Goal: Task Accomplishment & Management: Manage account settings

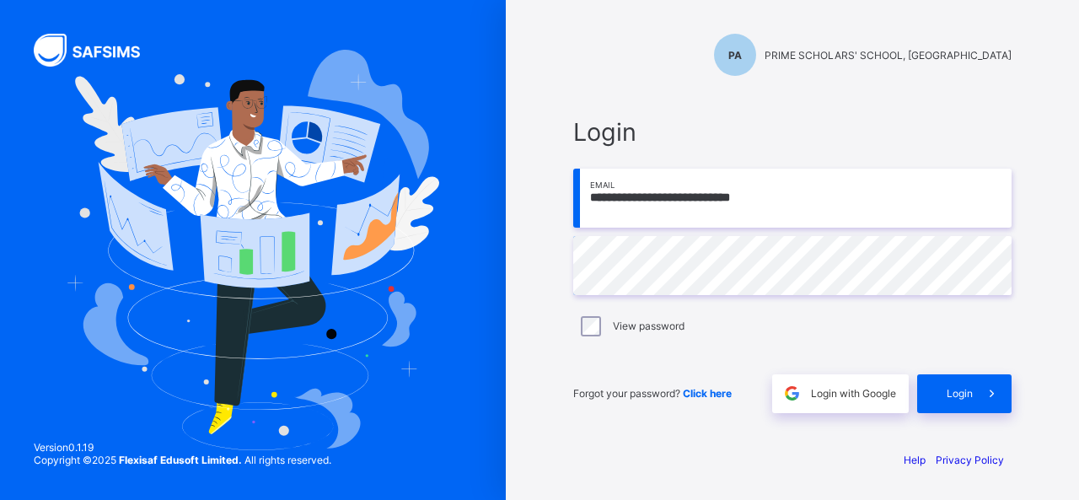
type input "**********"
click at [989, 395] on icon at bounding box center [992, 393] width 18 height 16
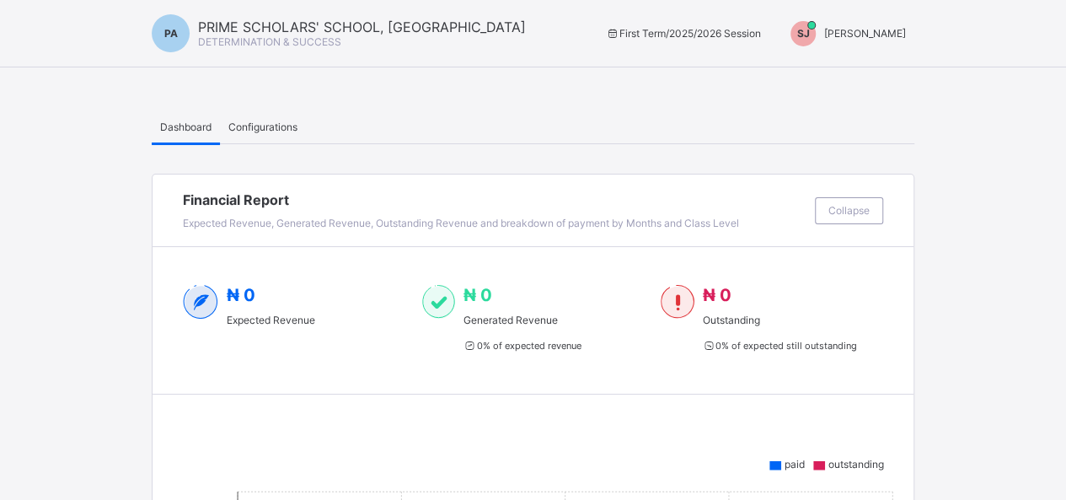
click at [885, 35] on span "[PERSON_NAME]" at bounding box center [865, 33] width 82 height 13
click at [906, 35] on span "[PERSON_NAME]" at bounding box center [865, 33] width 82 height 13
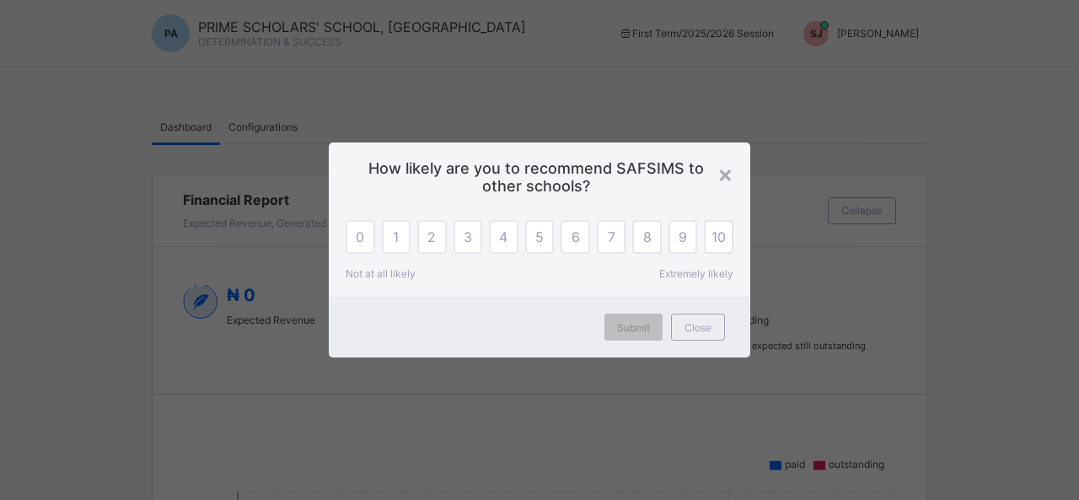
click at [875, 82] on div "× How likely are you to recommend SAFSIMS to other schools? 0 1 2 3 4 5 6 7 8 9…" at bounding box center [539, 250] width 1079 height 500
click at [721, 176] on div "×" at bounding box center [725, 173] width 16 height 29
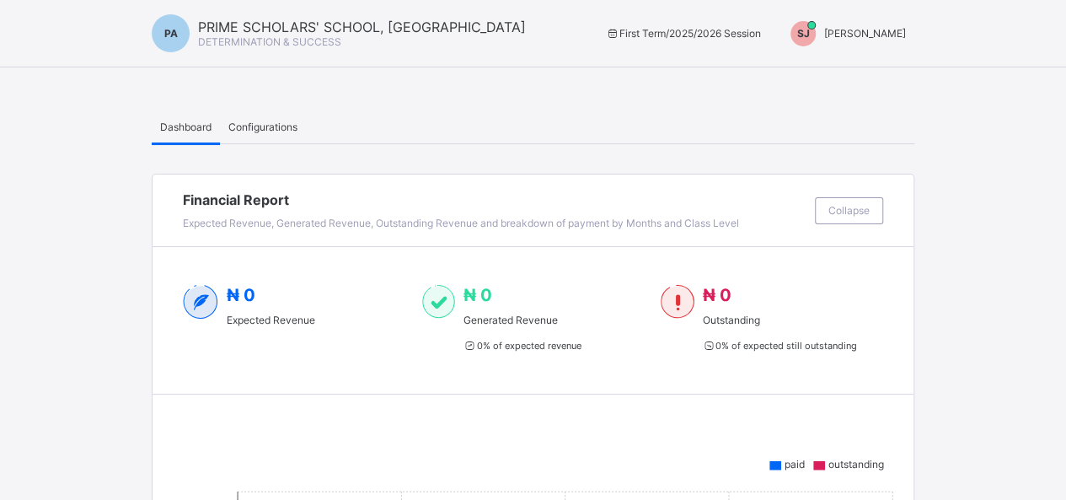
click at [861, 24] on div "SJ [PERSON_NAME]" at bounding box center [844, 33] width 141 height 25
click at [855, 78] on span "Switch to Admin View" at bounding box center [843, 71] width 128 height 19
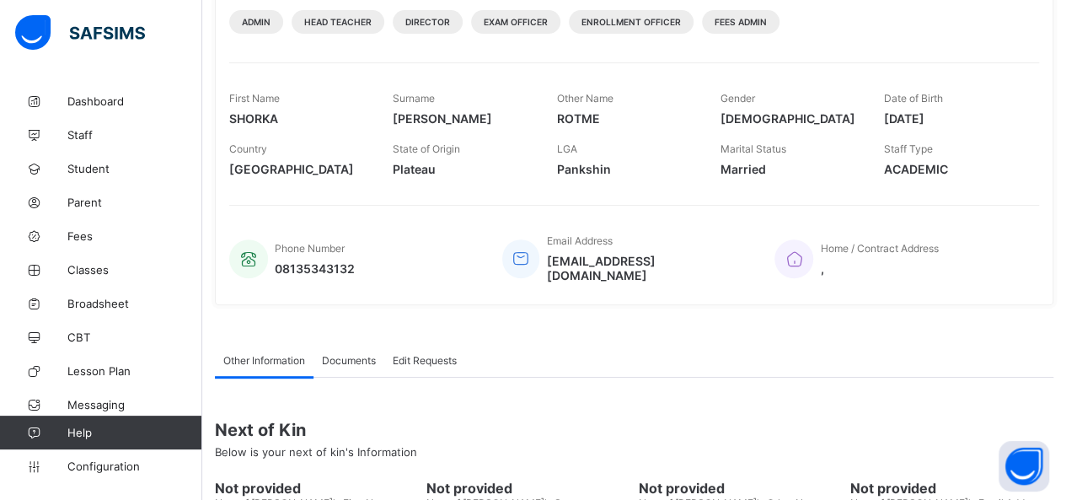
scroll to position [253, 0]
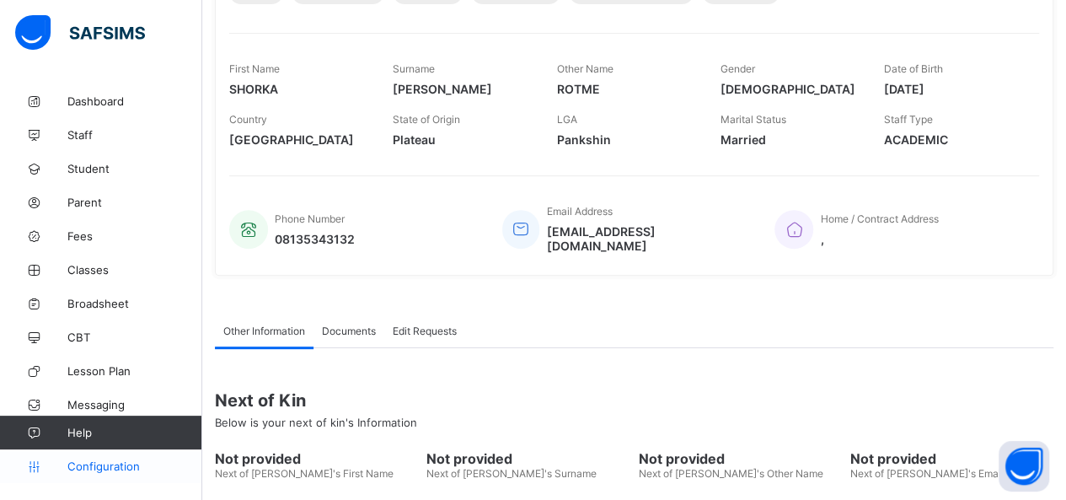
click at [111, 465] on span "Configuration" at bounding box center [134, 465] width 134 height 13
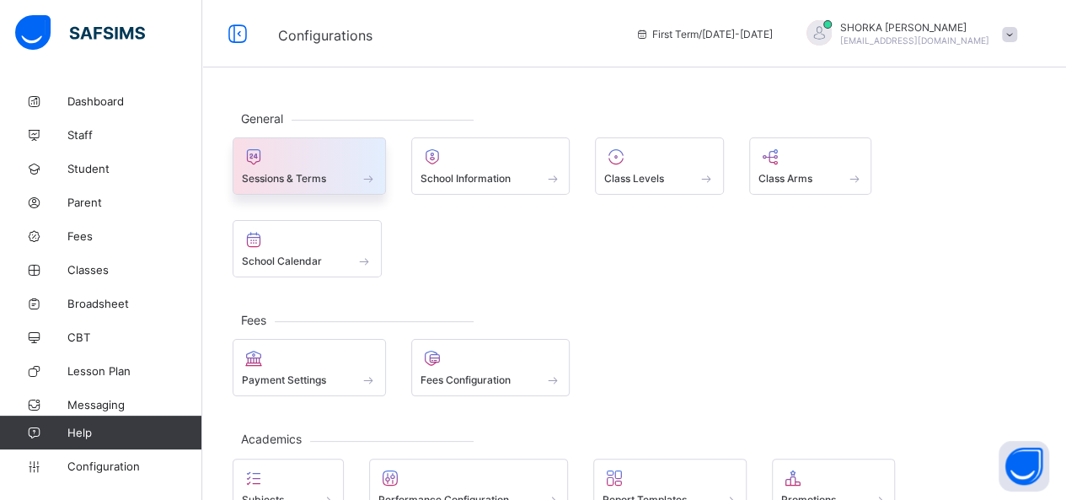
click at [355, 168] on span at bounding box center [309, 169] width 135 height 4
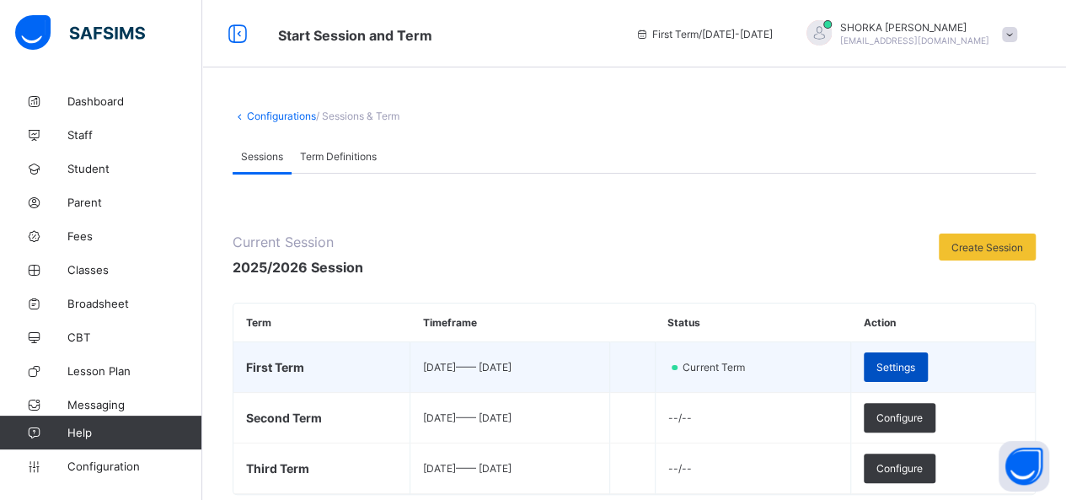
click at [911, 363] on span "Settings" at bounding box center [896, 367] width 39 height 13
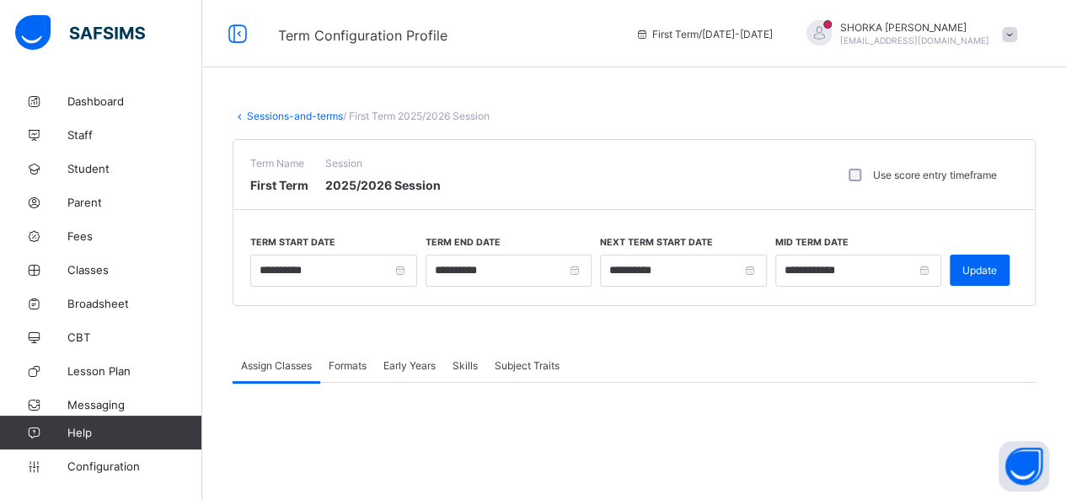
scroll to position [84, 0]
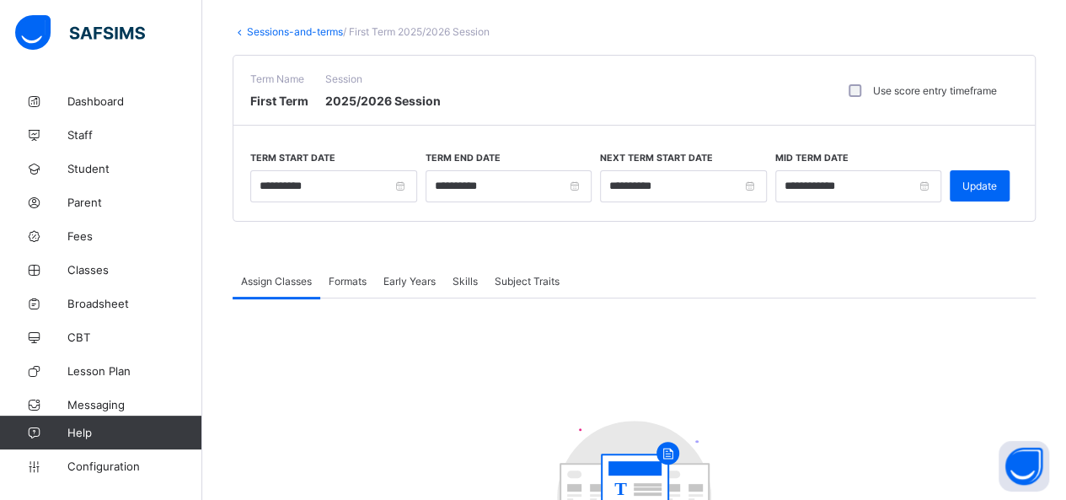
click at [354, 277] on span "Formats" at bounding box center [348, 281] width 38 height 13
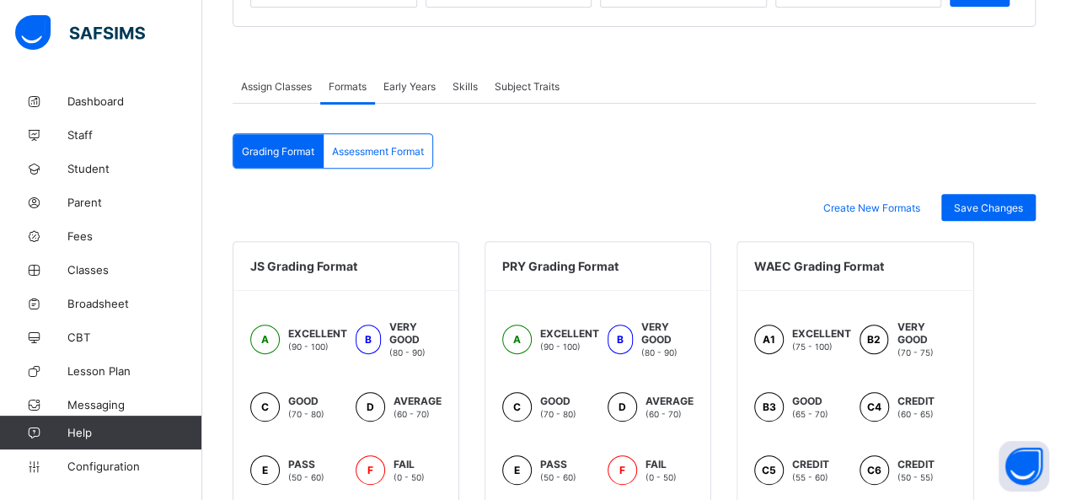
scroll to position [260, 0]
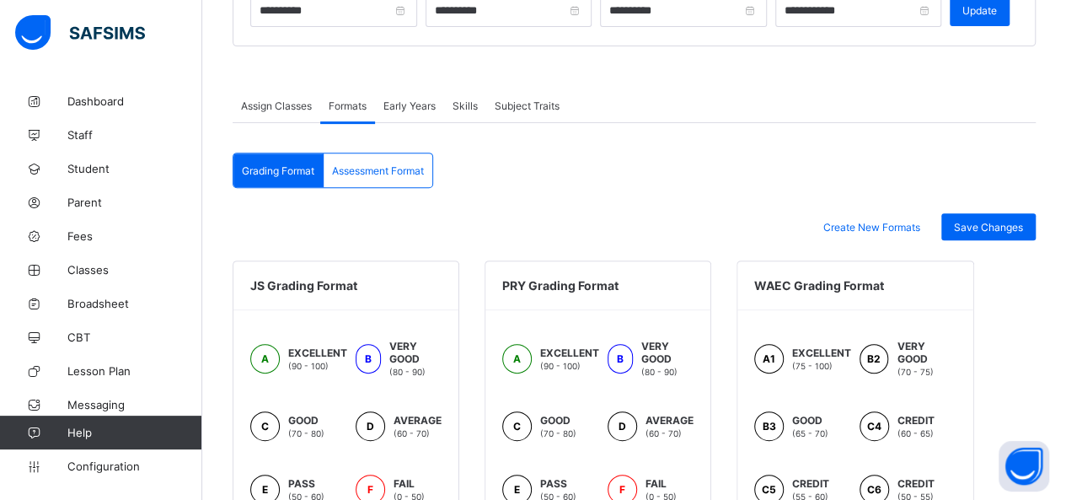
click at [388, 164] on span "Assessment Format" at bounding box center [378, 170] width 92 height 13
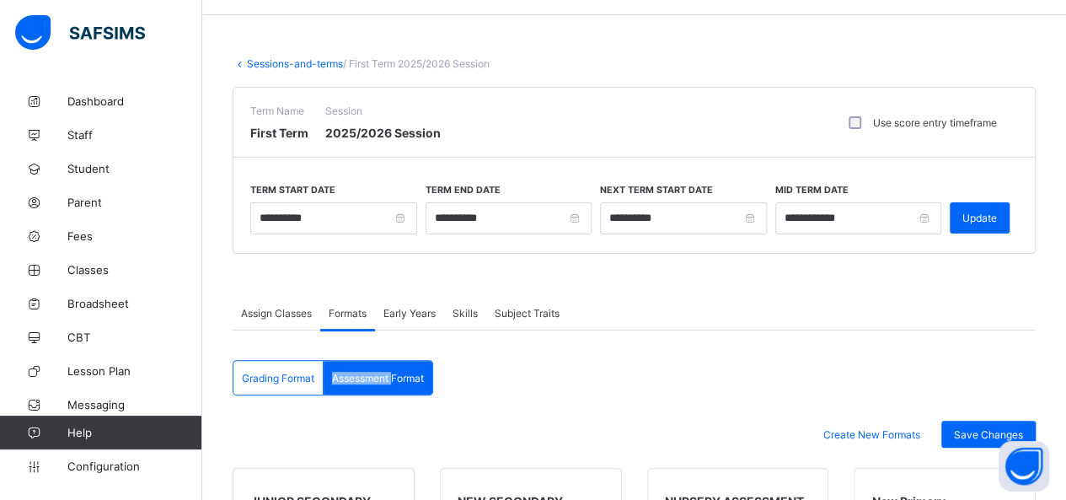
scroll to position [0, 0]
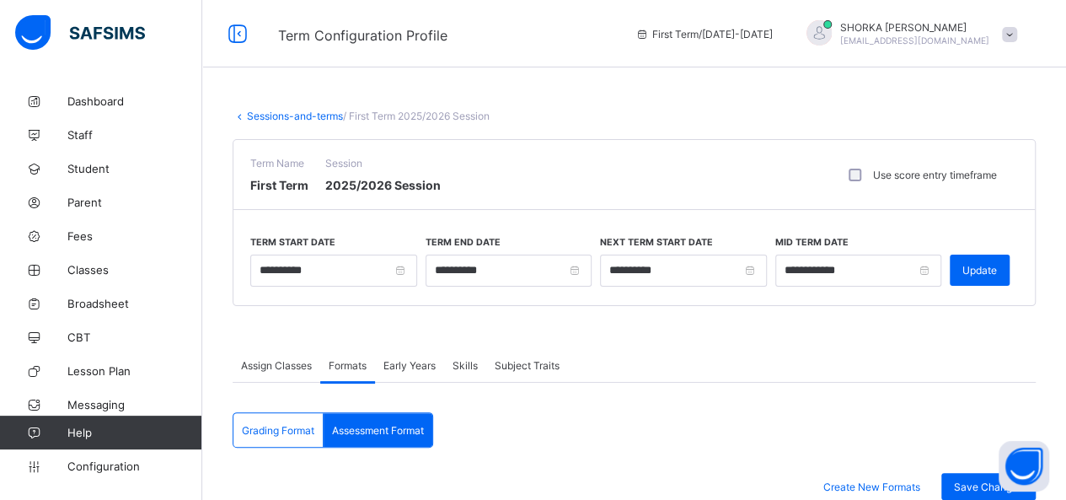
click at [469, 368] on div "Skills" at bounding box center [465, 365] width 42 height 34
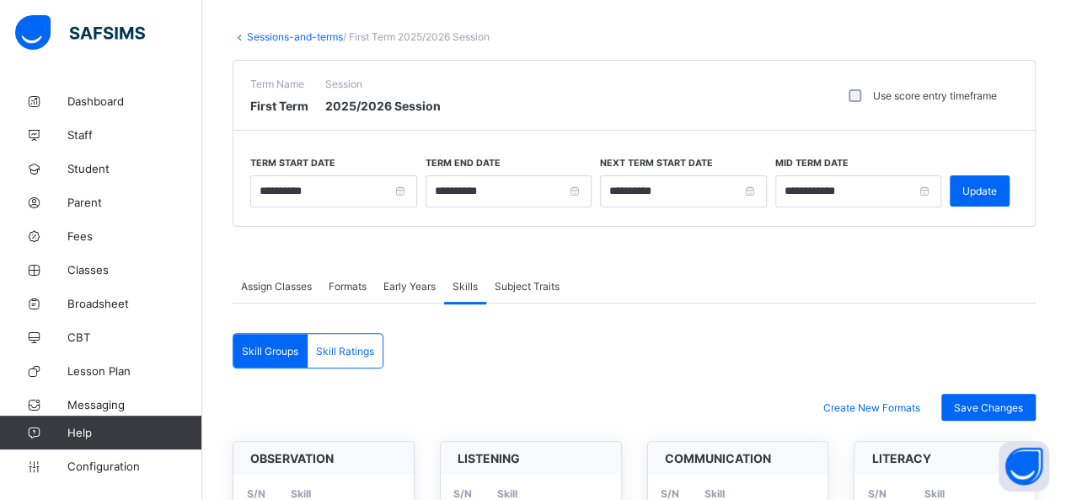
scroll to position [84, 0]
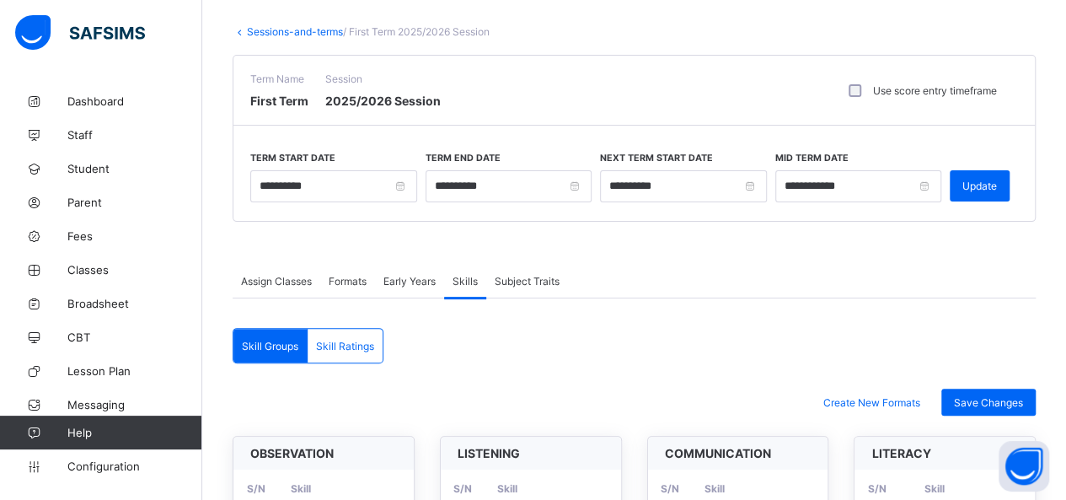
click at [349, 343] on span "Skill Ratings" at bounding box center [345, 346] width 58 height 13
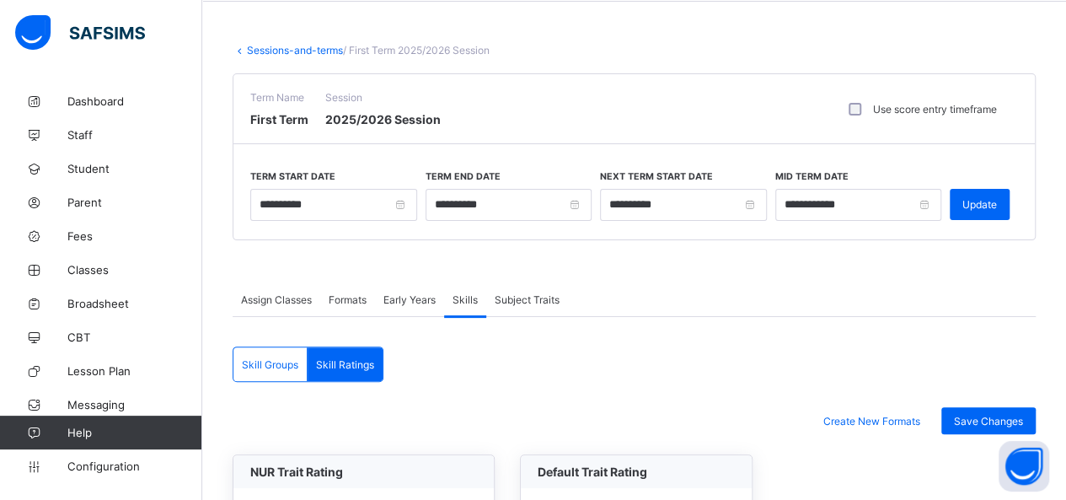
scroll to position [0, 0]
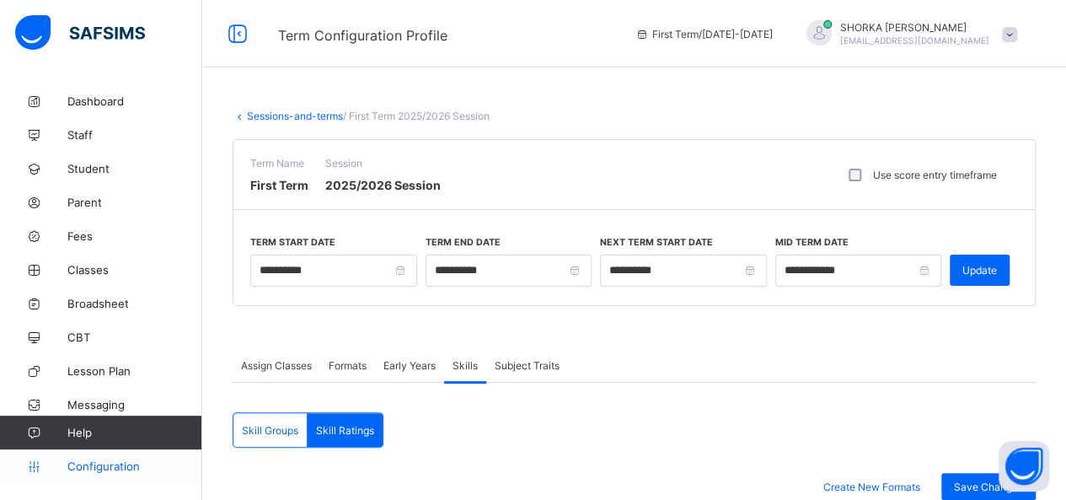
click at [112, 467] on span "Configuration" at bounding box center [134, 465] width 134 height 13
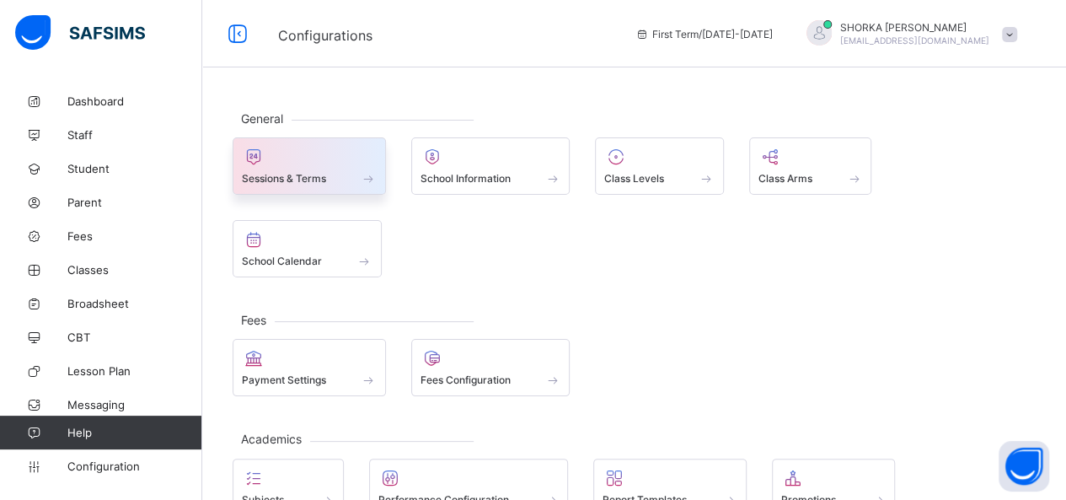
click at [317, 169] on span at bounding box center [309, 169] width 135 height 4
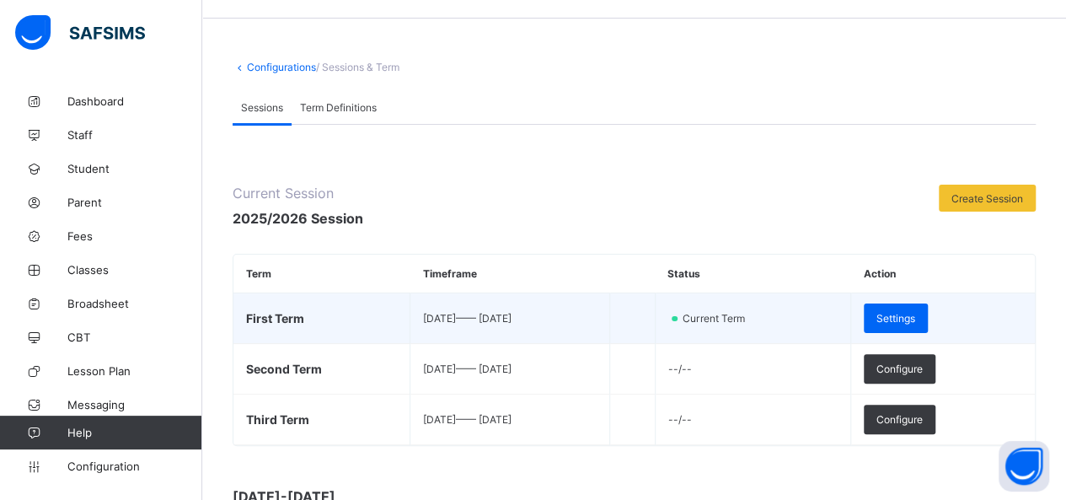
scroll to position [84, 0]
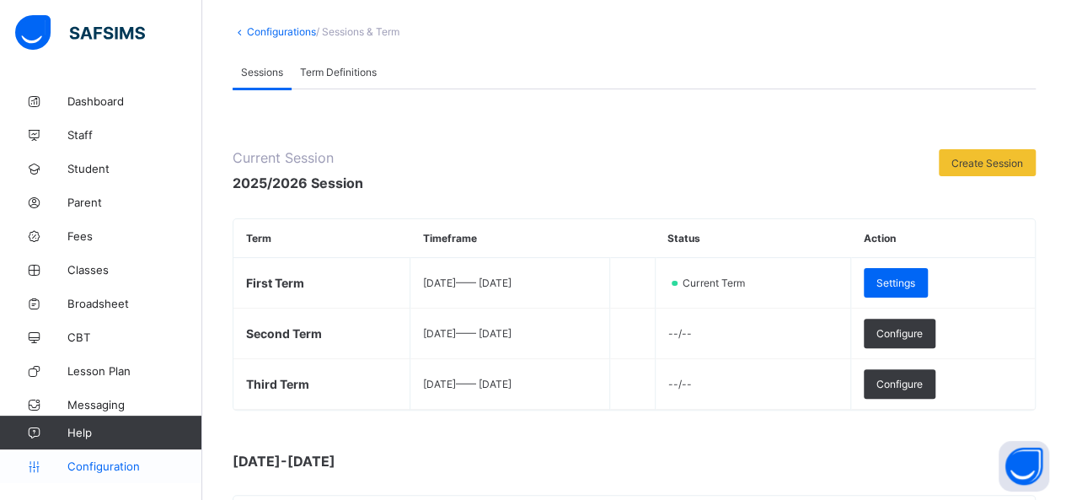
click at [105, 464] on span "Configuration" at bounding box center [134, 465] width 134 height 13
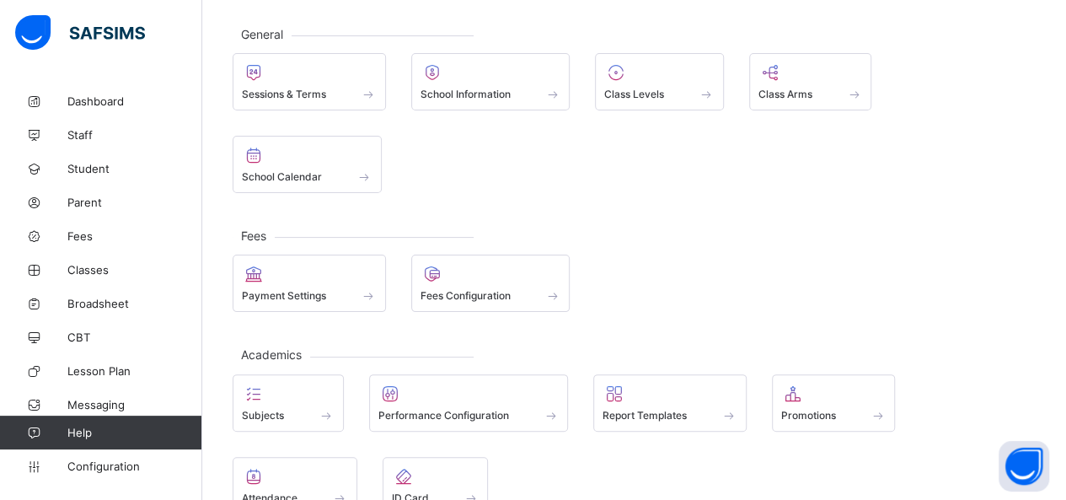
scroll to position [153, 0]
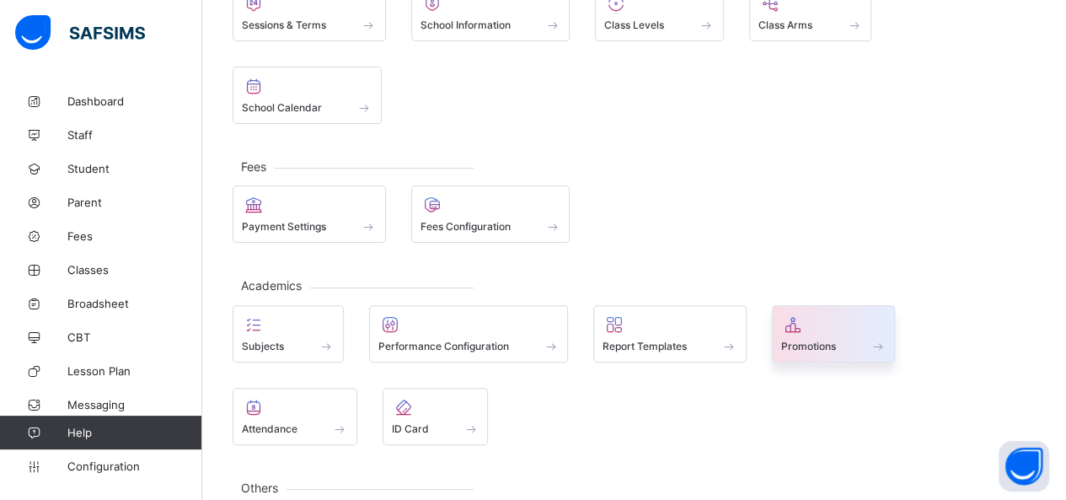
click at [861, 339] on div "Promotions" at bounding box center [833, 346] width 105 height 14
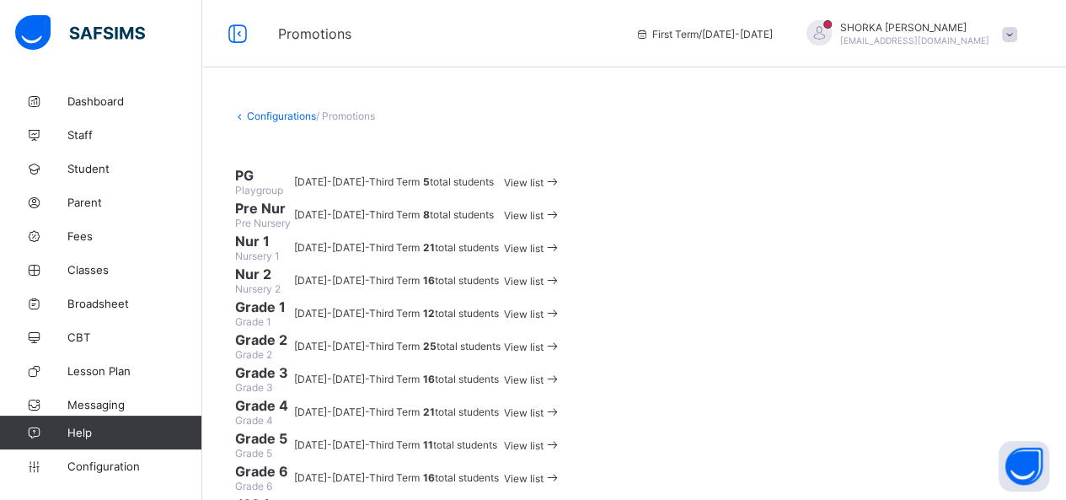
click at [561, 190] on icon at bounding box center [553, 182] width 18 height 16
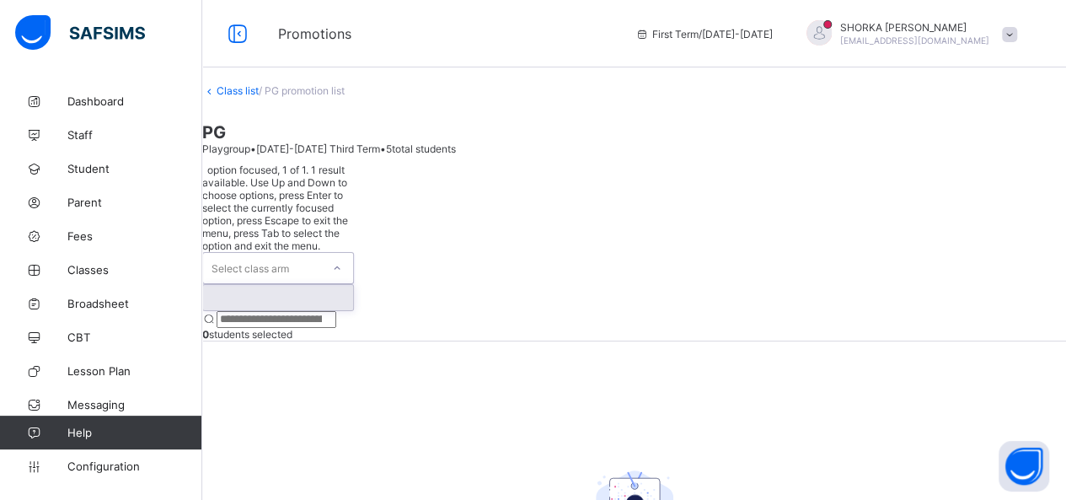
click at [342, 260] on icon at bounding box center [337, 268] width 10 height 17
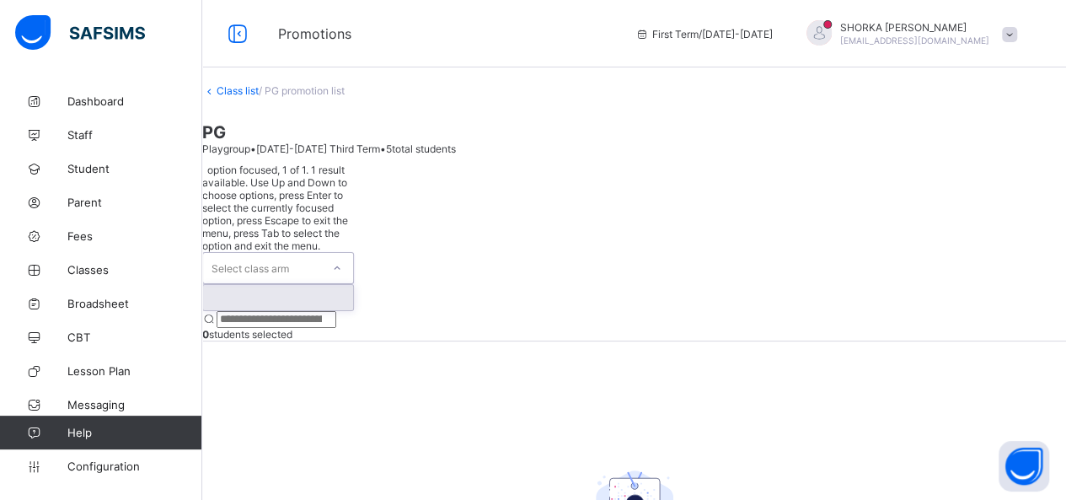
click at [342, 260] on icon at bounding box center [337, 268] width 10 height 17
click at [257, 285] on div at bounding box center [278, 297] width 150 height 25
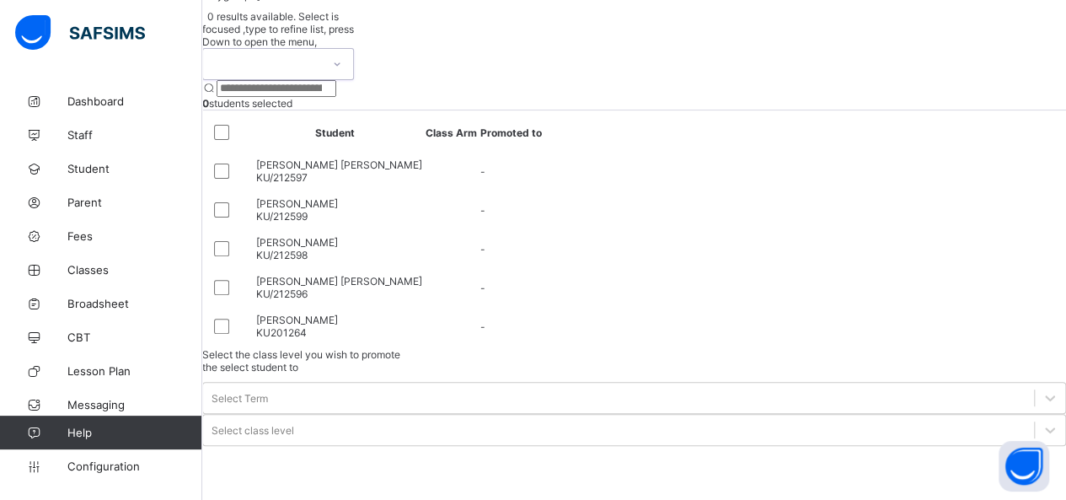
scroll to position [155, 0]
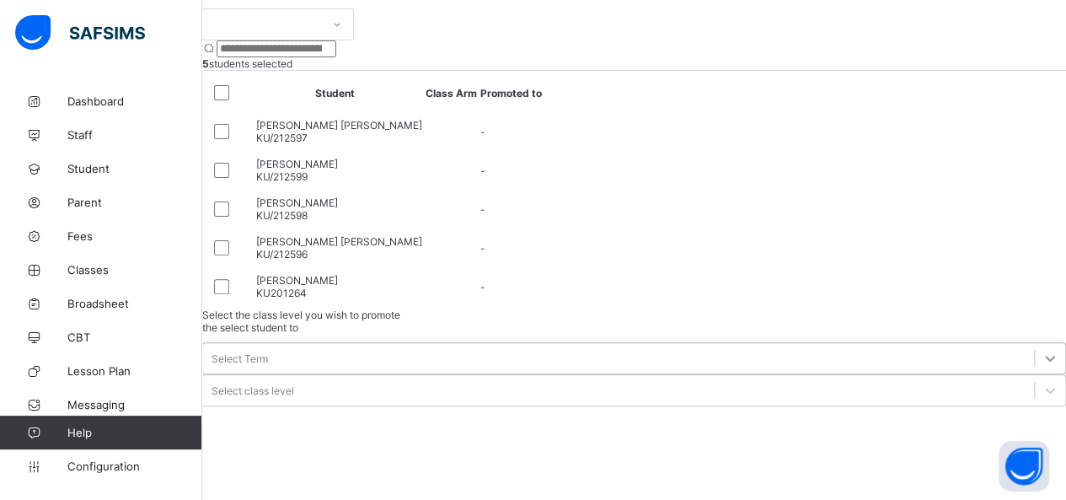
click at [1035, 343] on div at bounding box center [1050, 358] width 30 height 30
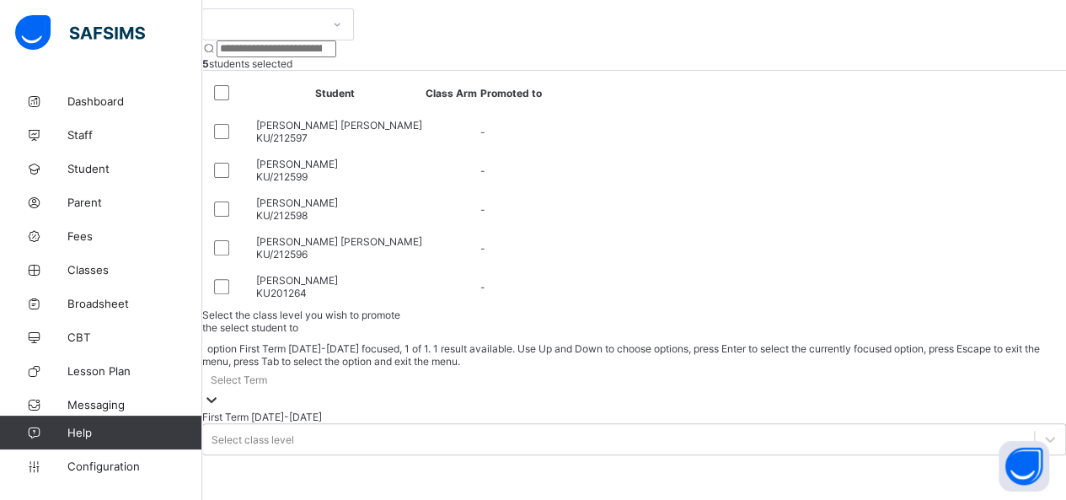
click at [823, 410] on div "First Term [DATE]-[DATE]" at bounding box center [634, 416] width 864 height 13
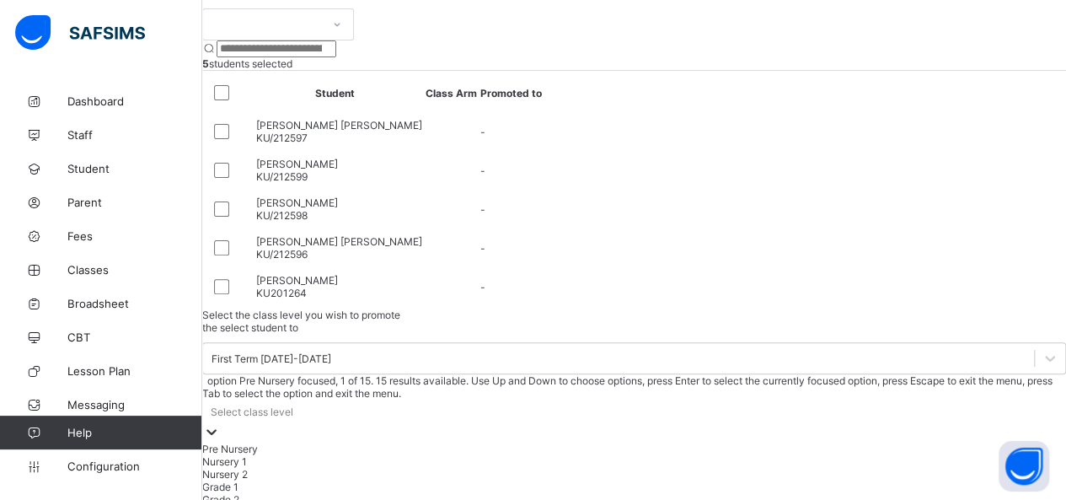
click at [220, 423] on icon at bounding box center [211, 431] width 17 height 17
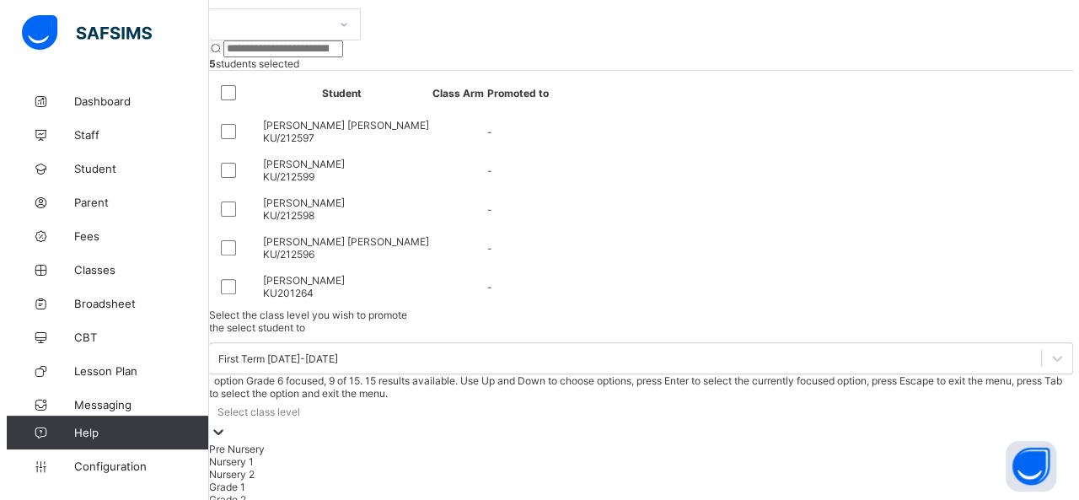
scroll to position [0, 0]
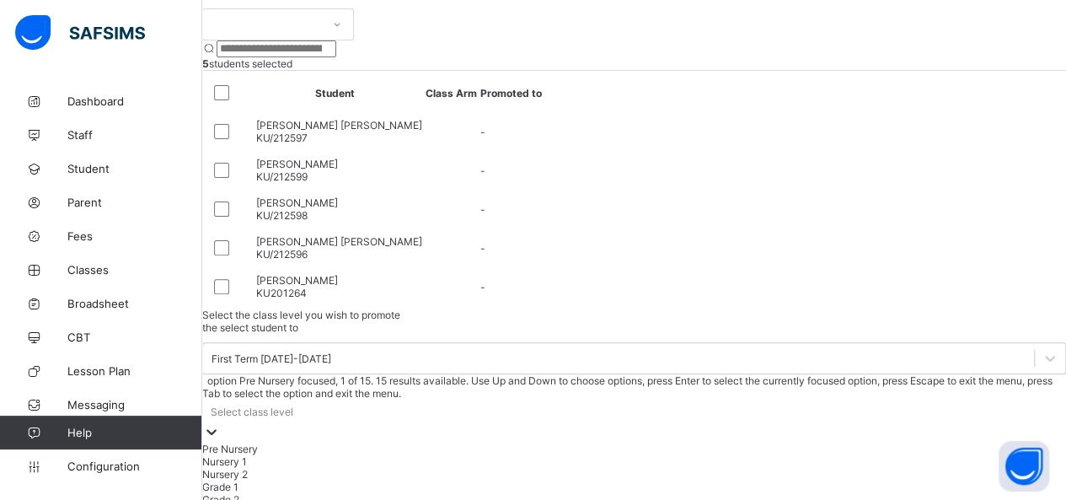
click at [956, 442] on div "Pre Nursery" at bounding box center [634, 448] width 864 height 13
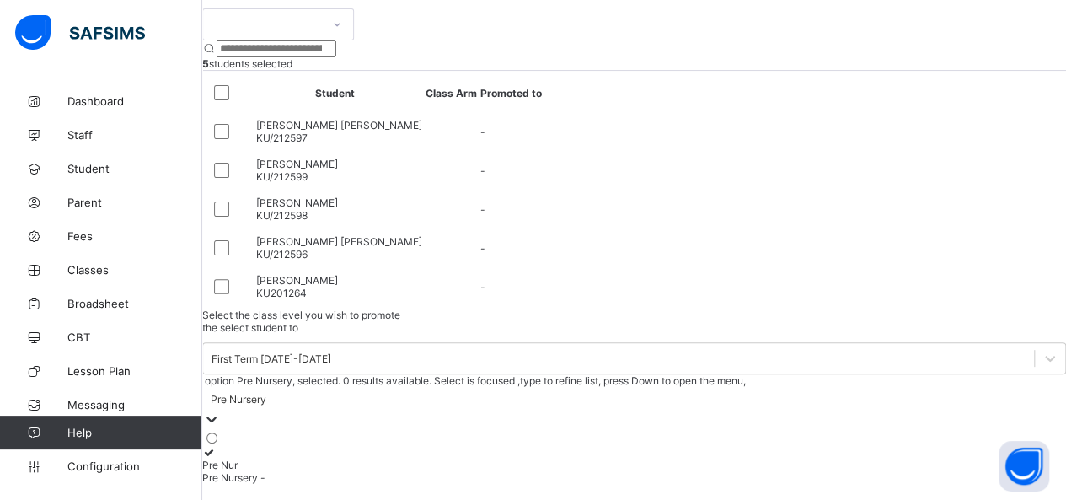
click at [217, 446] on icon at bounding box center [209, 452] width 14 height 13
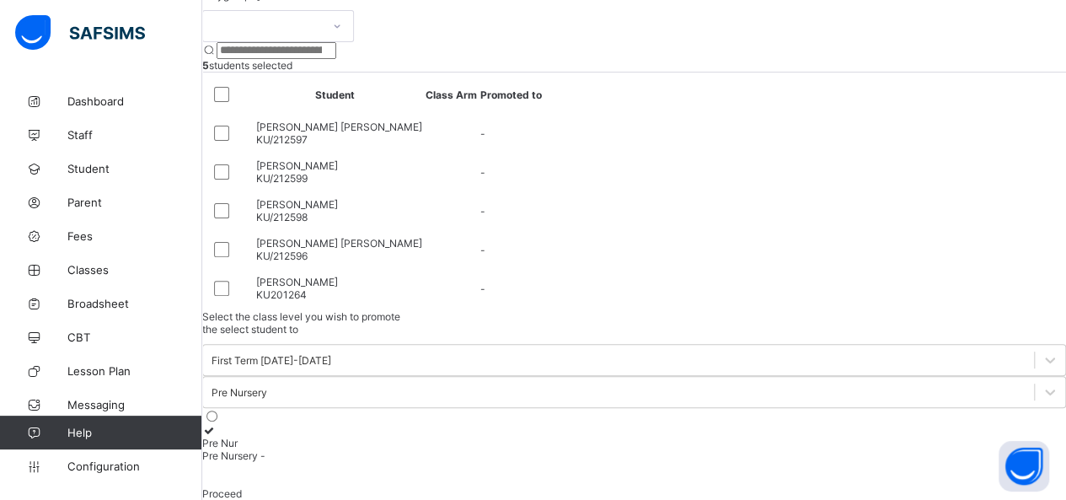
click at [242, 487] on span "Proceed" at bounding box center [222, 493] width 40 height 13
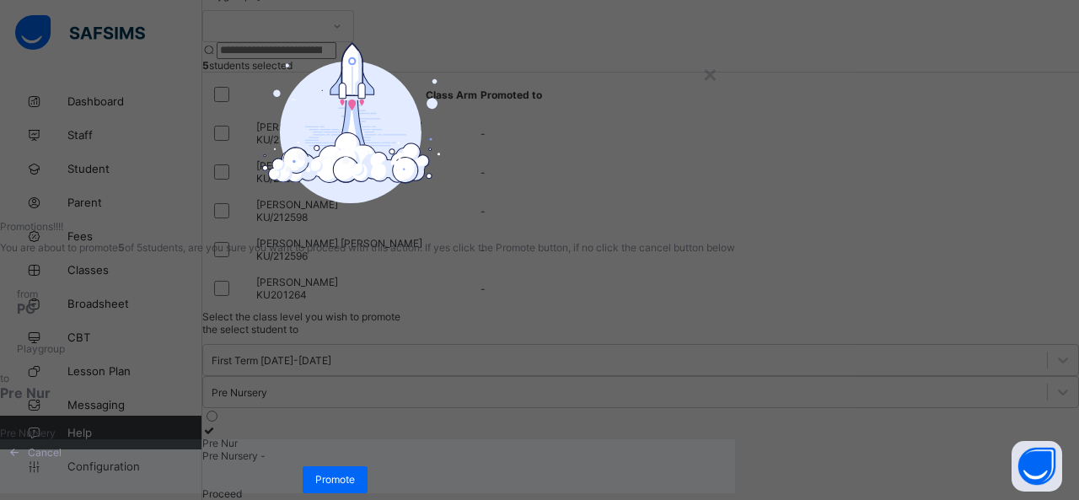
click at [568, 372] on div "from PG Playgroup" at bounding box center [367, 321] width 735 height 101
click at [355, 473] on span "Promote" at bounding box center [335, 479] width 40 height 13
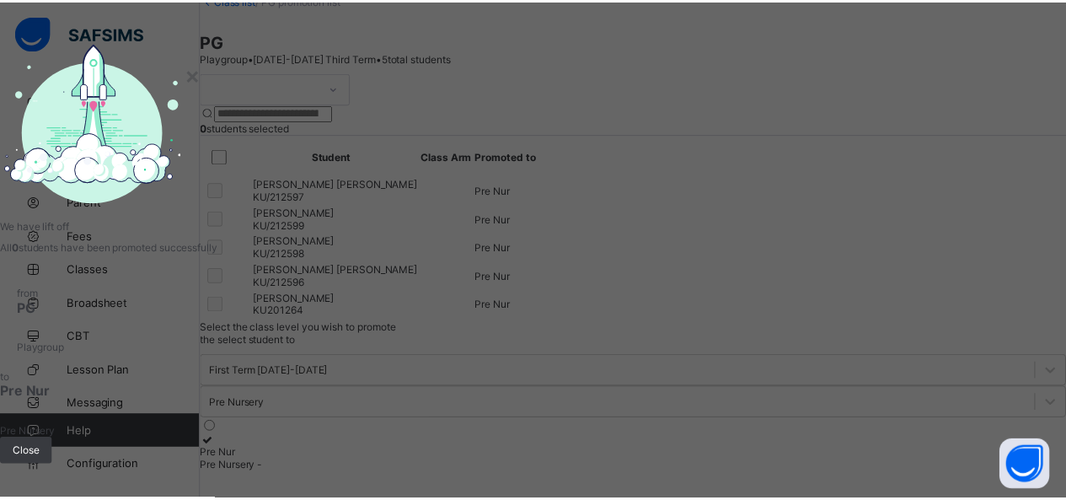
scroll to position [155, 0]
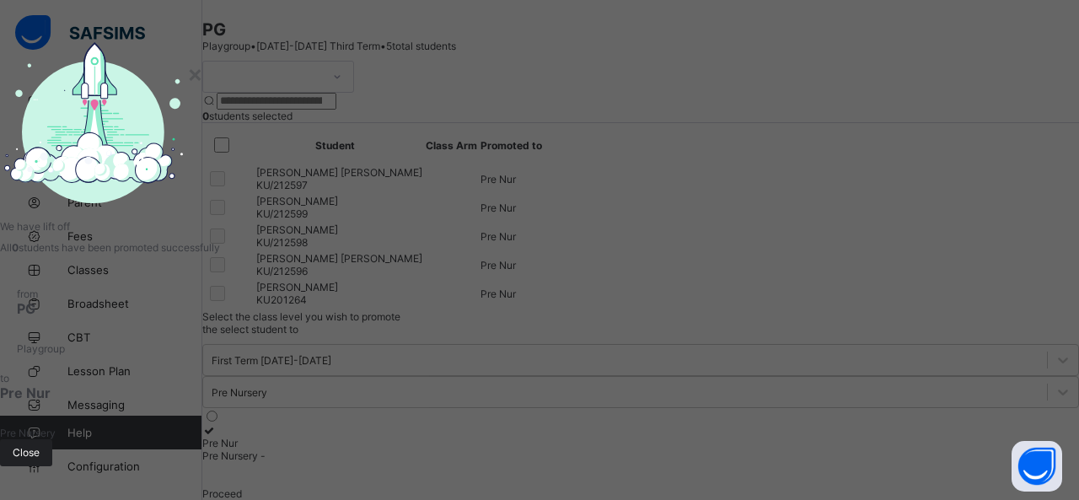
click at [40, 446] on span "Close" at bounding box center [26, 452] width 27 height 13
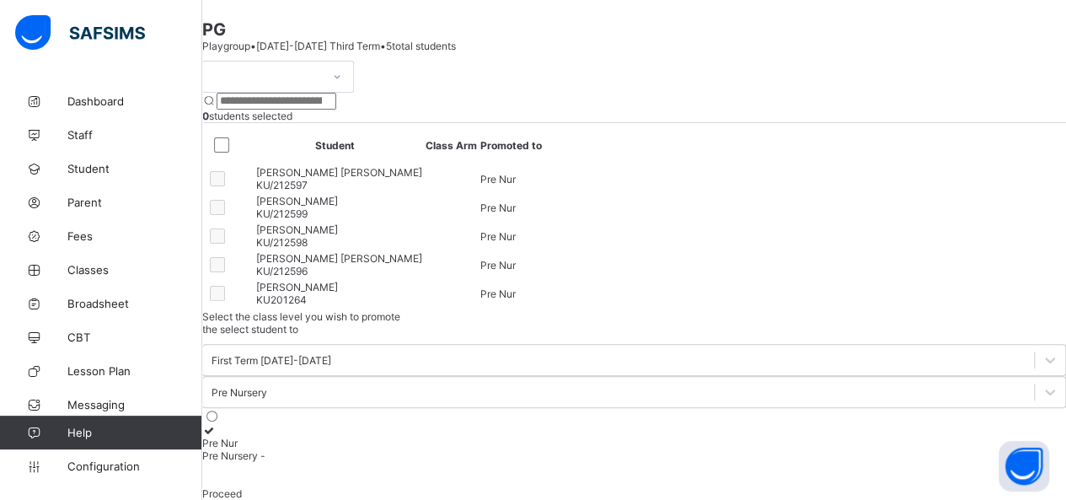
scroll to position [0, 0]
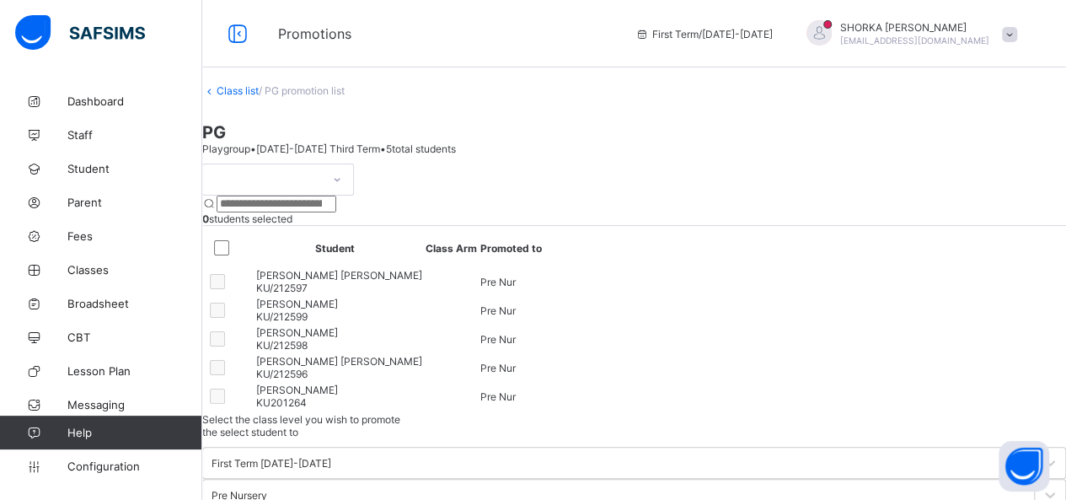
click at [274, 121] on div "Class list / PG promotion list PG Playgroup • [DATE]-[DATE] Third Term • 5 tota…" at bounding box center [634, 343] width 864 height 518
click at [259, 97] on link "Class list" at bounding box center [238, 90] width 42 height 13
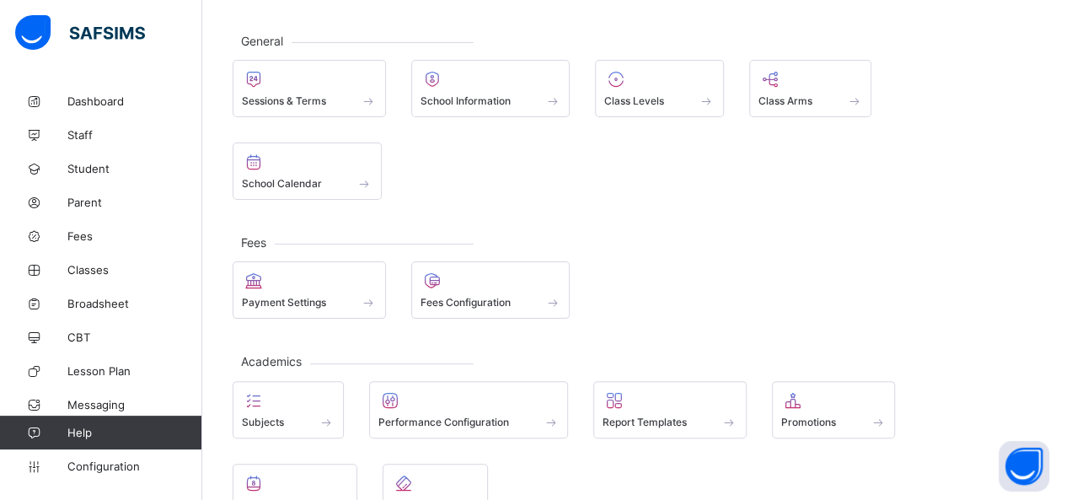
scroll to position [153, 0]
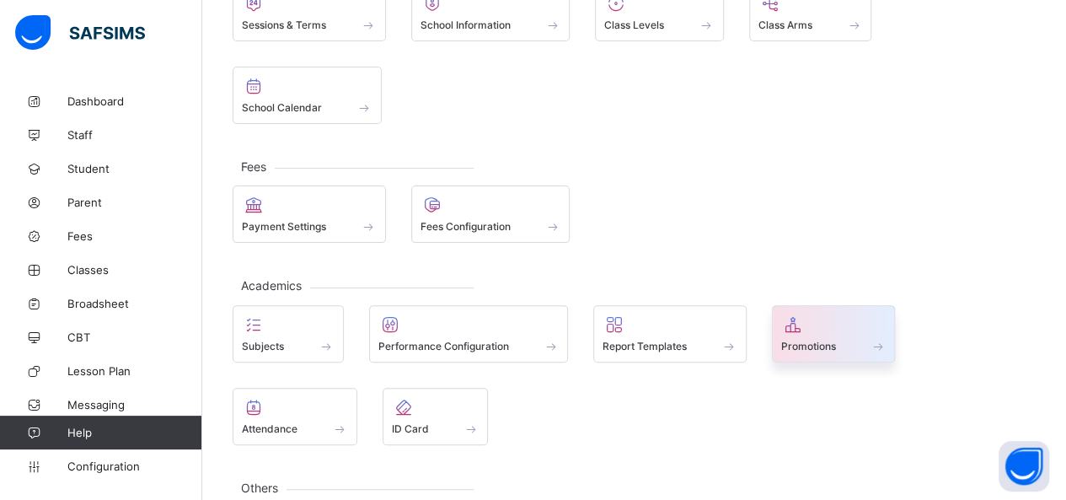
click at [878, 335] on span at bounding box center [833, 337] width 105 height 4
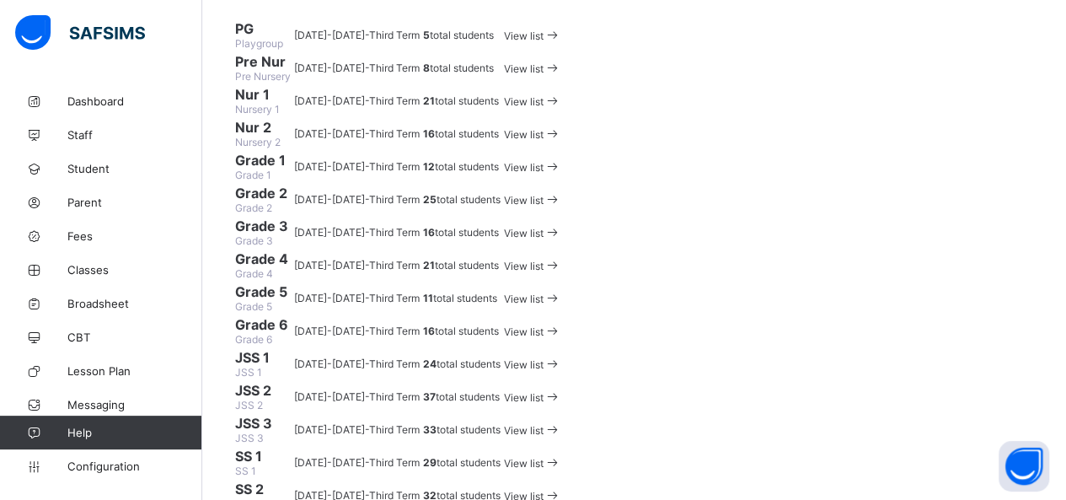
scroll to position [169, 0]
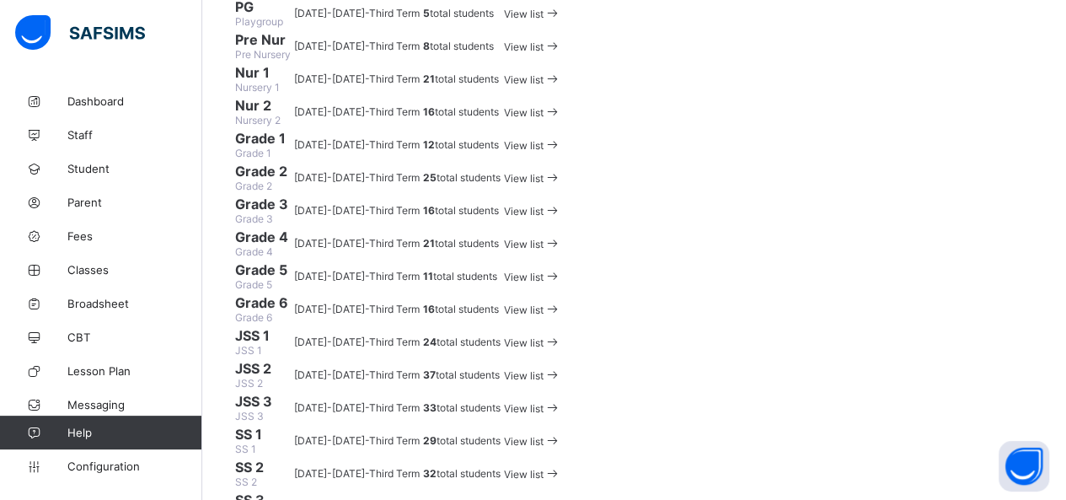
click at [544, 53] on span "View list" at bounding box center [524, 46] width 40 height 13
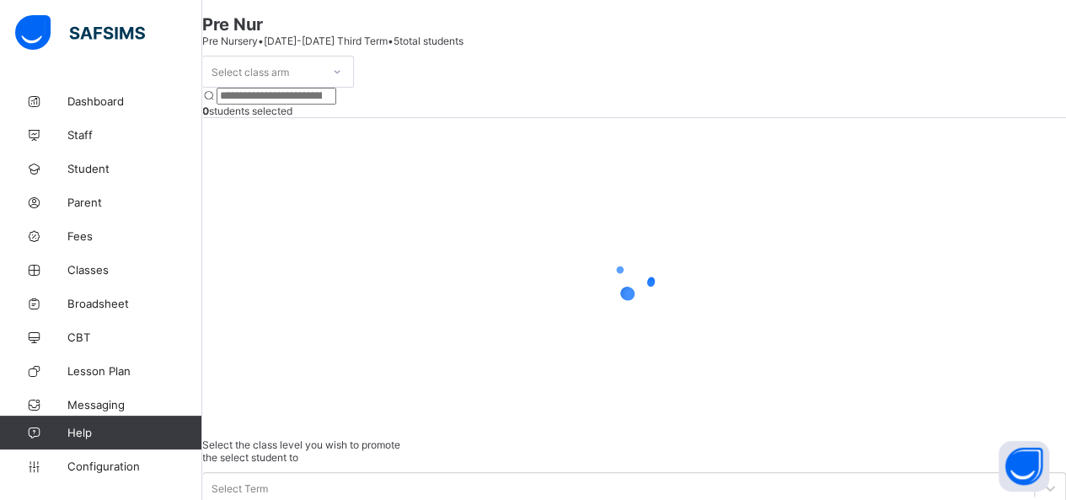
scroll to position [150, 0]
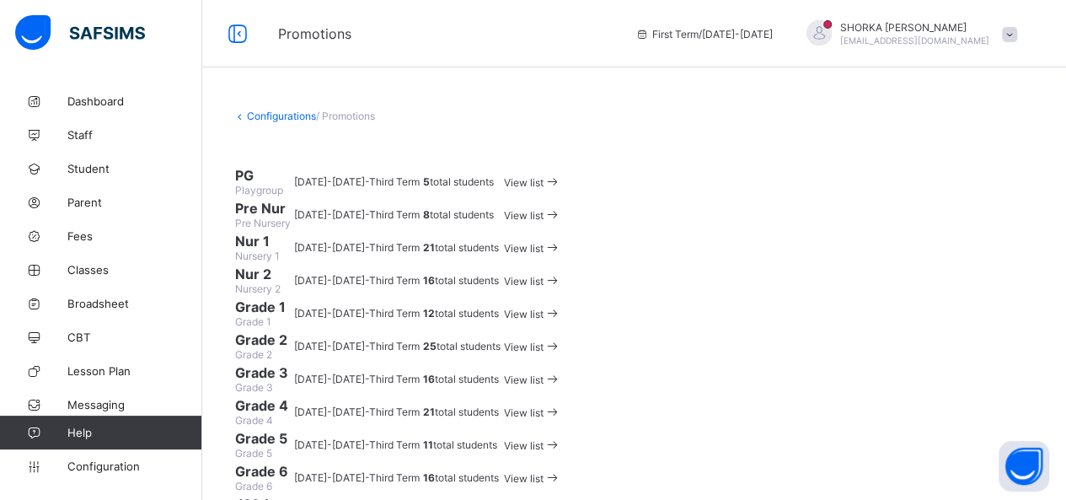
scroll to position [84, 0]
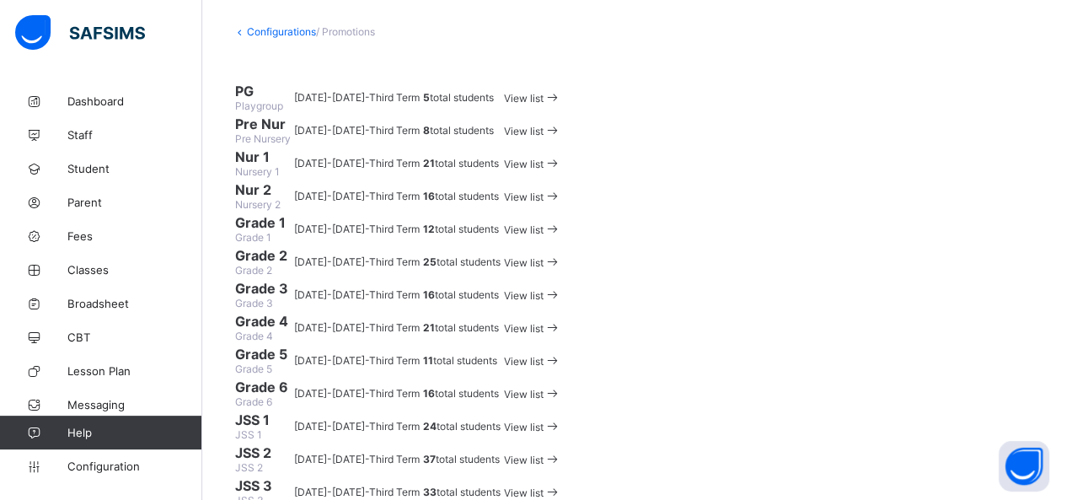
click at [561, 137] on span at bounding box center [553, 131] width 18 height 13
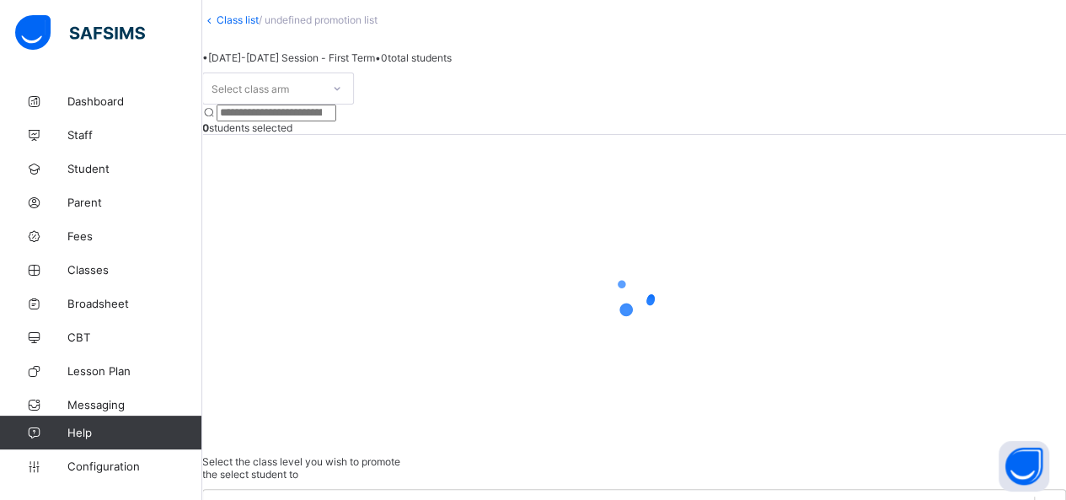
scroll to position [84, 0]
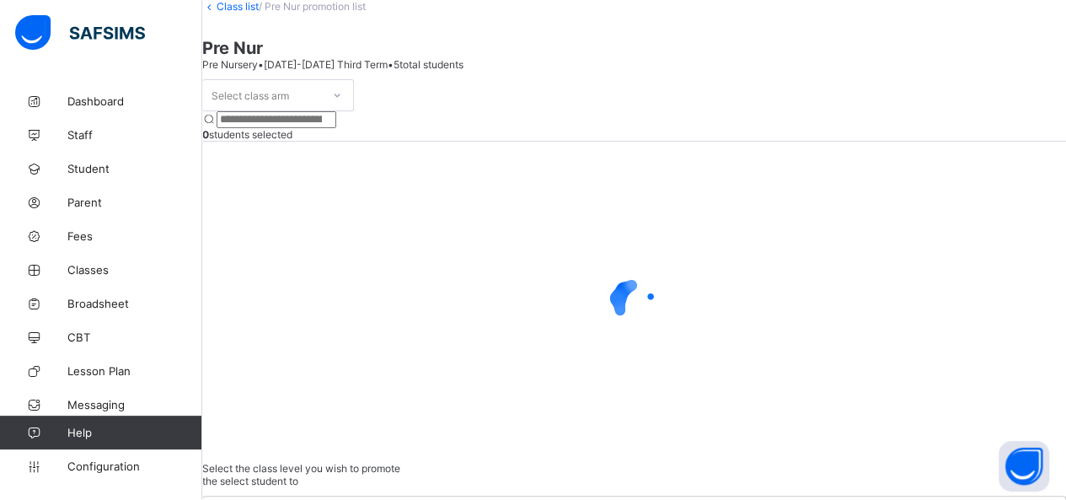
click at [340, 111] on div "Select class arm" at bounding box center [278, 95] width 152 height 32
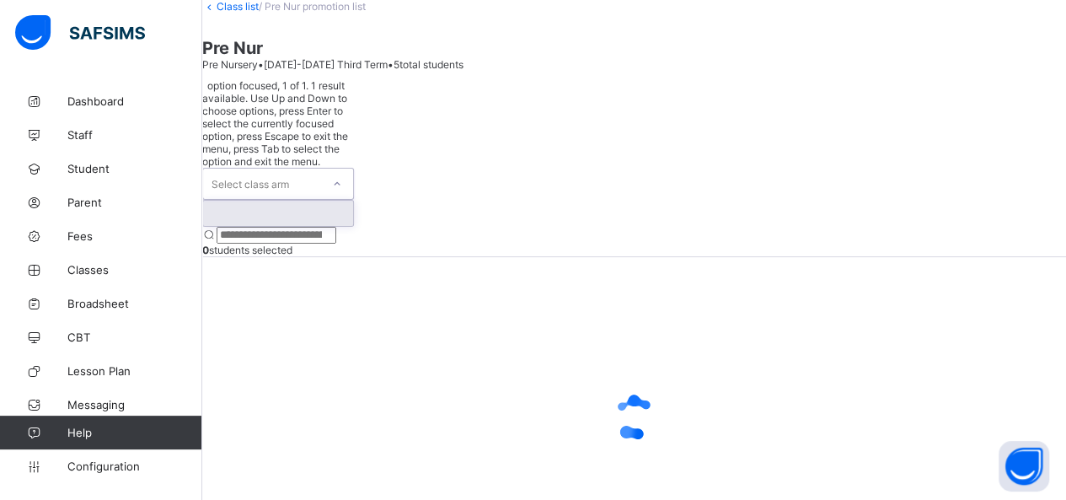
click at [323, 201] on div at bounding box center [278, 213] width 150 height 25
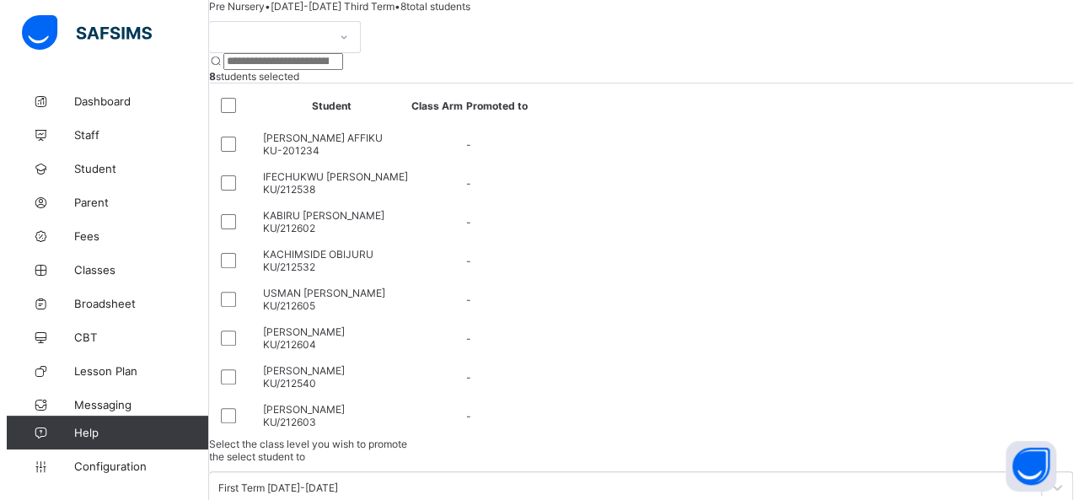
scroll to position [169, 0]
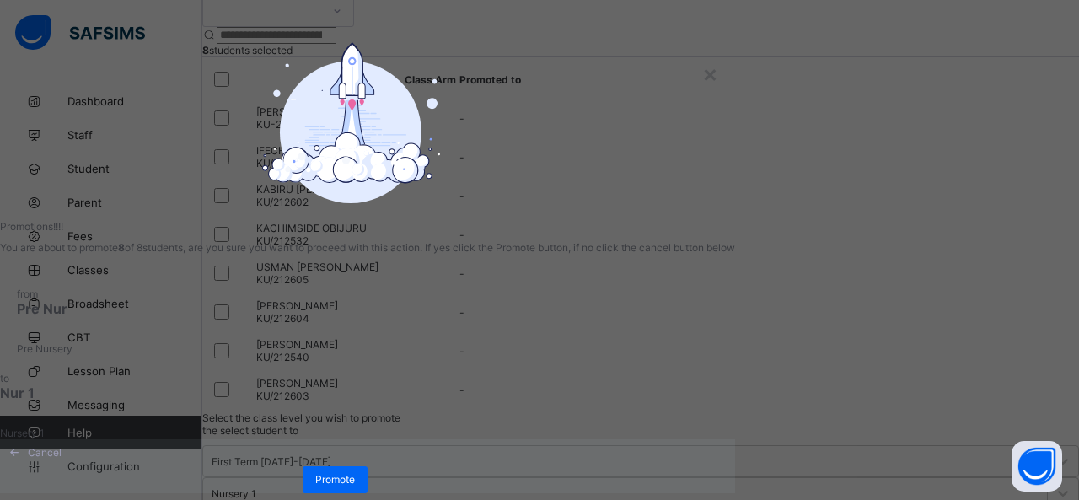
scroll to position [129, 0]
click at [355, 473] on span "Promote" at bounding box center [335, 479] width 40 height 13
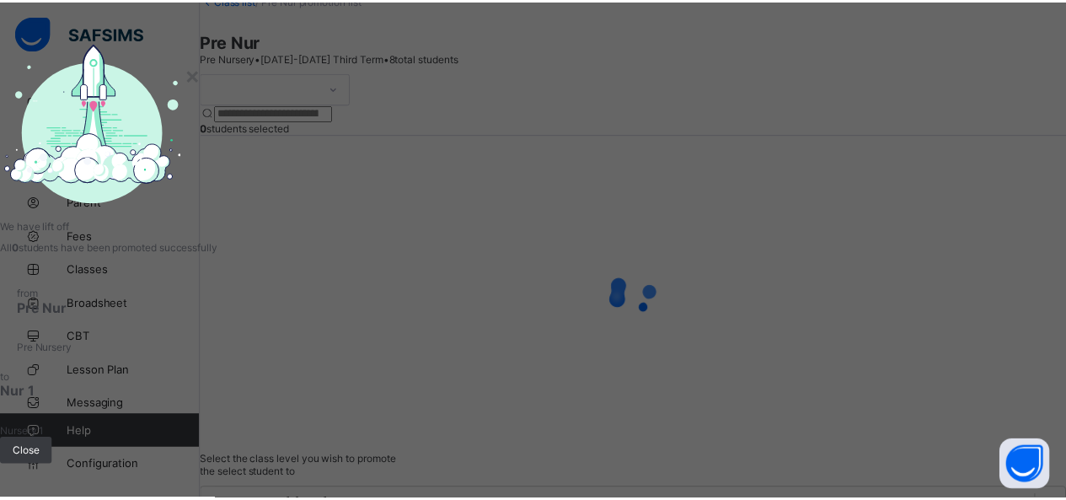
scroll to position [169, 0]
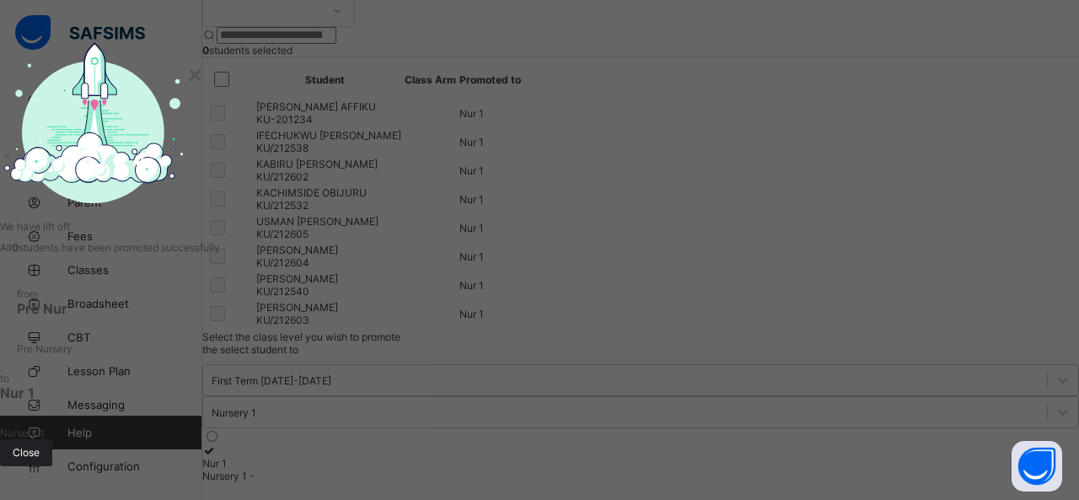
click at [40, 446] on span "Close" at bounding box center [26, 452] width 27 height 13
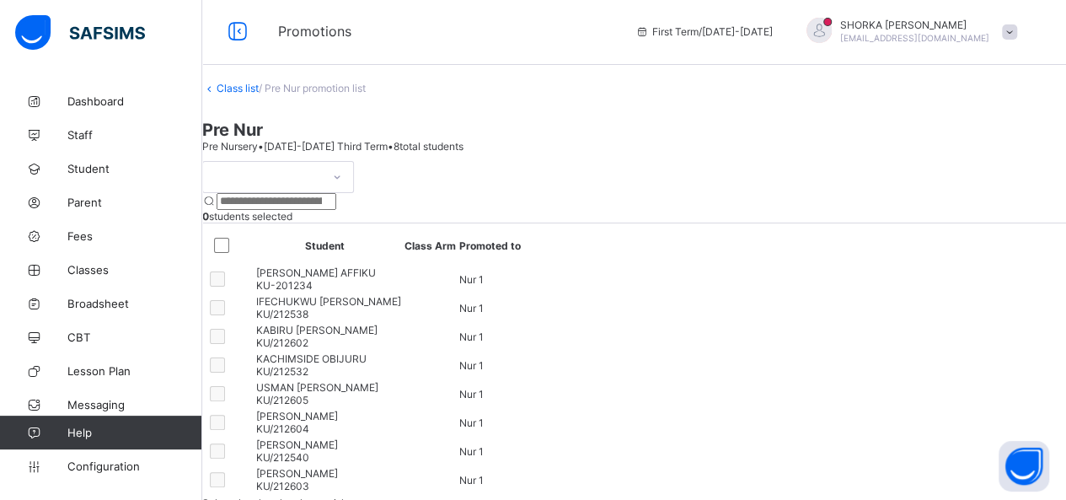
scroll to position [0, 0]
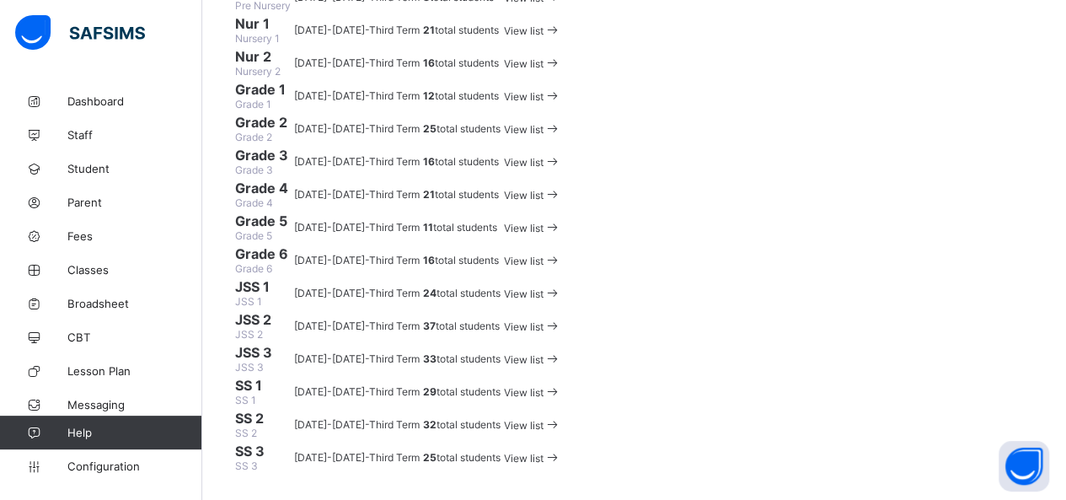
scroll to position [169, 0]
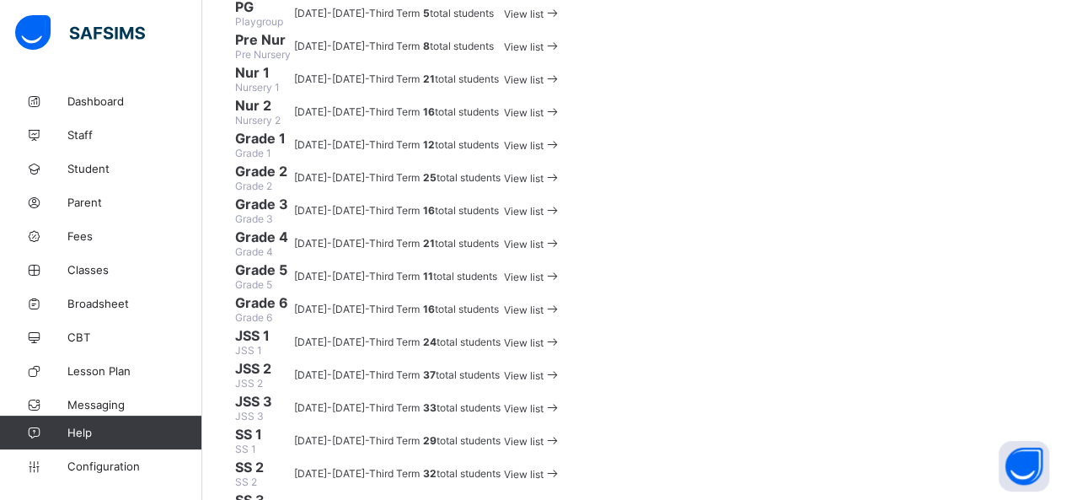
click at [561, 86] on span at bounding box center [553, 79] width 18 height 13
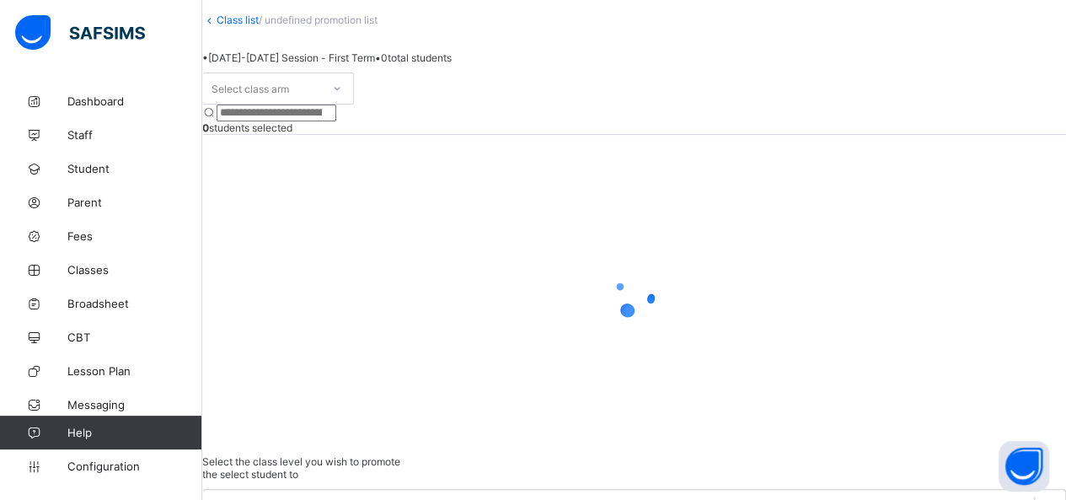
scroll to position [108, 0]
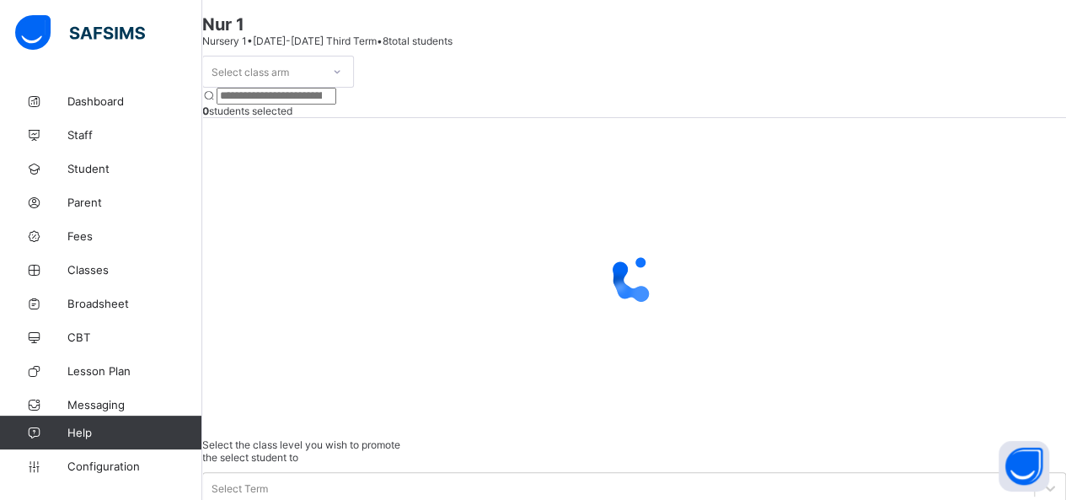
click at [321, 83] on div "Select class arm" at bounding box center [262, 72] width 118 height 24
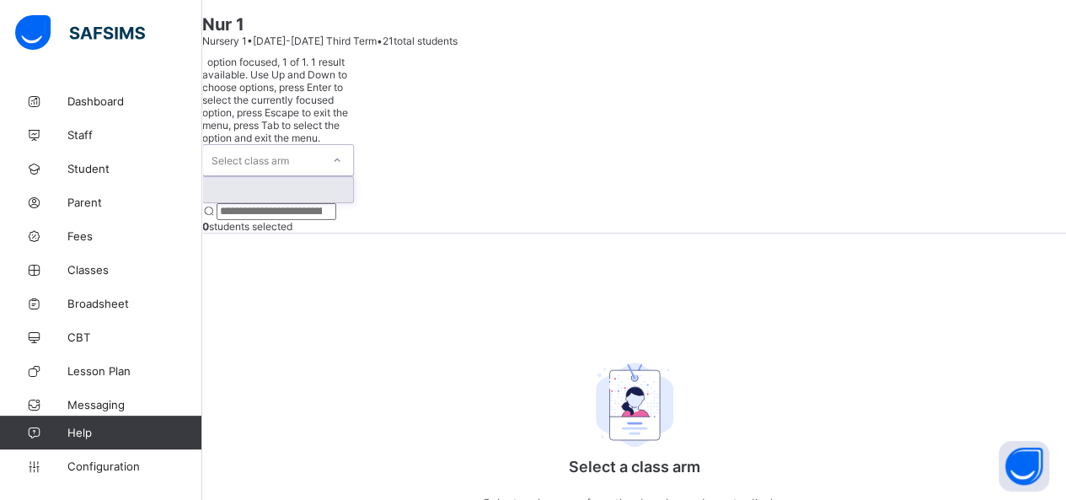
click at [299, 177] on div at bounding box center [278, 189] width 150 height 25
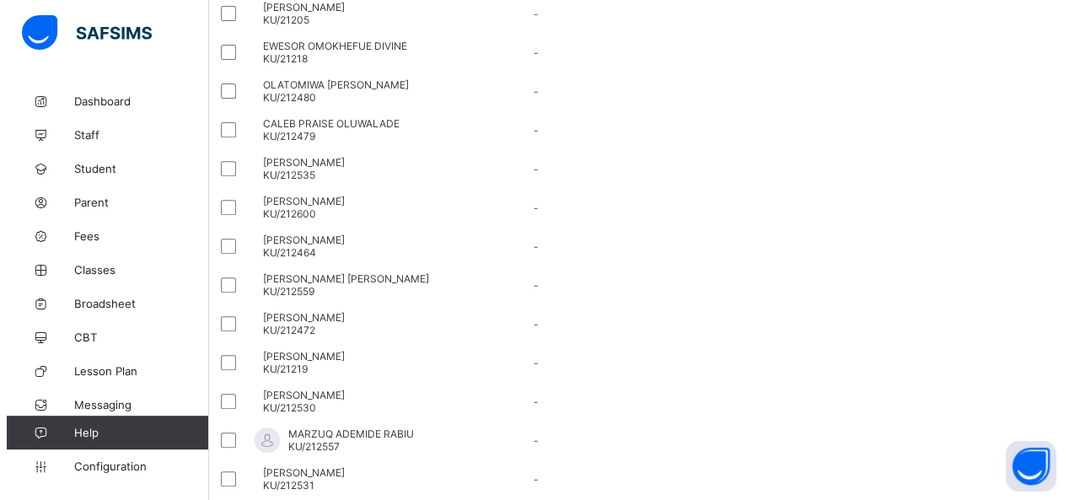
scroll to position [276, 0]
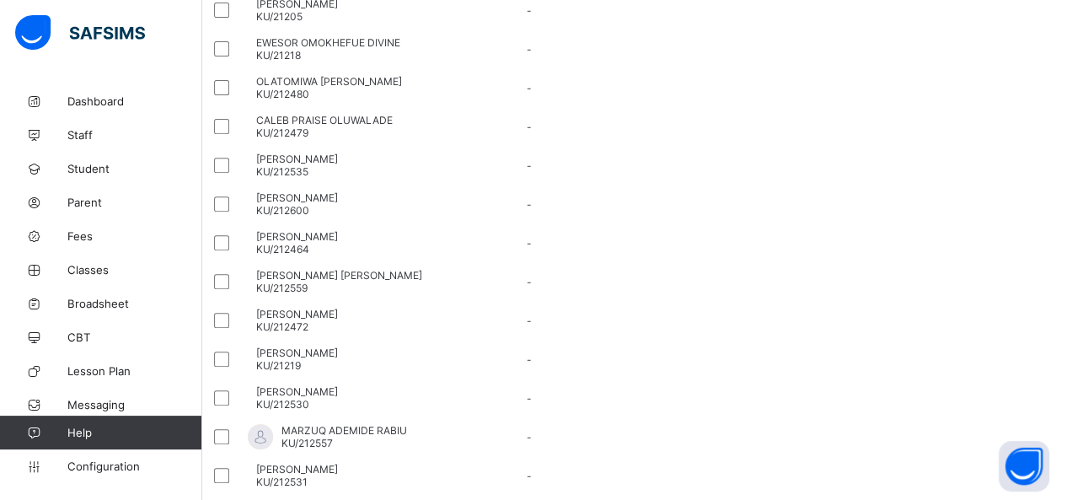
click at [0, 0] on div "× Promotions!!!! You are about to promote 21 of 21 students, are you sure you w…" at bounding box center [0, 0] width 0 height 0
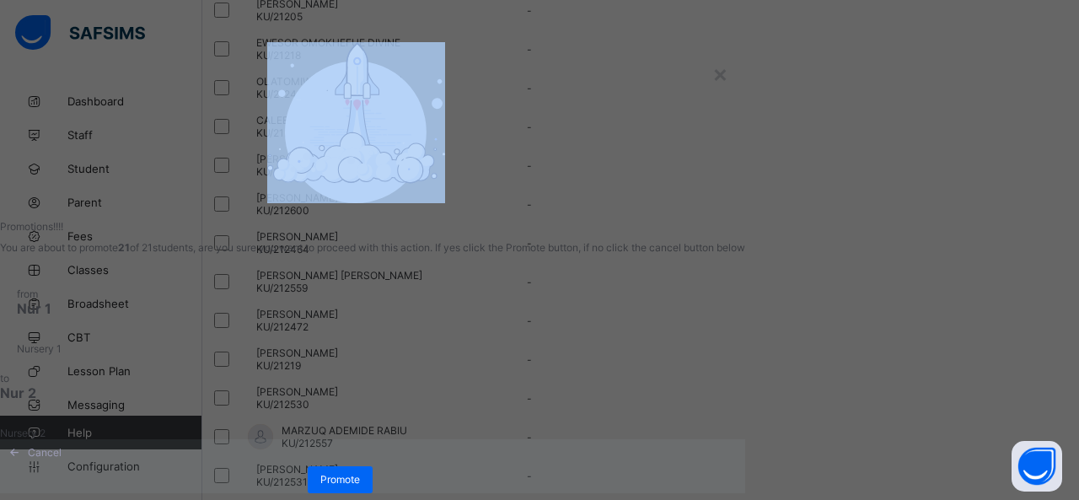
scroll to position [129, 0]
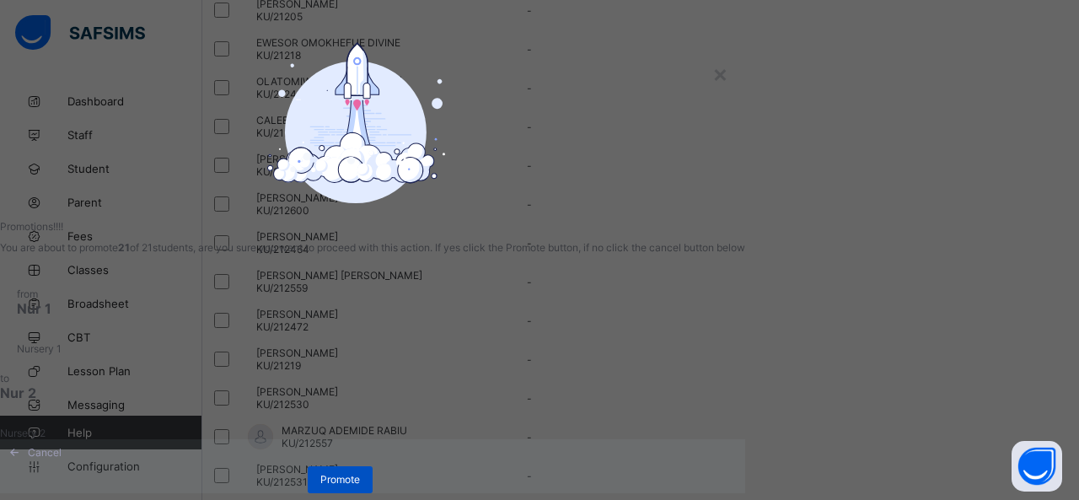
click at [360, 473] on span "Promote" at bounding box center [340, 479] width 40 height 13
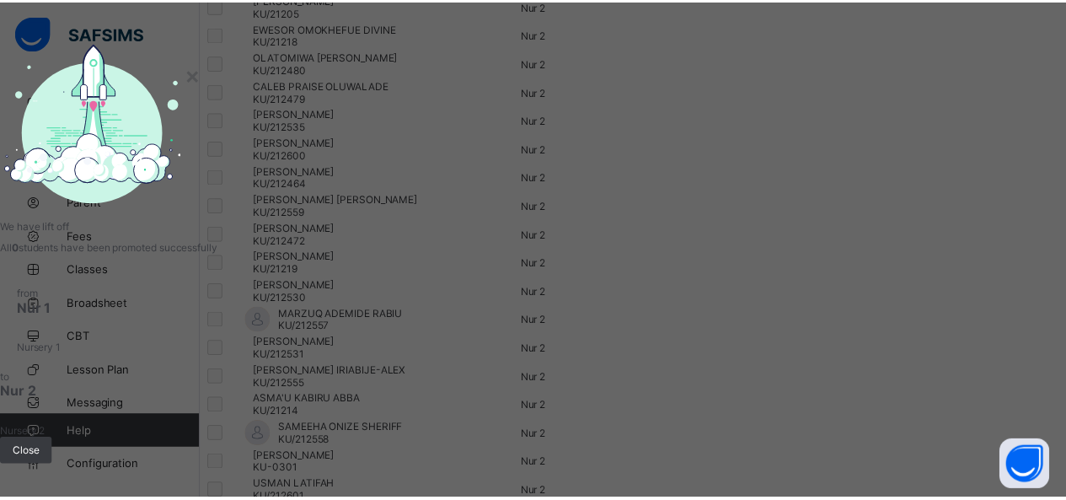
scroll to position [0, 0]
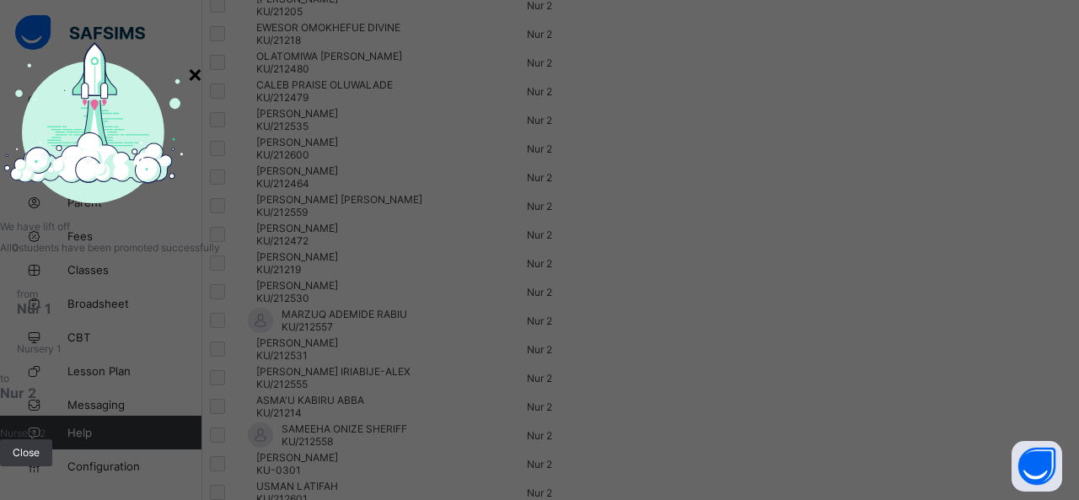
click at [203, 72] on div "×" at bounding box center [195, 73] width 16 height 29
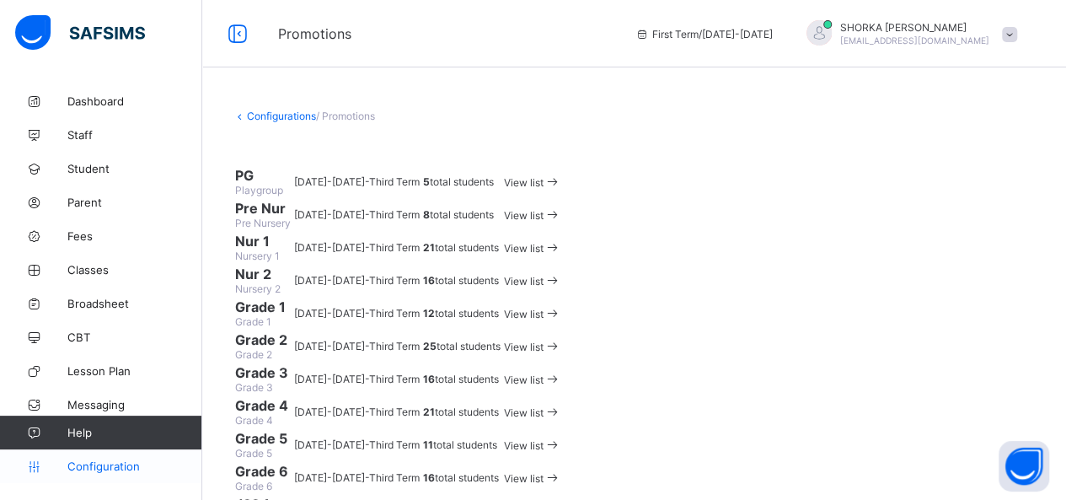
click at [121, 470] on span "Configuration" at bounding box center [134, 465] width 134 height 13
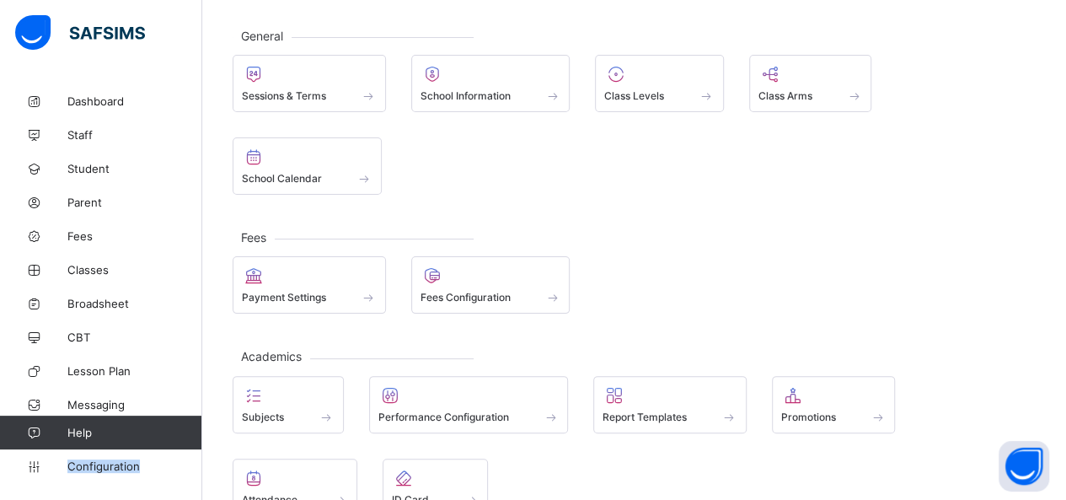
scroll to position [153, 0]
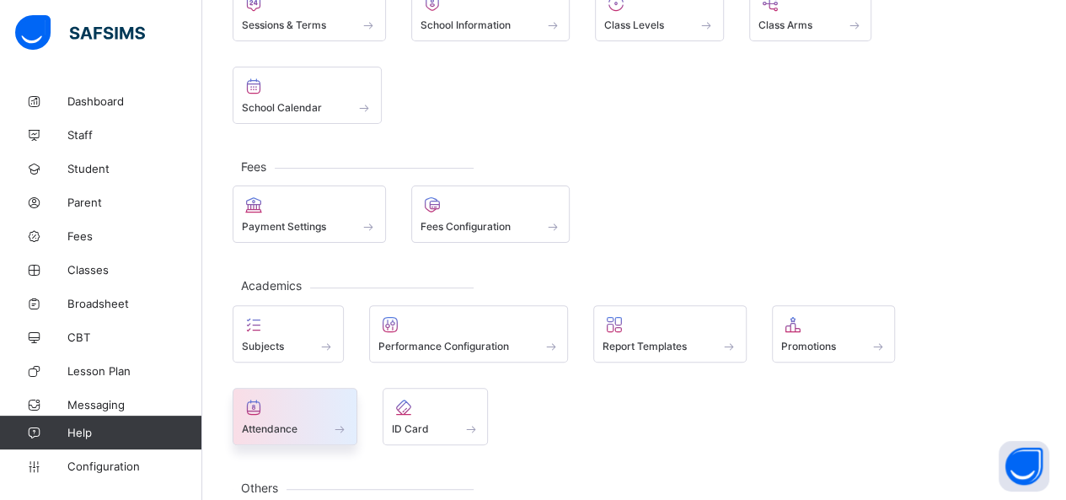
click at [298, 422] on span "Attendance" at bounding box center [270, 428] width 56 height 13
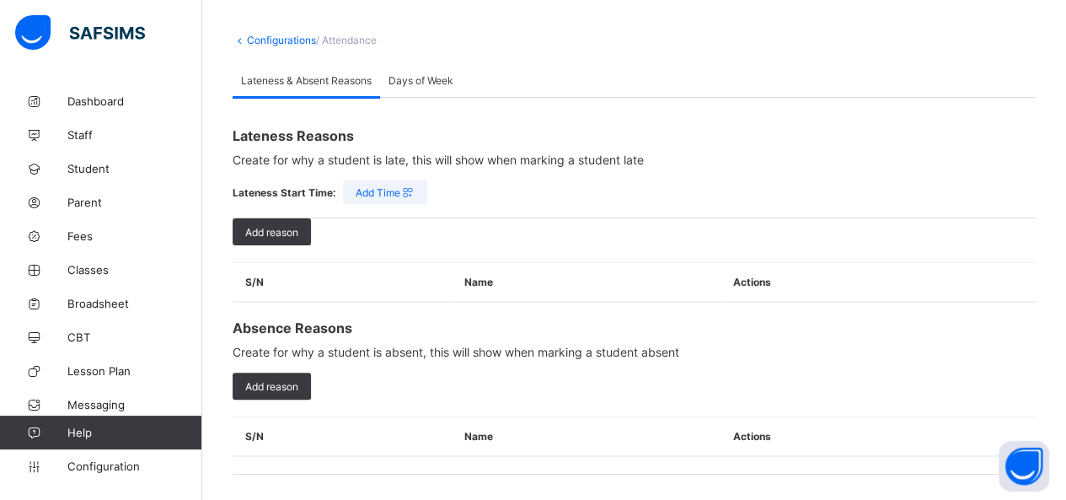
scroll to position [69, 0]
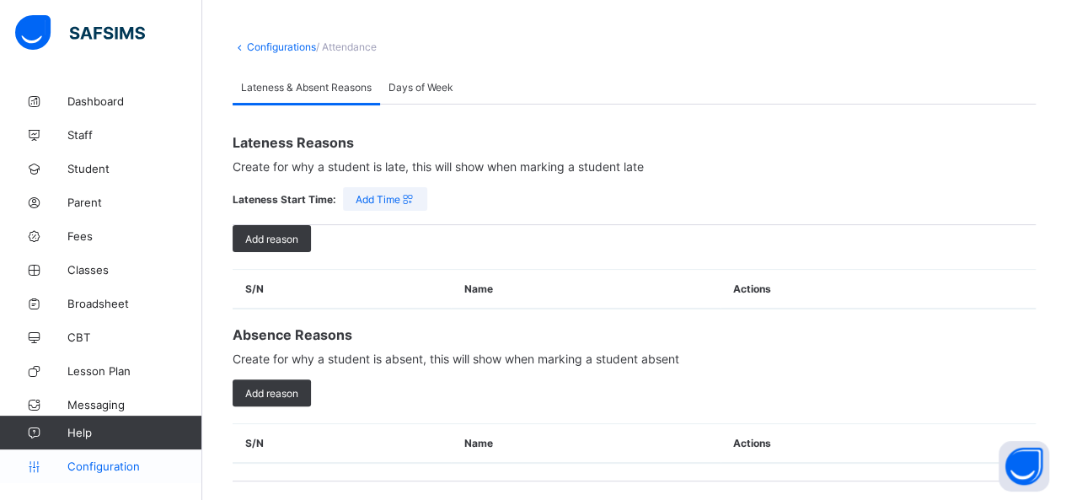
click at [91, 459] on span "Configuration" at bounding box center [134, 465] width 134 height 13
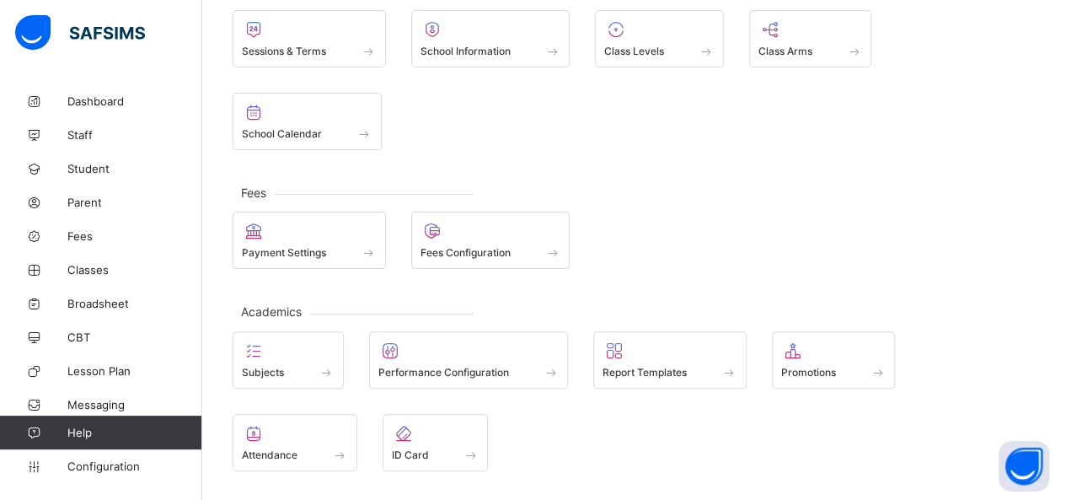
scroll to position [153, 0]
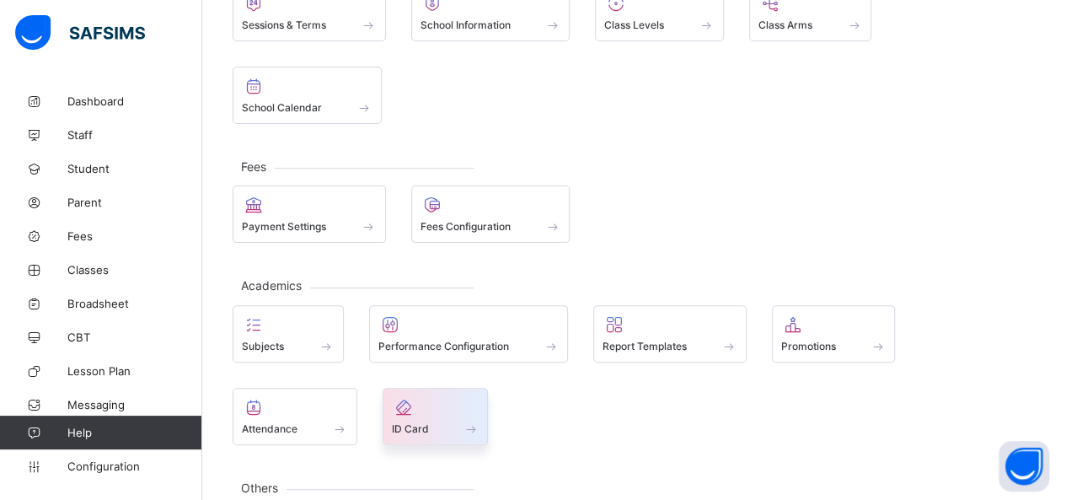
click at [463, 421] on span at bounding box center [471, 428] width 17 height 14
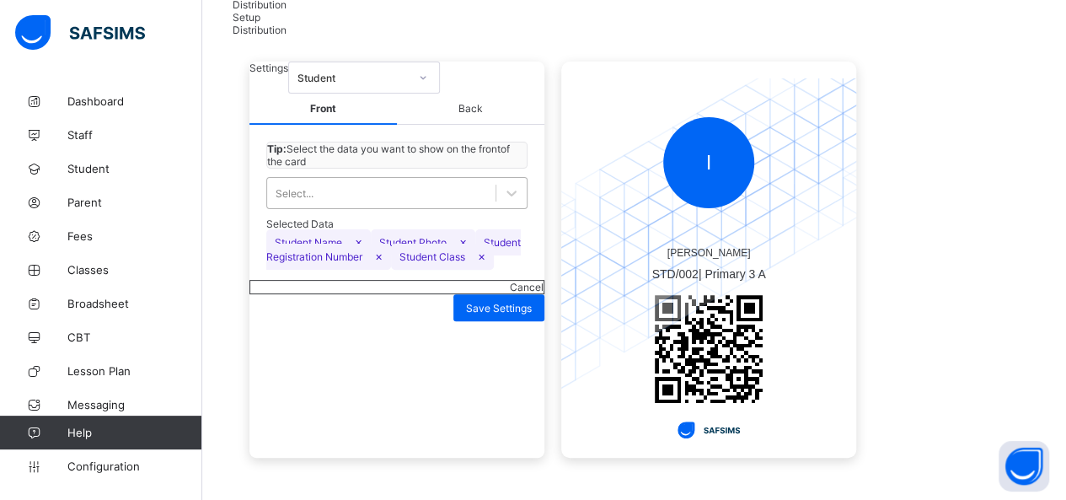
click at [419, 209] on div "Select..." at bounding box center [396, 193] width 261 height 32
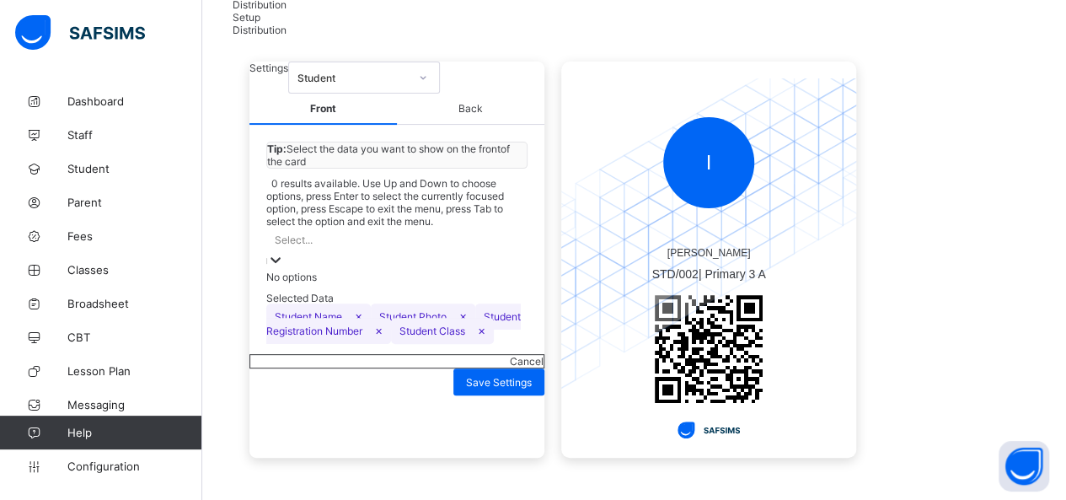
click at [426, 248] on div "Select..." at bounding box center [396, 240] width 261 height 24
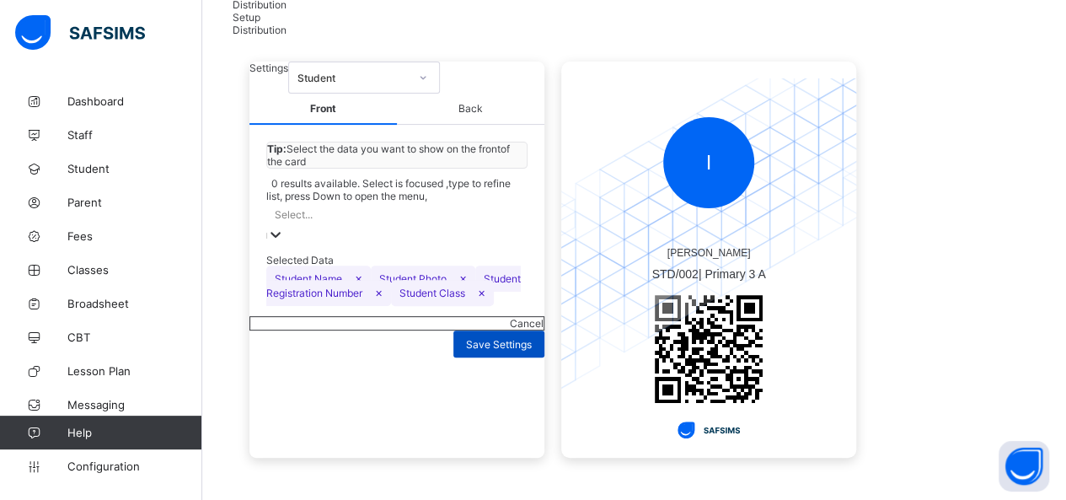
click at [480, 357] on div "Save Settings" at bounding box center [498, 343] width 91 height 27
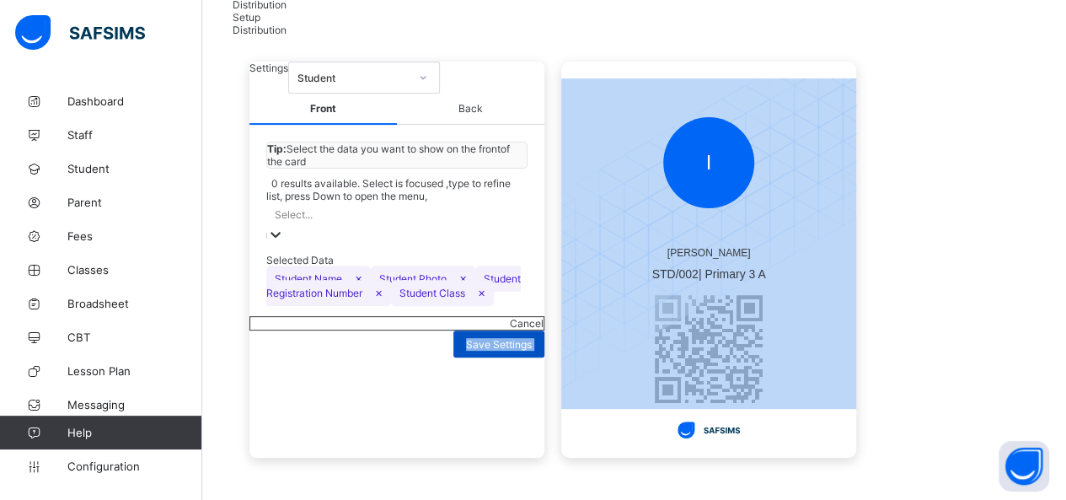
click at [480, 357] on div "Save Settings" at bounding box center [498, 343] width 91 height 27
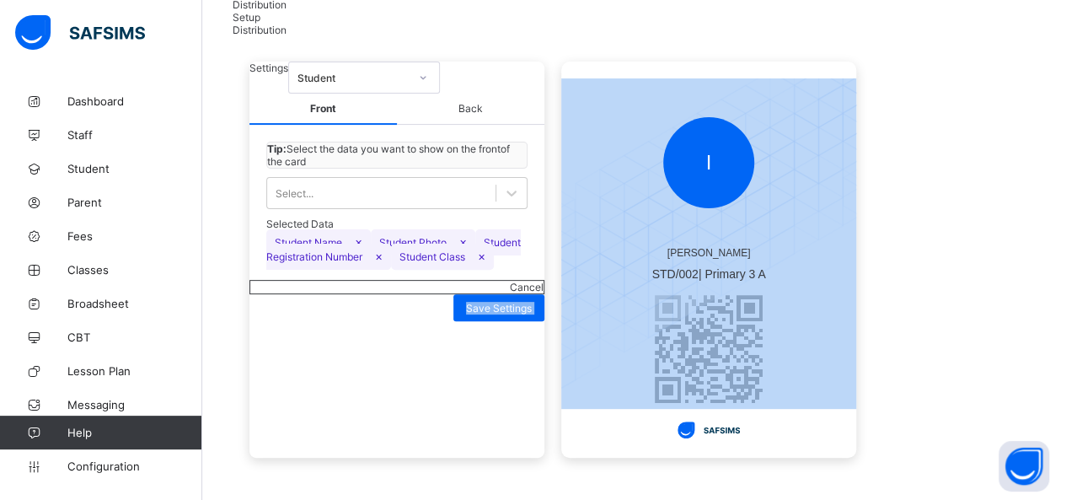
click at [409, 84] on div "Student" at bounding box center [353, 78] width 111 height 13
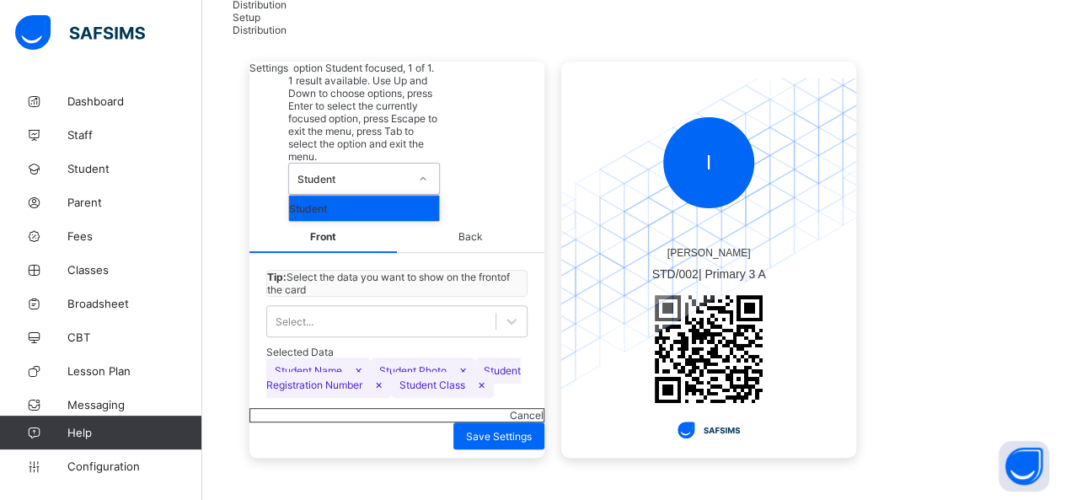
click at [409, 173] on div "Student" at bounding box center [353, 179] width 111 height 13
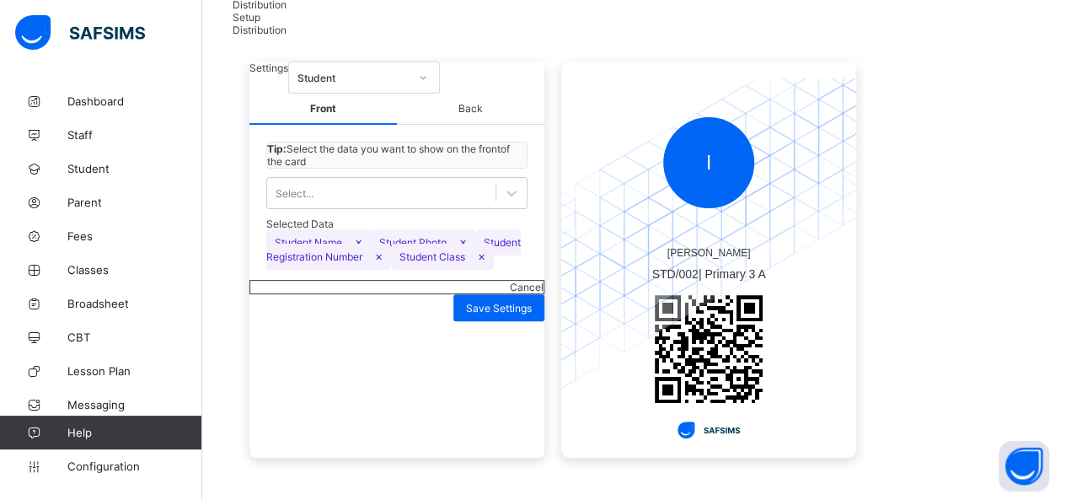
click at [478, 123] on span "Back" at bounding box center [470, 109] width 147 height 31
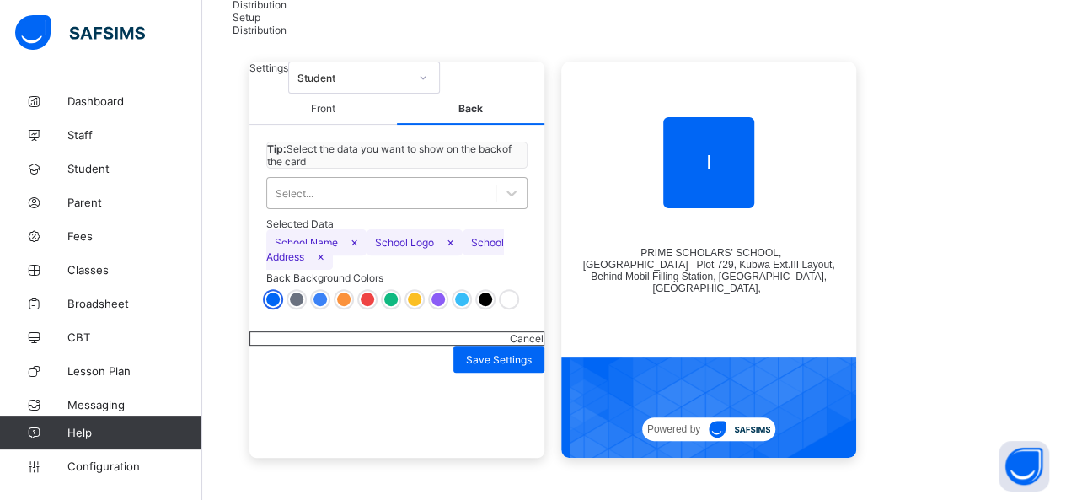
click at [437, 205] on div "Select..." at bounding box center [381, 193] width 228 height 24
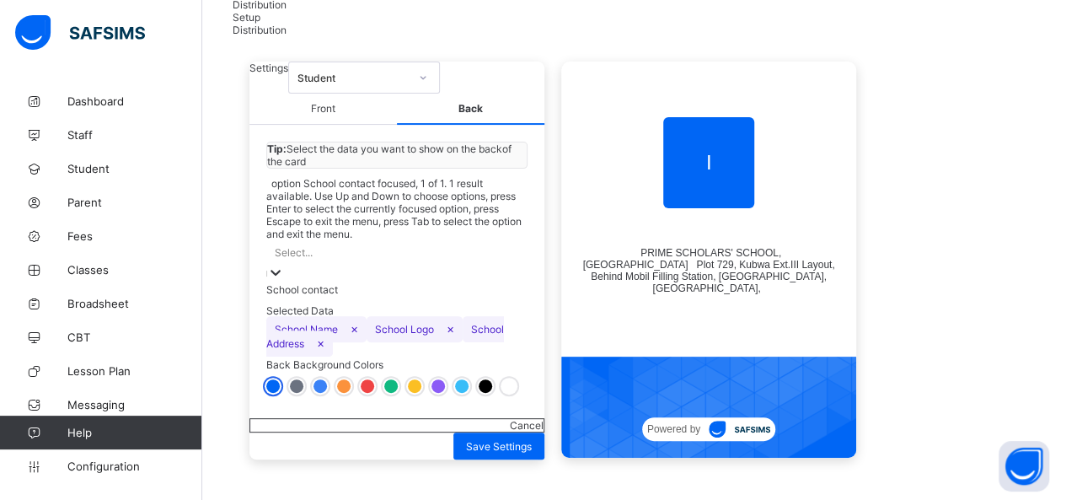
click at [437, 247] on div "Select..." at bounding box center [396, 252] width 261 height 24
click at [437, 244] on div "Select..." at bounding box center [396, 252] width 261 height 24
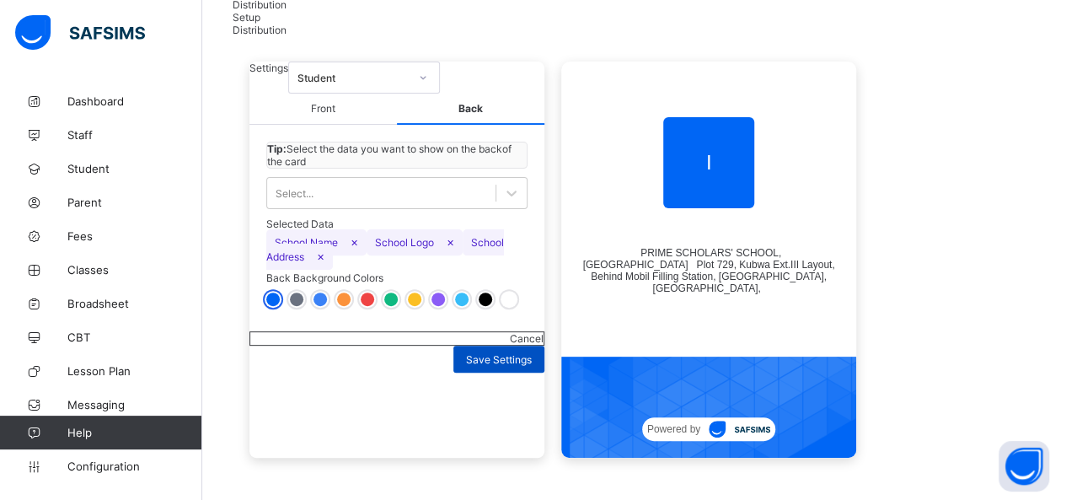
click at [475, 373] on div "Save Settings" at bounding box center [498, 359] width 91 height 27
click at [309, 117] on span "Front" at bounding box center [322, 109] width 147 height 31
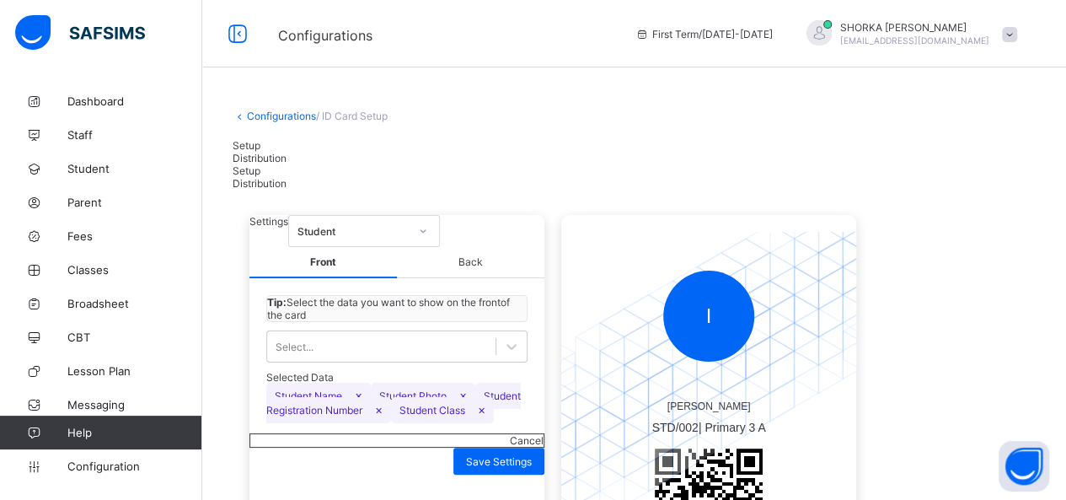
click at [287, 154] on span "Distribution" at bounding box center [260, 158] width 54 height 13
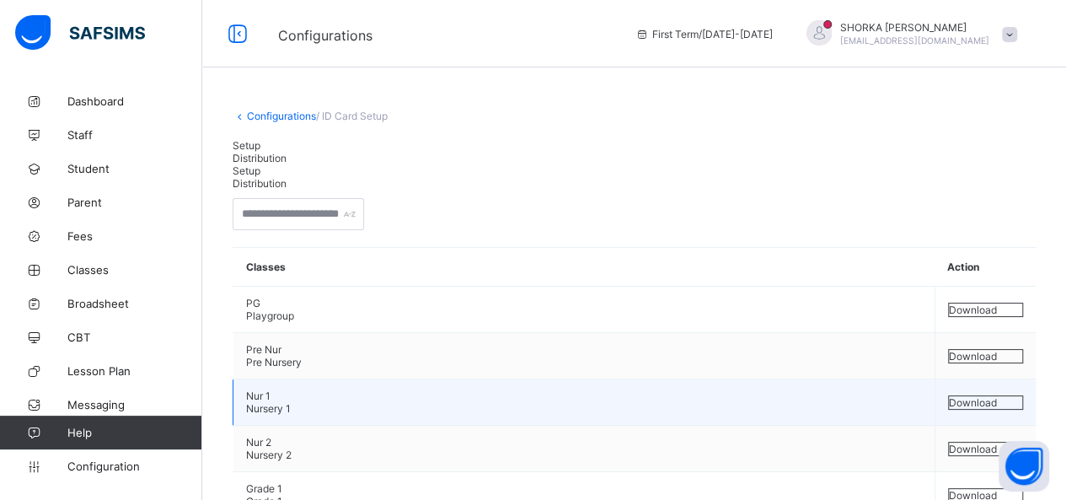
scroll to position [84, 0]
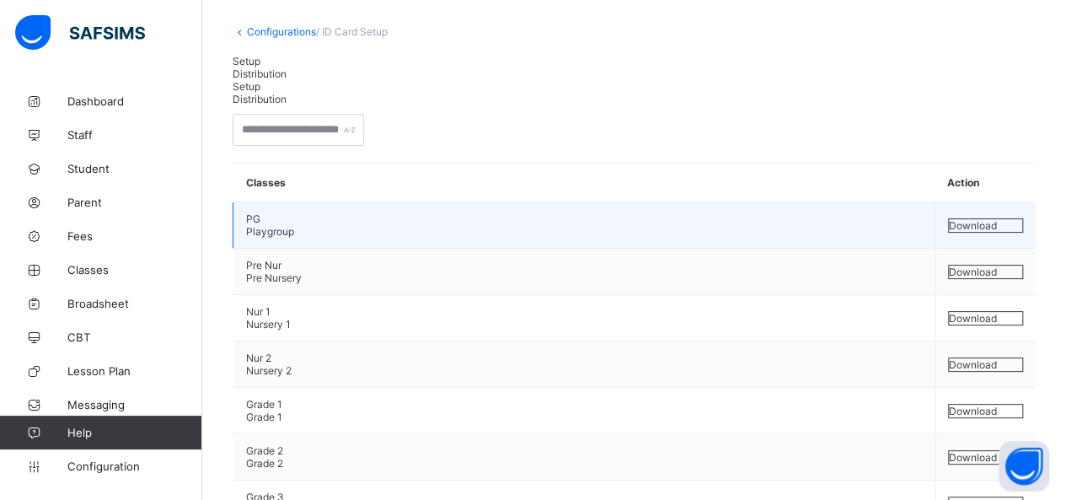
click at [973, 229] on div "Download" at bounding box center [986, 225] width 76 height 14
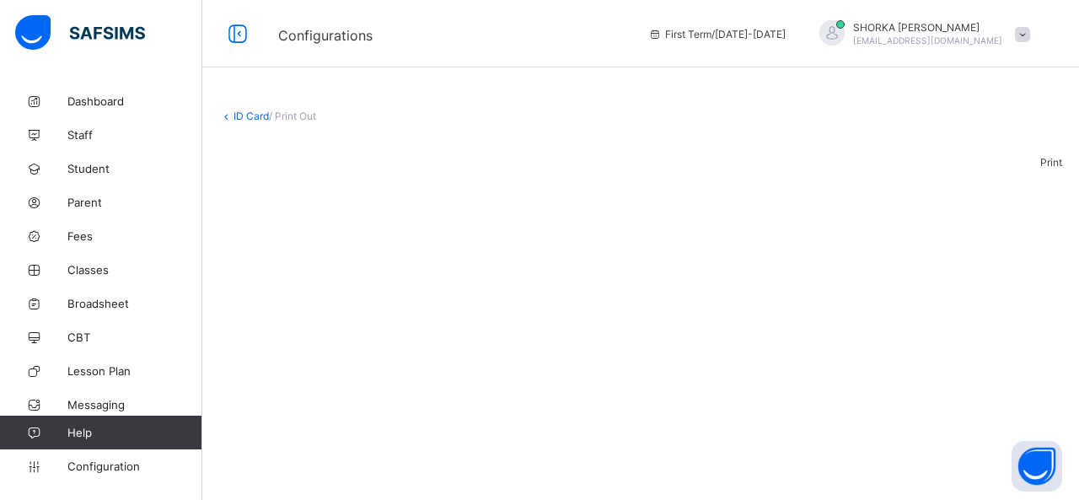
click at [1037, 169] on div "Print" at bounding box center [640, 162] width 843 height 13
click at [110, 469] on span "Configuration" at bounding box center [134, 465] width 134 height 13
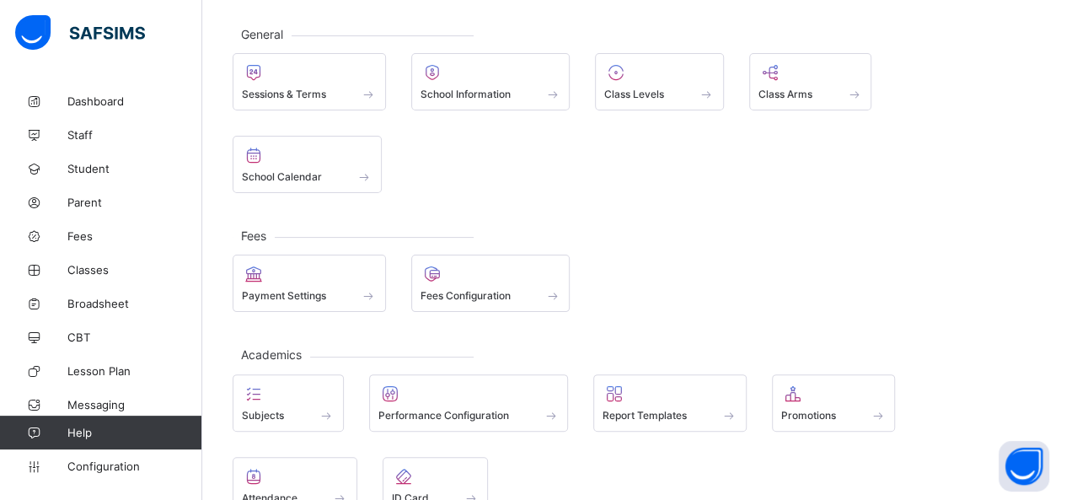
scroll to position [153, 0]
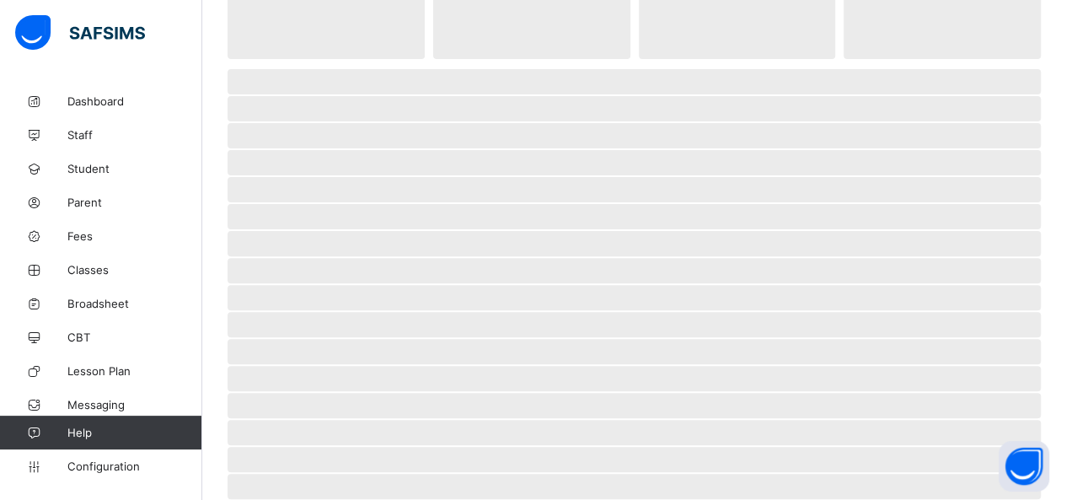
click at [298, 447] on span "‌" at bounding box center [634, 459] width 813 height 25
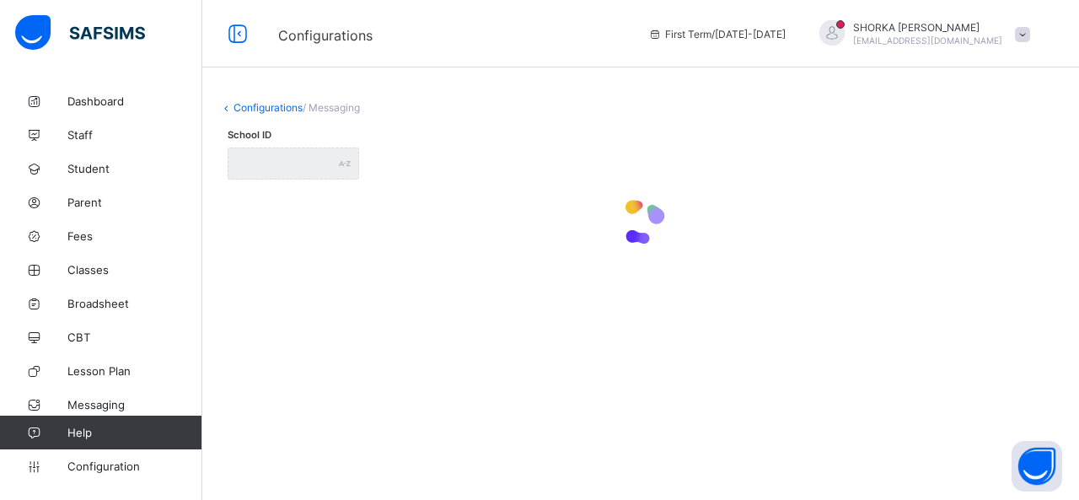
type input "**********"
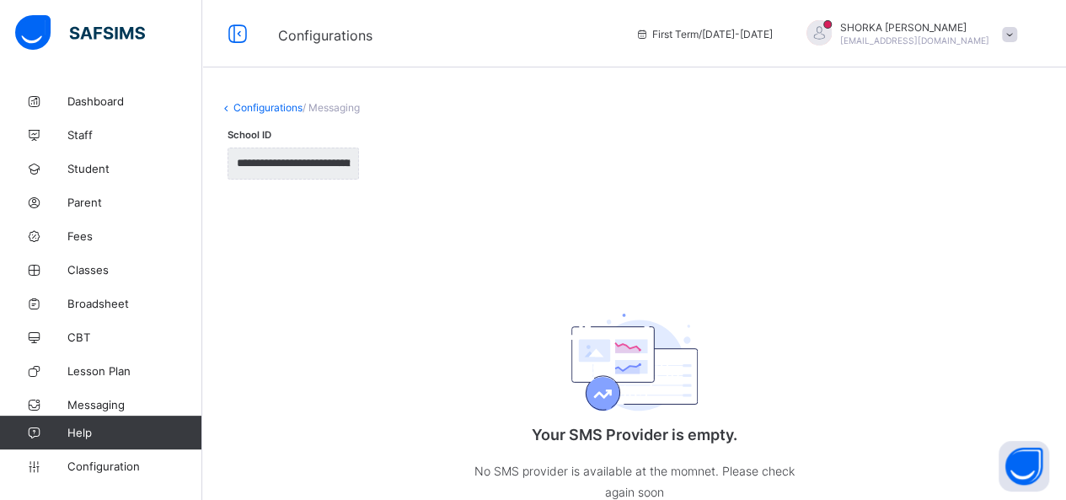
click at [335, 109] on span "/ Messaging" at bounding box center [331, 107] width 57 height 13
click at [340, 109] on span "/ Messaging" at bounding box center [331, 107] width 57 height 13
click at [340, 107] on span "/ Messaging" at bounding box center [331, 107] width 57 height 13
click at [494, 134] on div "**********" at bounding box center [634, 338] width 830 height 414
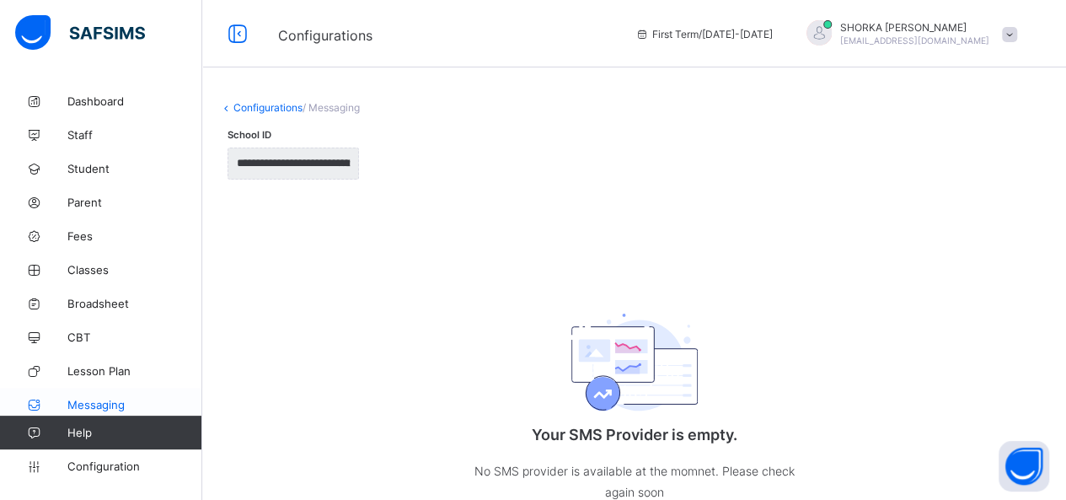
click at [98, 403] on span "Messaging" at bounding box center [134, 404] width 135 height 13
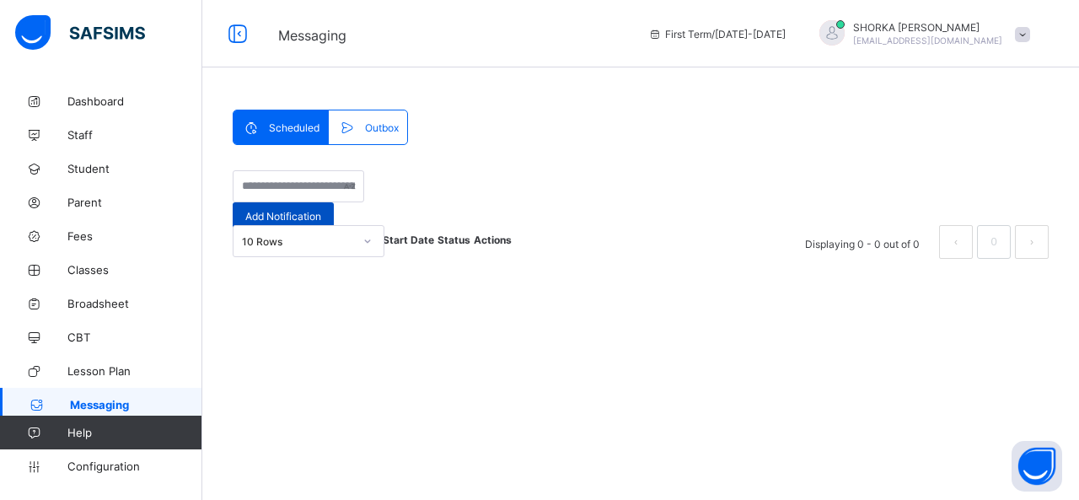
click at [334, 202] on div "Add Notification" at bounding box center [283, 215] width 101 height 27
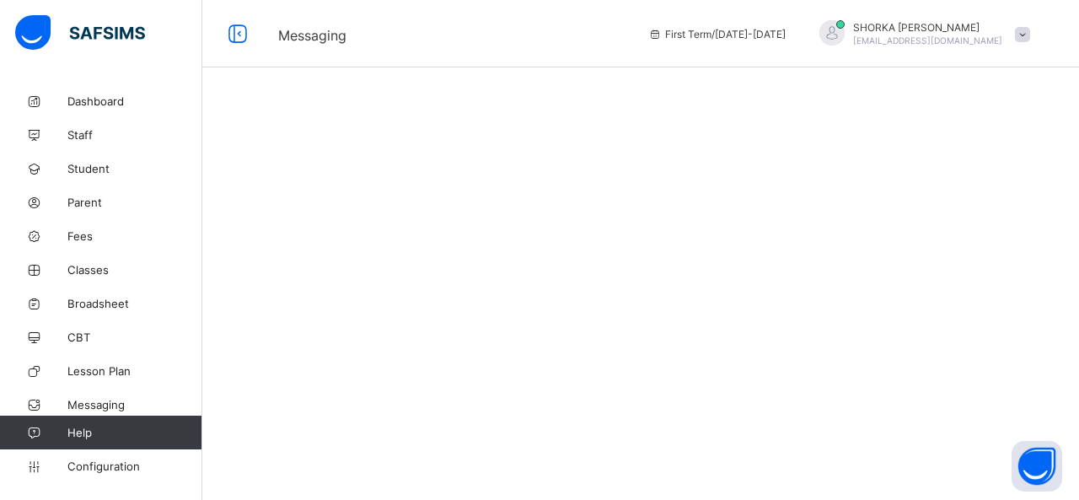
select select "*"
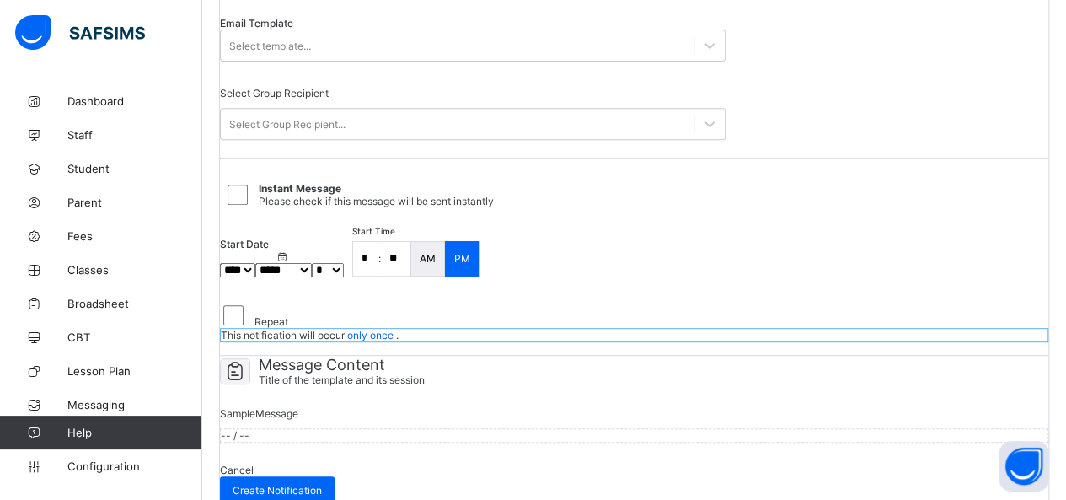
scroll to position [209, 0]
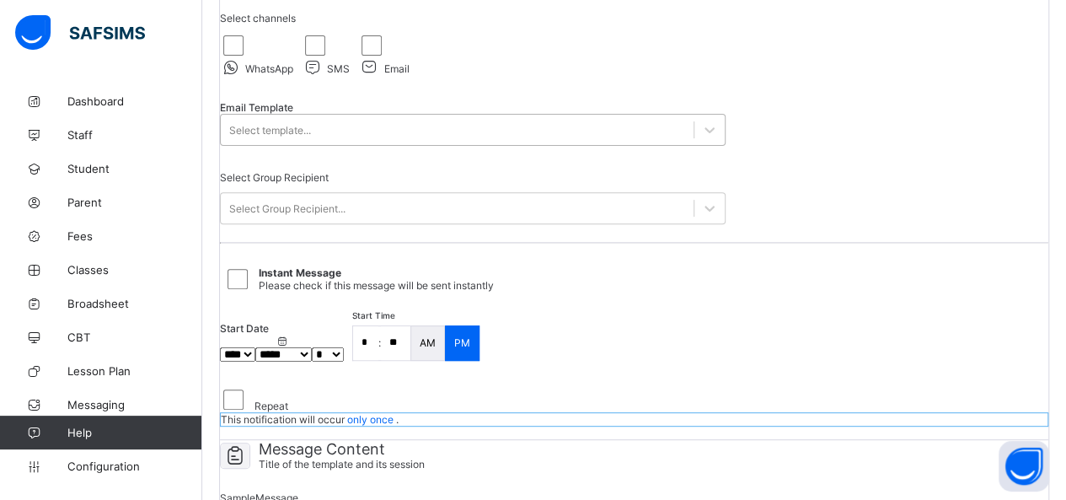
click at [673, 142] on div "Select template..." at bounding box center [457, 130] width 473 height 24
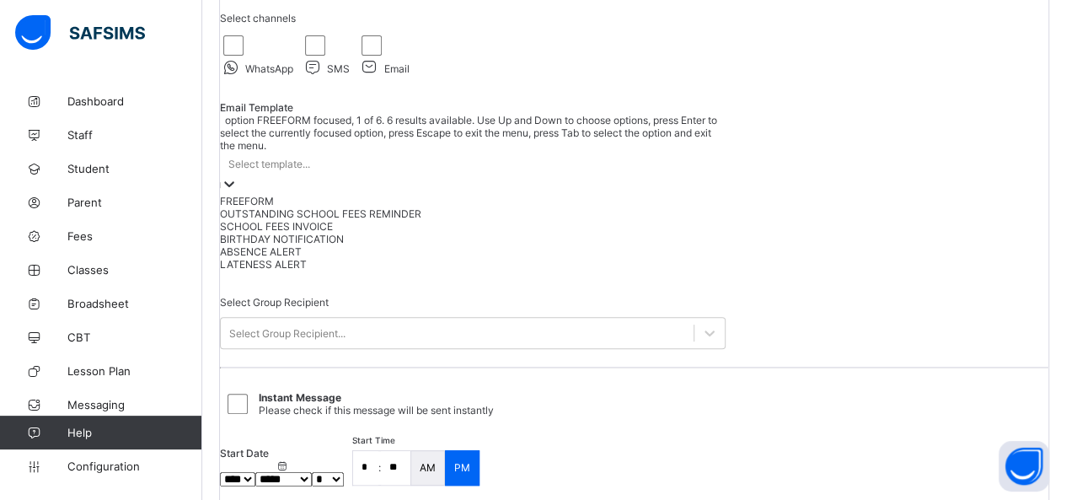
click at [673, 174] on div "Select template..." at bounding box center [473, 164] width 506 height 24
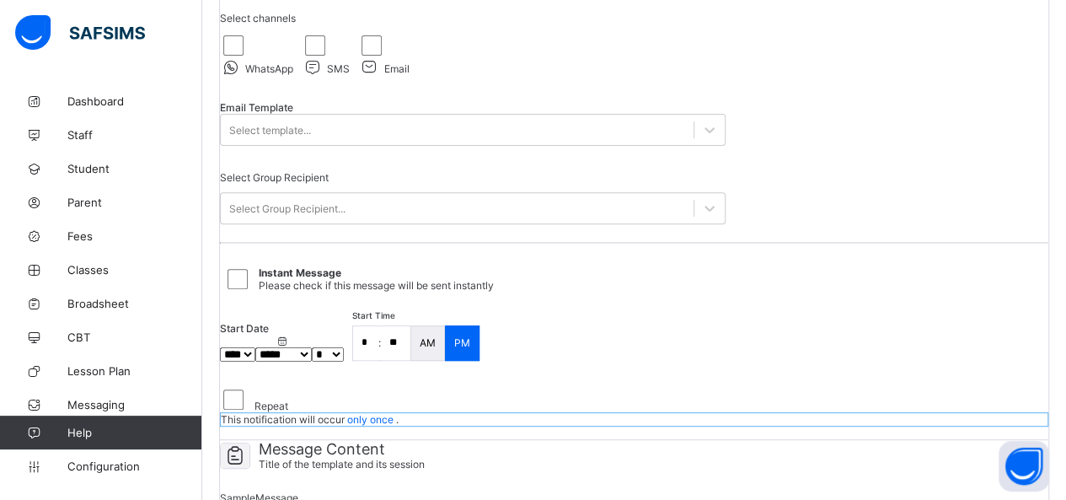
click at [811, 159] on div "Channels & Groups Title of the template and its session Title Select channels W…" at bounding box center [634, 180] width 828 height 517
click at [777, 169] on div "Channels & Groups Title of the template and its session Title Select channels W…" at bounding box center [634, 180] width 828 height 517
click at [380, 220] on div "Select Group Recipient..." at bounding box center [457, 208] width 473 height 24
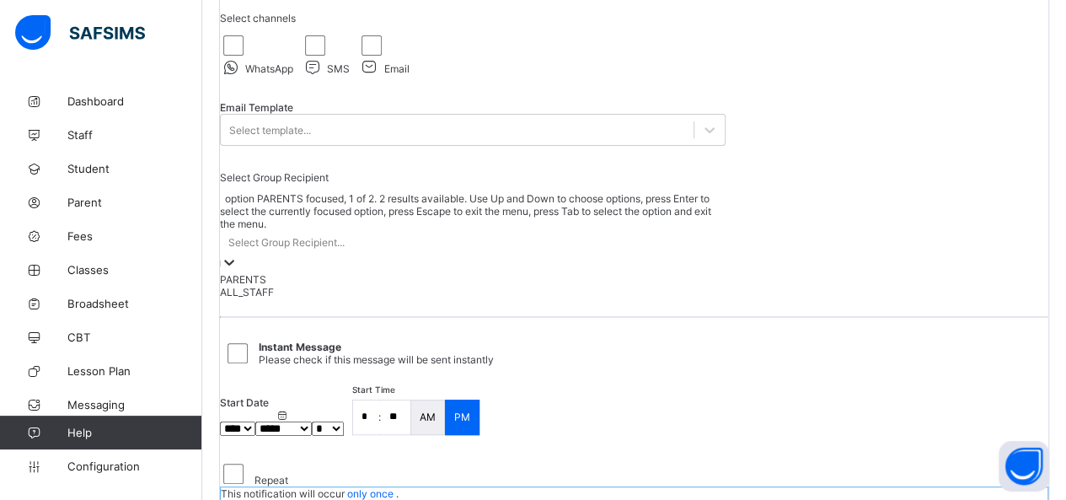
click at [349, 276] on div "PARENTS" at bounding box center [473, 279] width 506 height 13
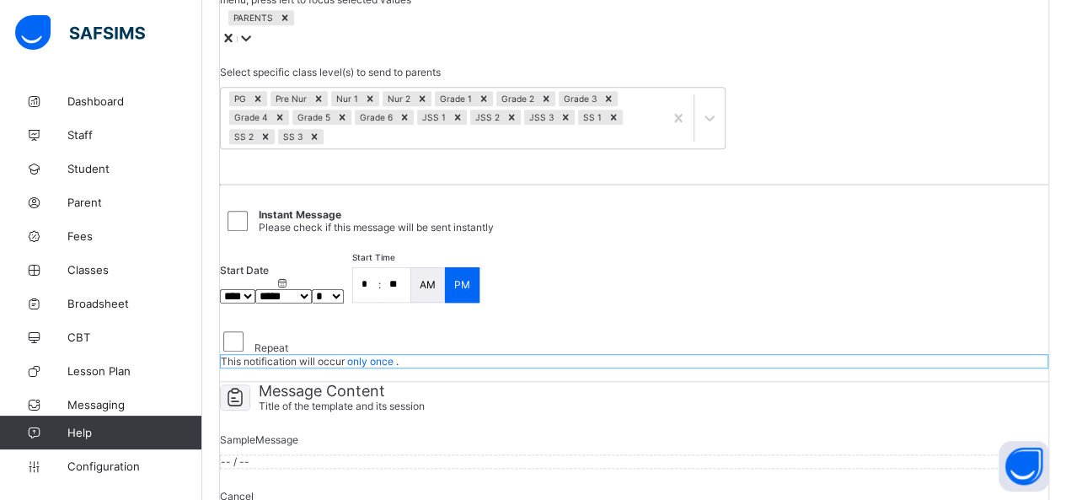
scroll to position [313, 0]
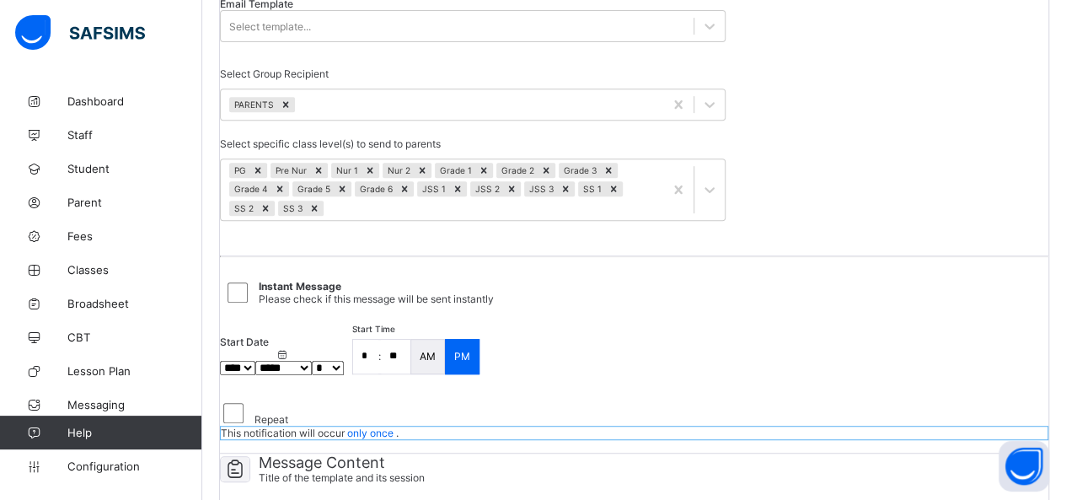
click at [786, 153] on div "Channels & Groups Title of the template and its session Title Select channels W…" at bounding box center [634, 136] width 828 height 635
click at [780, 149] on div "Channels & Groups Title of the template and its session Title Select channels W…" at bounding box center [634, 136] width 828 height 635
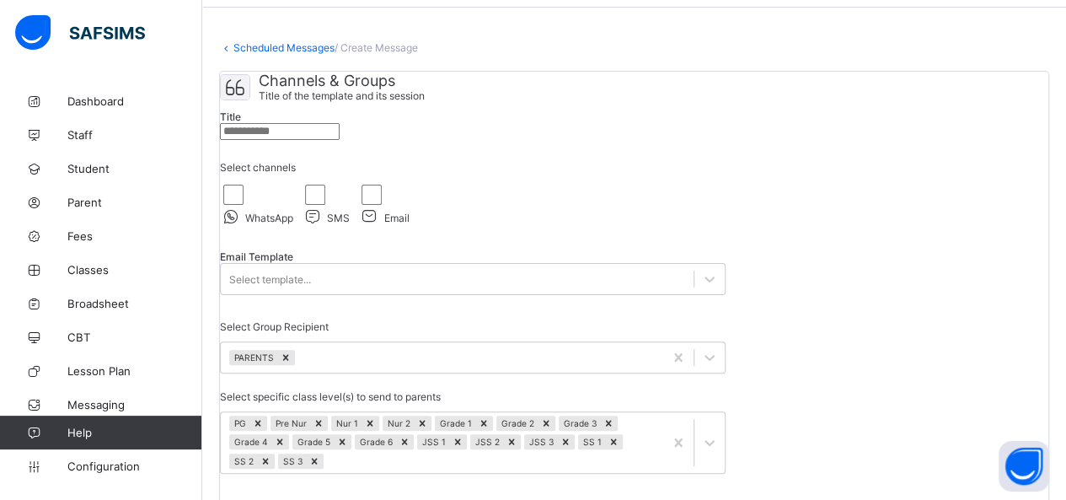
scroll to position [0, 0]
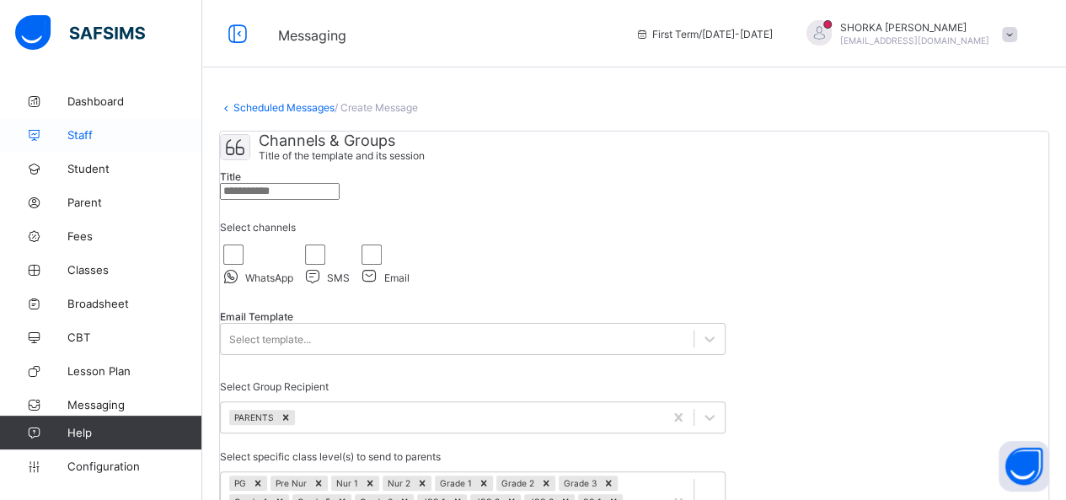
click at [83, 134] on span "Staff" at bounding box center [134, 134] width 135 height 13
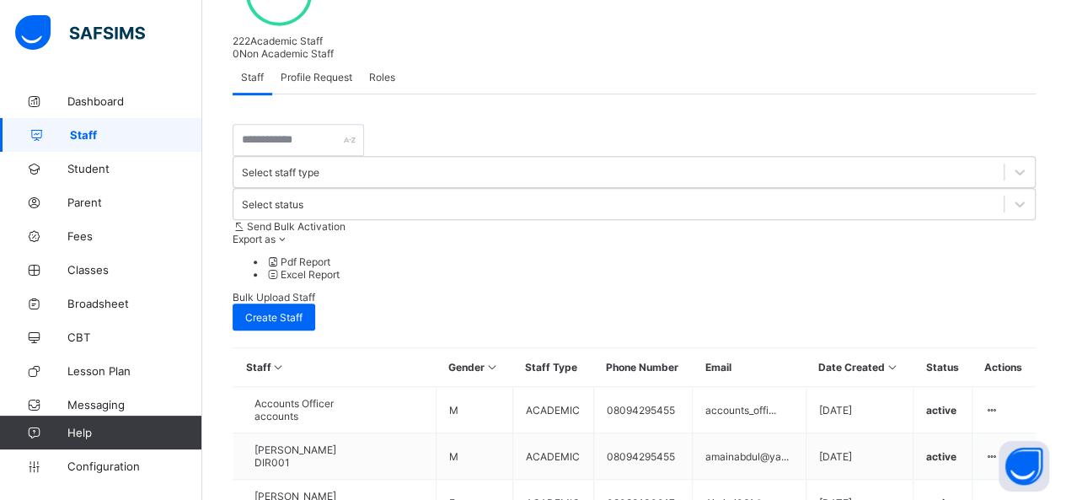
scroll to position [340, 0]
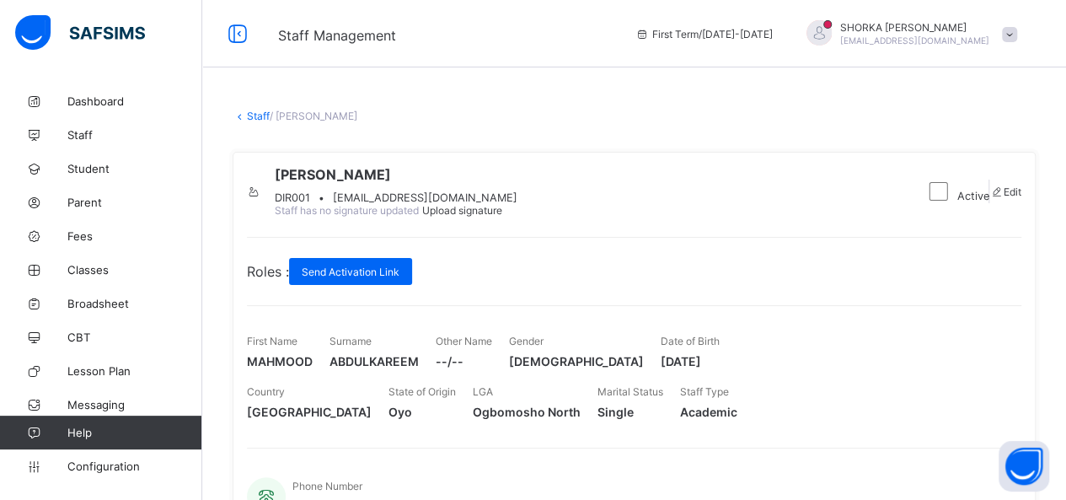
select select "*"
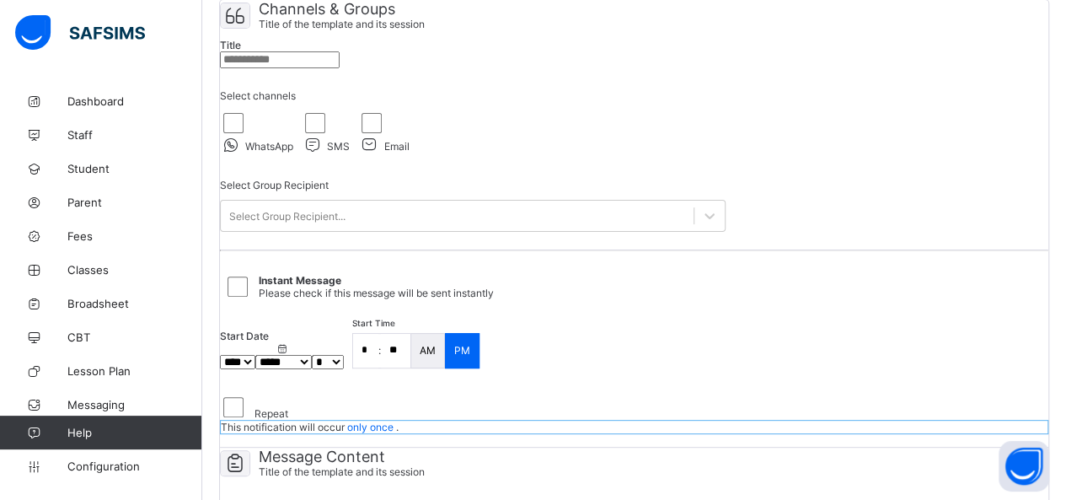
scroll to position [253, 0]
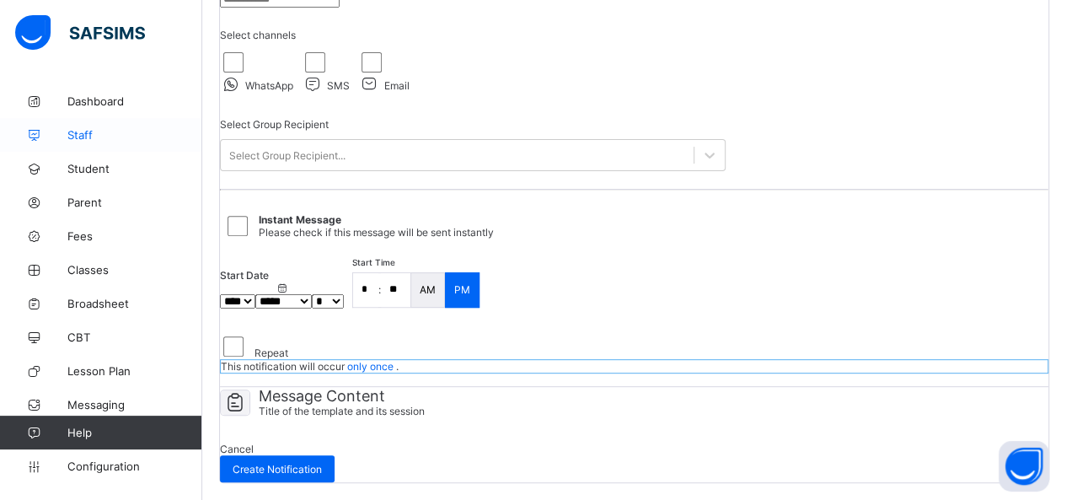
click at [83, 128] on span "Staff" at bounding box center [134, 134] width 135 height 13
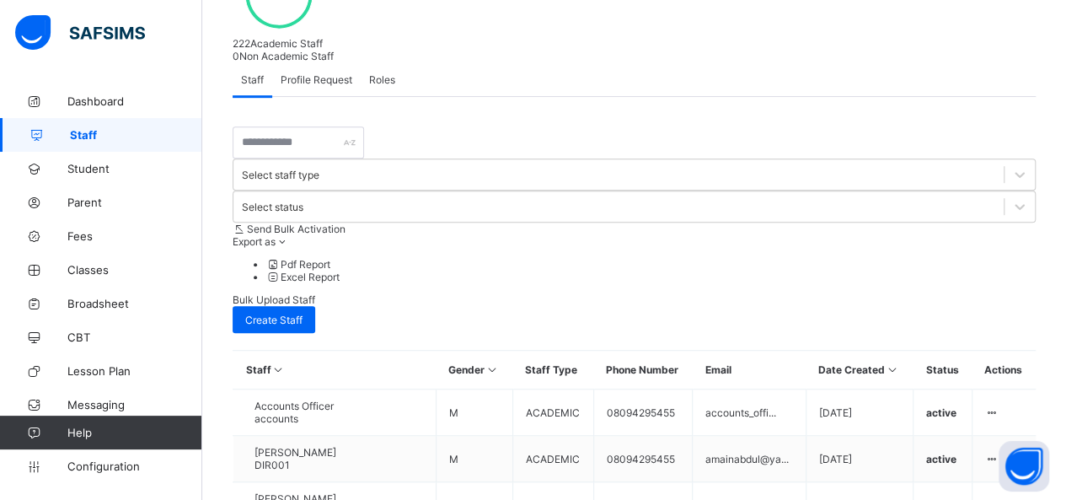
scroll to position [506, 0]
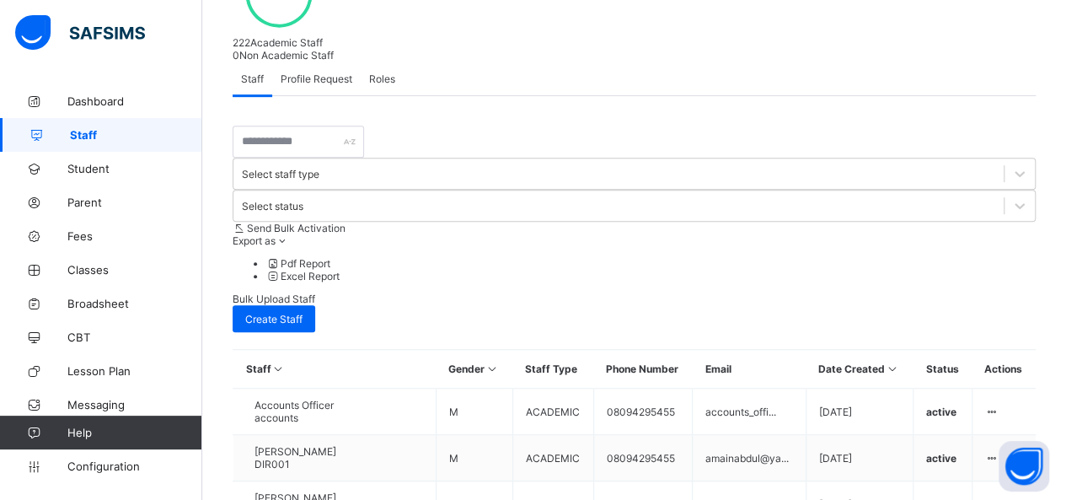
scroll to position [508, 0]
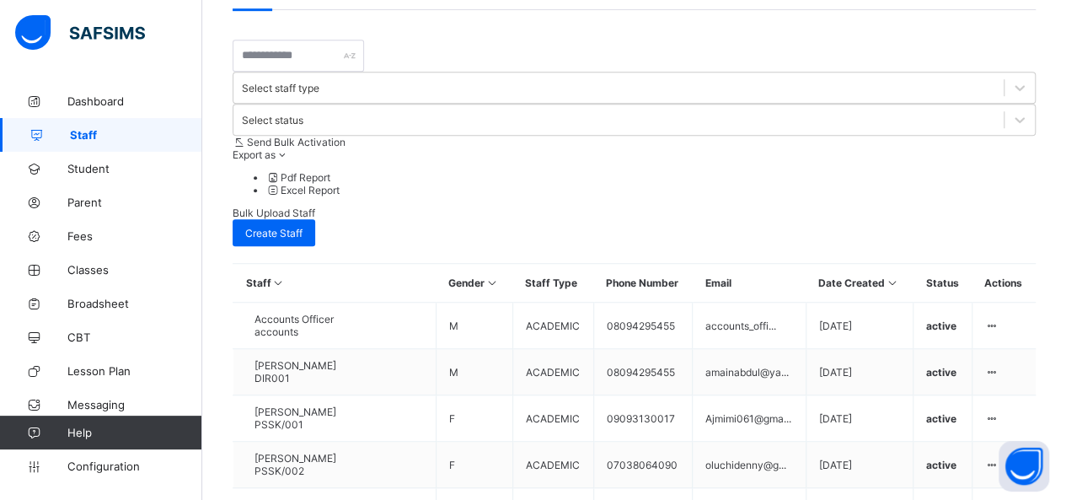
click at [1054, 144] on div "Staff 222 Total Staff Active Staff 222 Deactivated Staff 0 126 [DEMOGRAPHIC_DAT…" at bounding box center [634, 223] width 864 height 1295
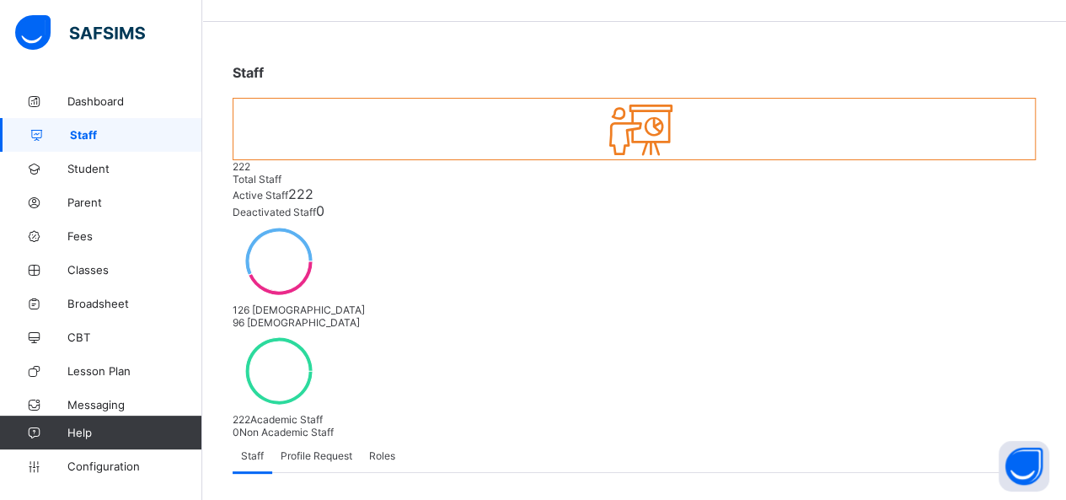
scroll to position [347, 0]
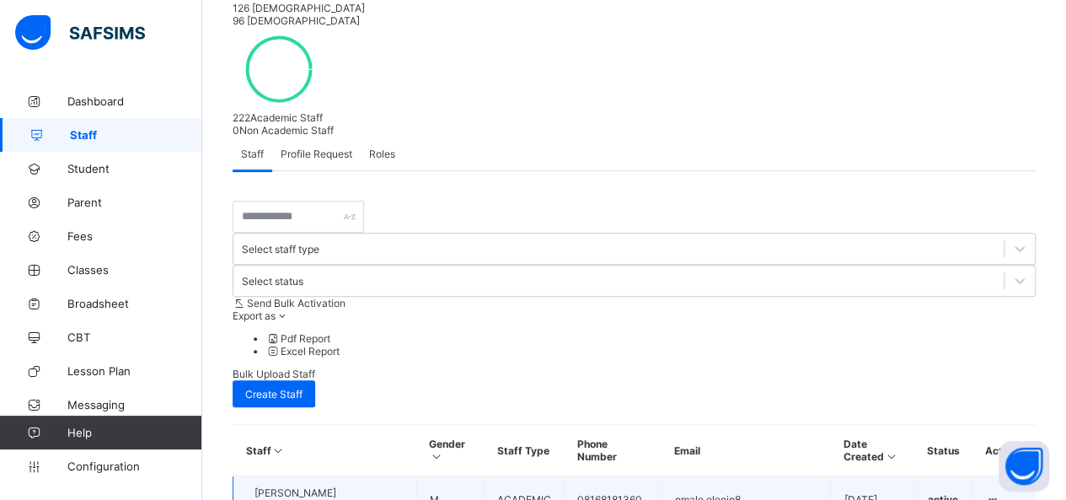
click at [1000, 493] on icon at bounding box center [992, 499] width 14 height 13
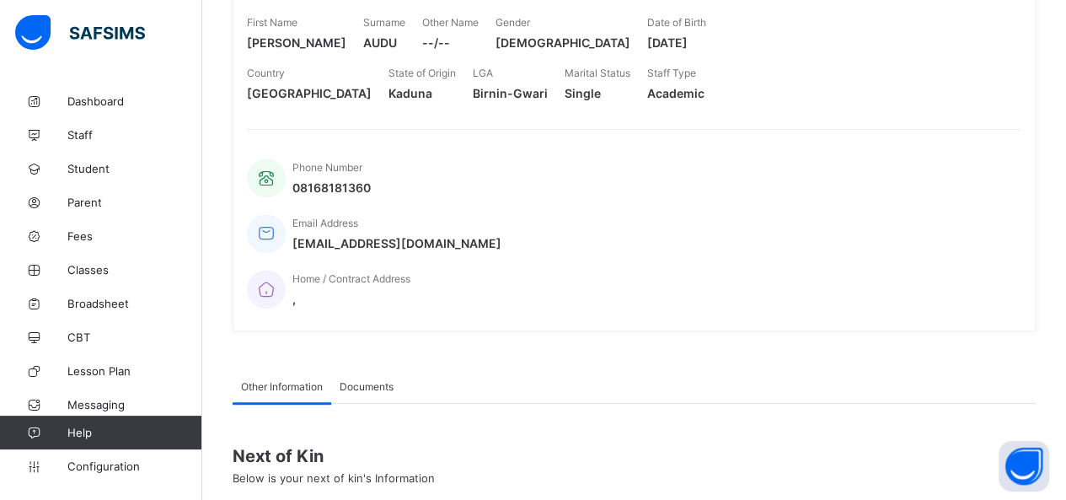
scroll to position [83, 0]
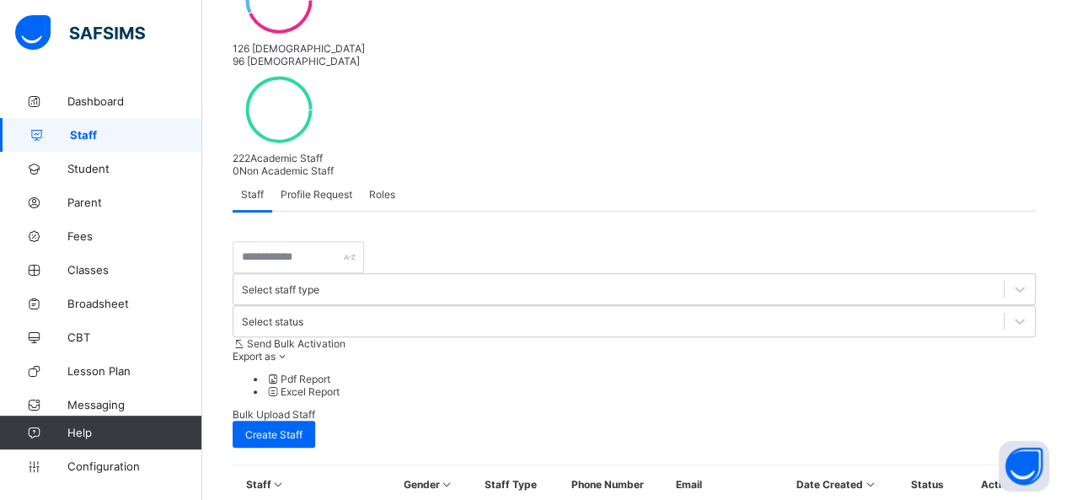
scroll to position [340, 0]
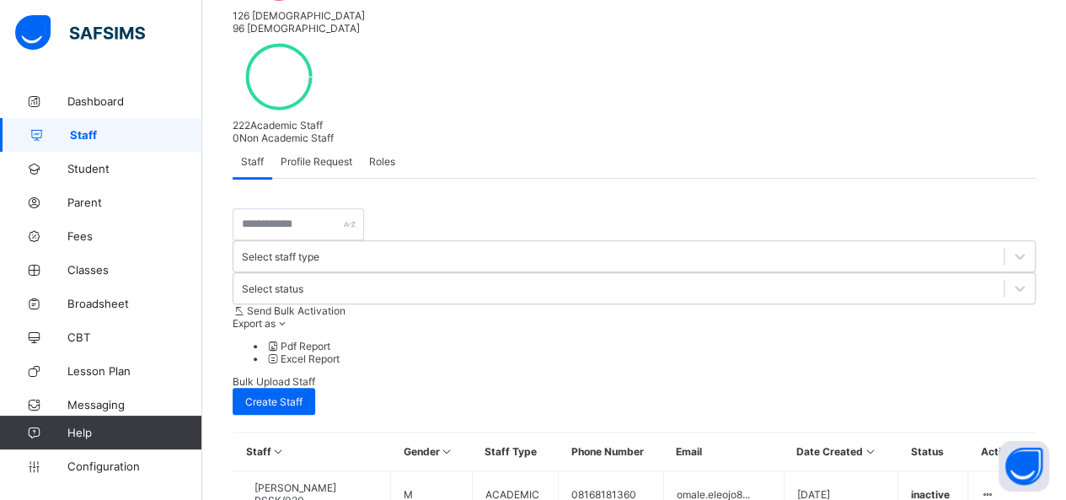
click at [1058, 179] on div "Staff 222 Total Staff Active Staff 221 Deactivated Staff 1 126 [DEMOGRAPHIC_DAT…" at bounding box center [634, 392] width 864 height 1295
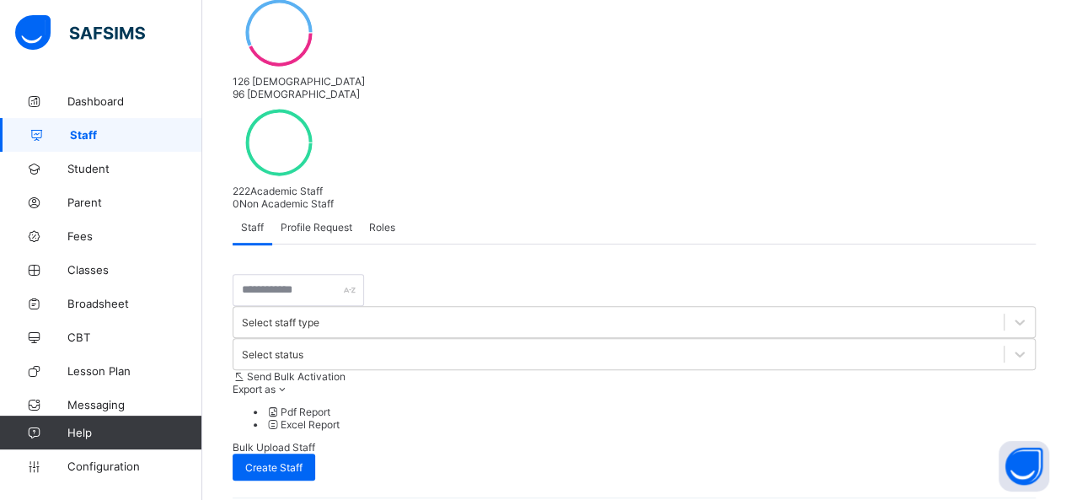
scroll to position [253, 0]
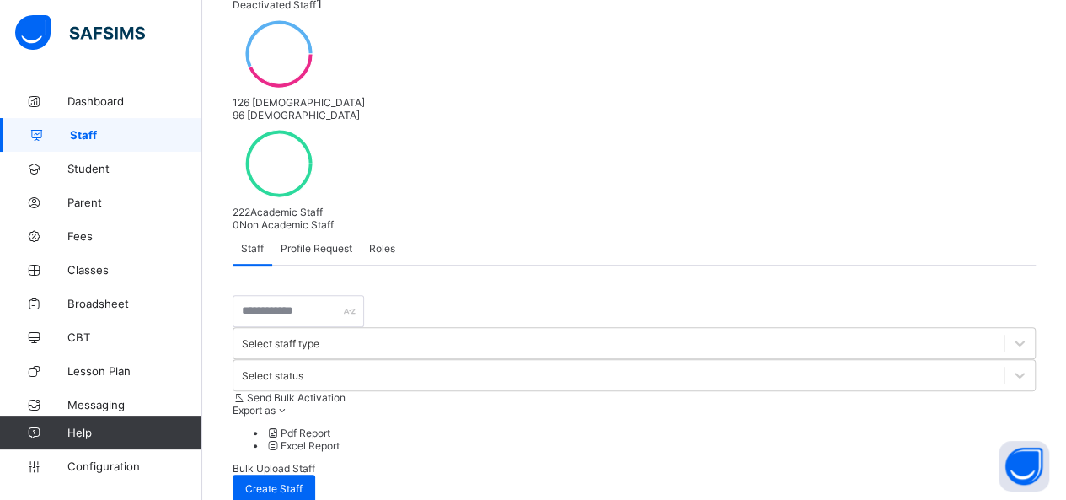
click at [290, 404] on icon at bounding box center [283, 410] width 14 height 13
click at [318, 242] on span "Profile Request" at bounding box center [317, 248] width 72 height 13
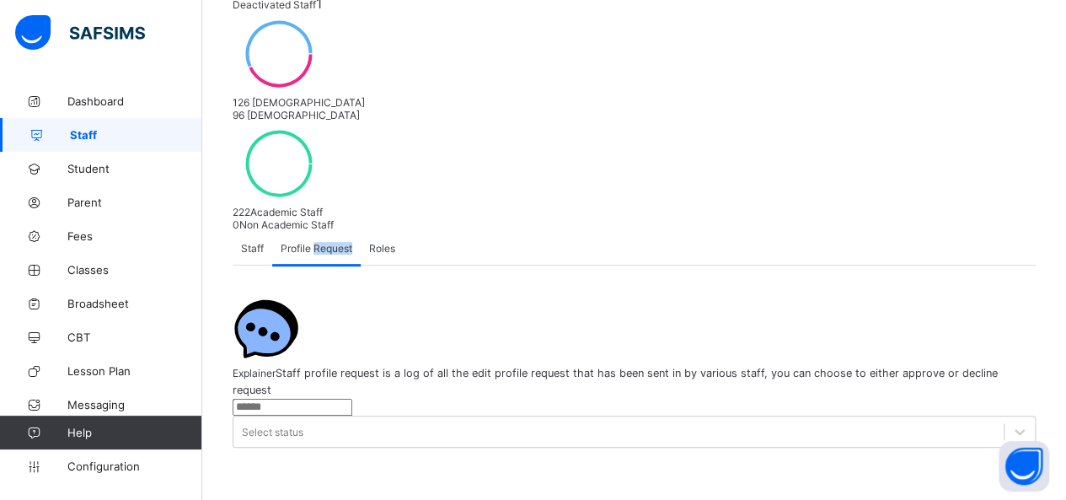
click at [318, 242] on span "Profile Request" at bounding box center [317, 248] width 72 height 13
click at [387, 242] on span "Roles" at bounding box center [382, 248] width 26 height 13
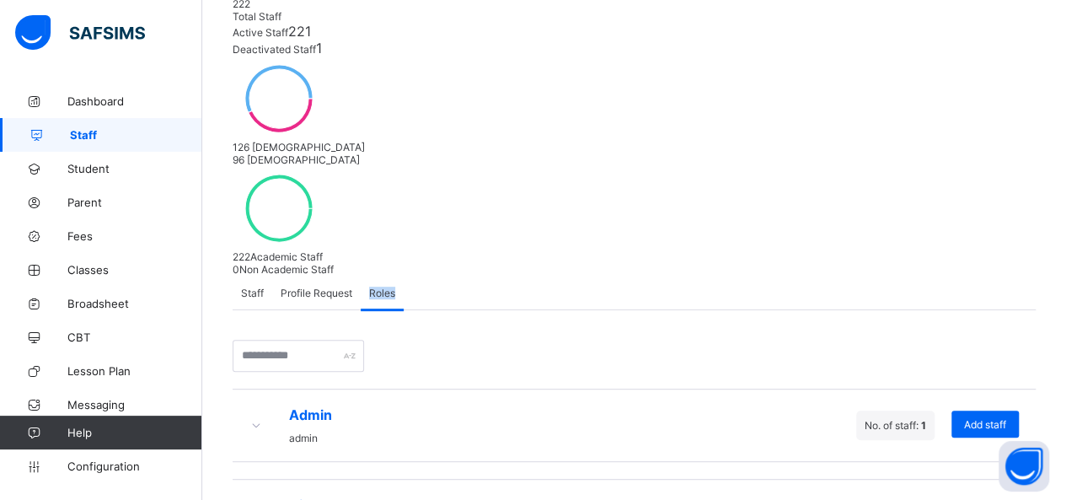
scroll to position [545, 0]
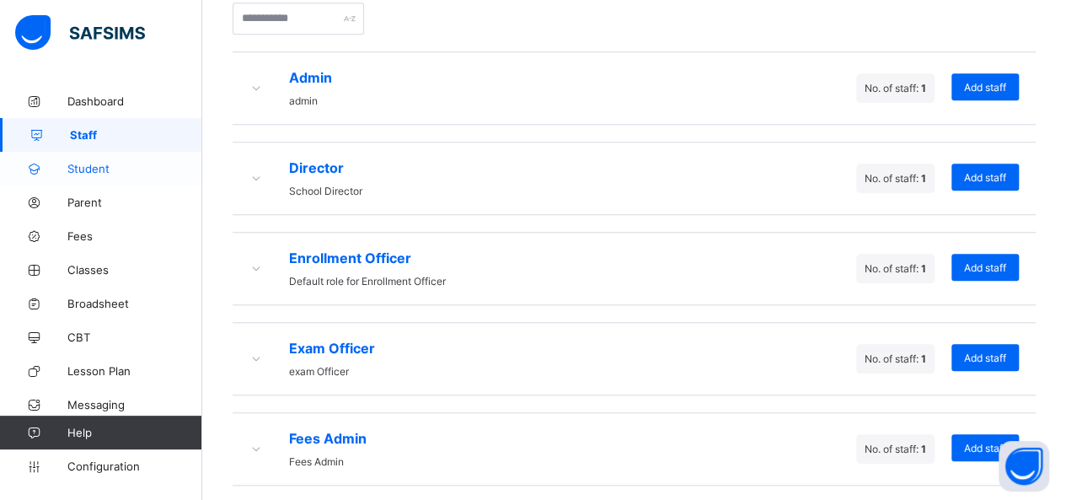
click at [75, 167] on span "Student" at bounding box center [134, 168] width 135 height 13
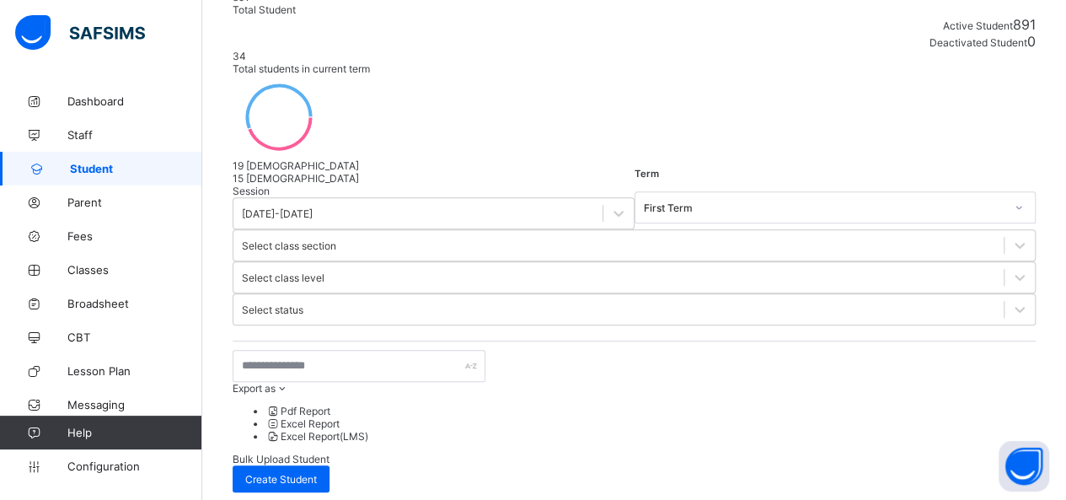
scroll to position [292, 0]
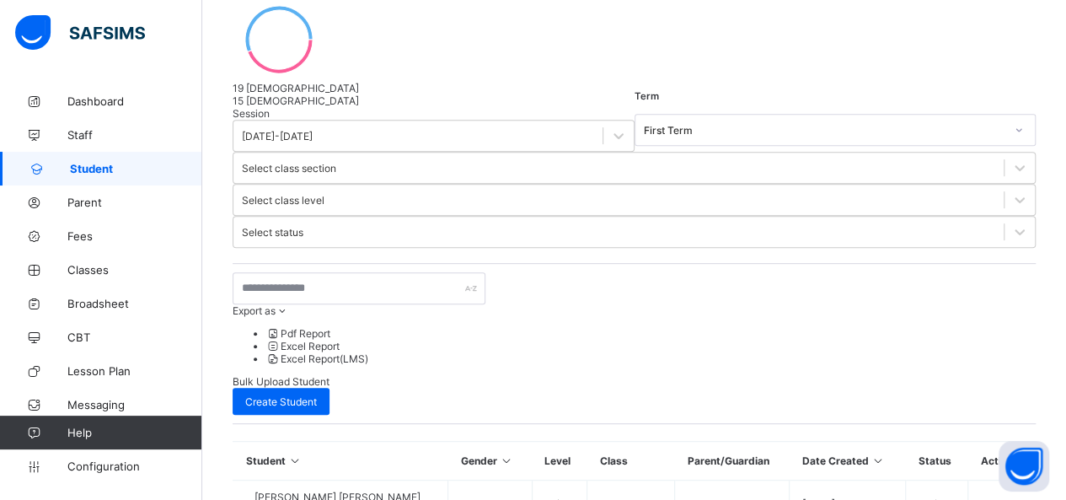
click at [993, 248] on div at bounding box center [634, 248] width 803 height 0
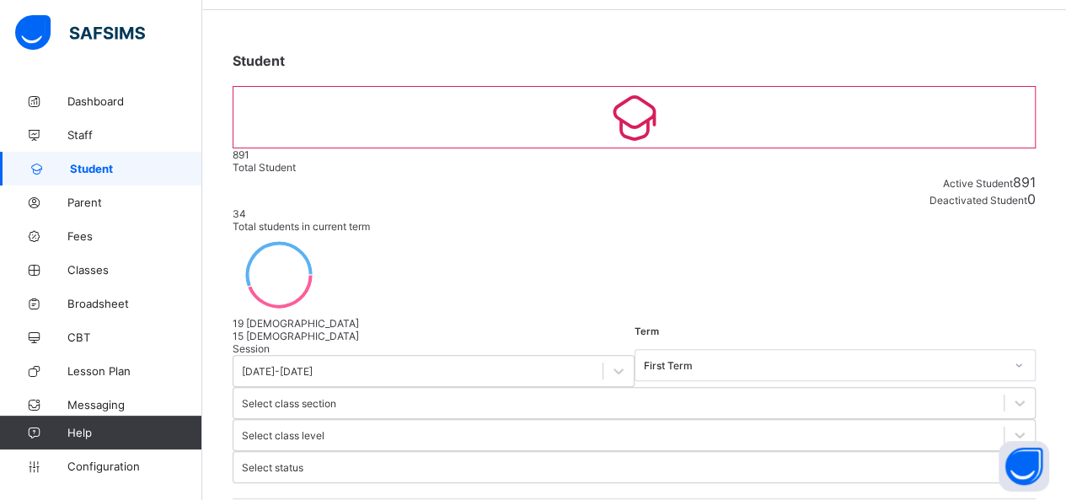
scroll to position [84, 0]
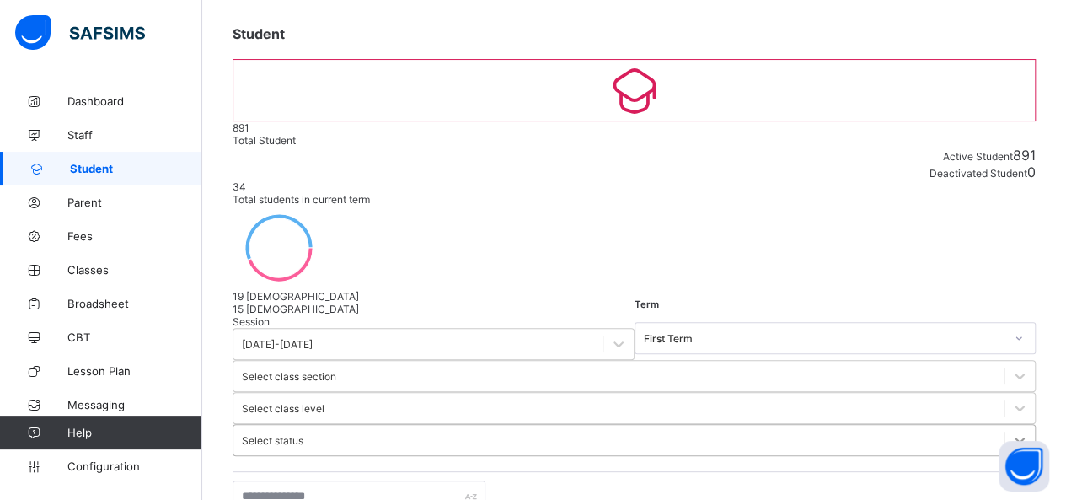
click at [1011, 432] on icon at bounding box center [1019, 440] width 17 height 17
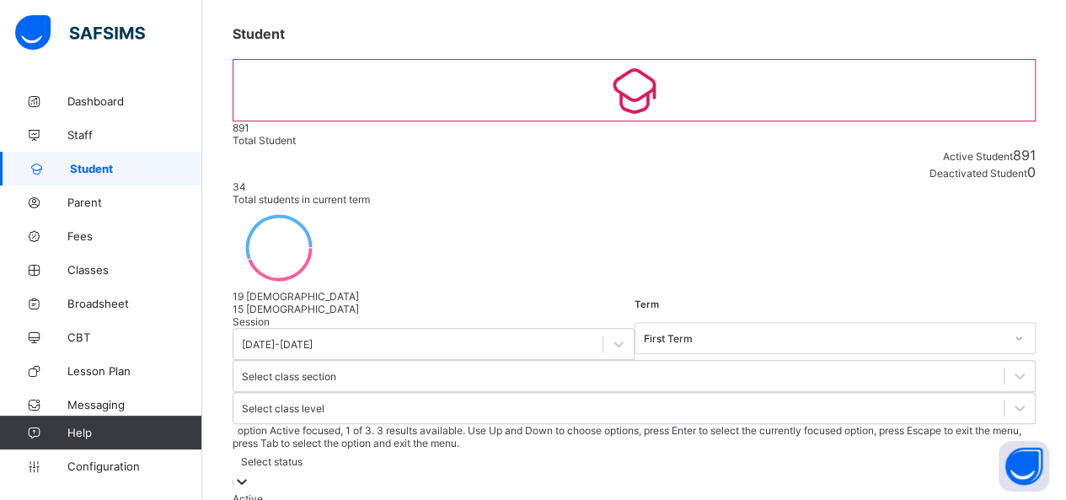
click at [826, 492] on div "Active" at bounding box center [634, 498] width 803 height 13
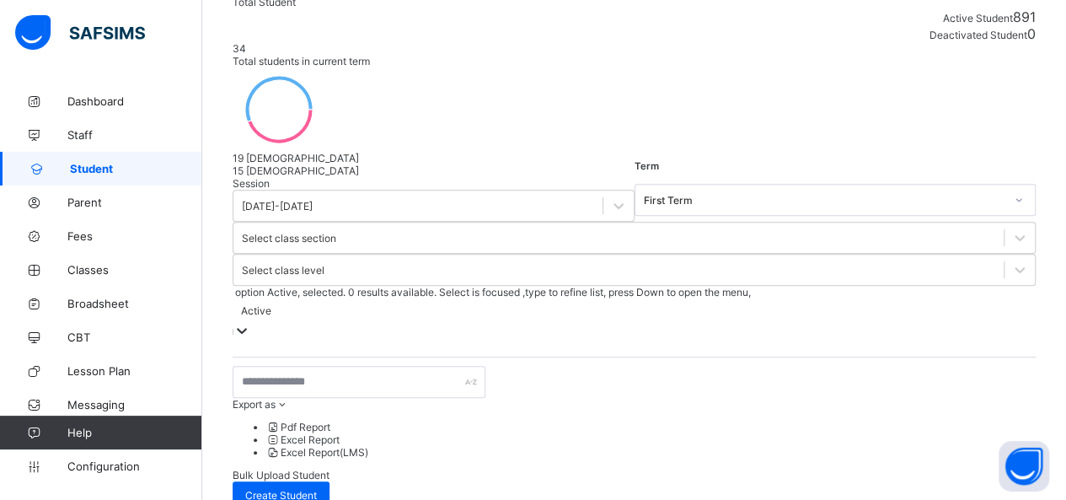
scroll to position [199, 0]
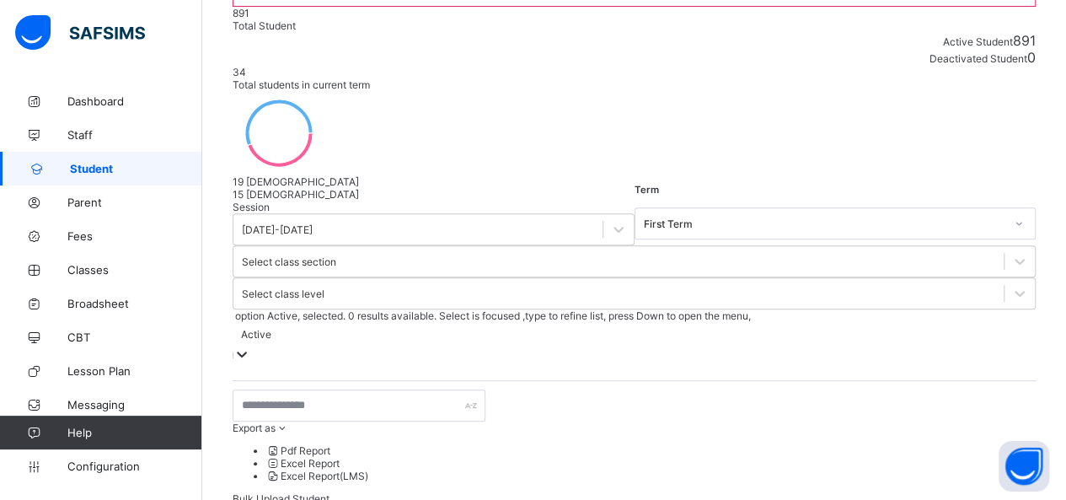
click at [250, 346] on div at bounding box center [241, 355] width 17 height 19
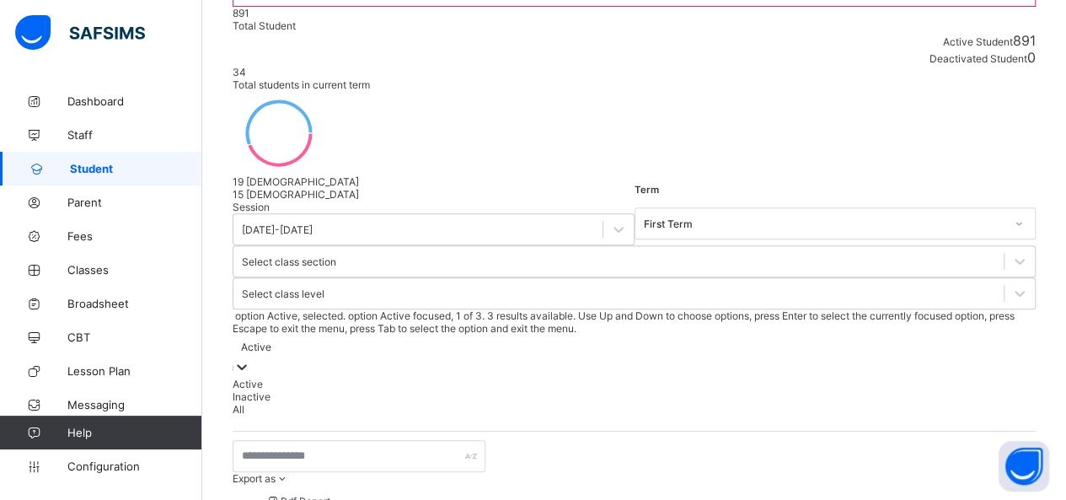
click at [250, 358] on div at bounding box center [241, 367] width 17 height 19
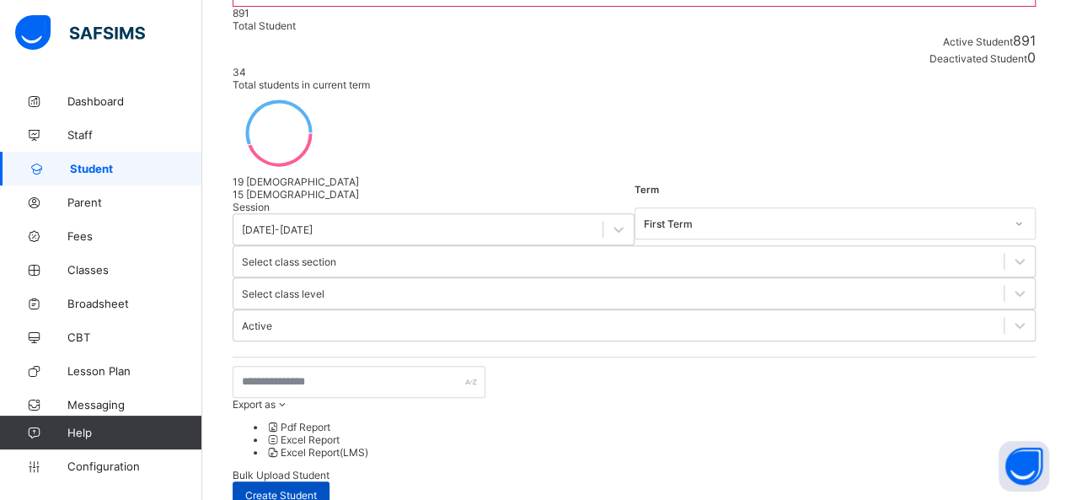
click at [317, 489] on span "Create Student" at bounding box center [281, 495] width 72 height 13
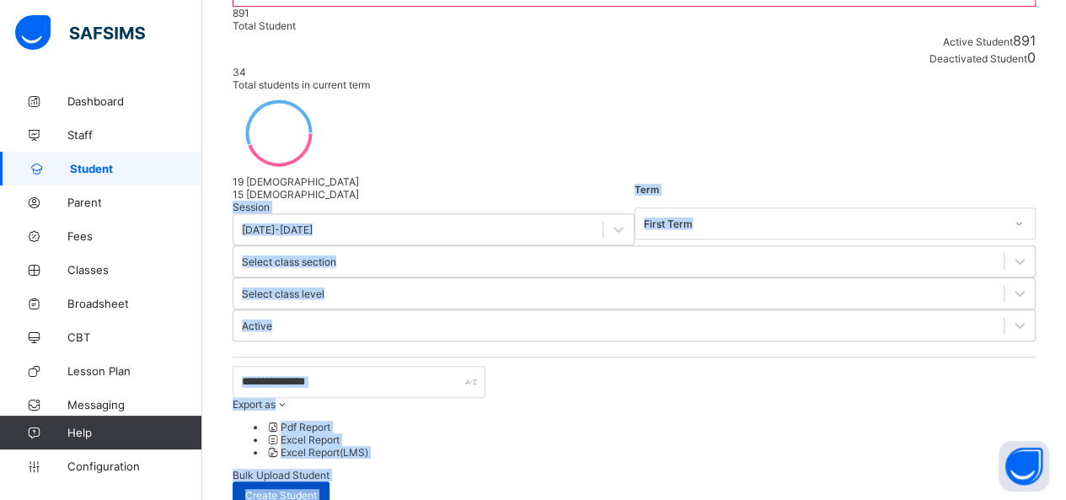
select select "**"
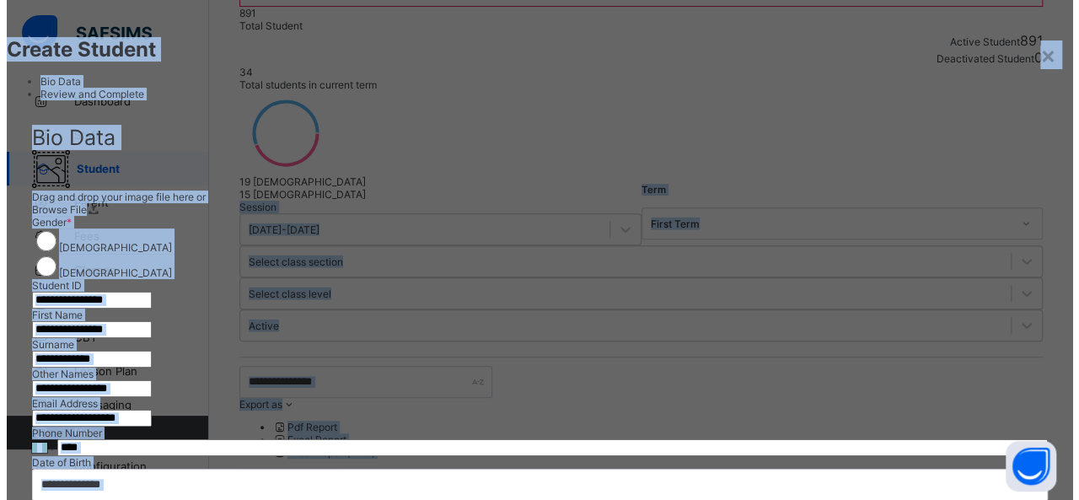
scroll to position [13, 0]
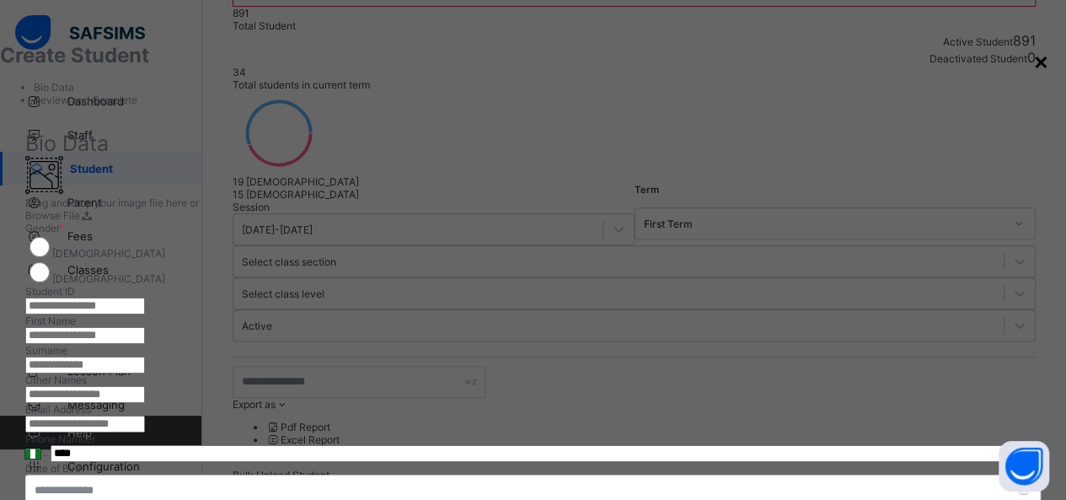
click at [1033, 64] on div "×" at bounding box center [1041, 60] width 16 height 29
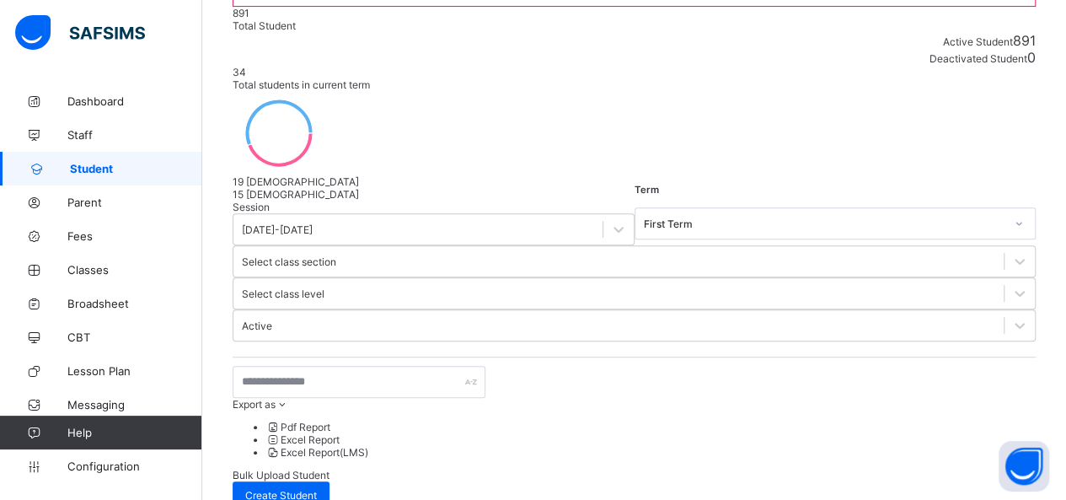
click at [330, 469] on span "Bulk Upload Student" at bounding box center [281, 475] width 97 height 13
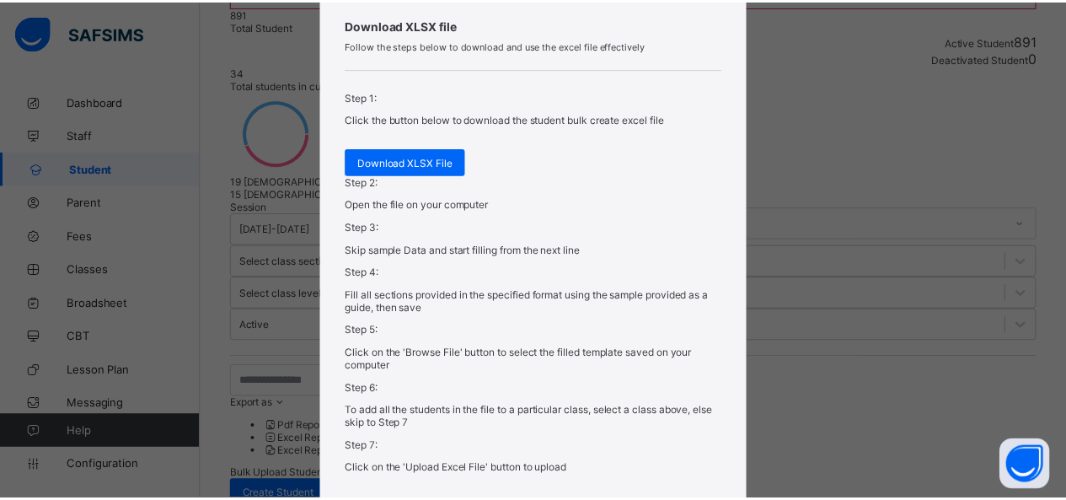
scroll to position [568, 0]
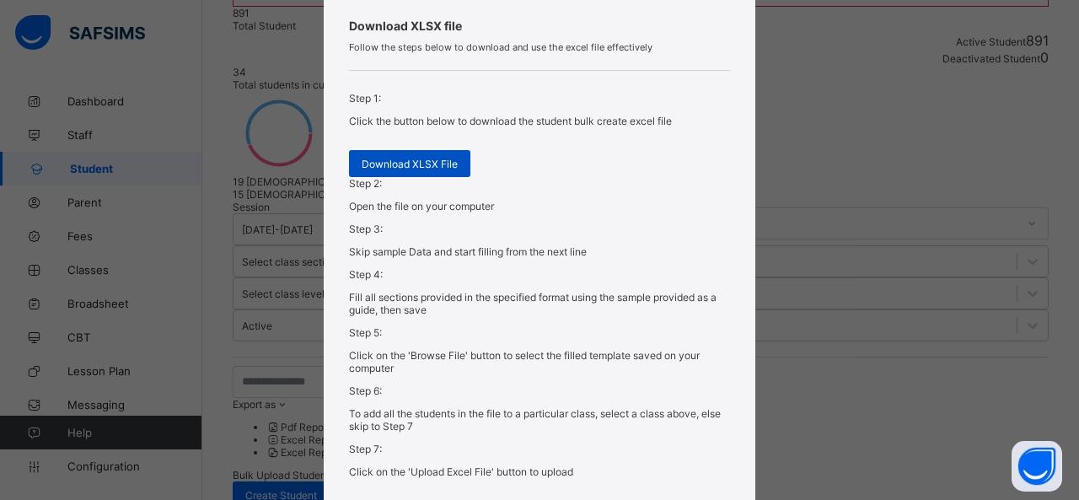
click at [429, 170] on span "Download XLSX File" at bounding box center [410, 164] width 96 height 13
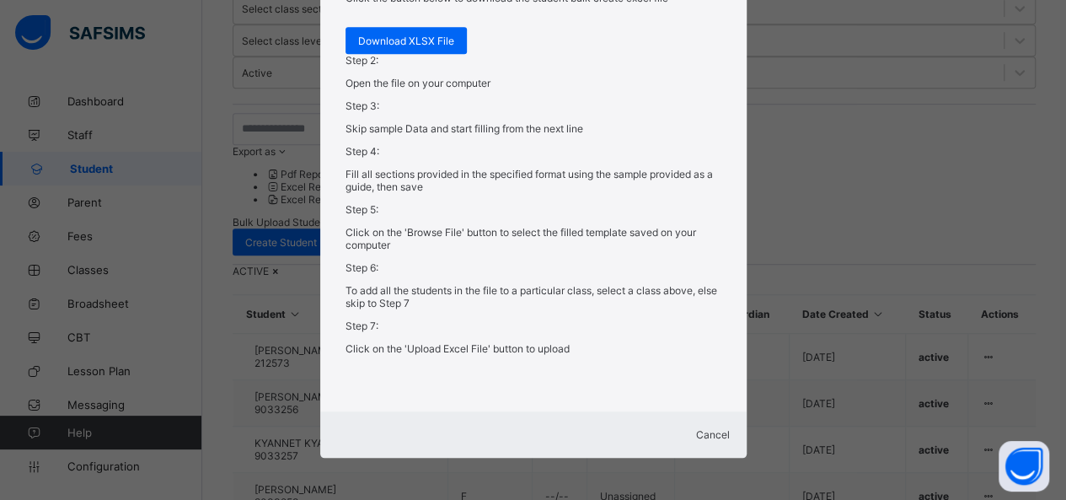
scroll to position [590, 0]
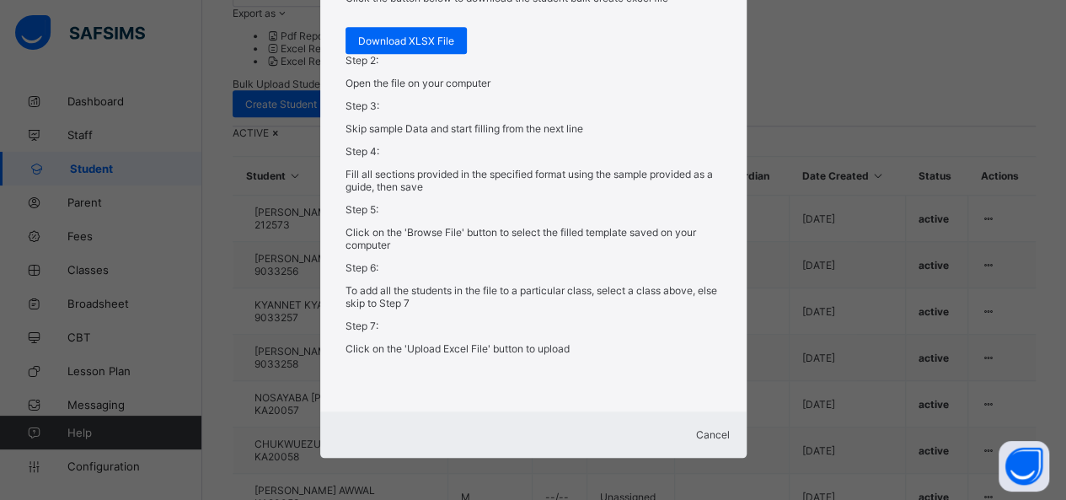
click at [696, 428] on span "Cancel" at bounding box center [713, 434] width 34 height 13
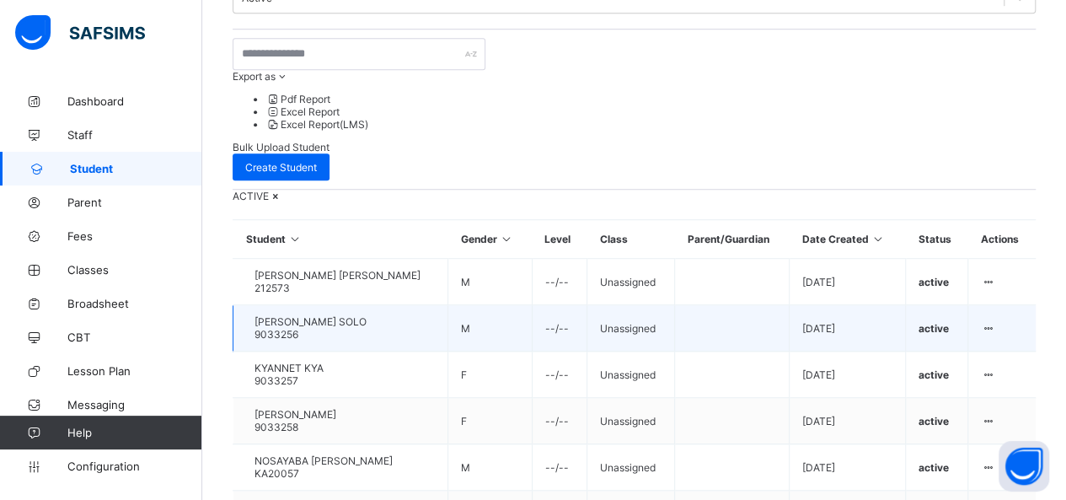
scroll to position [199, 0]
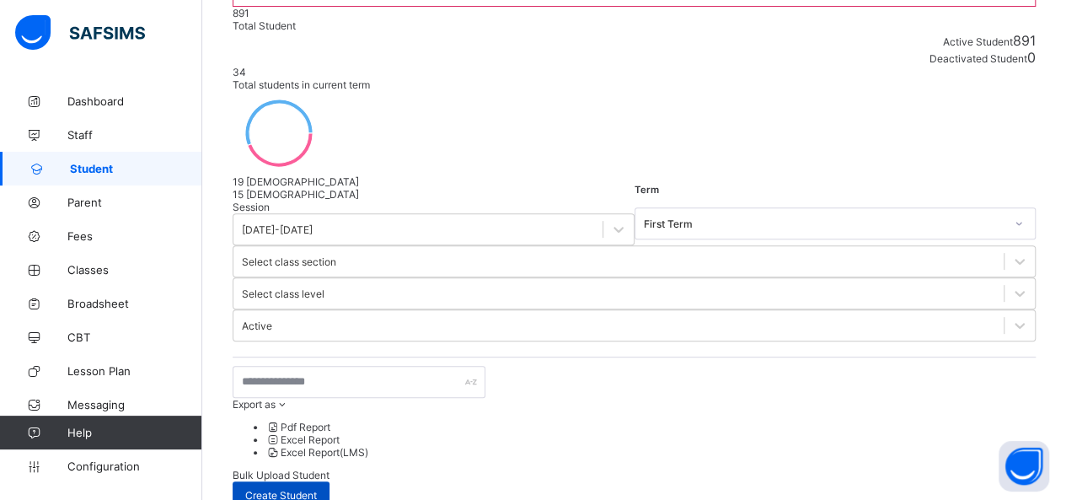
click at [317, 489] on span "Create Student" at bounding box center [281, 495] width 72 height 13
select select "**"
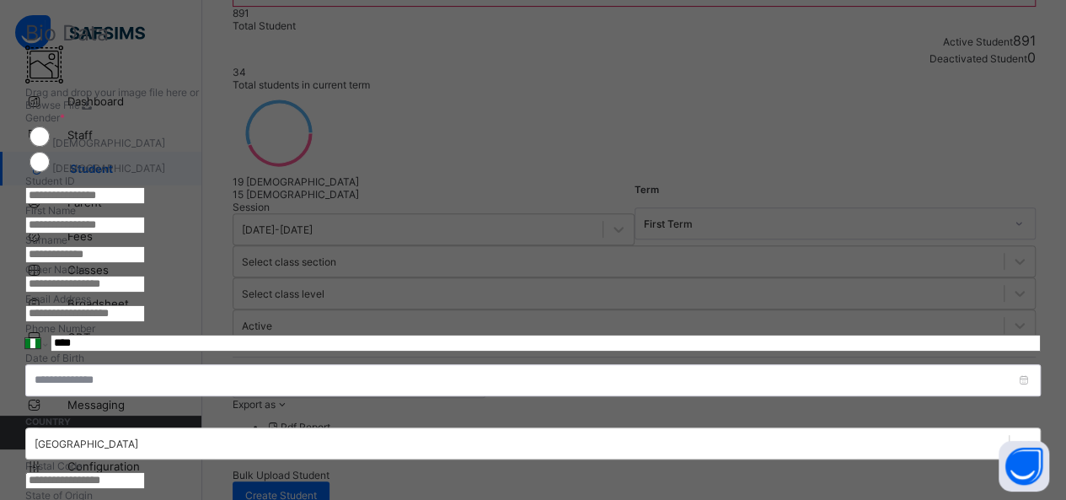
scroll to position [97, 0]
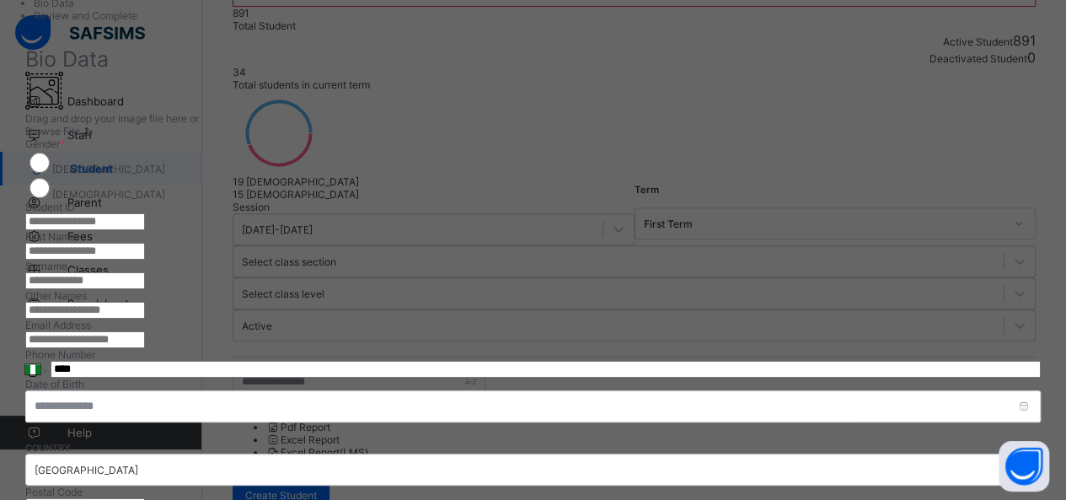
click at [145, 219] on input "text" at bounding box center [85, 221] width 120 height 17
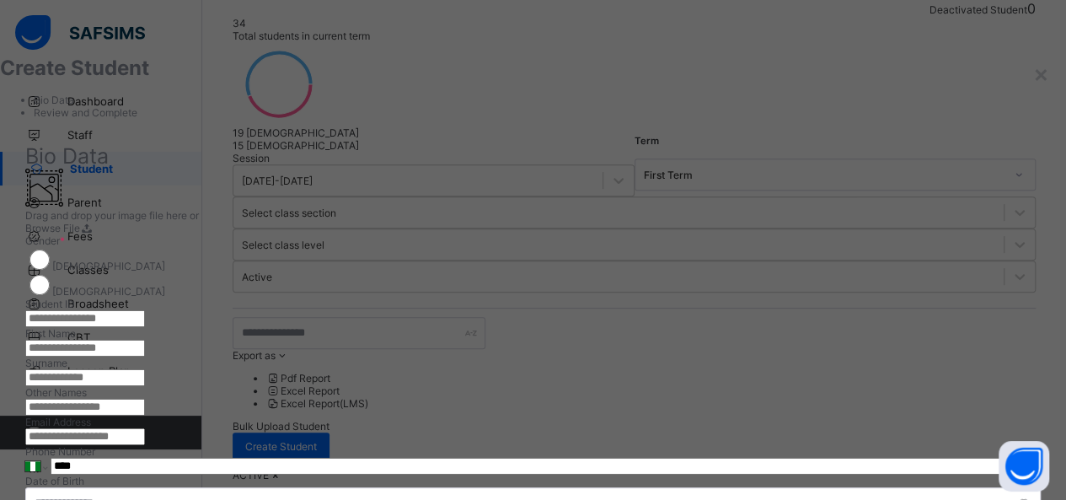
scroll to position [199, 0]
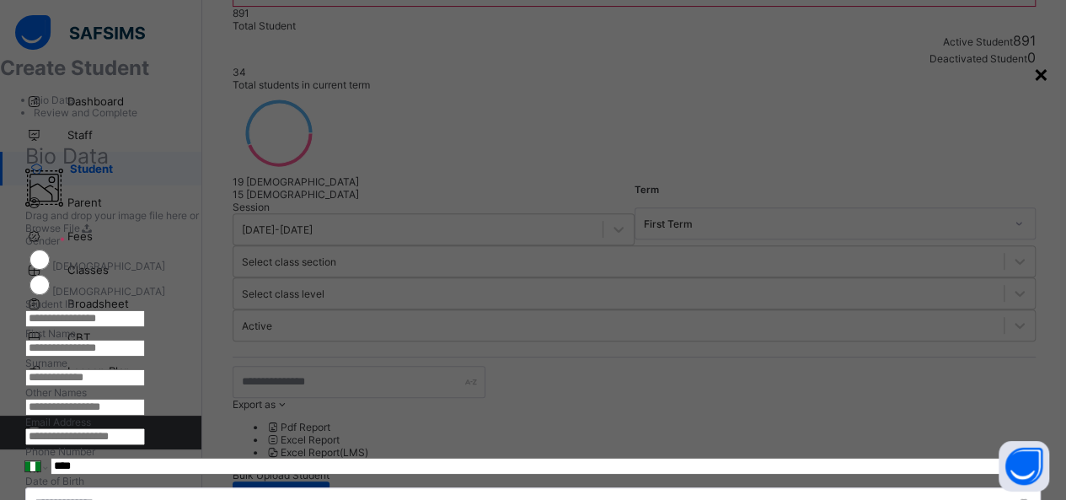
click at [1033, 77] on div "×" at bounding box center [1041, 73] width 16 height 29
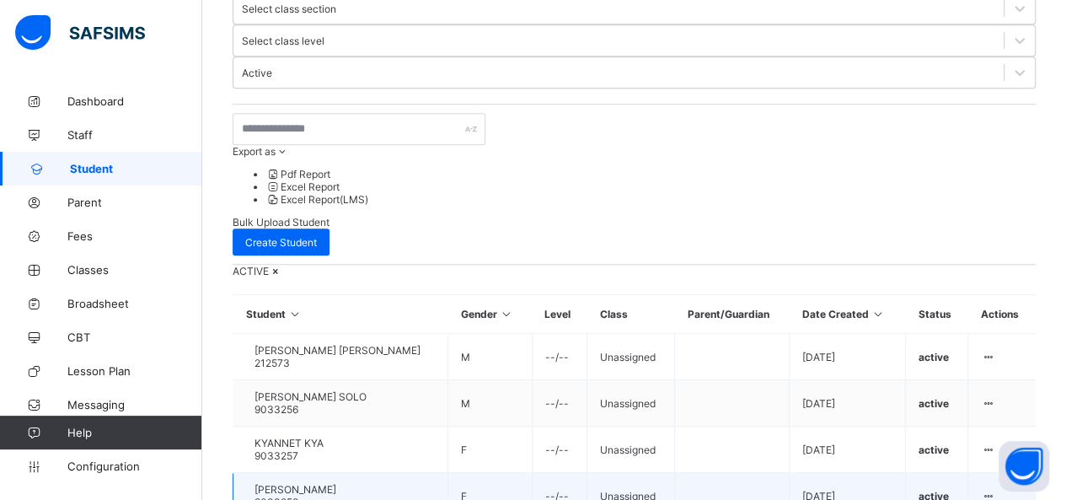
scroll to position [367, 0]
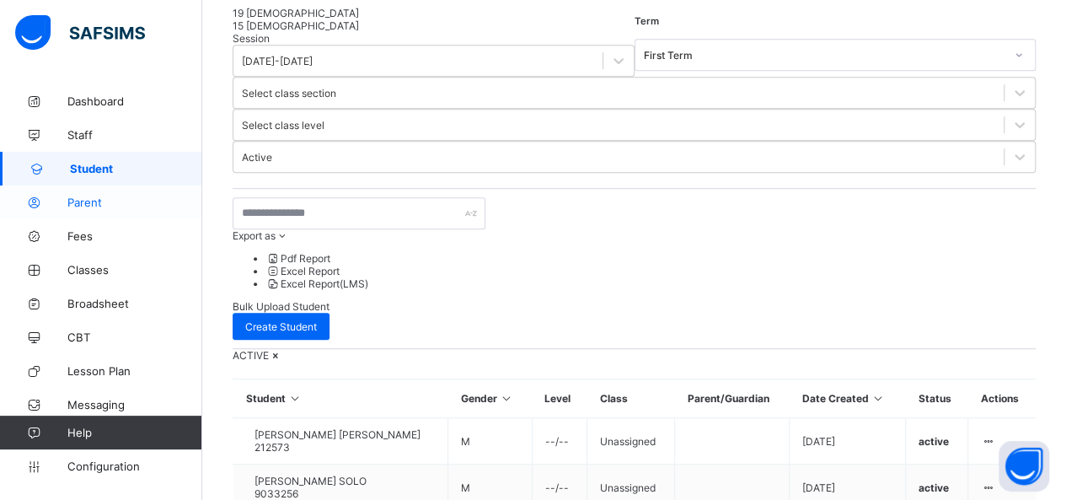
click at [101, 203] on span "Parent" at bounding box center [134, 202] width 135 height 13
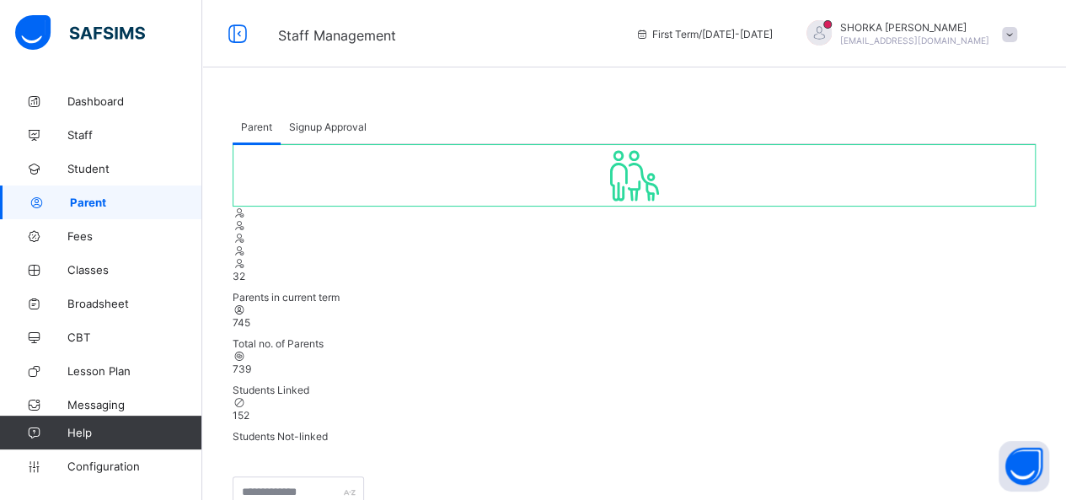
click at [321, 131] on span "Signup Approval" at bounding box center [328, 127] width 78 height 13
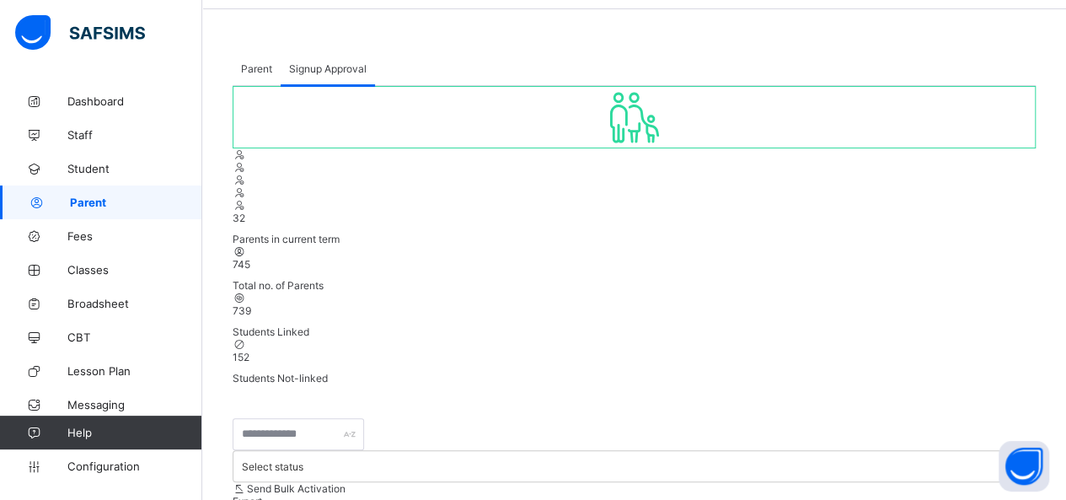
scroll to position [84, 0]
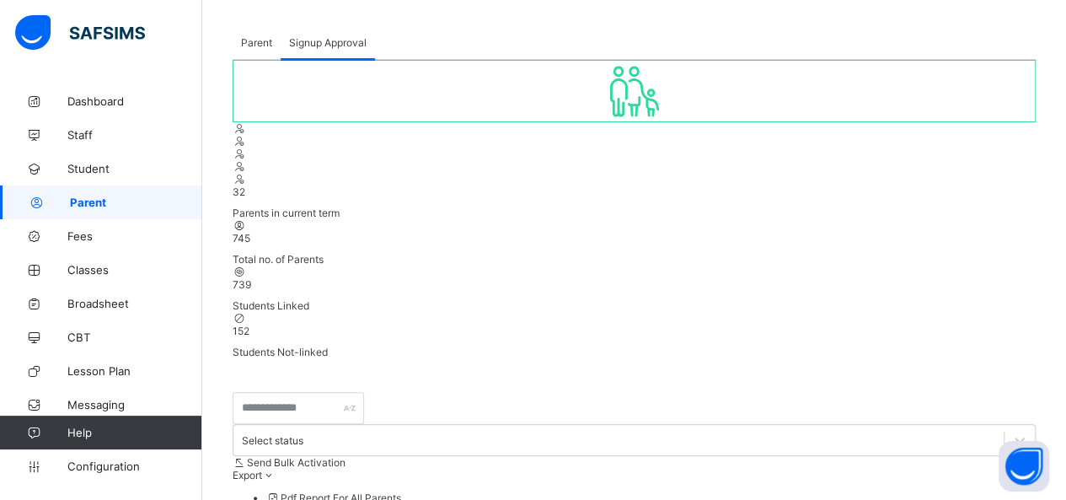
drag, startPoint x: 826, startPoint y: 131, endPoint x: 341, endPoint y: 143, distance: 485.6
copy span "" [DOMAIN_NAME] /sign-up-parent ""
click at [523, 28] on div "Parent Signup Approval" at bounding box center [634, 42] width 803 height 35
click at [260, 47] on span "Parent" at bounding box center [256, 42] width 31 height 13
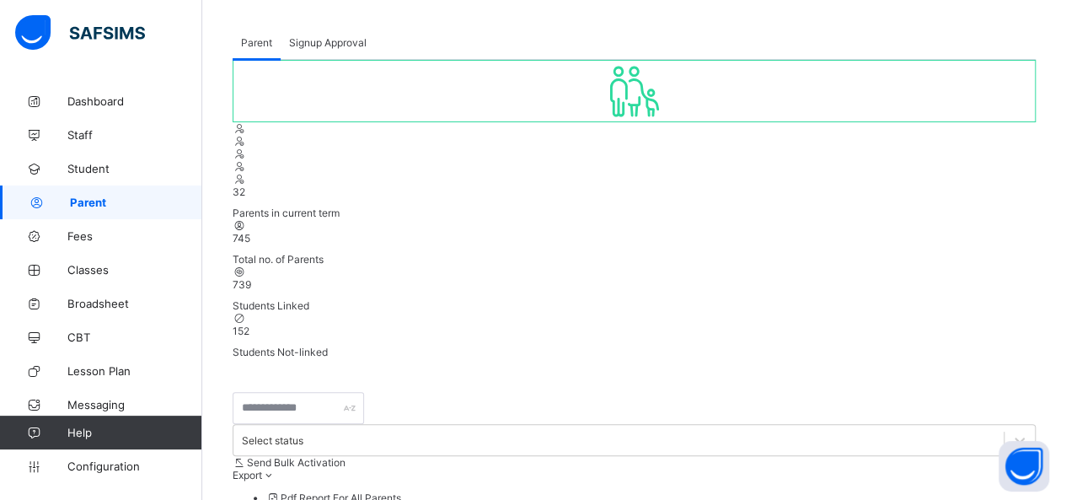
scroll to position [0, 0]
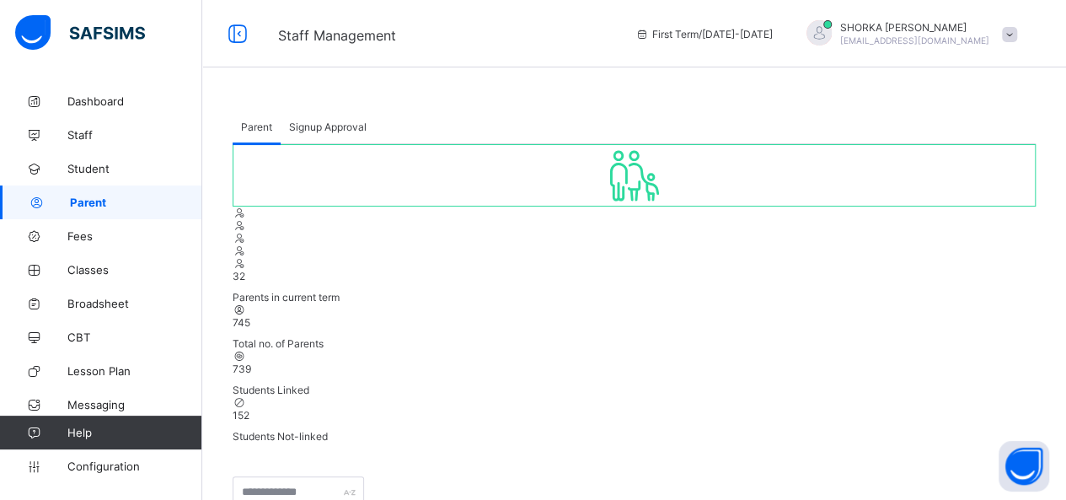
drag, startPoint x: 310, startPoint y: 105, endPoint x: 315, endPoint y: 115, distance: 10.6
click at [320, 117] on div "Signup Approval" at bounding box center [328, 127] width 94 height 34
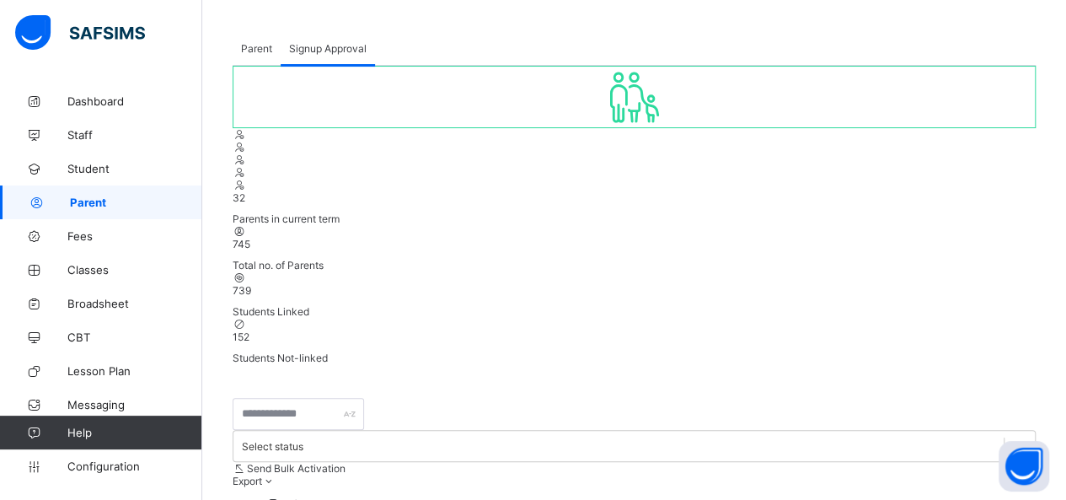
scroll to position [169, 0]
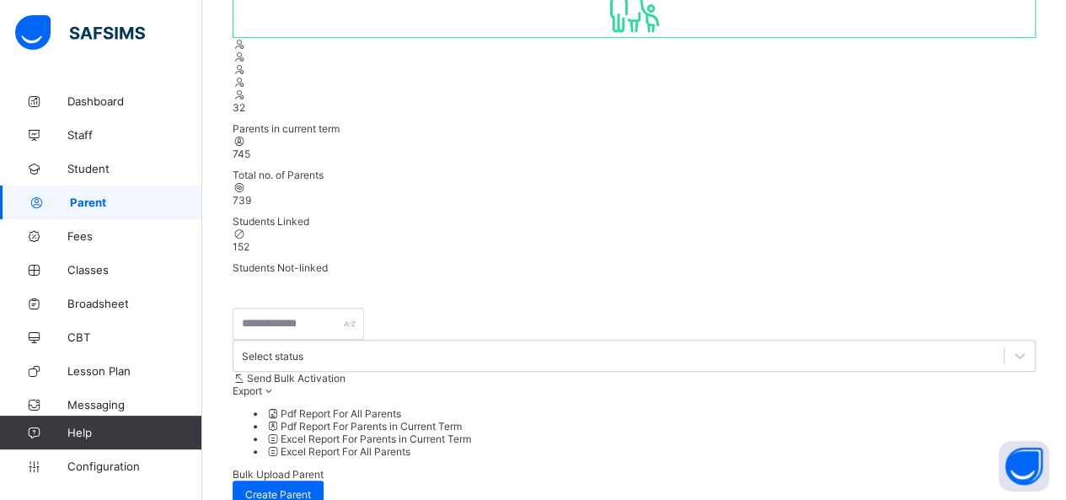
click at [116, 211] on link "Parent" at bounding box center [101, 202] width 202 height 34
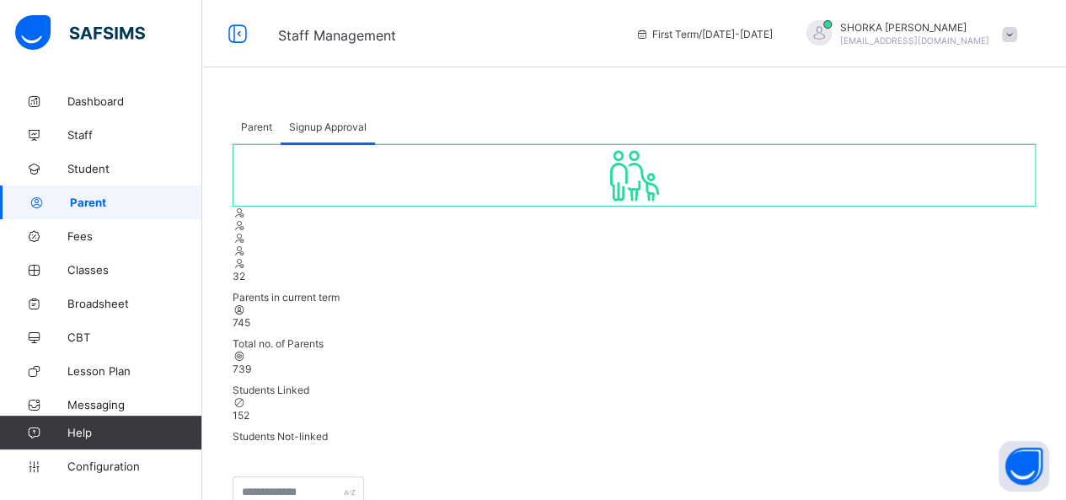
click at [270, 131] on span "Parent" at bounding box center [256, 127] width 31 height 13
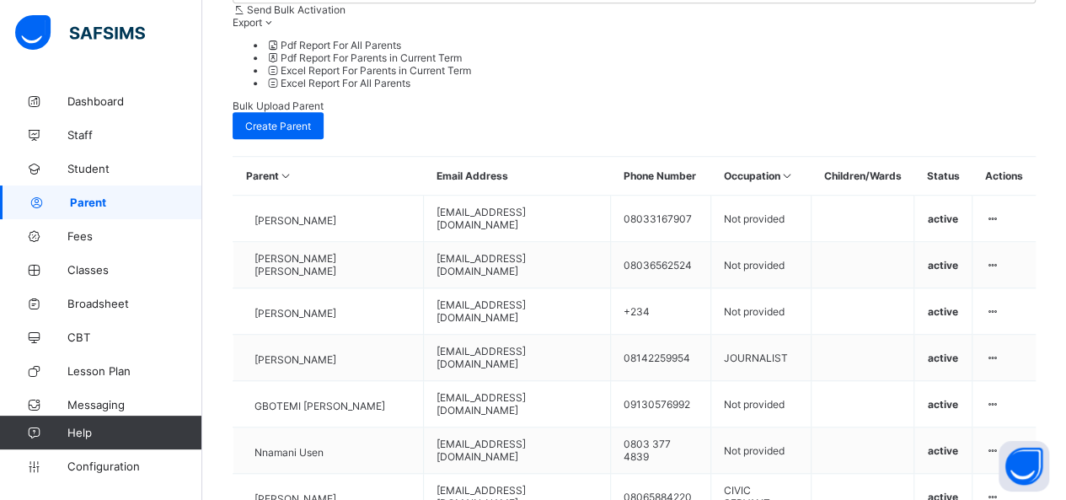
scroll to position [540, 0]
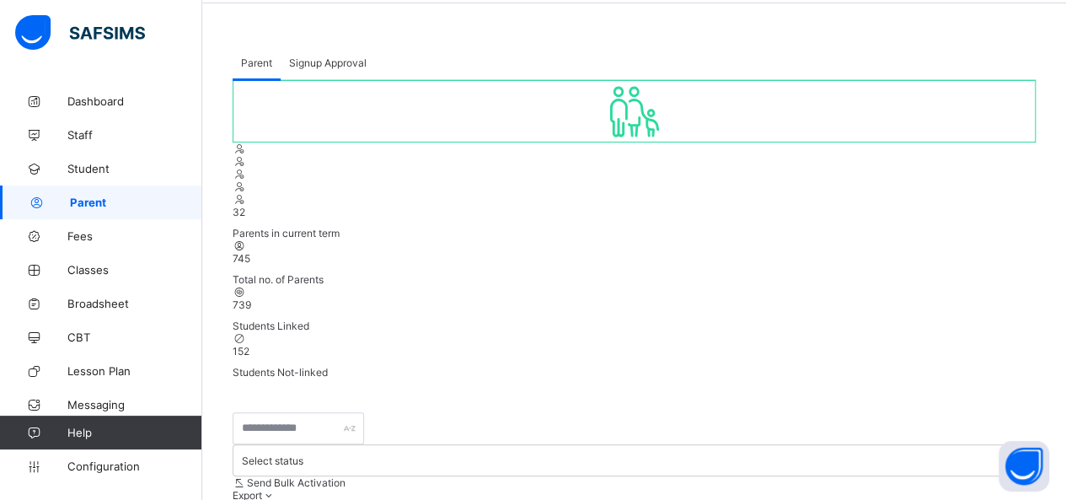
scroll to position [46, 0]
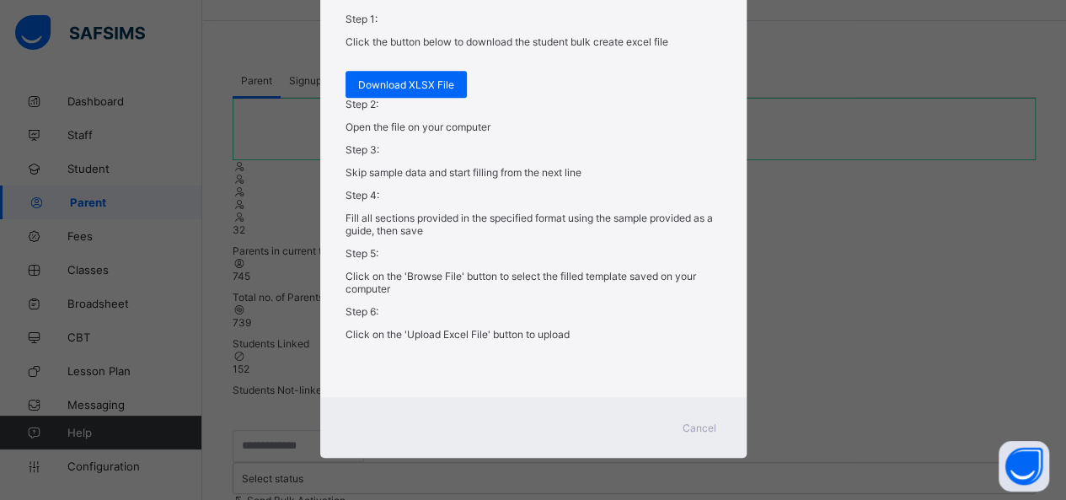
scroll to position [580, 0]
click at [420, 91] on span "Download XLSX File" at bounding box center [406, 84] width 96 height 13
click at [788, 35] on div "Bulk Upload Parent Upload xlsx File Select your xlsx file from your computer to…" at bounding box center [533, 250] width 1066 height 500
click at [705, 431] on span "Cancel" at bounding box center [700, 427] width 34 height 13
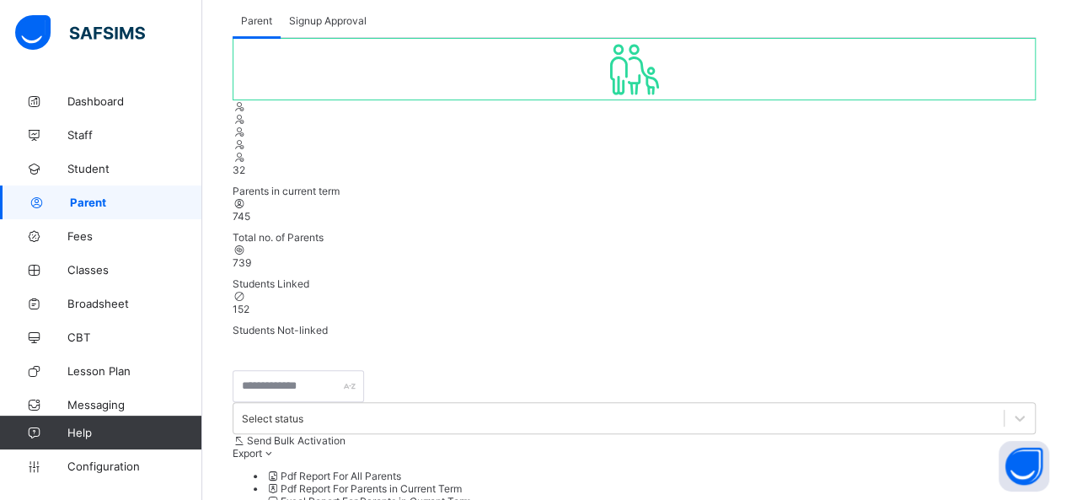
scroll to position [131, 0]
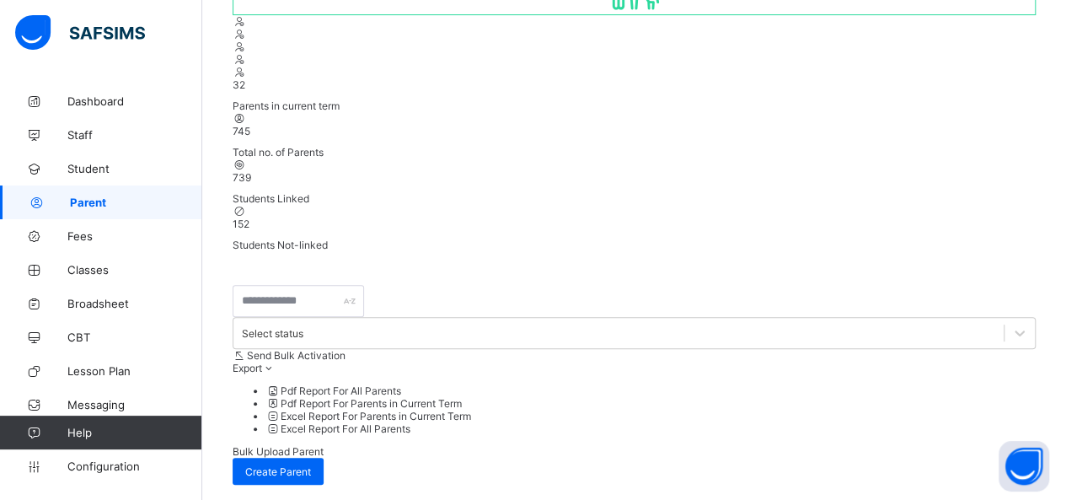
scroll to position [215, 0]
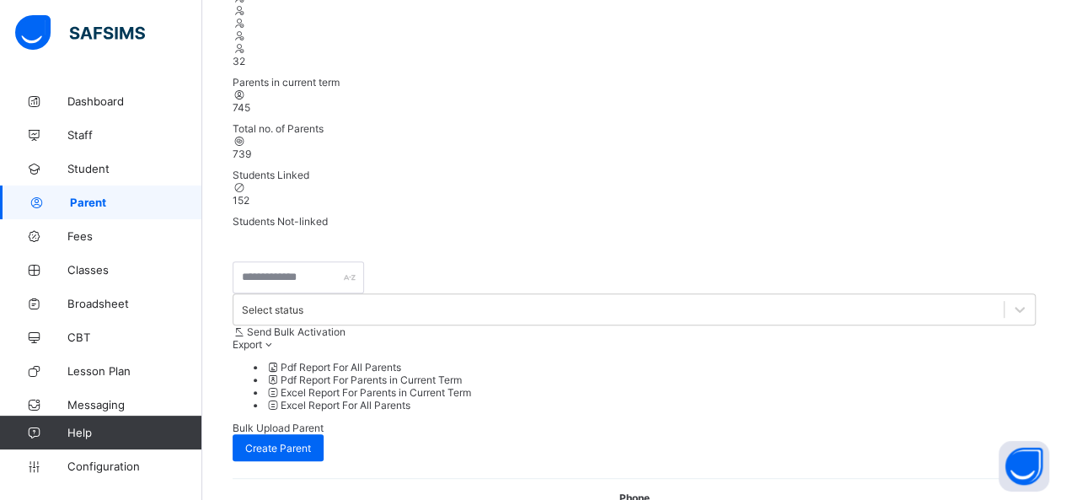
click at [103, 271] on span "Classes" at bounding box center [134, 269] width 135 height 13
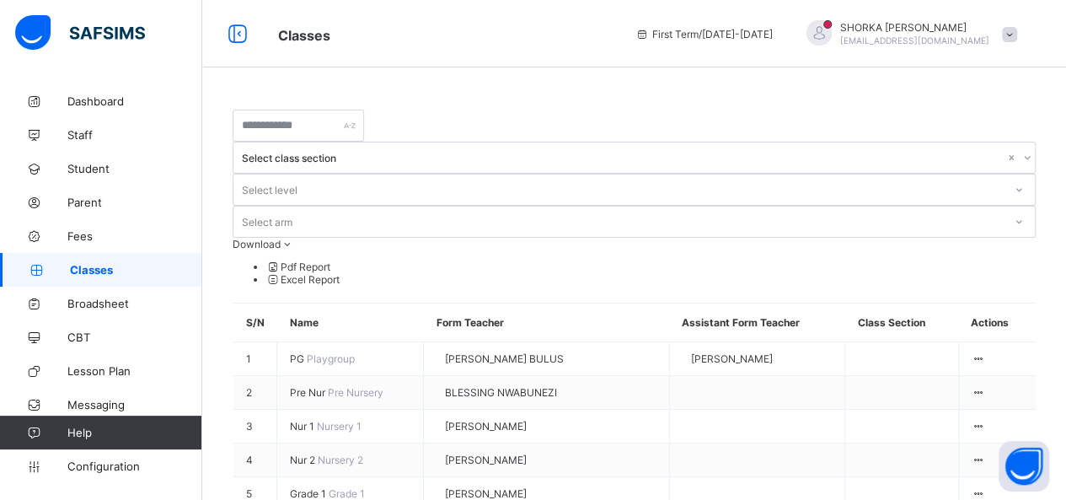
drag, startPoint x: 1009, startPoint y: 82, endPoint x: 976, endPoint y: 102, distance: 38.6
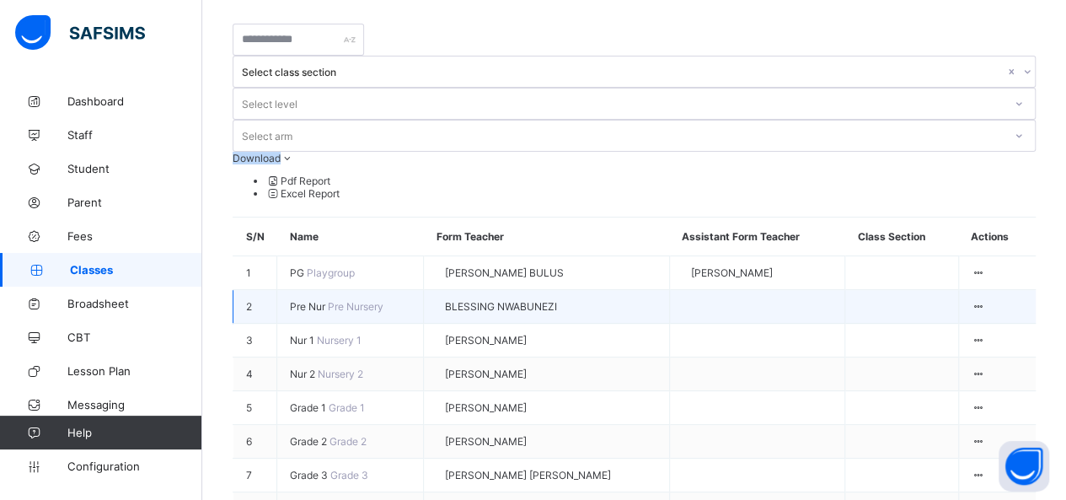
scroll to position [84, 0]
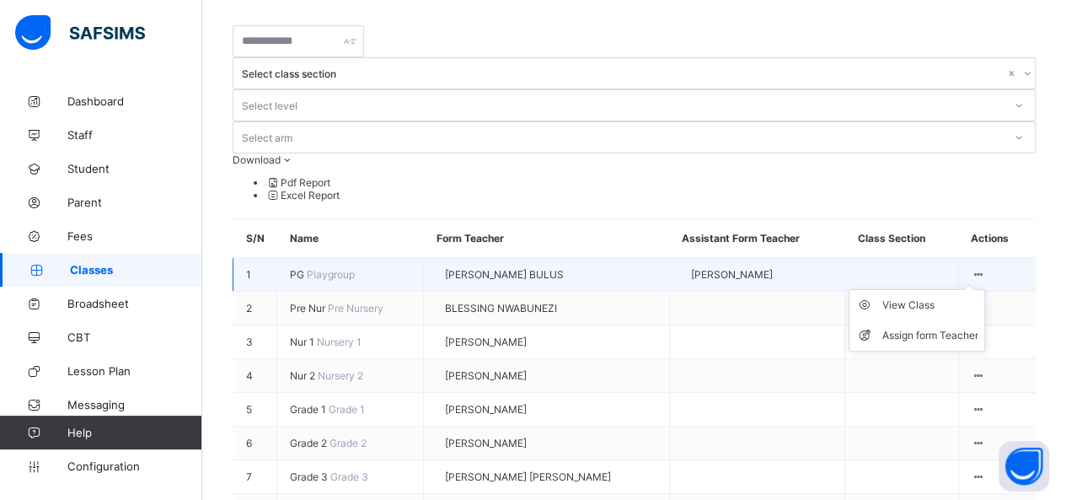
click at [985, 289] on ul "View Class Assign form Teacher" at bounding box center [917, 320] width 137 height 62
click at [952, 297] on div "View Class" at bounding box center [930, 305] width 96 height 17
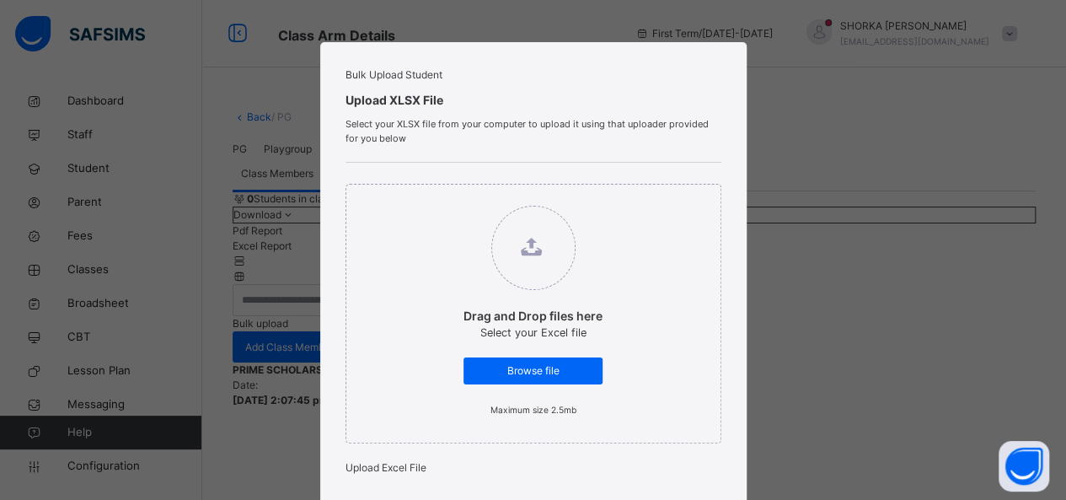
click at [817, 89] on div "Bulk Upload Student Upload XLSX File Select your XLSX file from your computer t…" at bounding box center [533, 250] width 1066 height 500
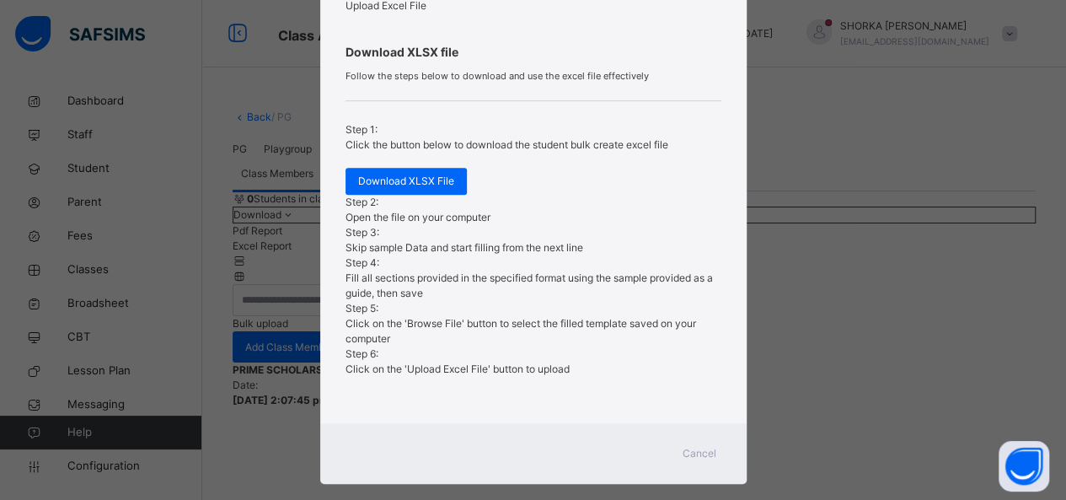
scroll to position [512, 0]
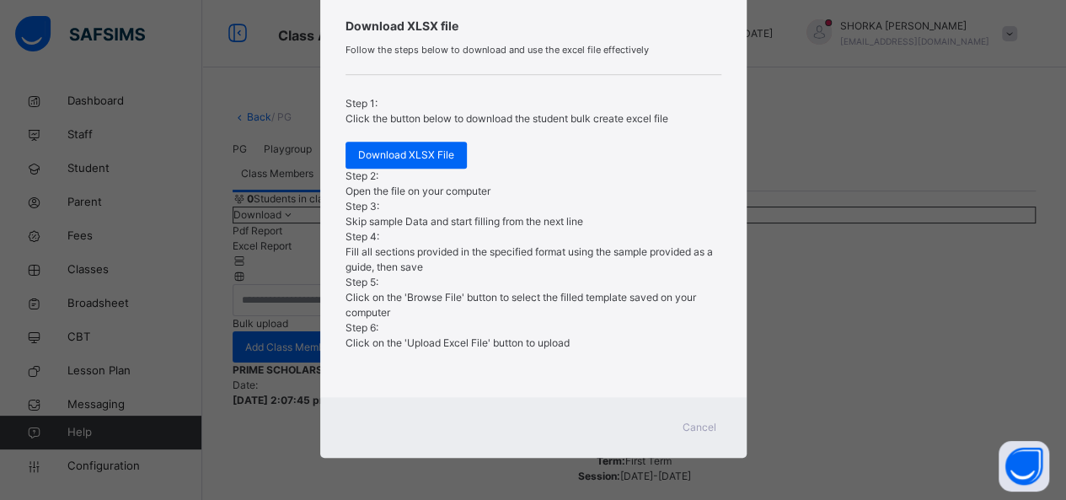
click at [683, 433] on span "Cancel" at bounding box center [700, 427] width 34 height 15
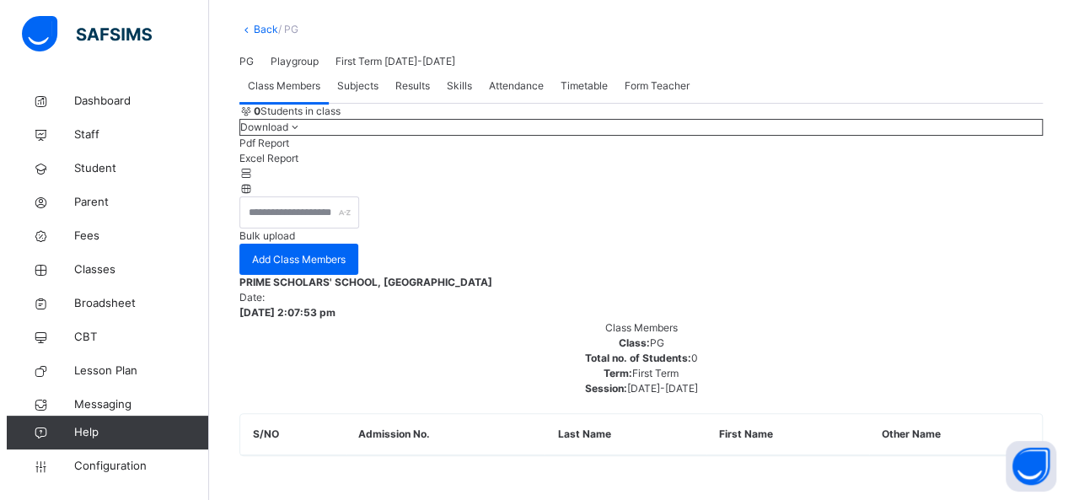
scroll to position [0, 0]
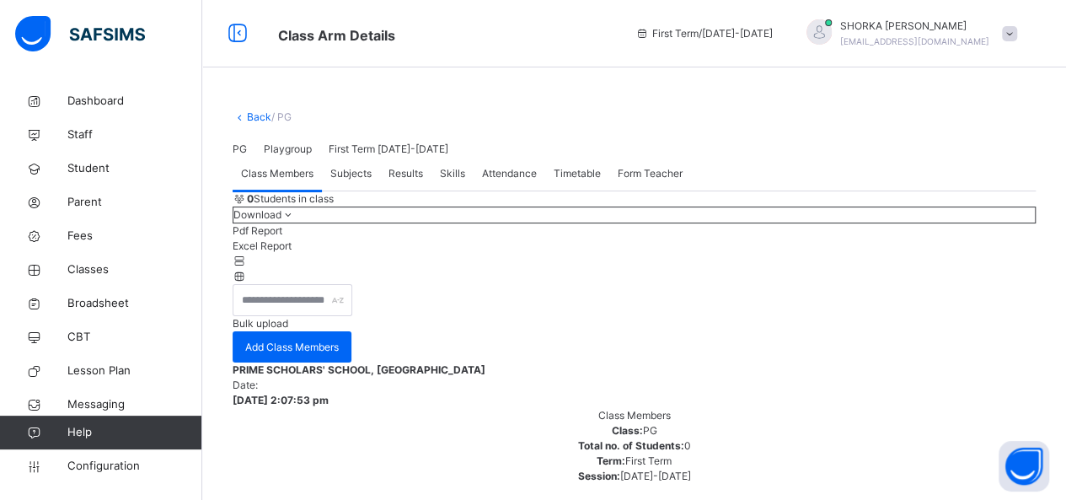
click at [252, 116] on link "Back" at bounding box center [259, 116] width 24 height 13
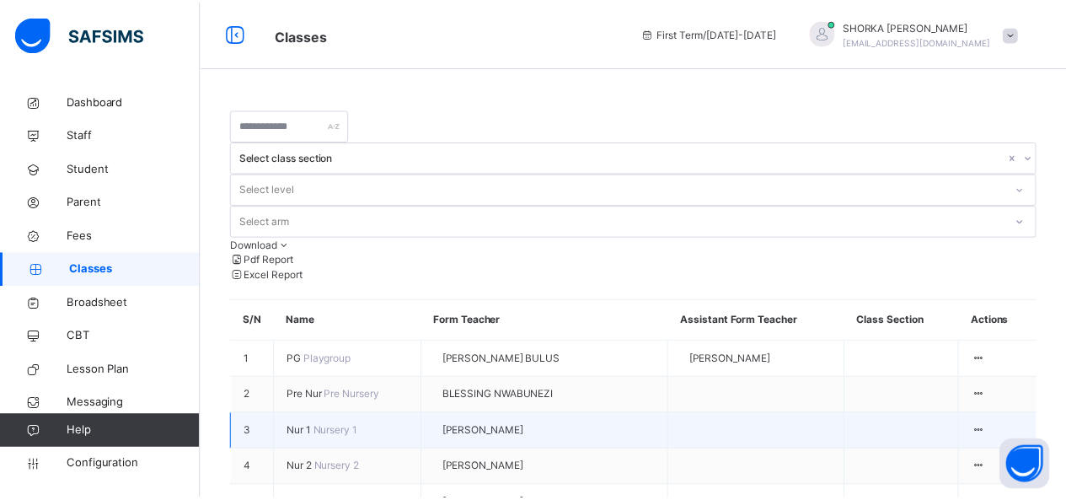
scroll to position [84, 0]
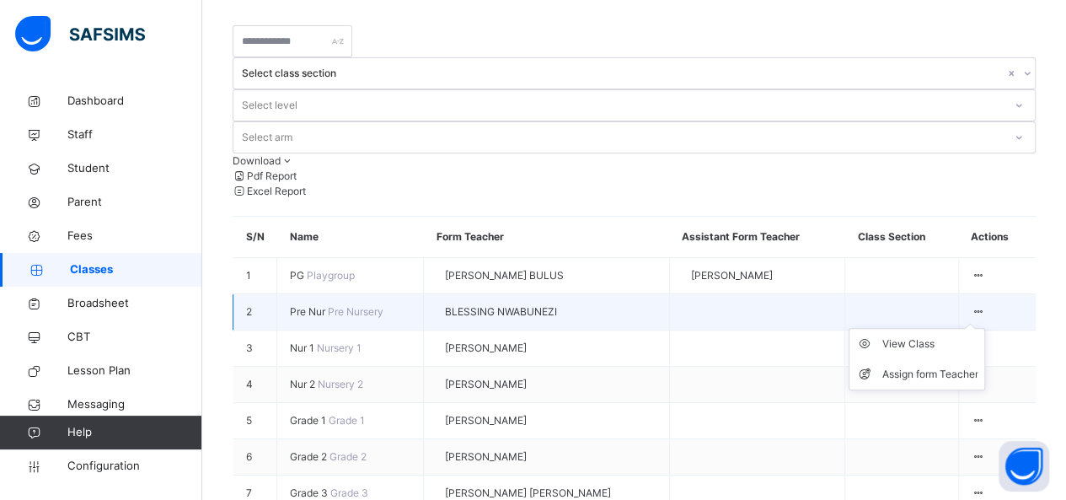
click at [986, 305] on icon at bounding box center [979, 311] width 14 height 13
click at [943, 335] on div "View Class" at bounding box center [930, 343] width 96 height 17
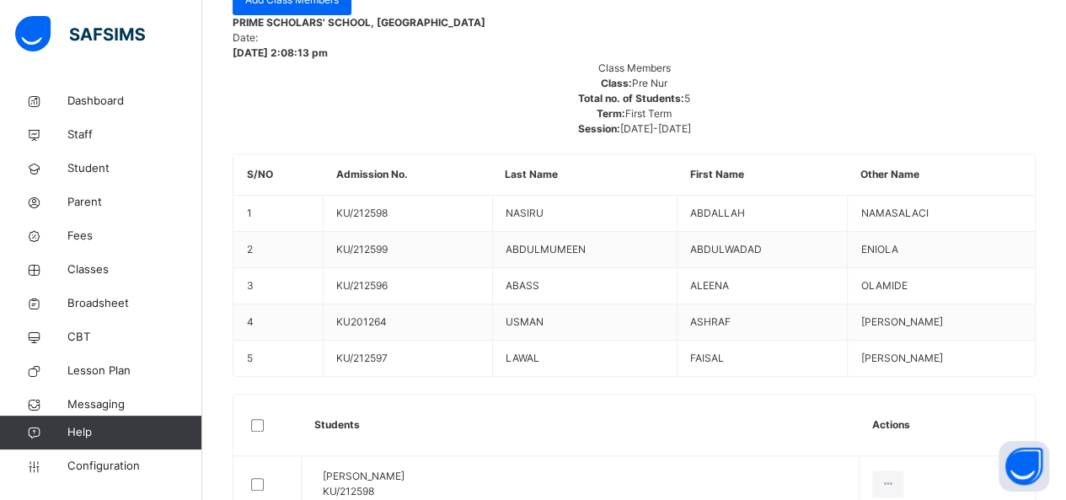
scroll to position [340, 0]
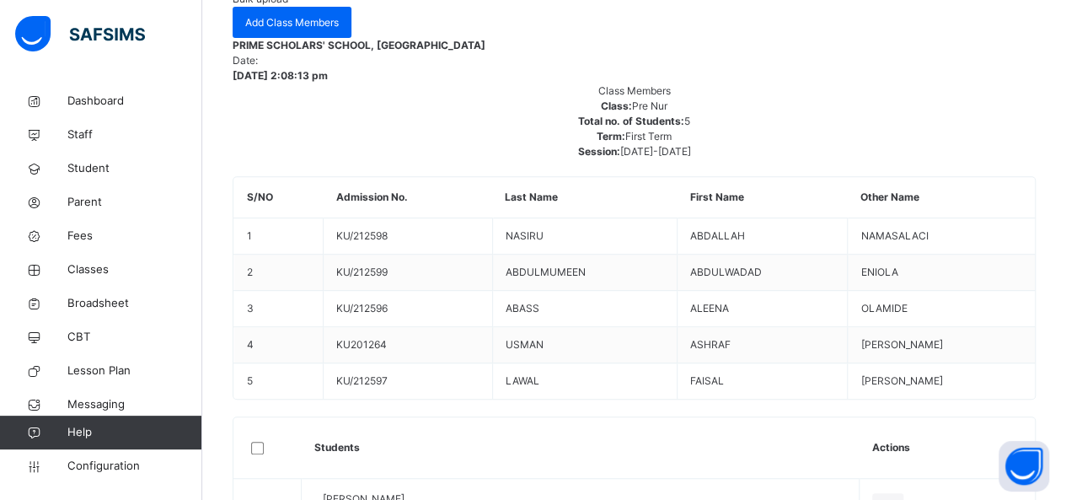
click at [809, 417] on th "Students" at bounding box center [581, 448] width 558 height 62
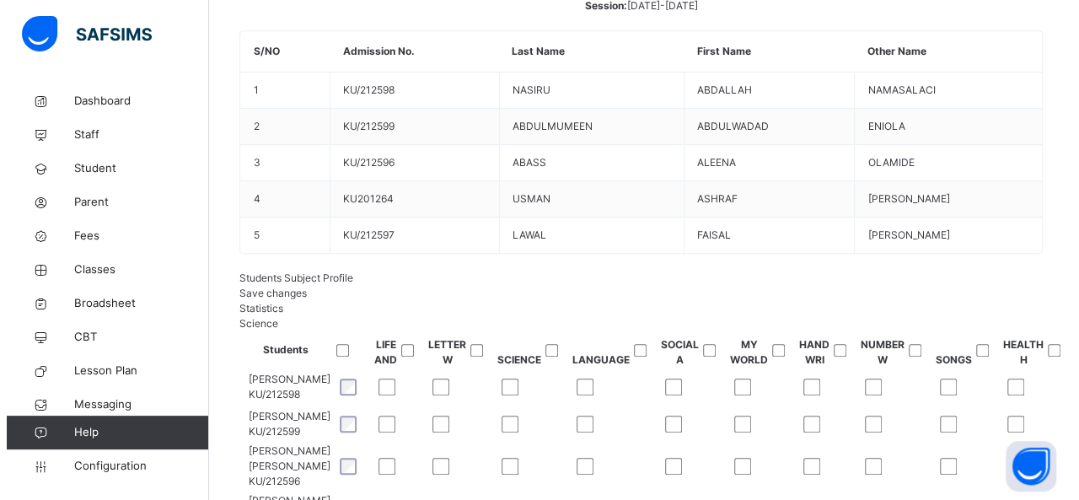
scroll to position [539, 0]
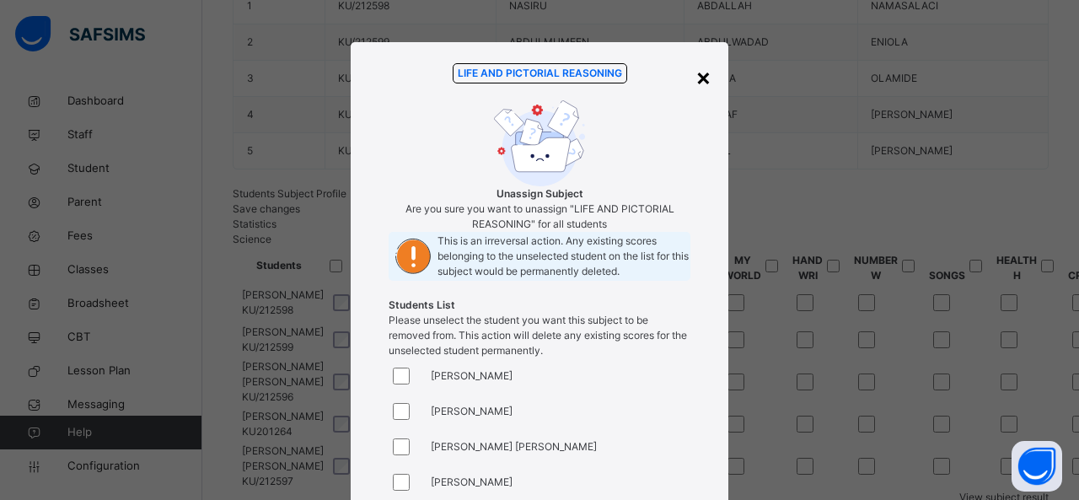
click at [700, 82] on div "×" at bounding box center [703, 76] width 16 height 35
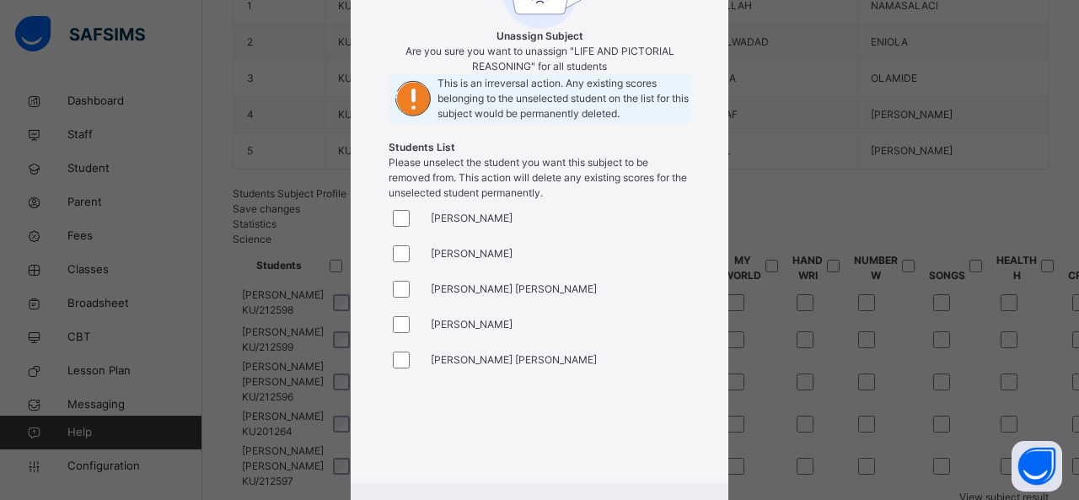
scroll to position [312, 0]
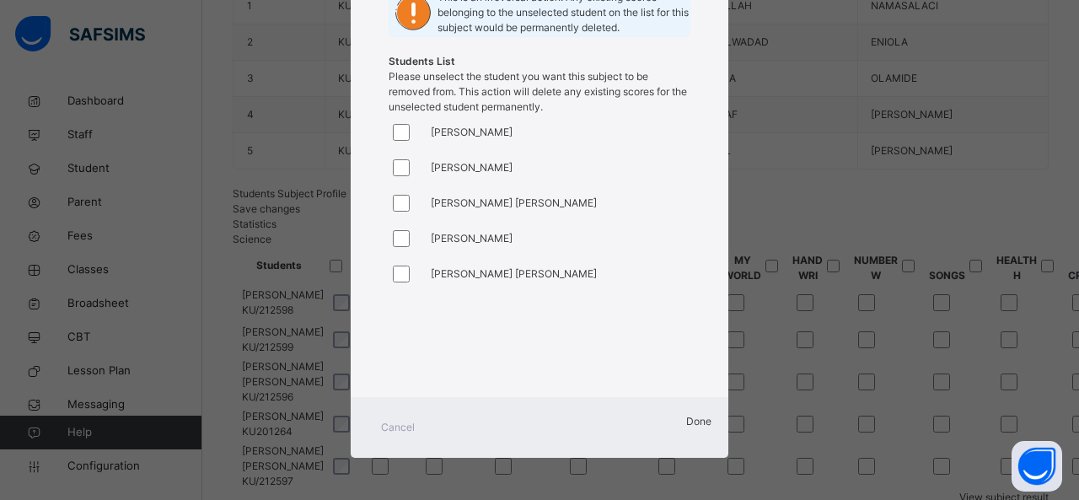
click at [686, 427] on span "Done" at bounding box center [698, 421] width 25 height 13
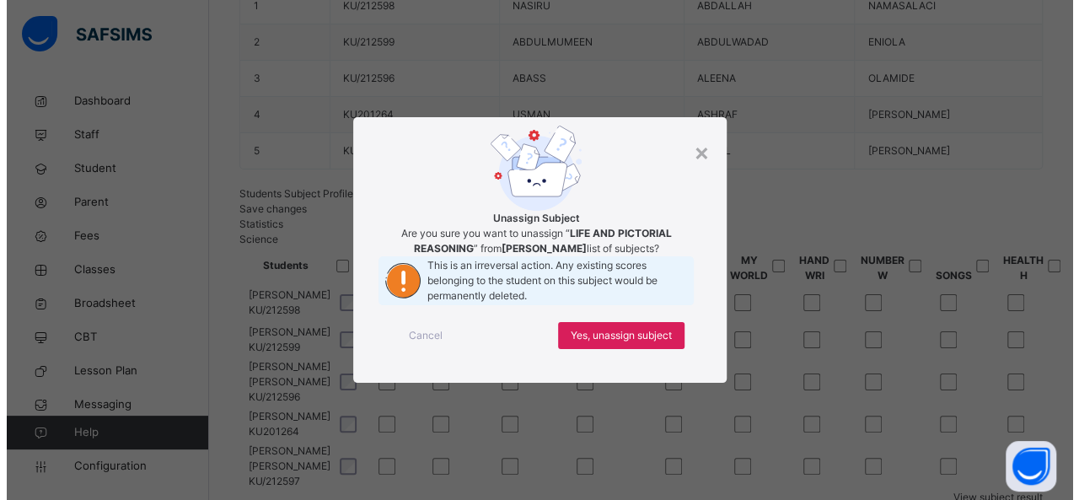
scroll to position [0, 0]
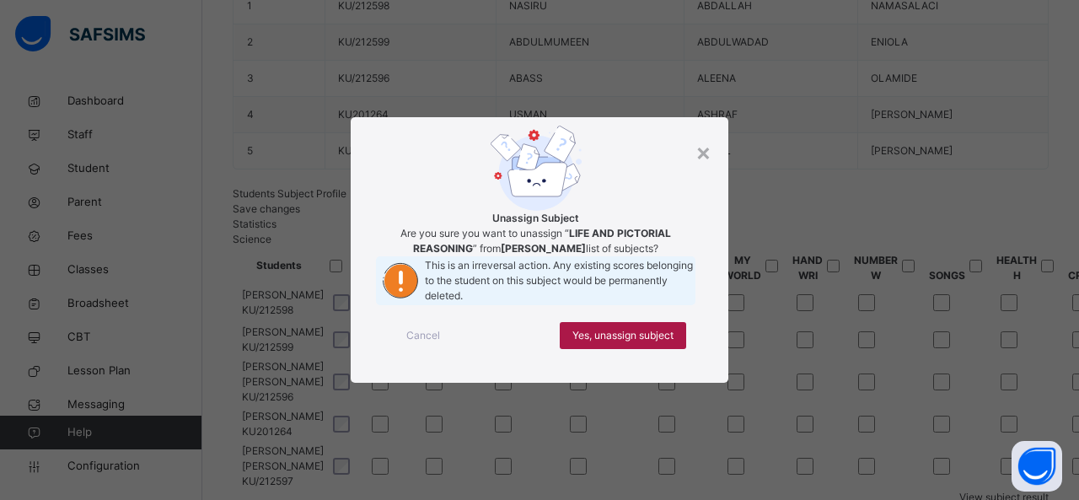
click at [612, 349] on div "Yes, unassign subject" at bounding box center [623, 335] width 126 height 27
click at [626, 343] on span "Yes, unassign subject" at bounding box center [622, 335] width 101 height 15
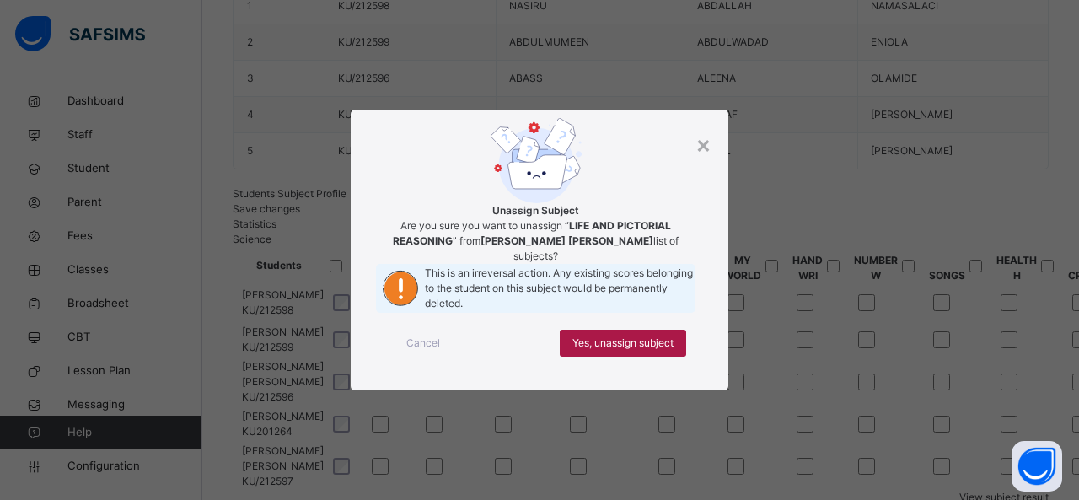
click at [614, 351] on span "Yes, unassign subject" at bounding box center [622, 342] width 101 height 15
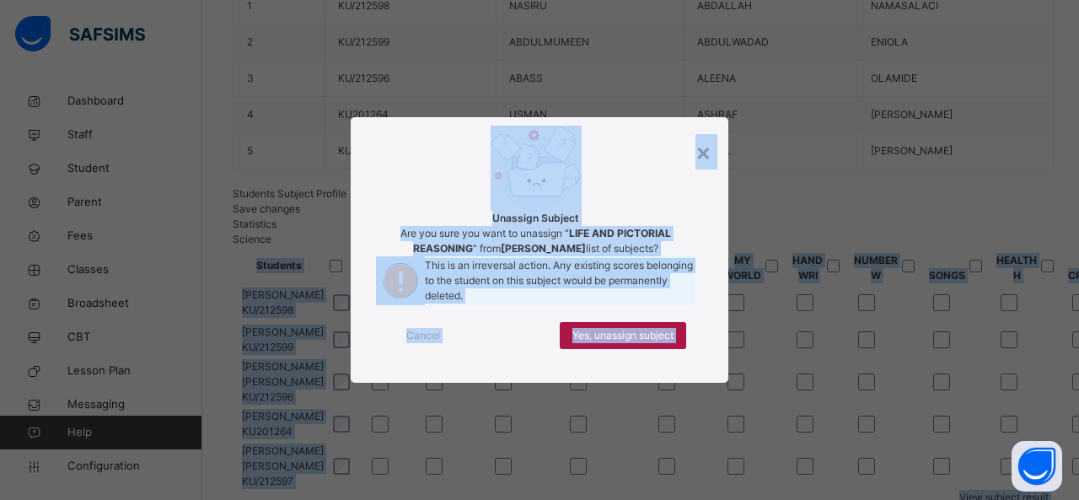
click at [611, 343] on span "Yes, unassign subject" at bounding box center [622, 335] width 101 height 15
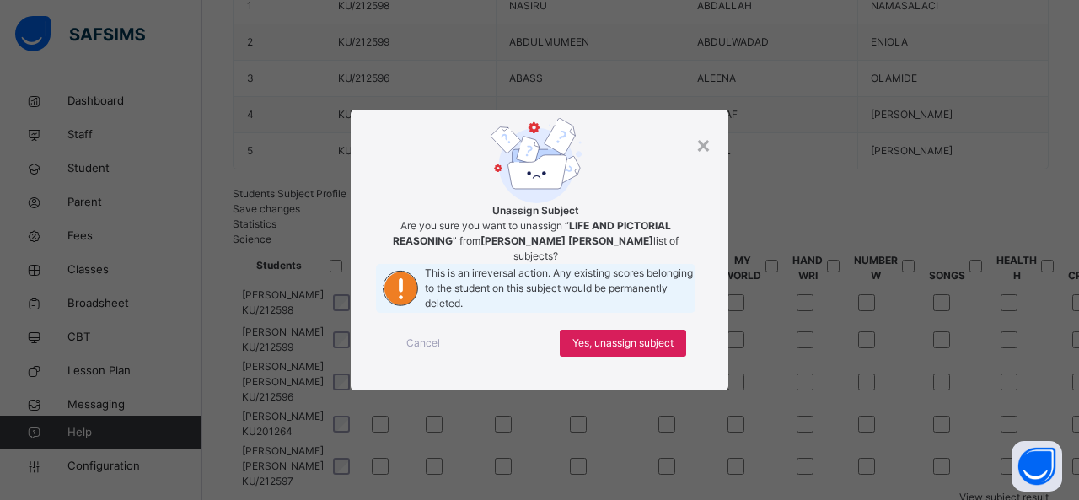
click at [608, 373] on div "Cancel Yes, unassign subject" at bounding box center [539, 343] width 327 height 61
click at [608, 351] on span "Yes, unassign subject" at bounding box center [622, 342] width 101 height 15
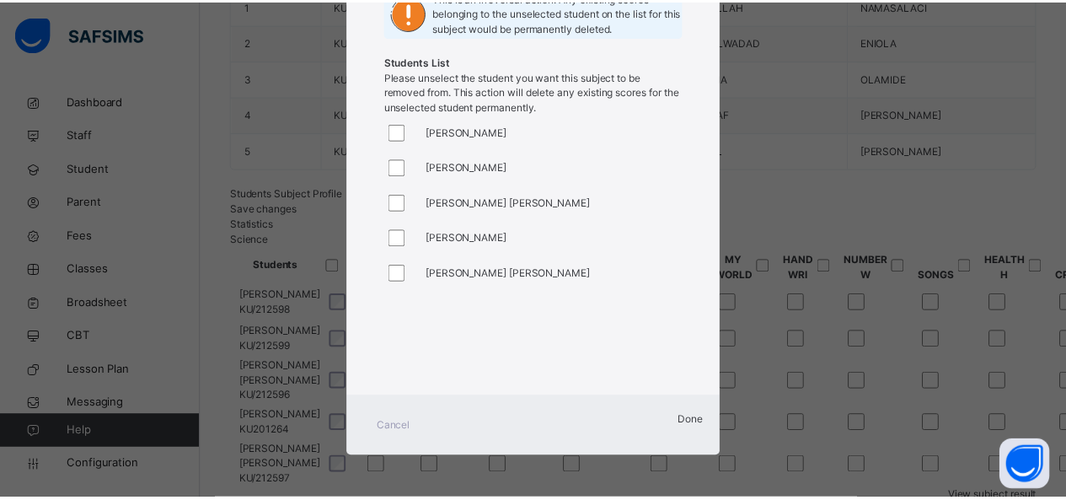
scroll to position [312, 0]
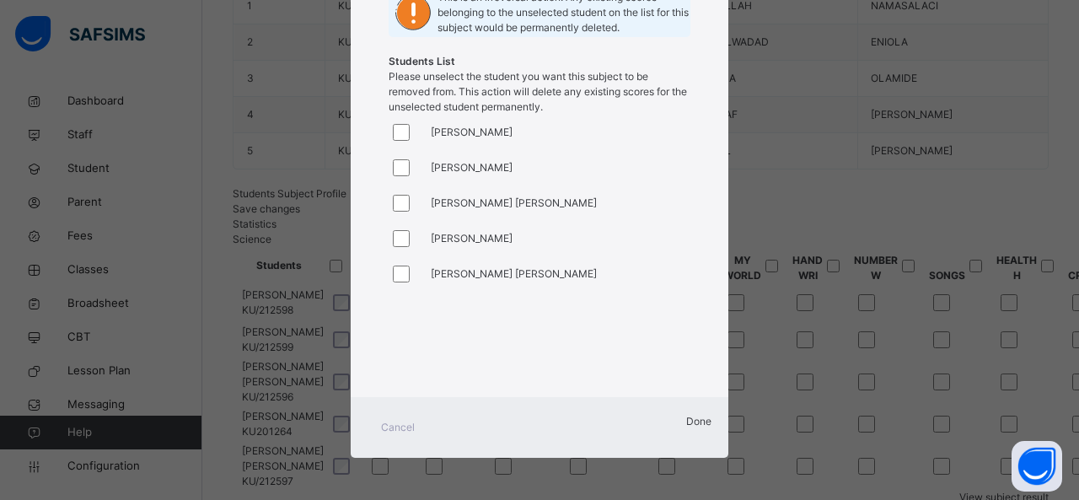
click at [686, 429] on div "Done" at bounding box center [698, 427] width 25 height 27
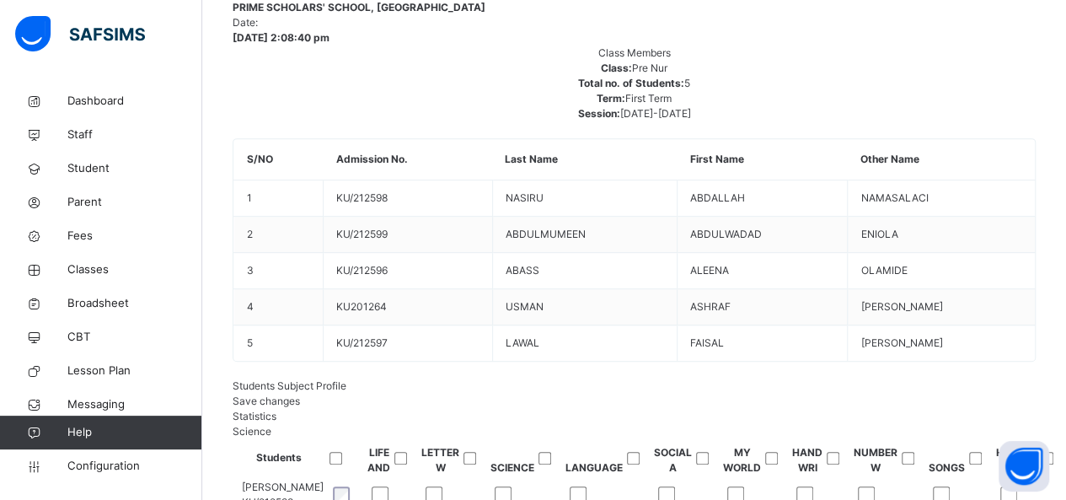
scroll to position [371, 0]
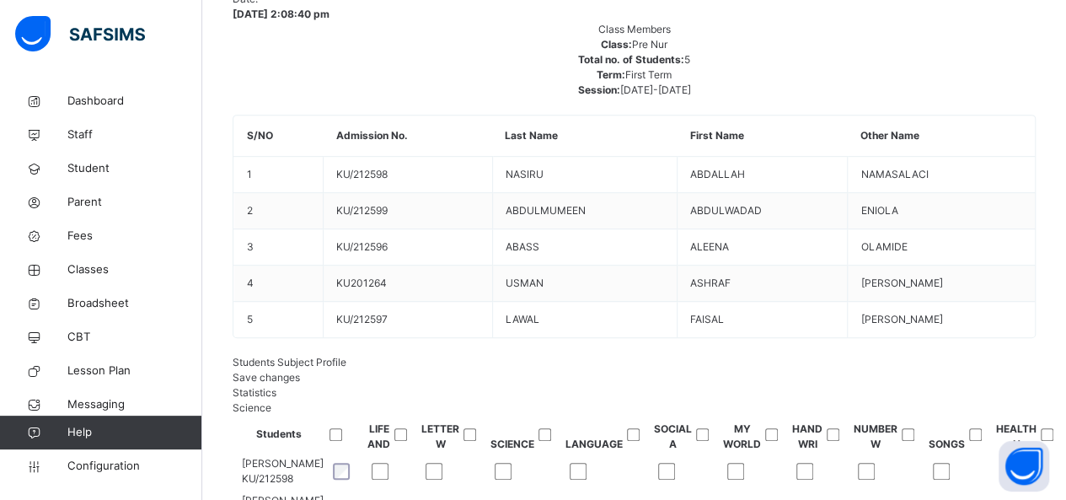
click at [300, 371] on span "Save changes" at bounding box center [266, 377] width 67 height 13
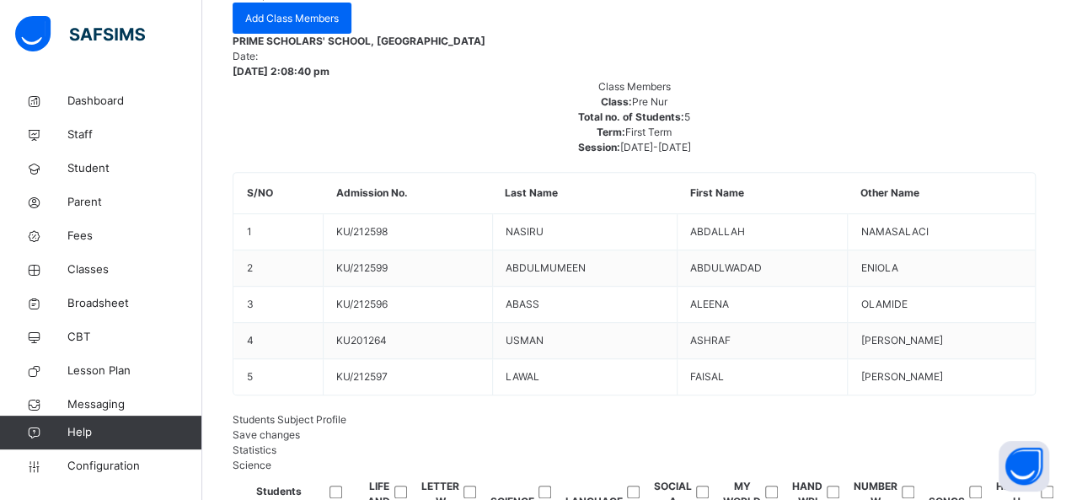
scroll to position [287, 0]
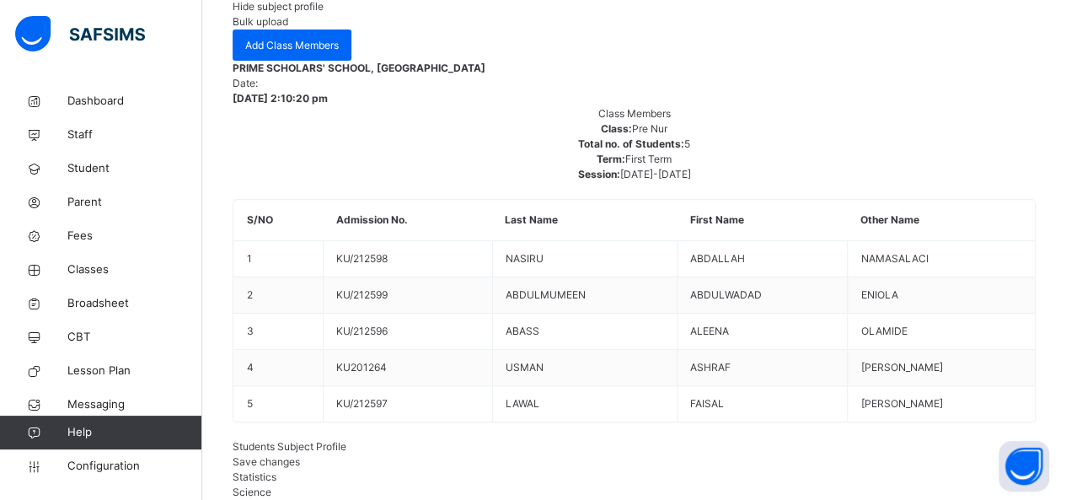
click at [324, 13] on span "Hide subject profile" at bounding box center [278, 6] width 91 height 13
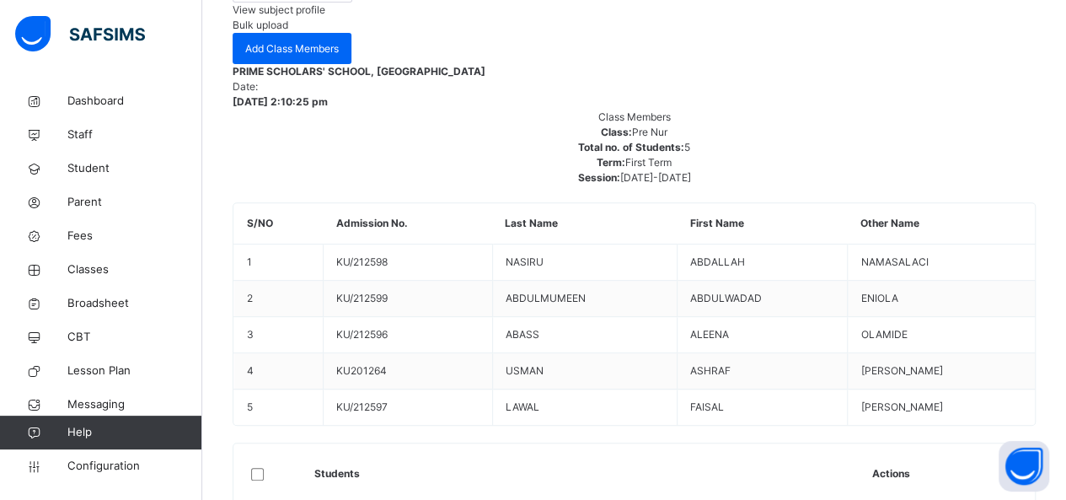
scroll to position [340, 0]
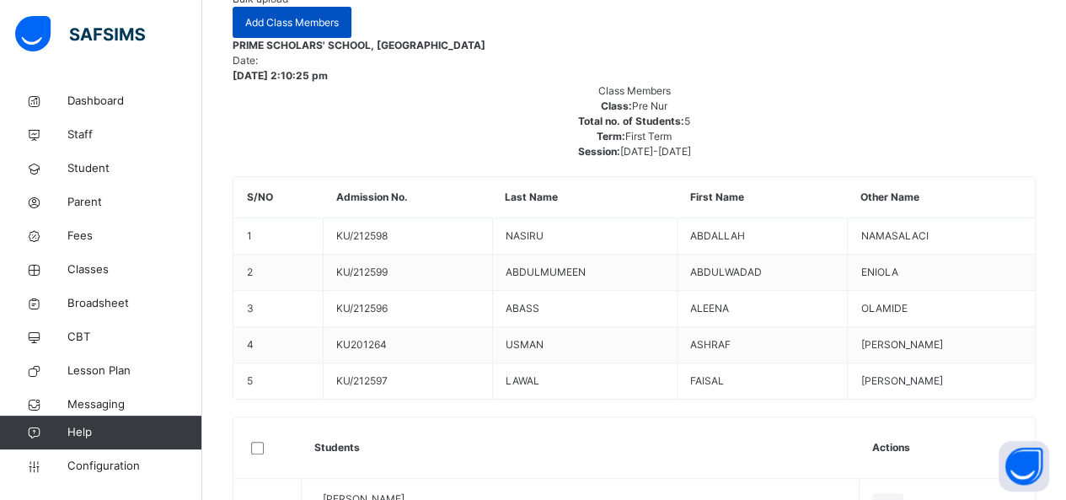
click at [351, 38] on div "Add Class Members" at bounding box center [292, 22] width 119 height 31
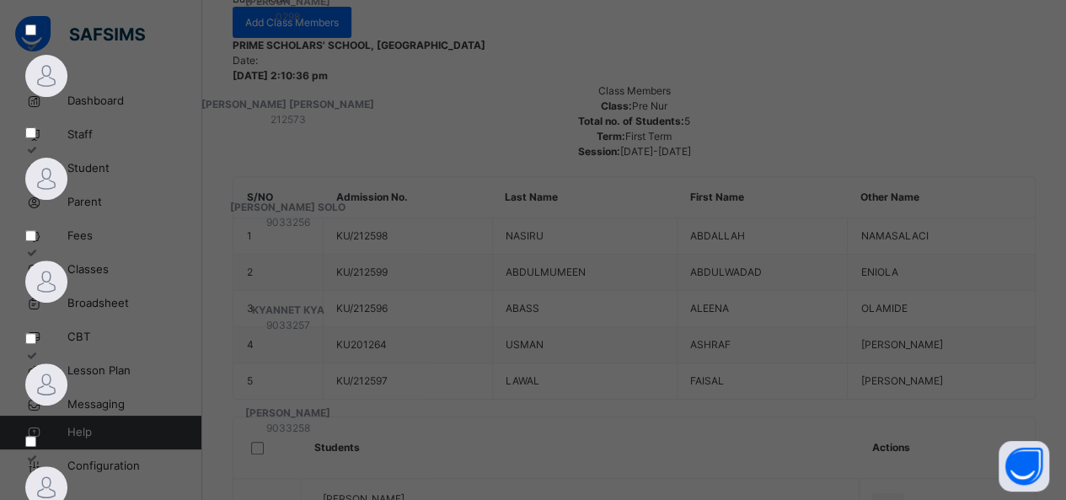
scroll to position [251, 0]
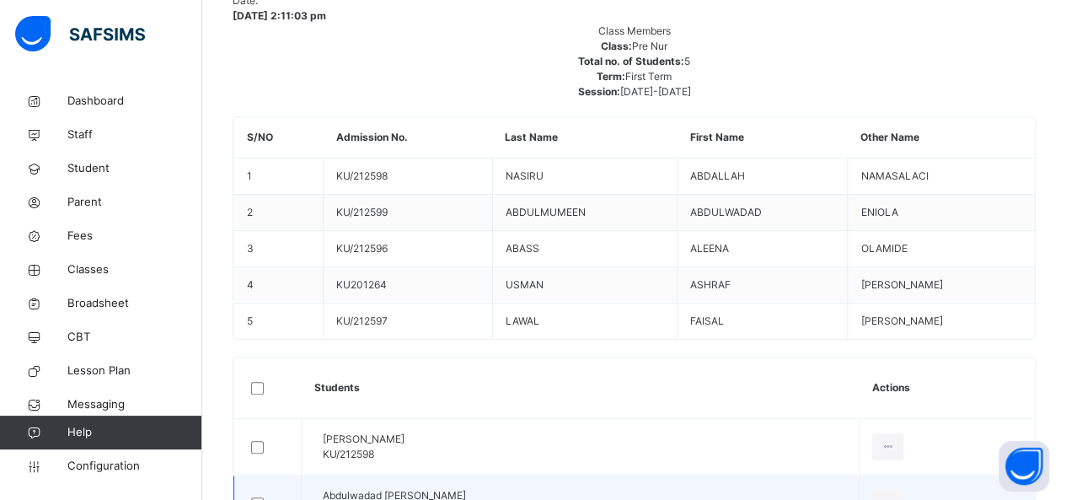
scroll to position [424, 0]
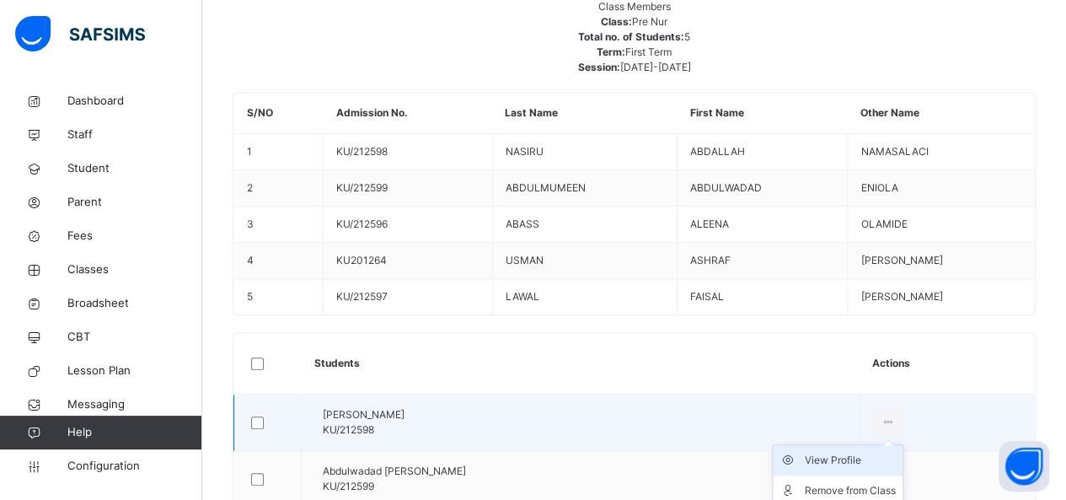
click at [874, 452] on div "View Profile" at bounding box center [850, 460] width 91 height 17
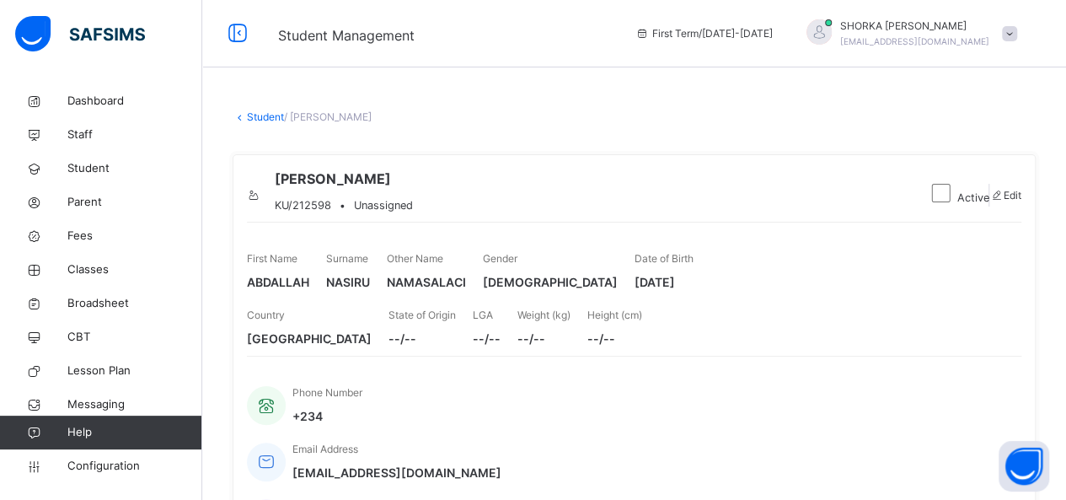
click at [265, 117] on link "Student" at bounding box center [265, 116] width 37 height 13
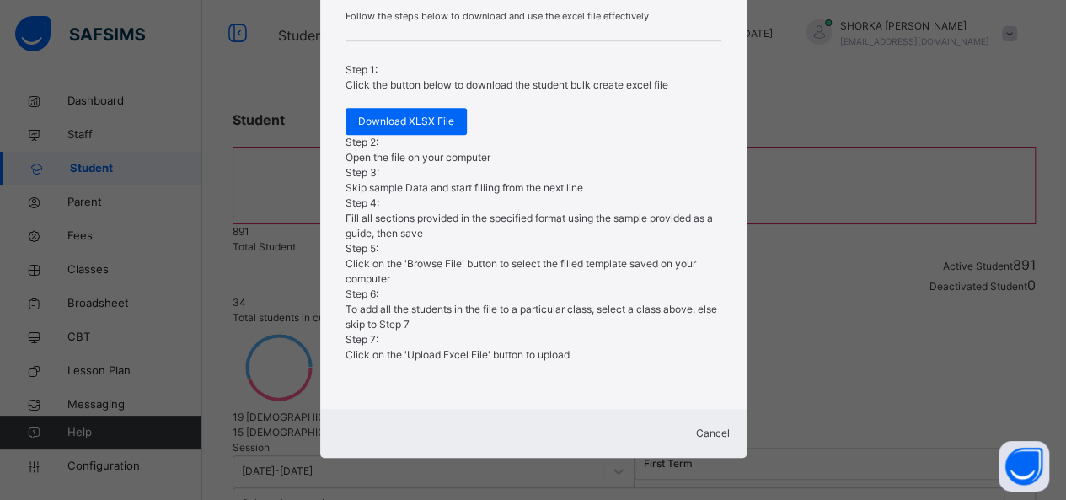
scroll to position [642, 0]
click at [697, 426] on span "Cancel" at bounding box center [713, 432] width 34 height 13
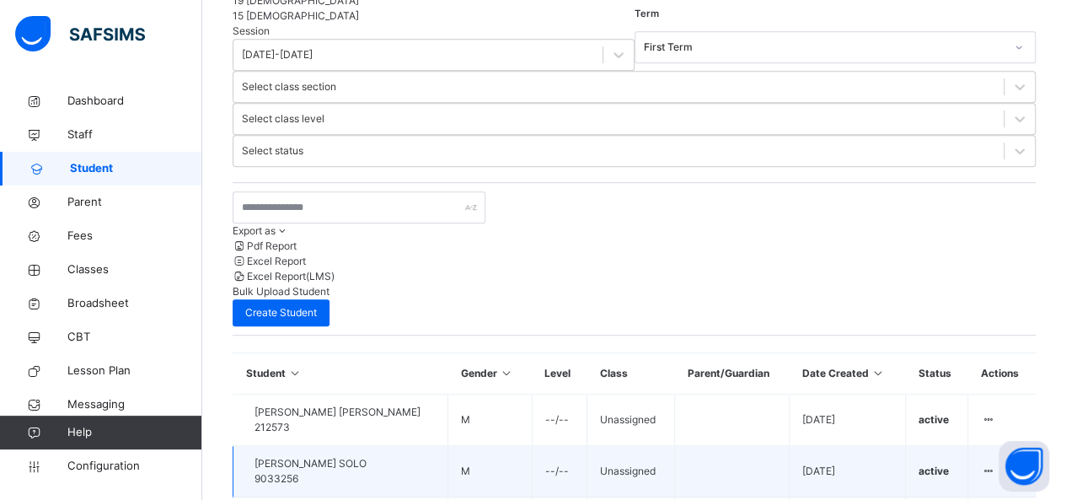
scroll to position [421, 0]
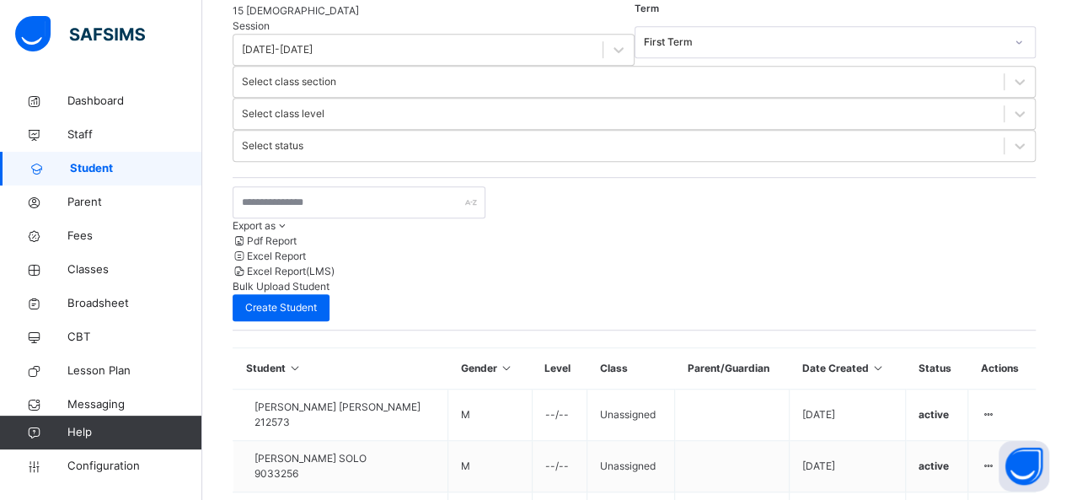
click at [93, 266] on span "Classes" at bounding box center [134, 269] width 135 height 17
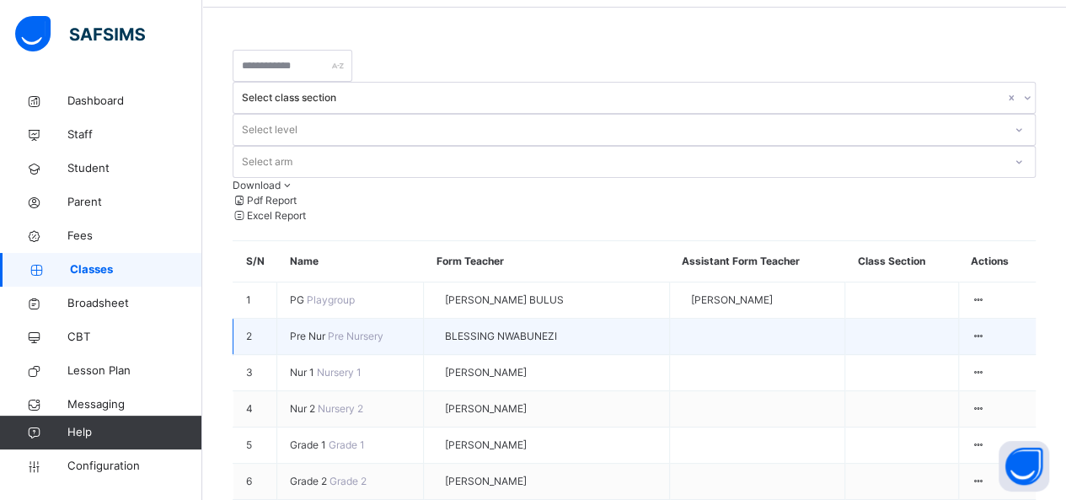
scroll to position [84, 0]
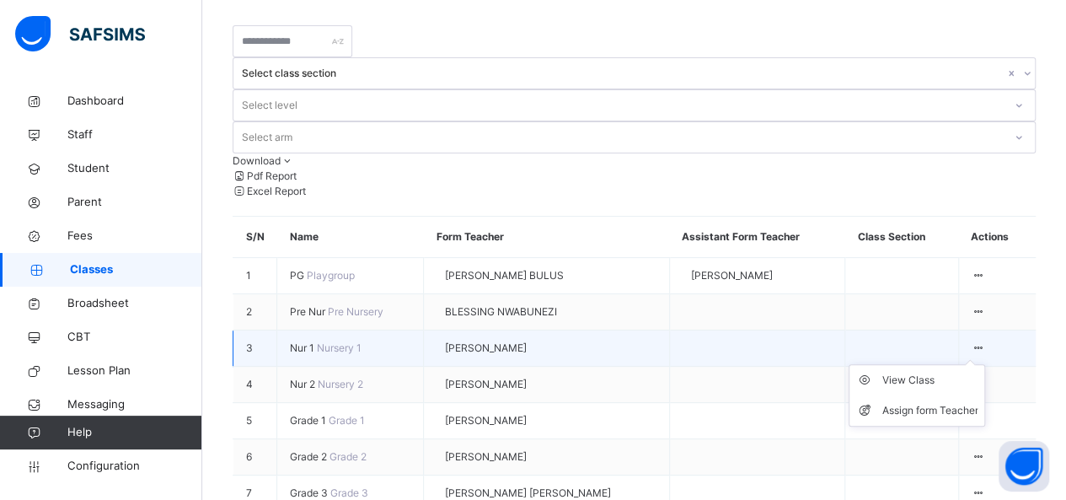
click at [986, 341] on icon at bounding box center [979, 347] width 14 height 13
click at [940, 372] on div "View Class" at bounding box center [930, 380] width 96 height 17
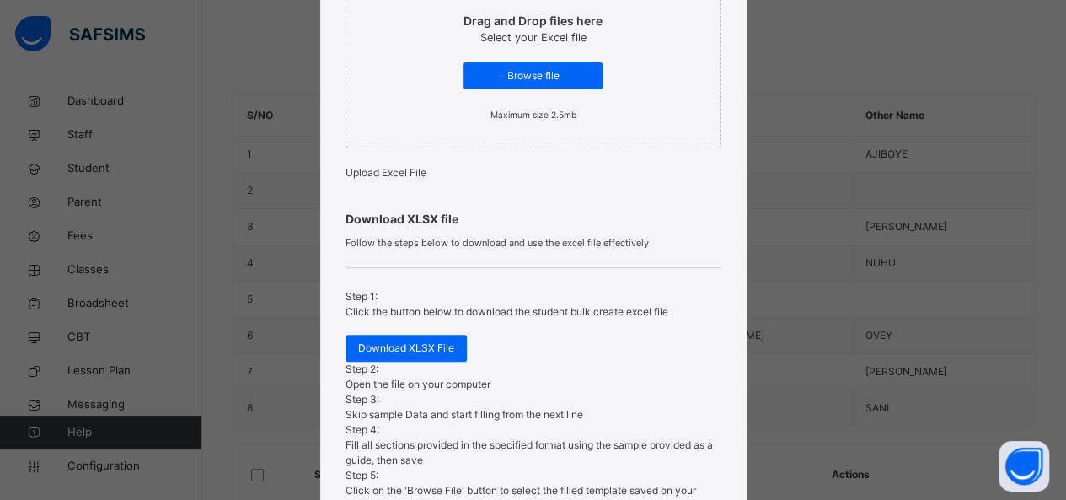
scroll to position [506, 0]
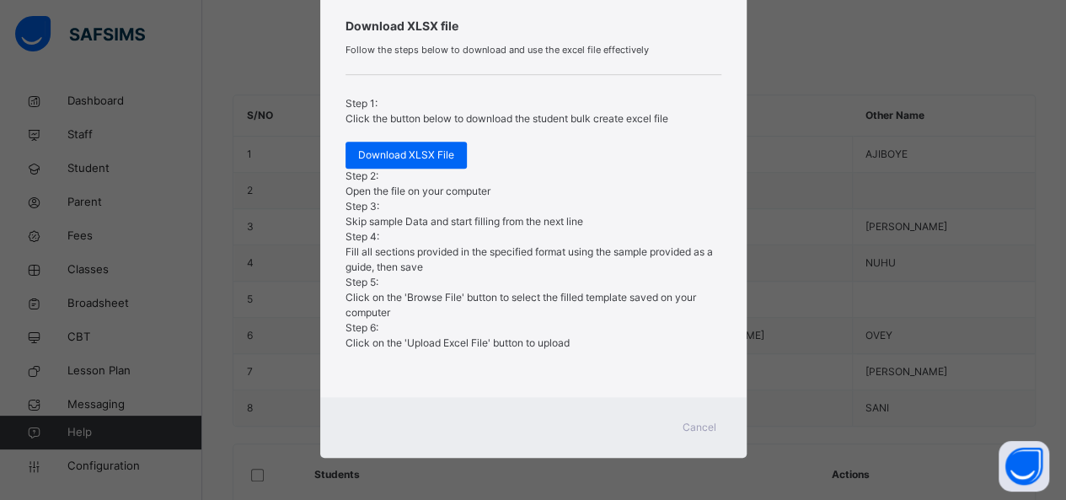
click at [694, 428] on span "Cancel" at bounding box center [700, 427] width 34 height 15
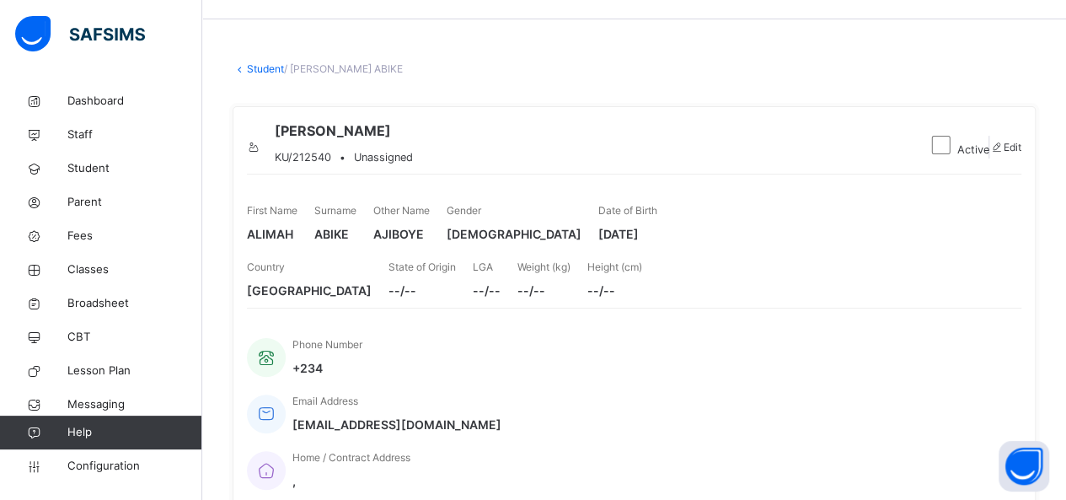
scroll to position [84, 0]
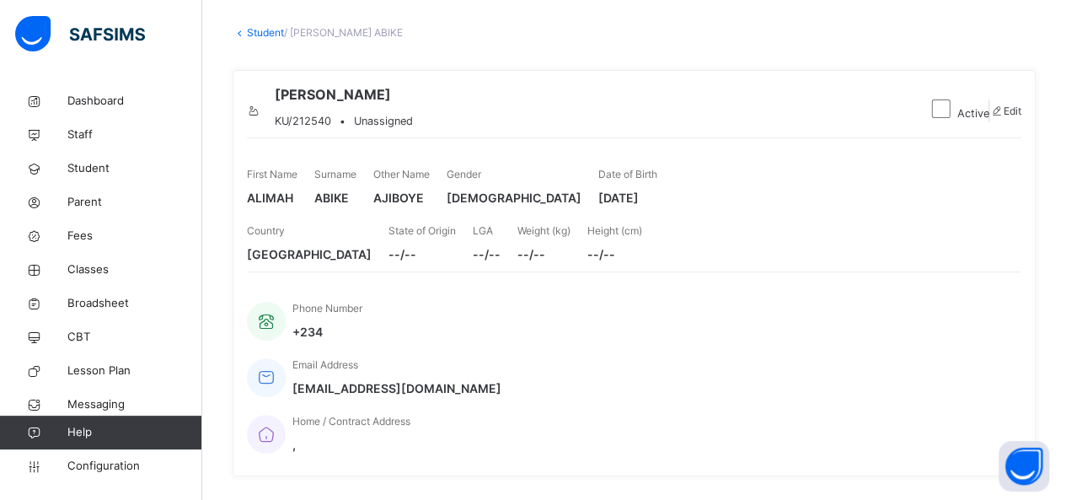
click at [388, 31] on span "/ [PERSON_NAME] ABIKE" at bounding box center [343, 32] width 119 height 13
click at [246, 30] on icon at bounding box center [240, 32] width 14 height 13
click at [83, 272] on span "Classes" at bounding box center [134, 269] width 135 height 17
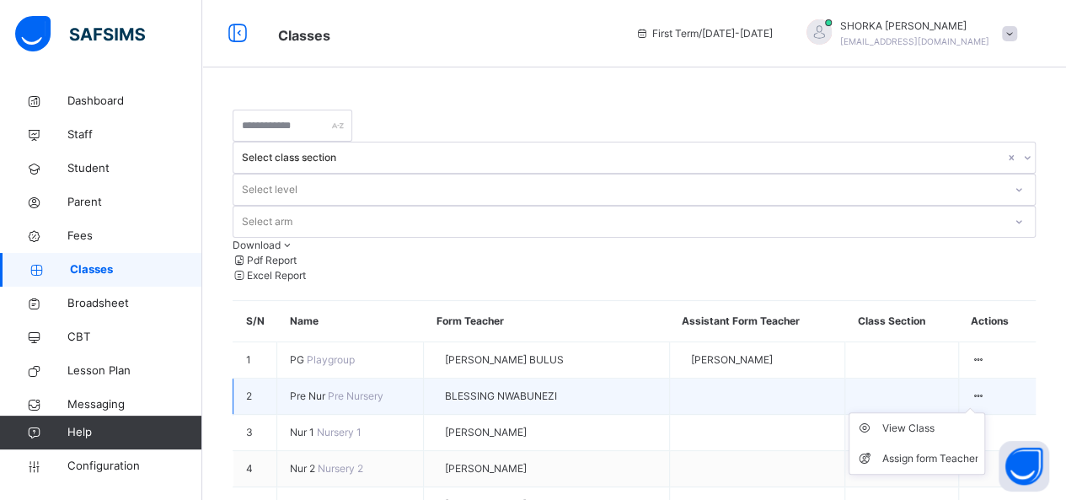
click at [986, 389] on icon at bounding box center [979, 395] width 14 height 13
click at [942, 420] on div "View Class" at bounding box center [930, 428] width 96 height 17
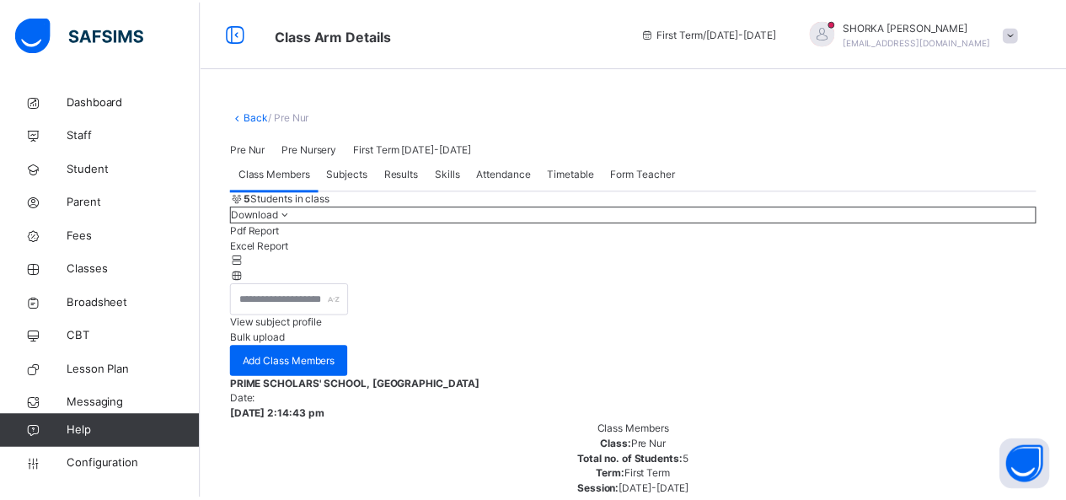
scroll to position [253, 0]
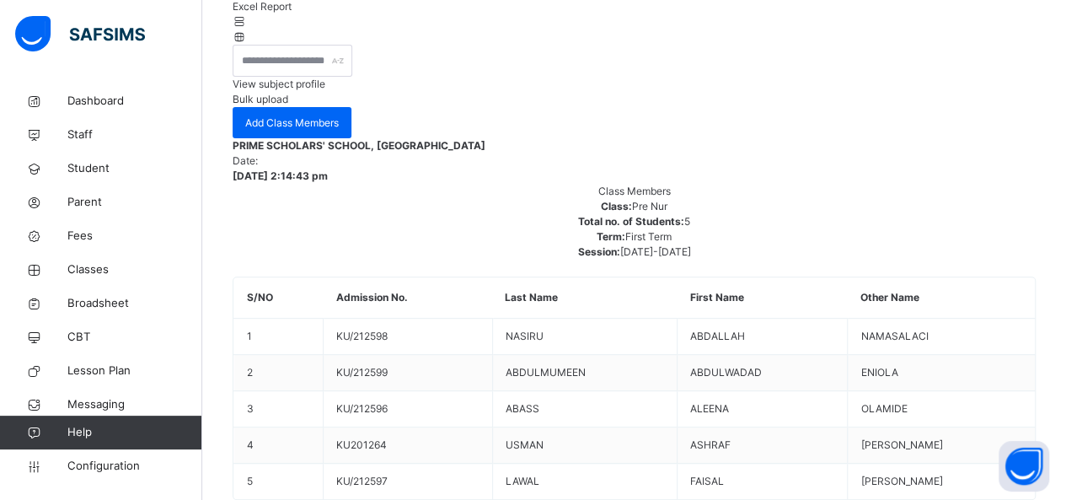
scroll to position [276, 0]
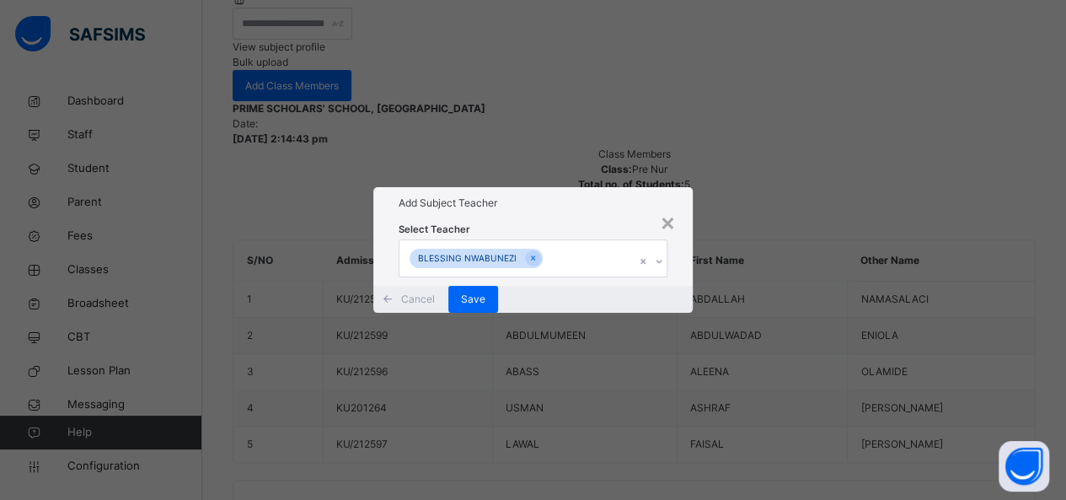
click at [659, 253] on icon at bounding box center [659, 261] width 10 height 17
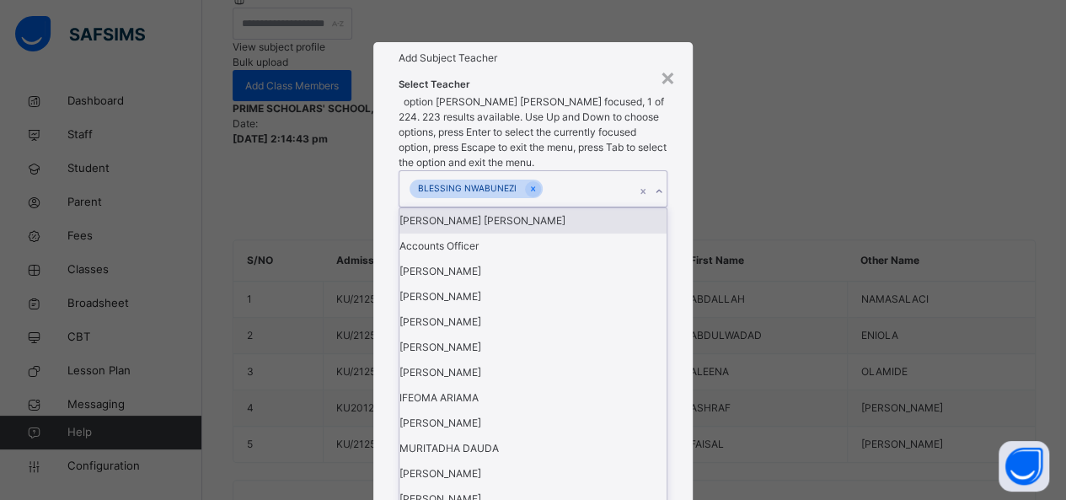
click at [662, 205] on div at bounding box center [659, 191] width 16 height 27
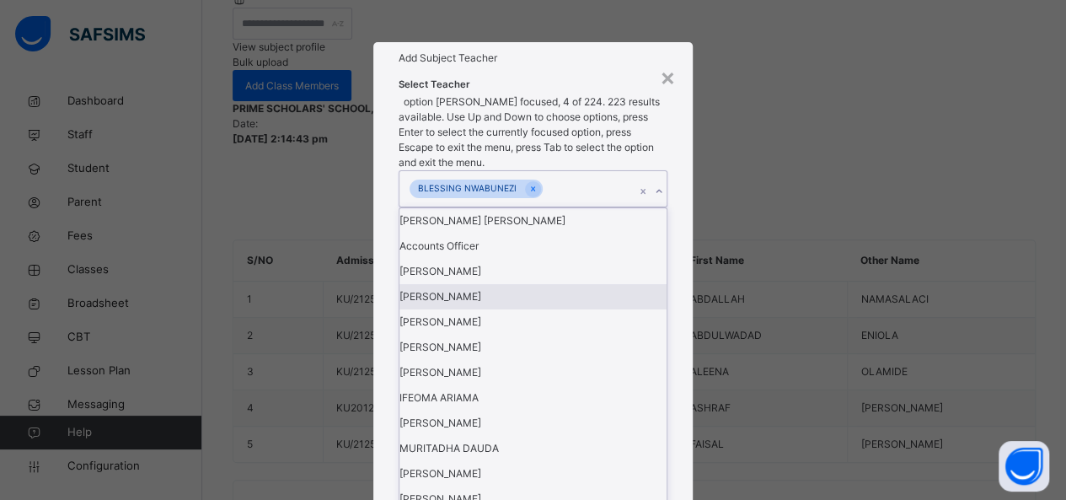
click at [448, 309] on div "[PERSON_NAME]" at bounding box center [533, 296] width 268 height 25
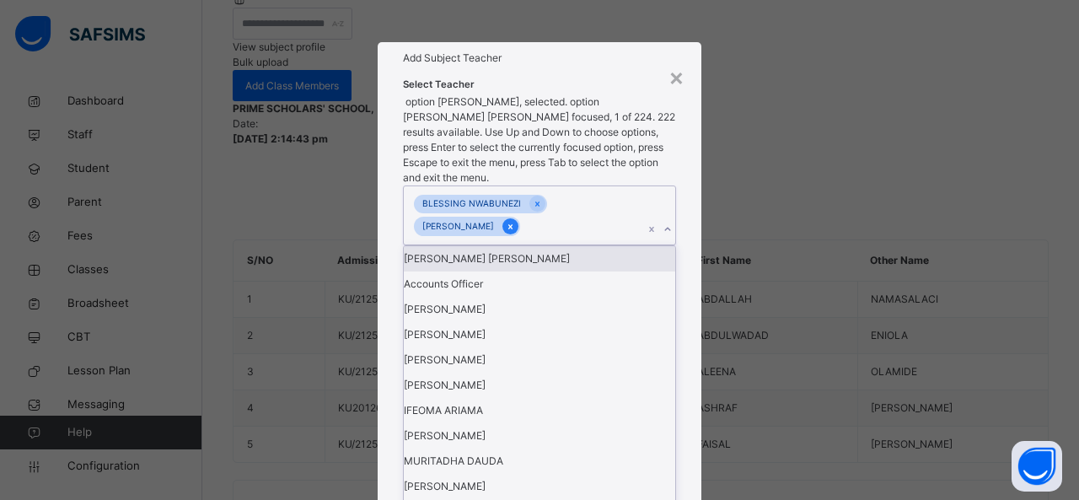
click at [506, 230] on icon at bounding box center [510, 227] width 9 height 12
click at [489, 230] on div "BLESSING NWABUNEZI [PERSON_NAME]" at bounding box center [523, 215] width 239 height 58
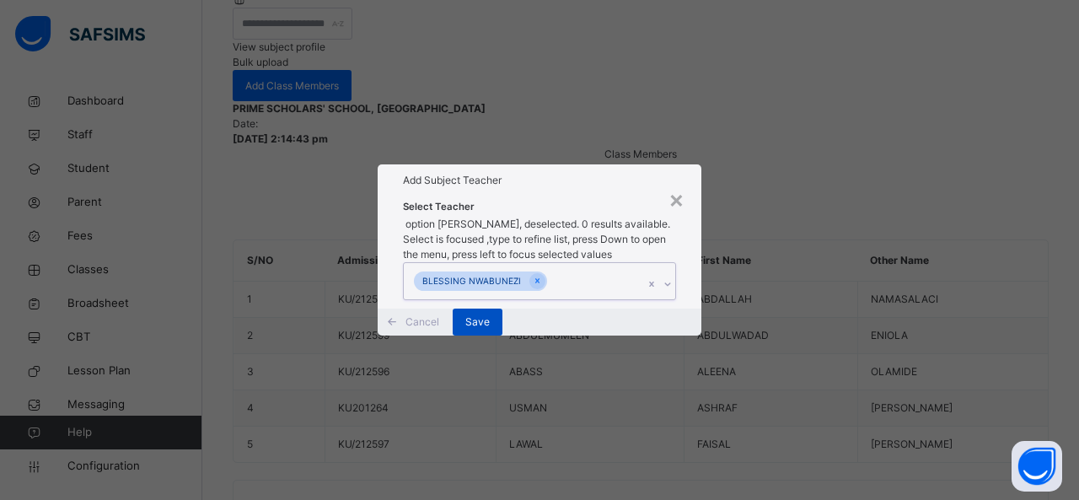
click at [490, 330] on span "Save" at bounding box center [477, 321] width 24 height 15
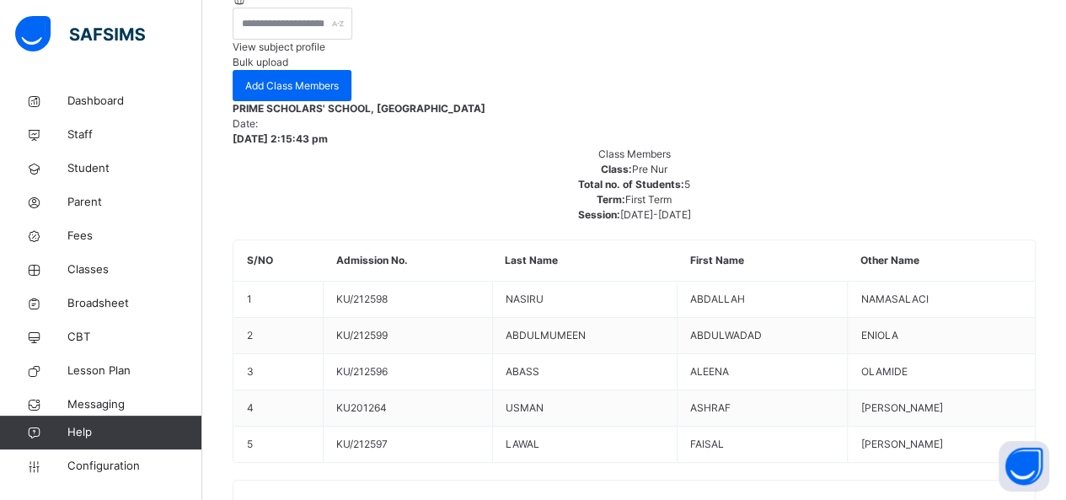
scroll to position [192, 0]
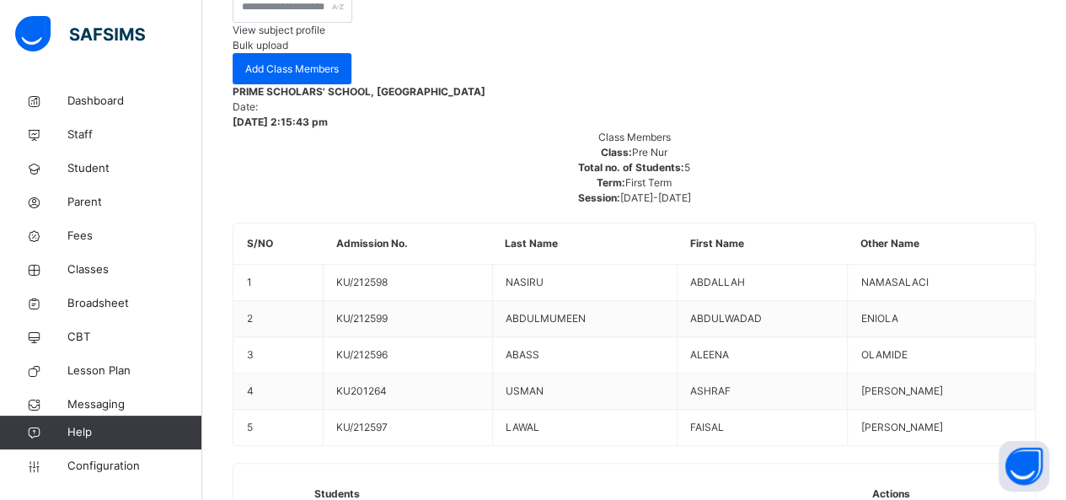
scroll to position [276, 0]
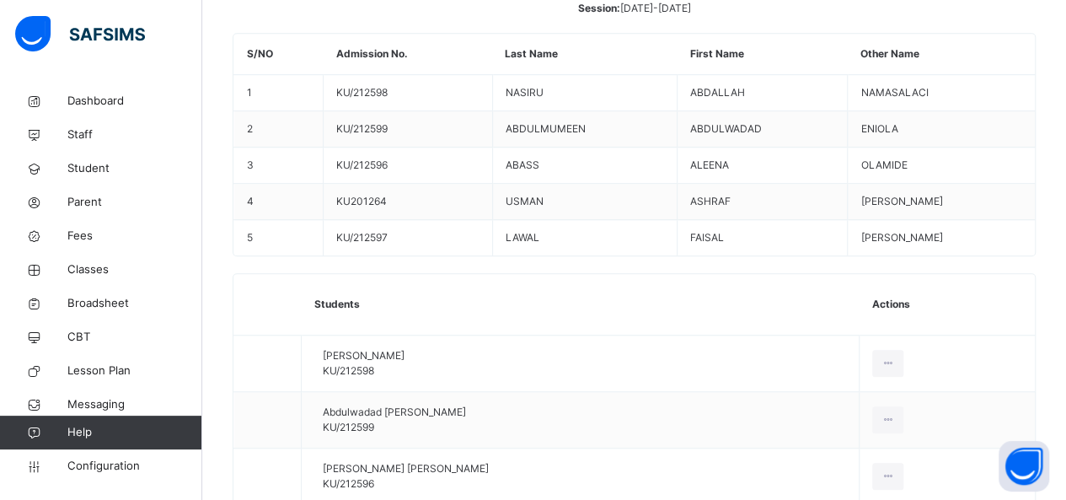
scroll to position [461, 0]
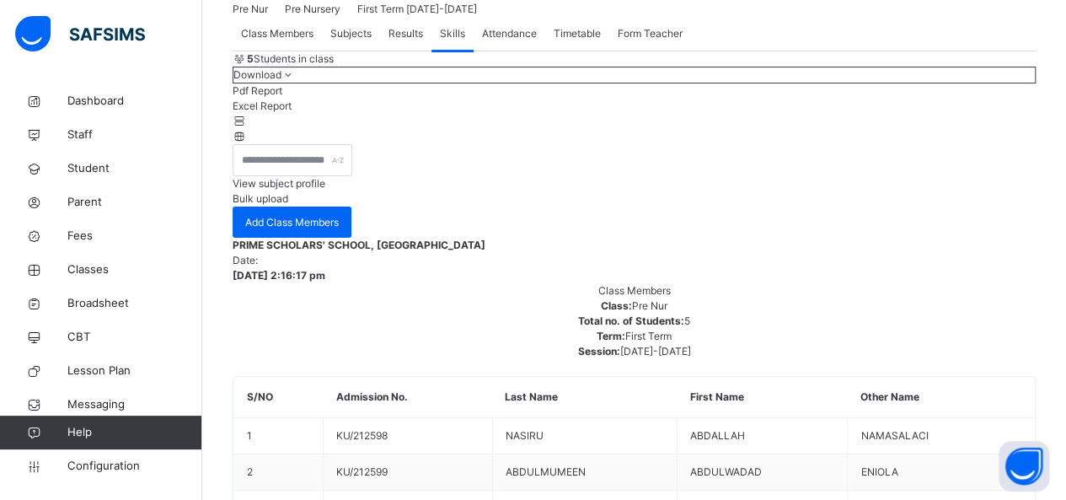
scroll to position [124, 0]
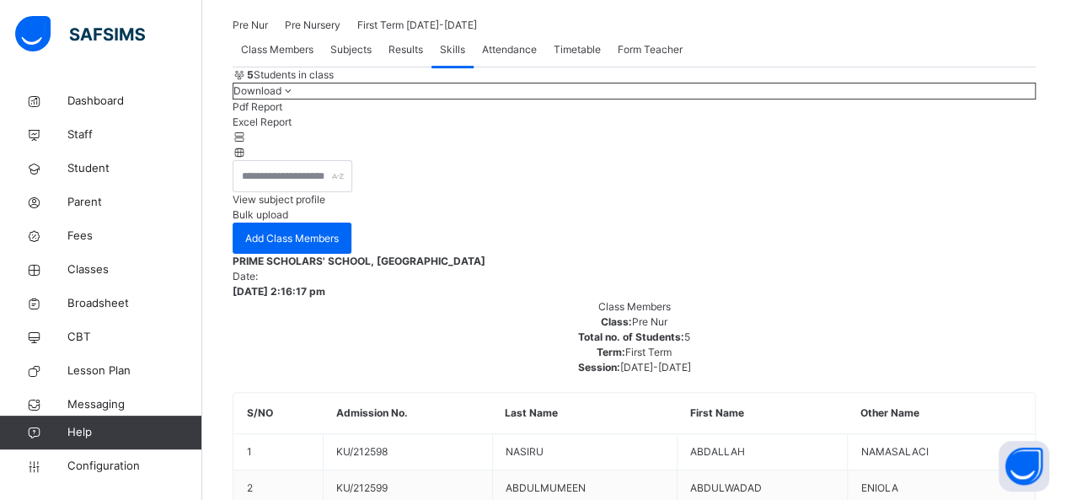
click at [504, 57] on span "Attendance" at bounding box center [509, 49] width 55 height 15
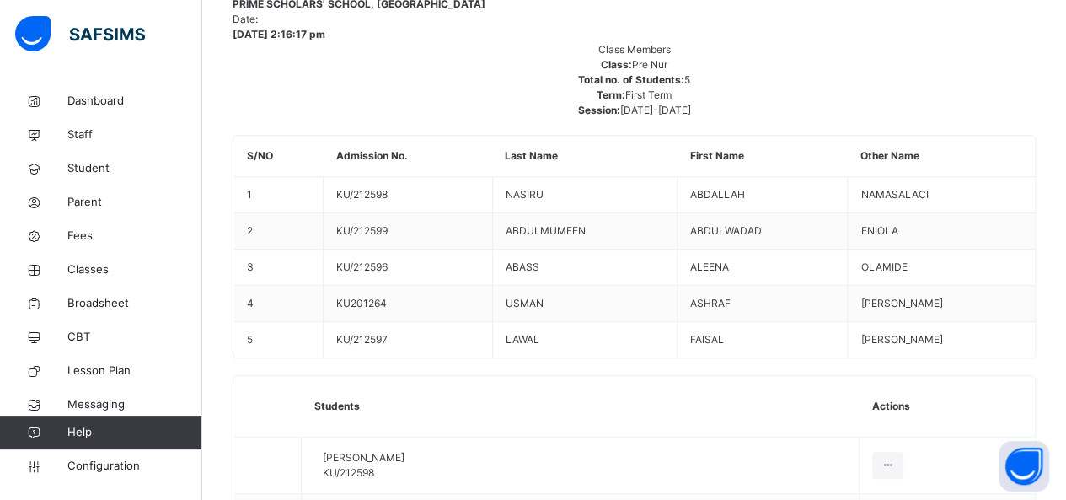
scroll to position [382, 0]
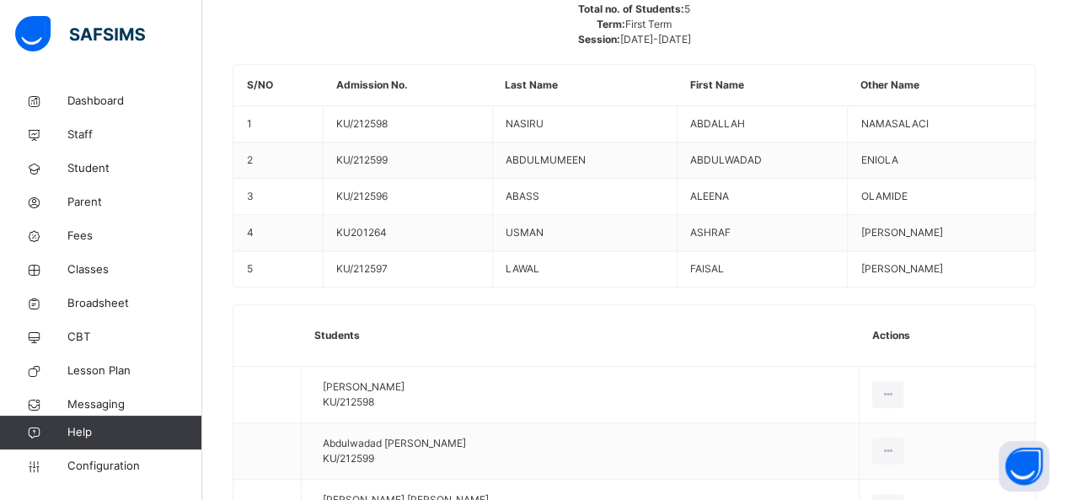
scroll to position [466, 0]
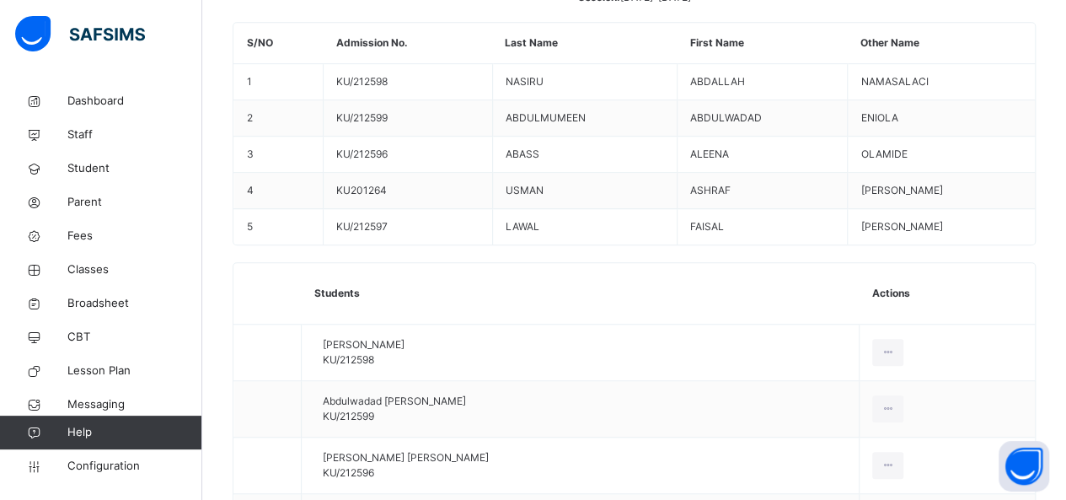
scroll to position [0, 0]
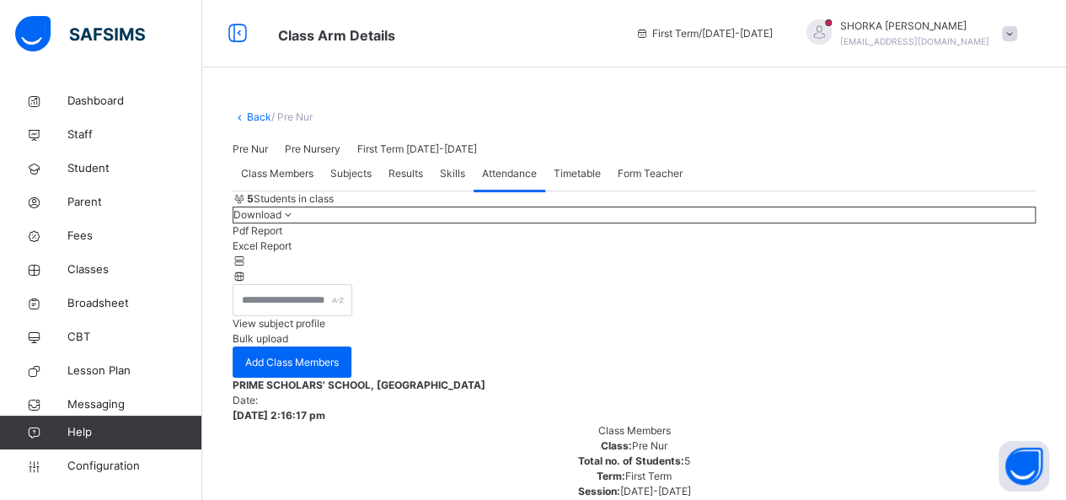
click at [586, 181] on span "Timetable" at bounding box center [577, 173] width 47 height 15
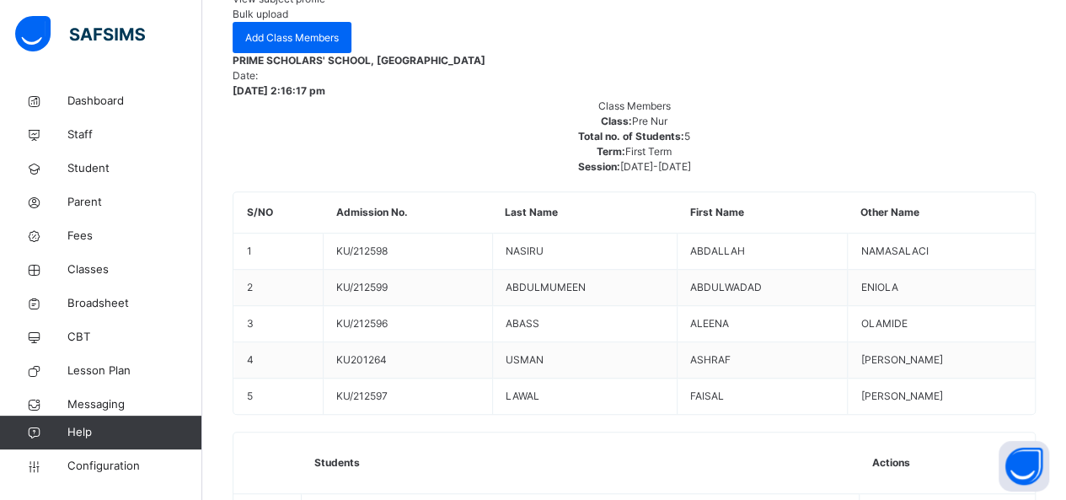
scroll to position [253, 0]
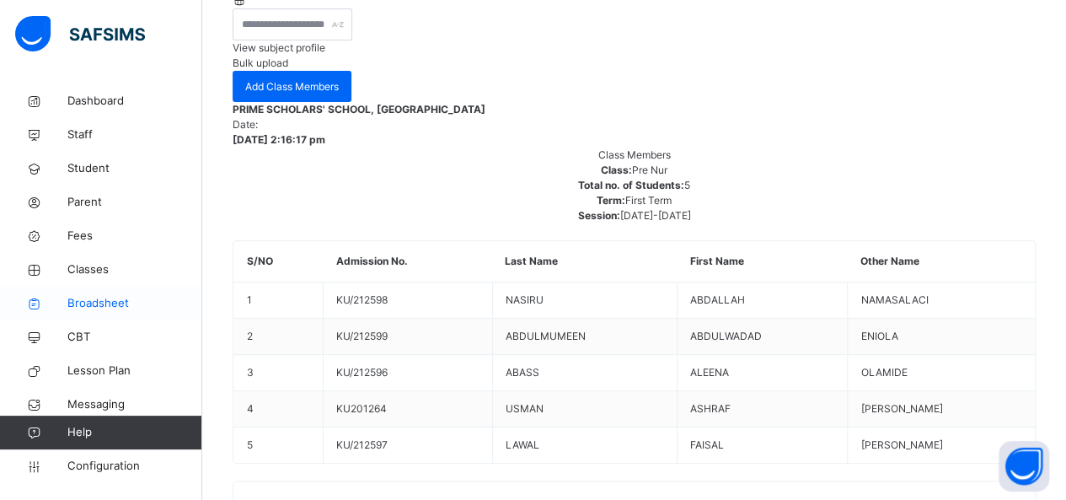
click at [113, 308] on span "Broadsheet" at bounding box center [134, 303] width 135 height 17
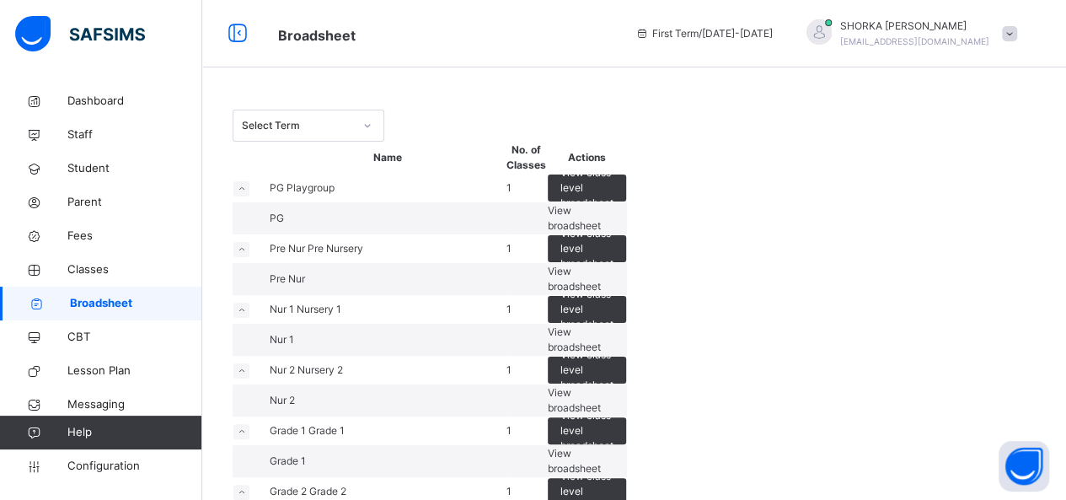
click at [341, 124] on div "Select Term" at bounding box center [297, 125] width 111 height 15
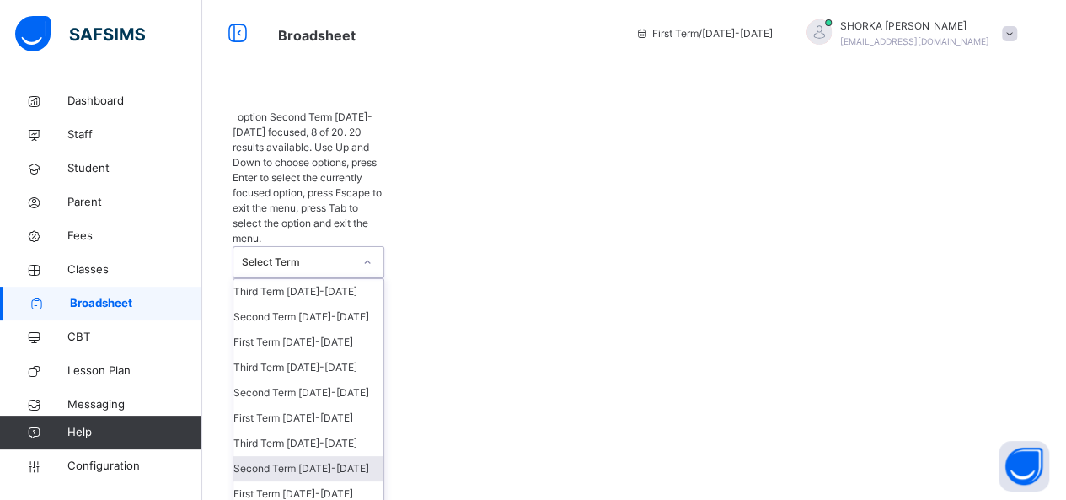
scroll to position [84, 0]
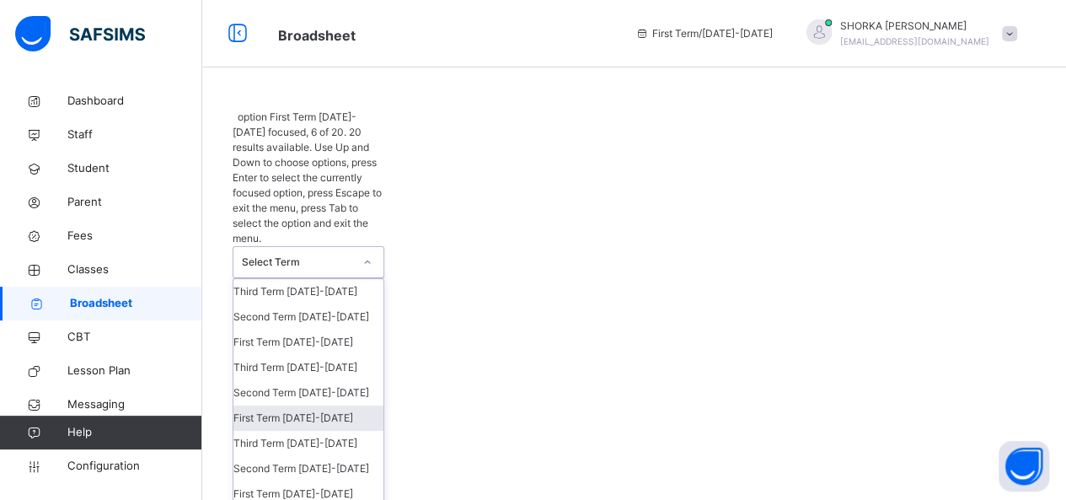
drag, startPoint x: 324, startPoint y: 251, endPoint x: 405, endPoint y: 211, distance: 90.5
click at [323, 405] on div "First Term [DATE]-[DATE]" at bounding box center [308, 417] width 150 height 25
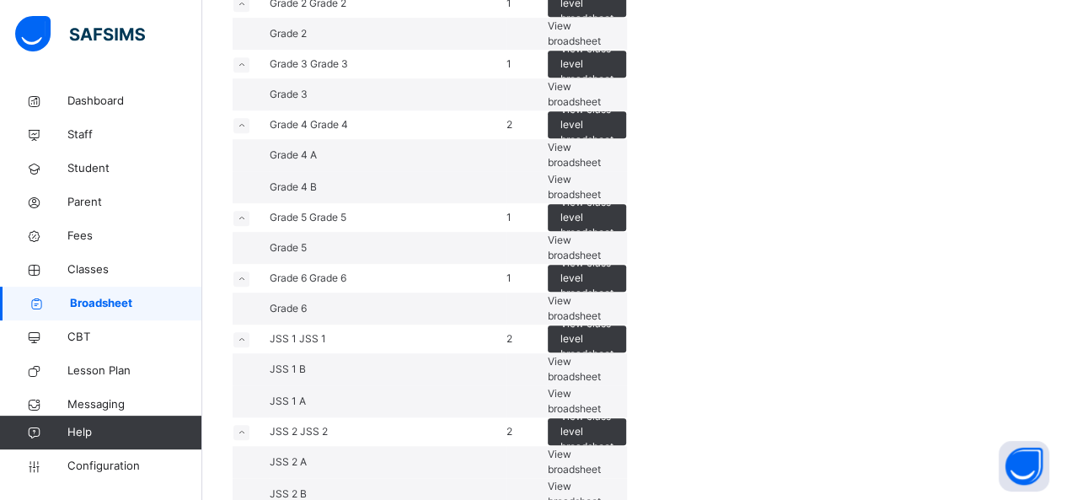
scroll to position [506, 0]
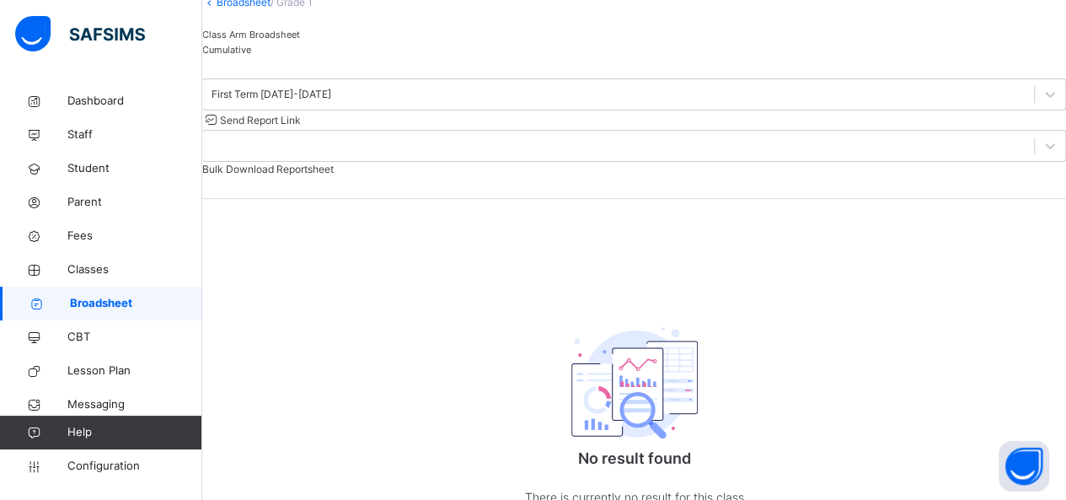
scroll to position [79, 0]
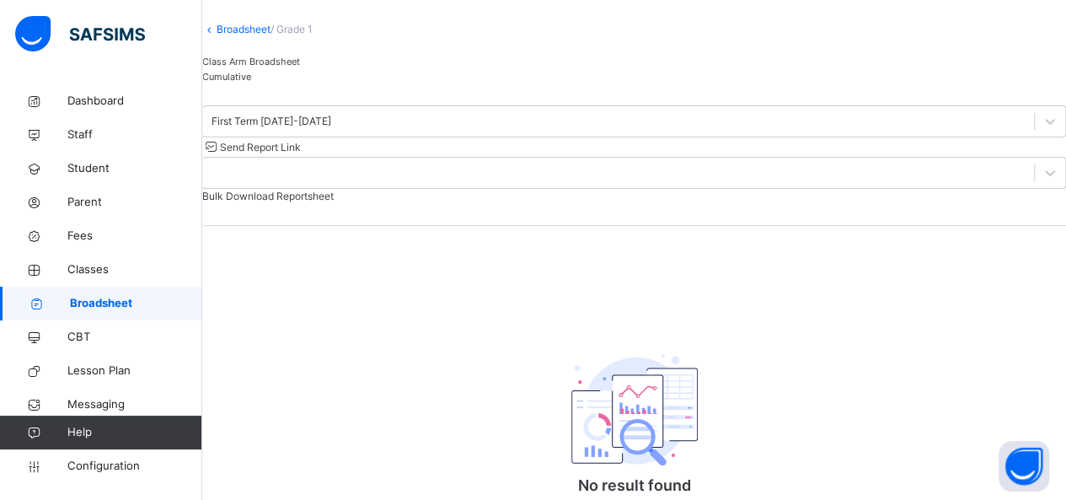
click at [251, 83] on span "Cumulative" at bounding box center [226, 77] width 49 height 12
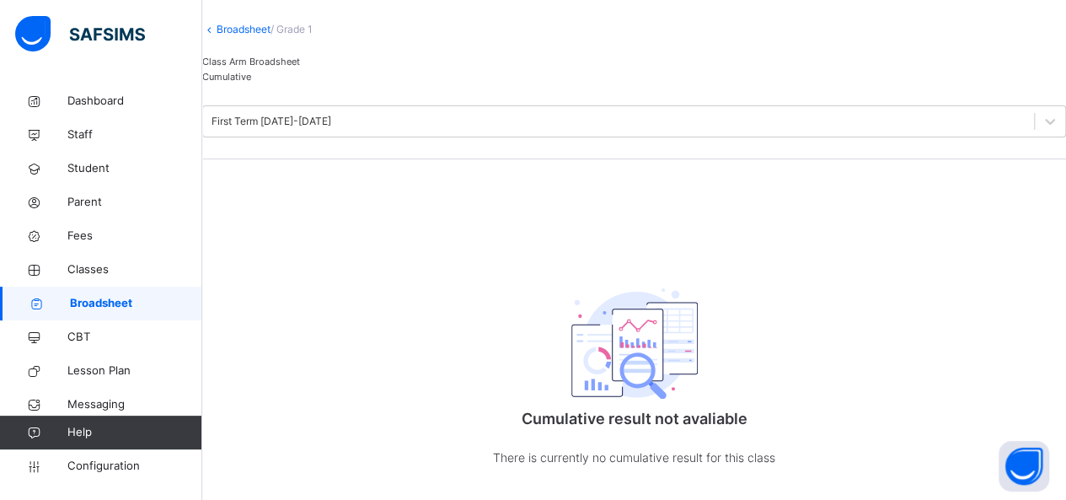
click at [268, 67] on span "Class Arm Broadsheet" at bounding box center [251, 62] width 98 height 12
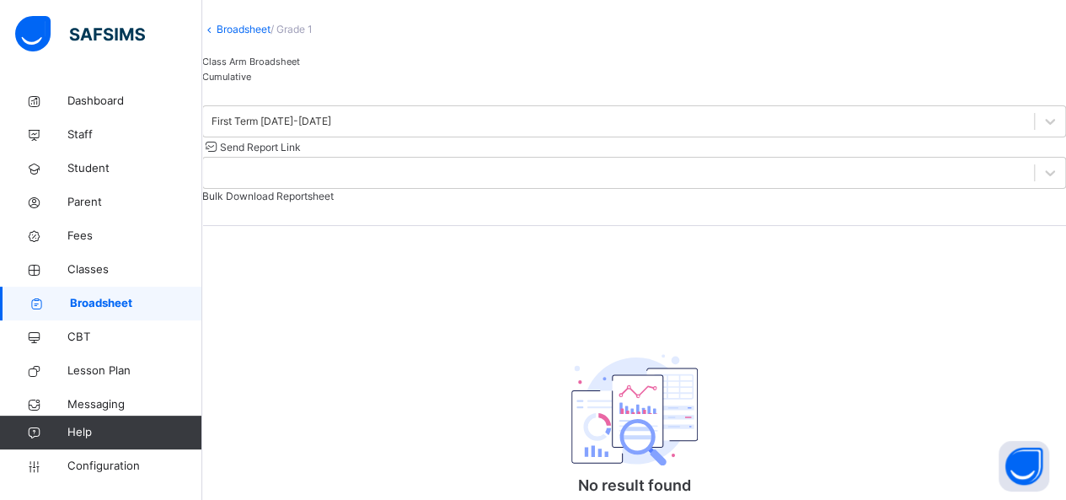
click at [247, 35] on link "Broadsheet" at bounding box center [244, 29] width 54 height 13
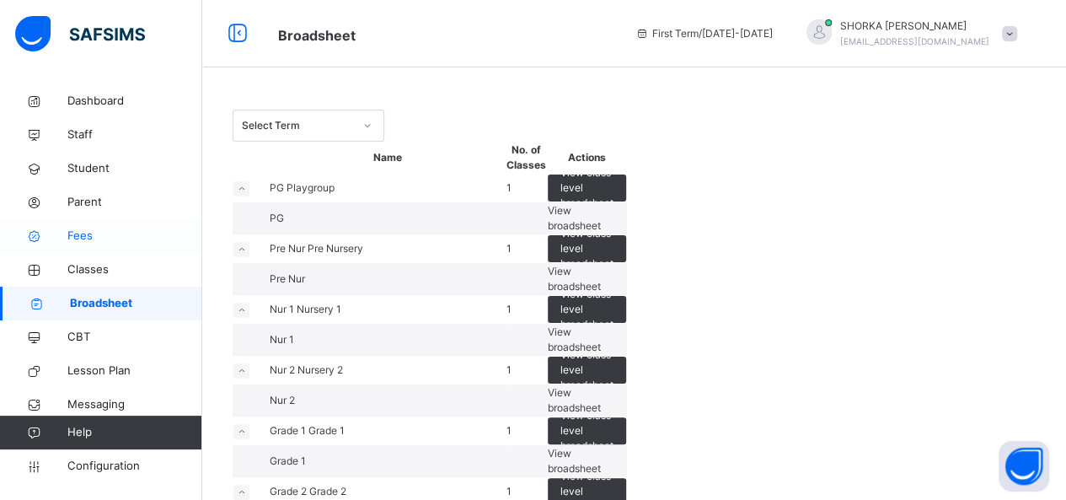
click at [84, 239] on span "Fees" at bounding box center [134, 236] width 135 height 17
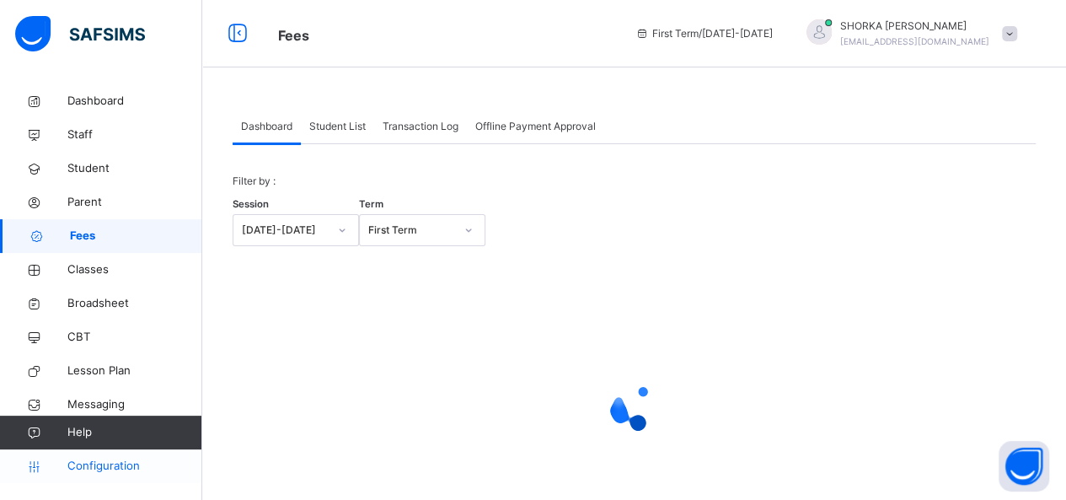
click at [103, 463] on span "Configuration" at bounding box center [134, 466] width 134 height 17
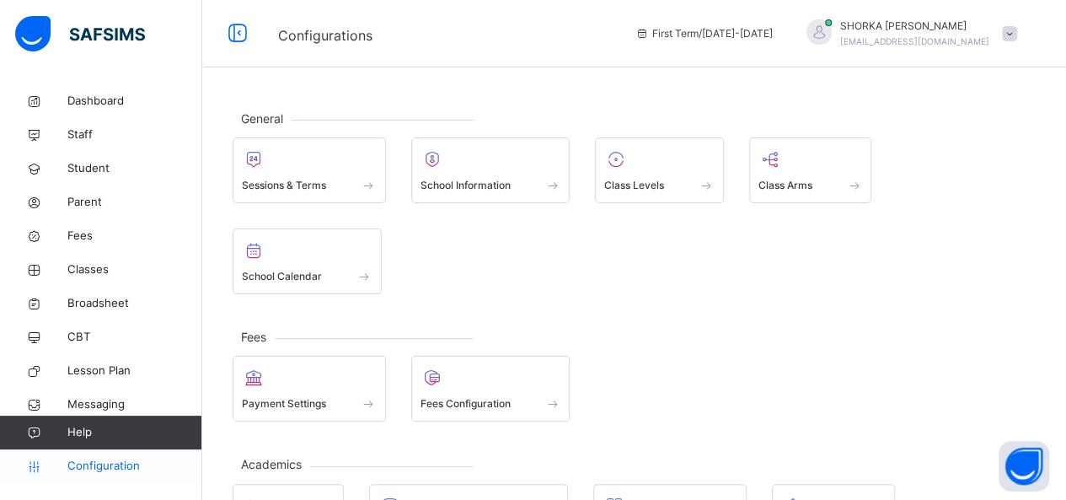
click at [121, 469] on span "Configuration" at bounding box center [134, 466] width 134 height 17
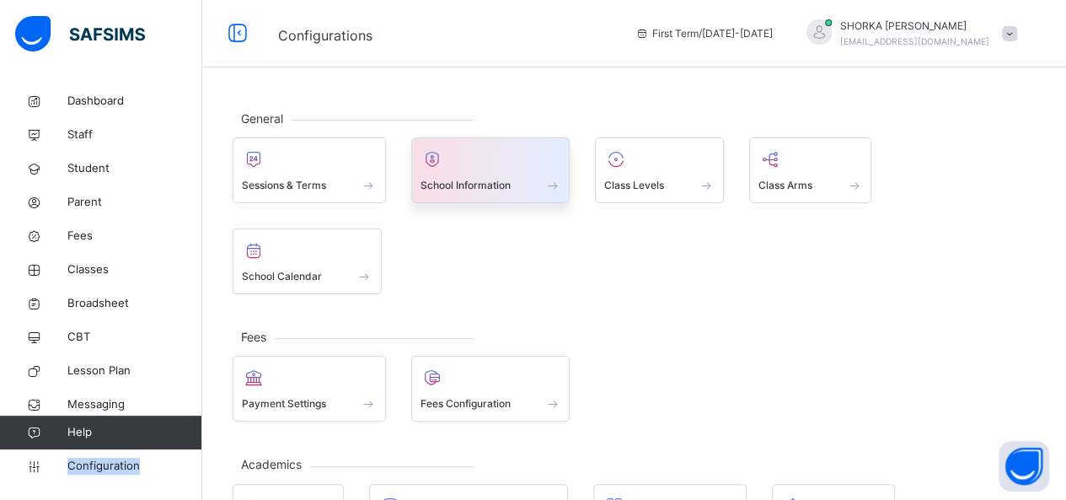
scroll to position [84, 0]
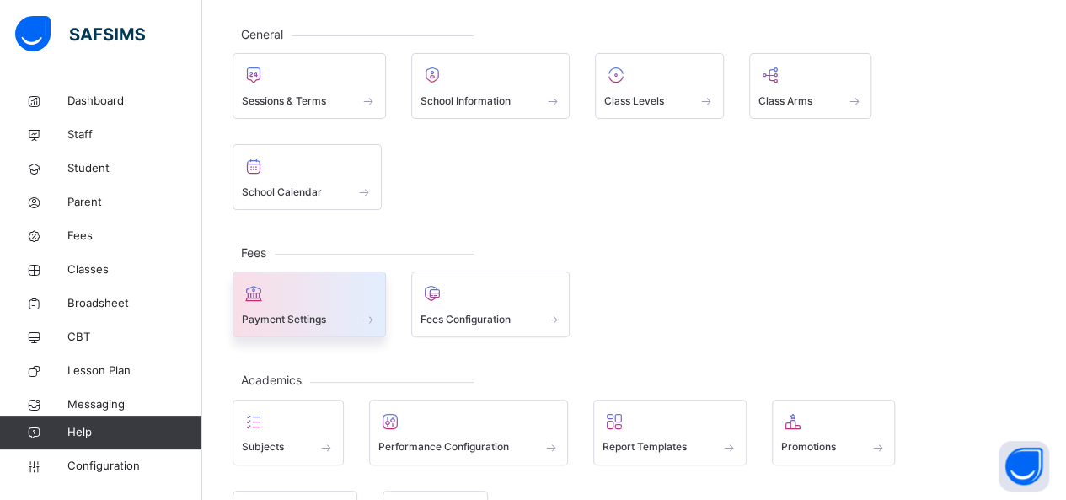
click at [339, 306] on span at bounding box center [309, 308] width 135 height 4
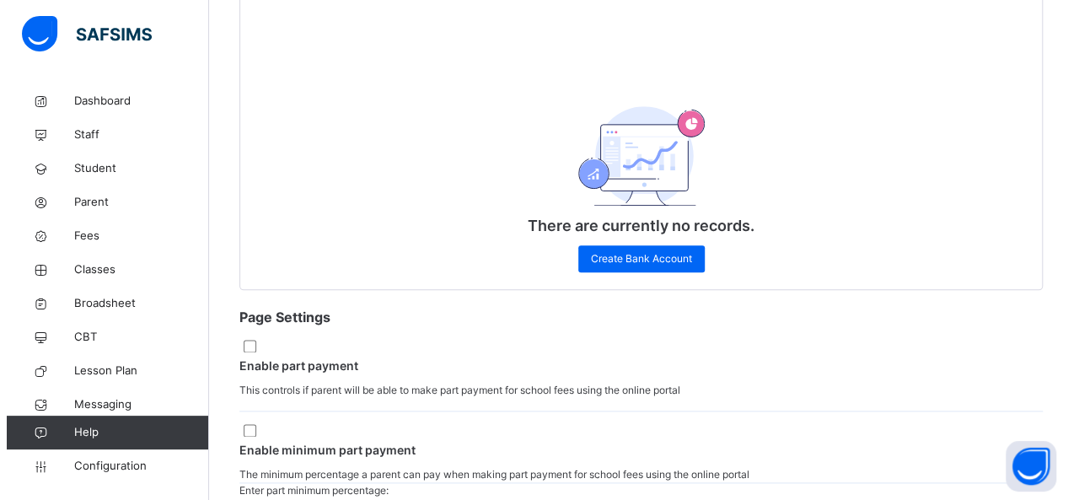
scroll to position [787, 0]
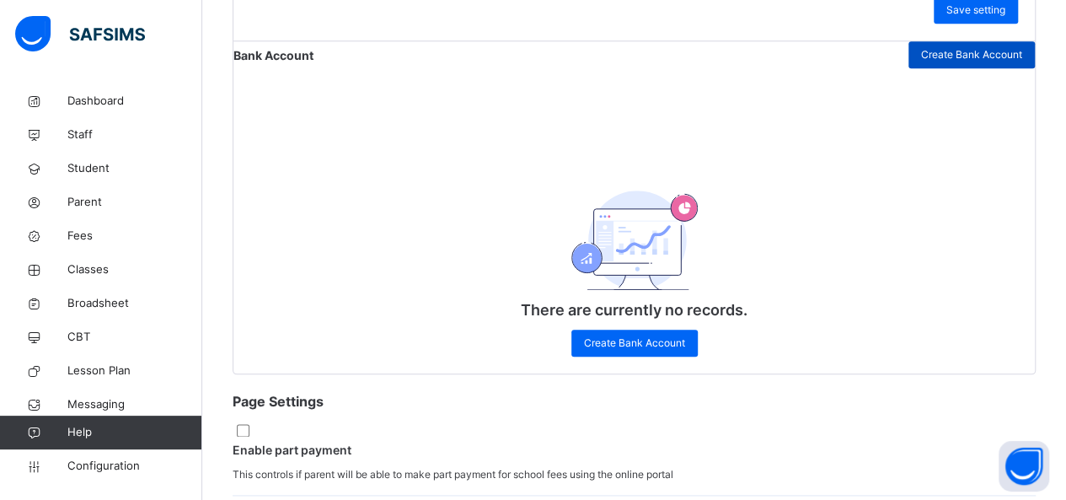
click at [942, 68] on div "Create Bank Account" at bounding box center [972, 54] width 126 height 27
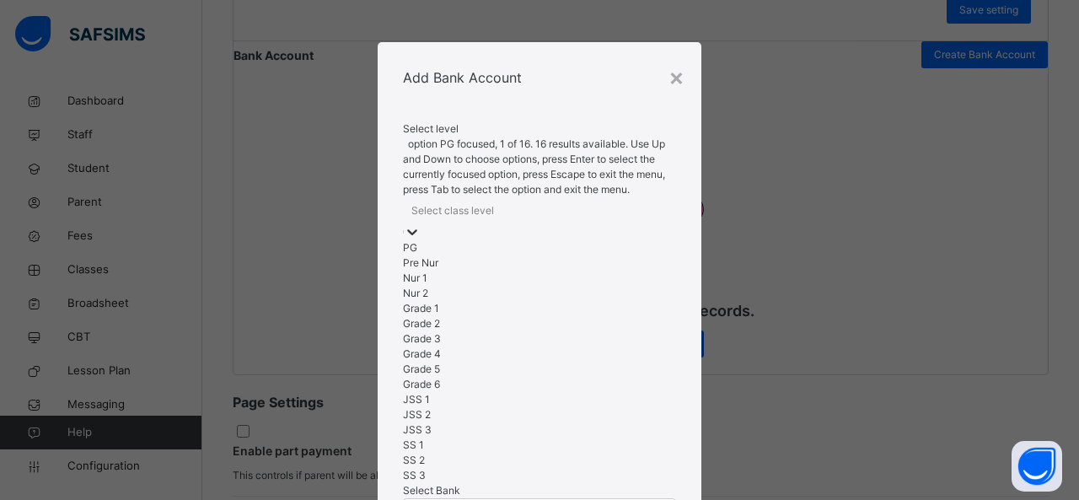
click at [608, 197] on div "Select class level" at bounding box center [539, 210] width 273 height 26
click at [549, 240] on div "PG" at bounding box center [539, 247] width 273 height 15
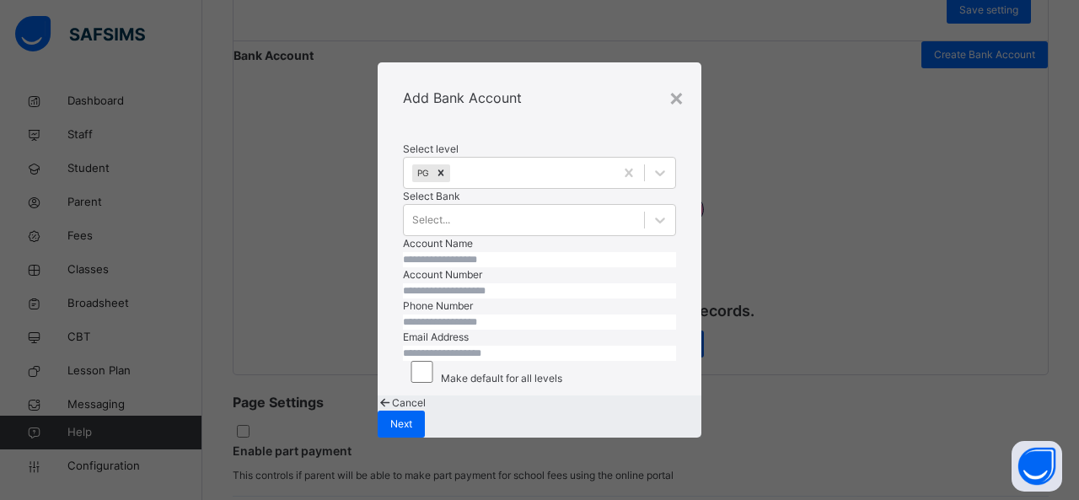
click at [603, 107] on div "Add Bank Account" at bounding box center [540, 97] width 324 height 71
click at [614, 232] on div "Select..." at bounding box center [539, 220] width 273 height 32
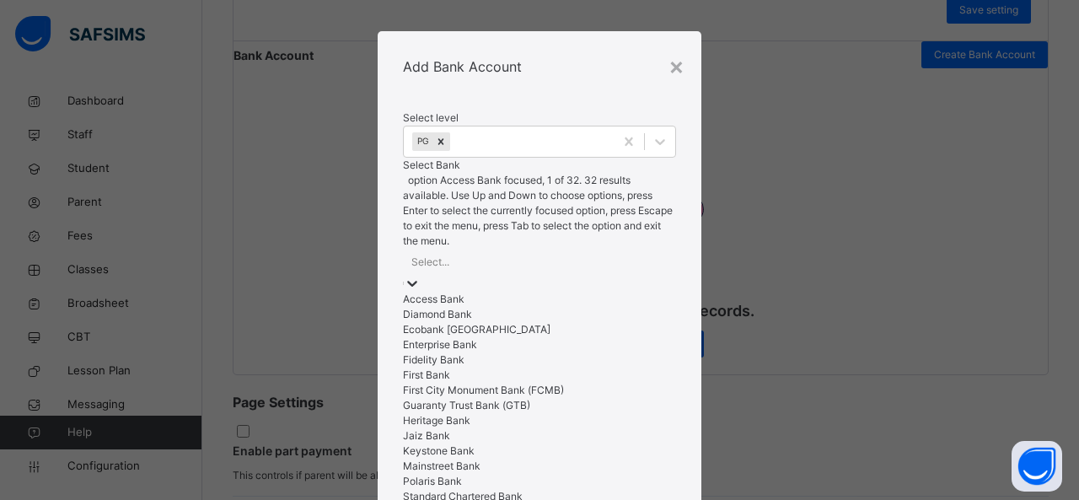
scroll to position [12, 0]
click at [501, 291] on div "Access Bank" at bounding box center [539, 298] width 273 height 15
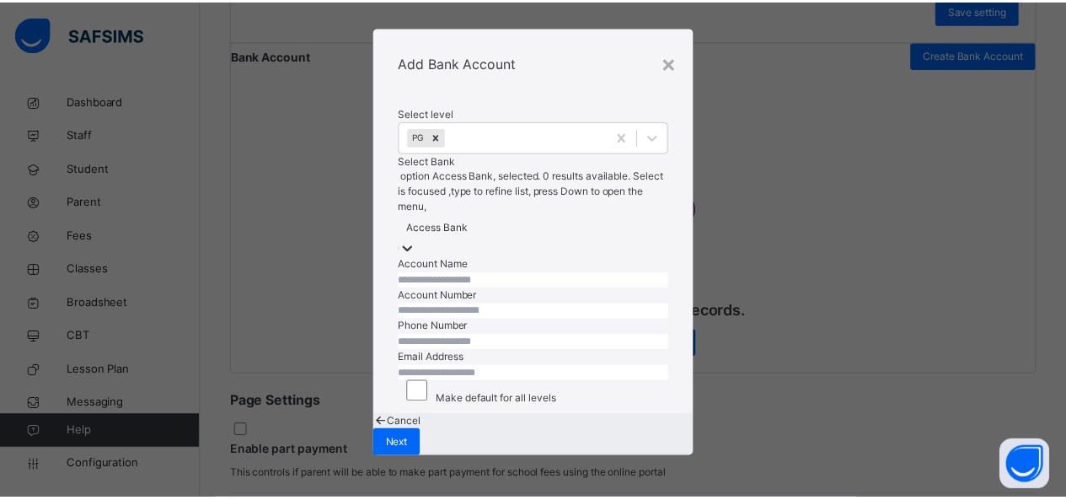
scroll to position [169, 0]
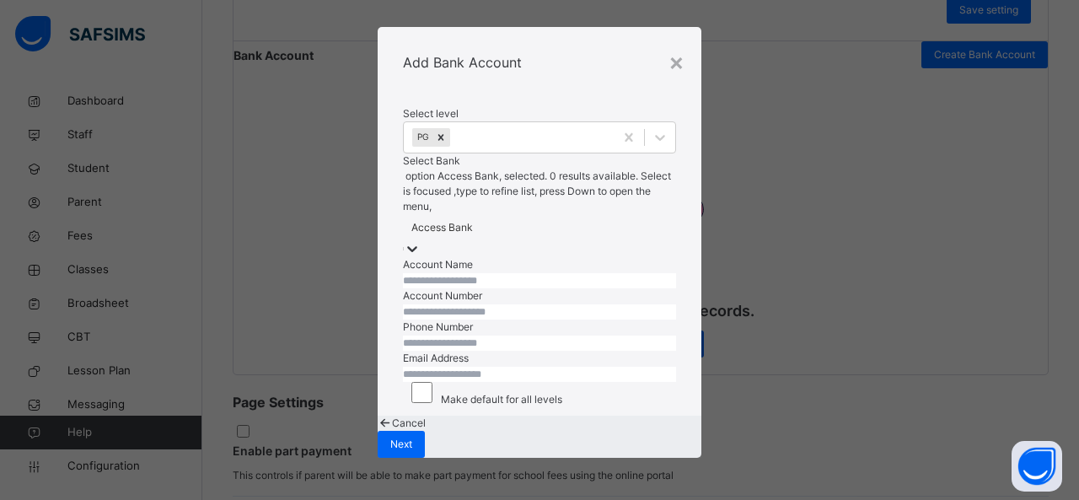
click at [426, 429] on span "Cancel" at bounding box center [409, 422] width 34 height 13
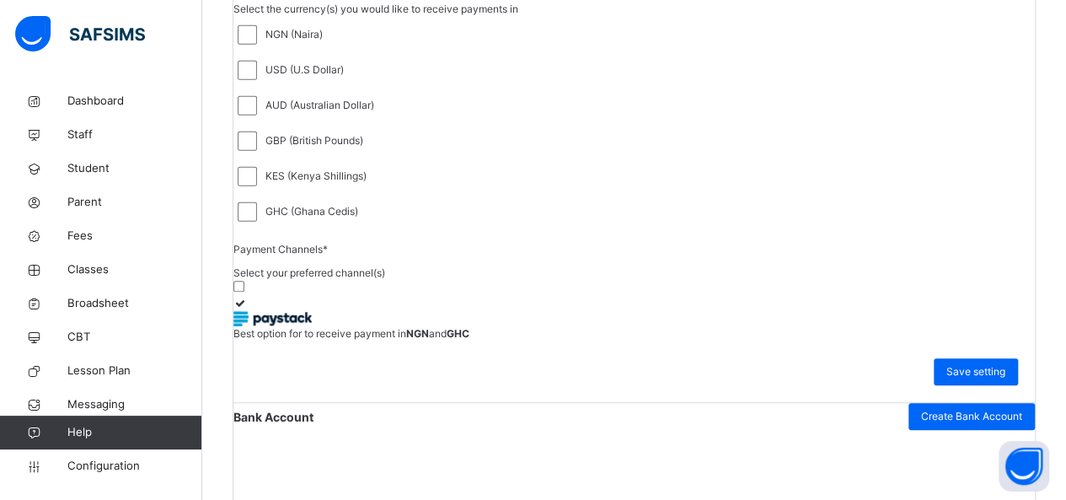
scroll to position [450, 0]
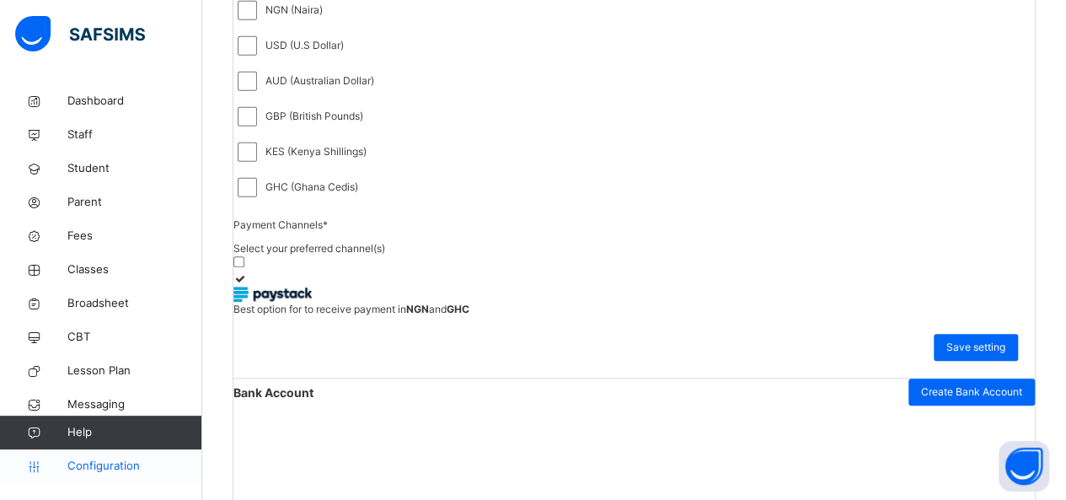
click at [116, 462] on span "Configuration" at bounding box center [134, 466] width 134 height 17
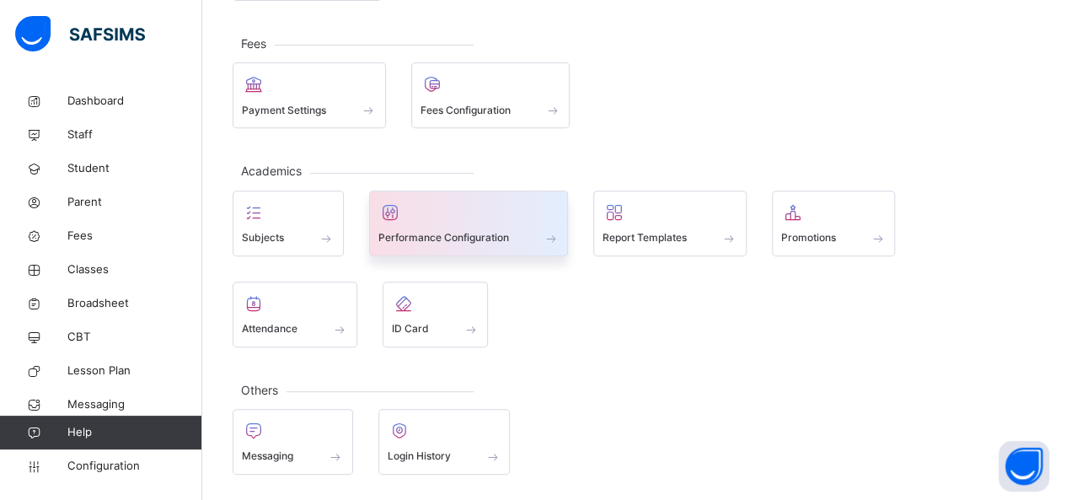
scroll to position [196, 0]
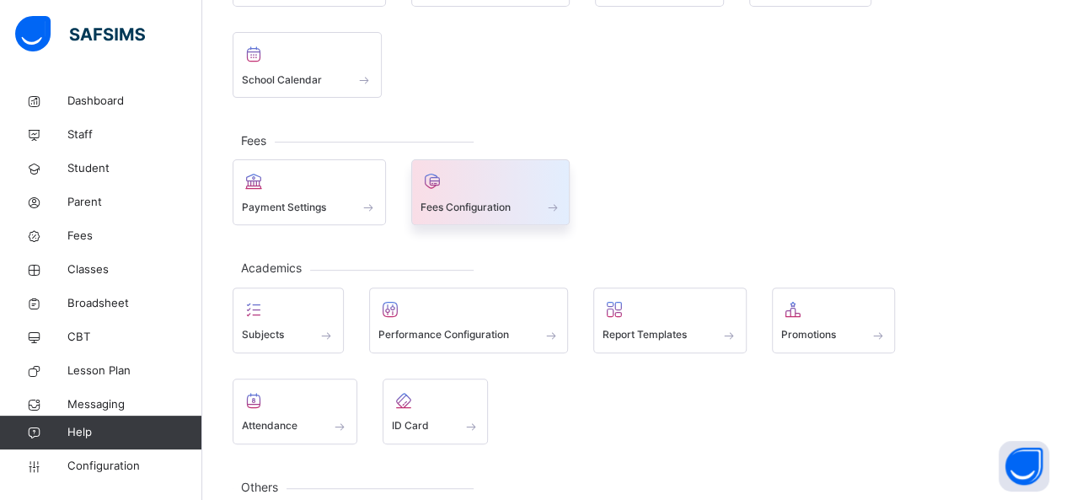
click at [511, 198] on div "Fees Configuration" at bounding box center [491, 207] width 141 height 18
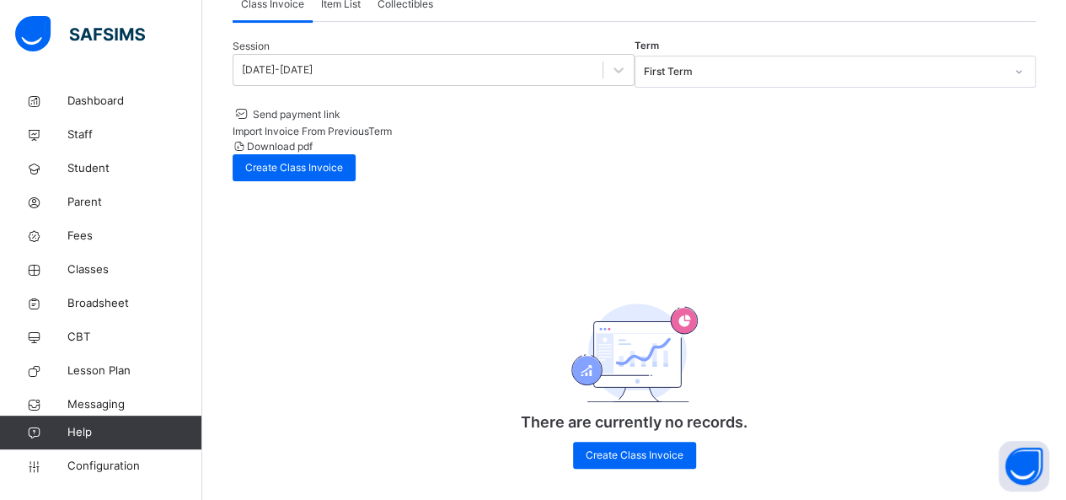
scroll to position [147, 0]
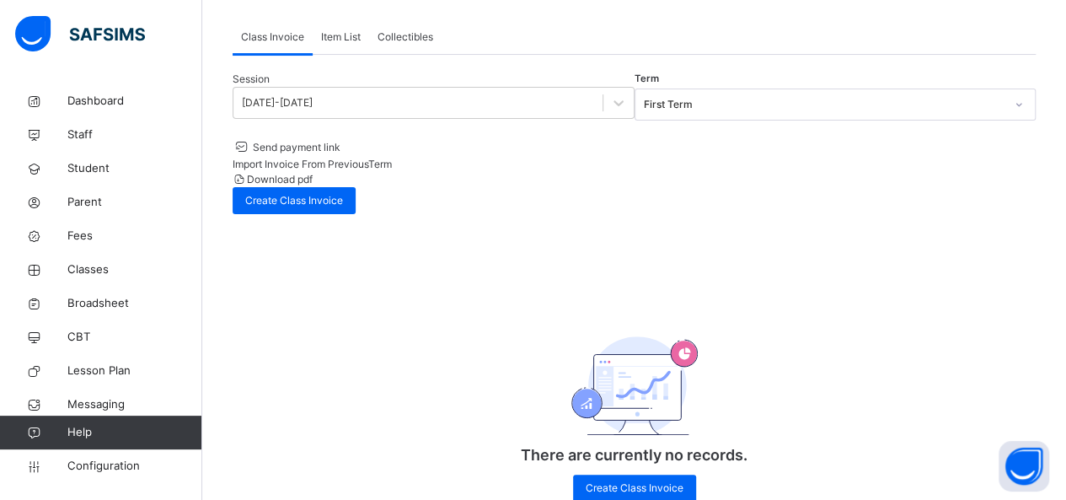
click at [358, 40] on span "Item List" at bounding box center [341, 36] width 40 height 15
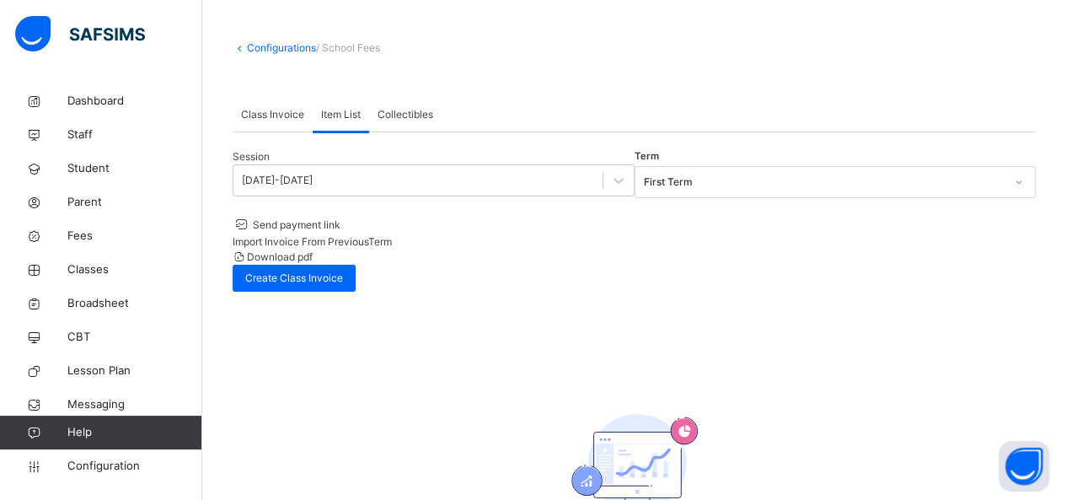
click at [411, 117] on span "Collectibles" at bounding box center [406, 114] width 56 height 15
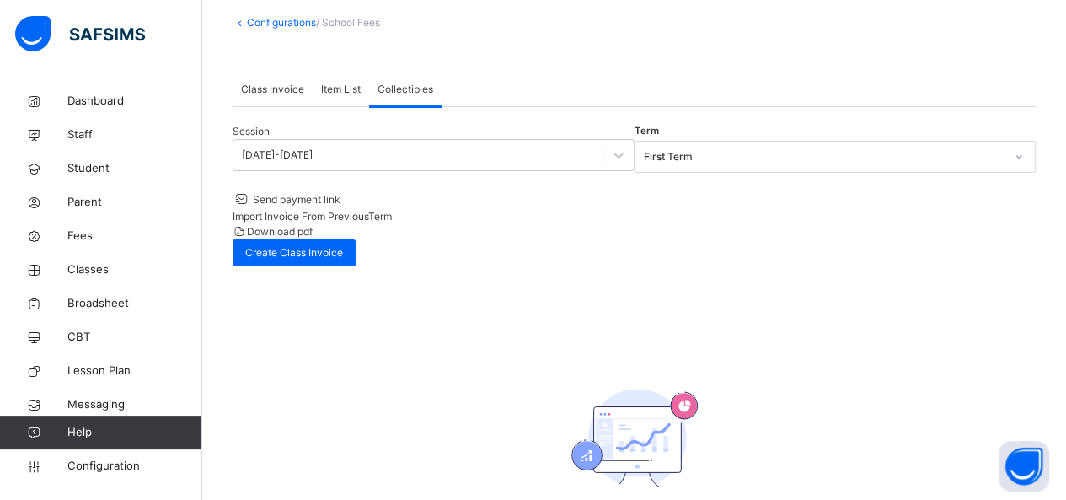
click at [328, 87] on span "Item List" at bounding box center [341, 89] width 40 height 15
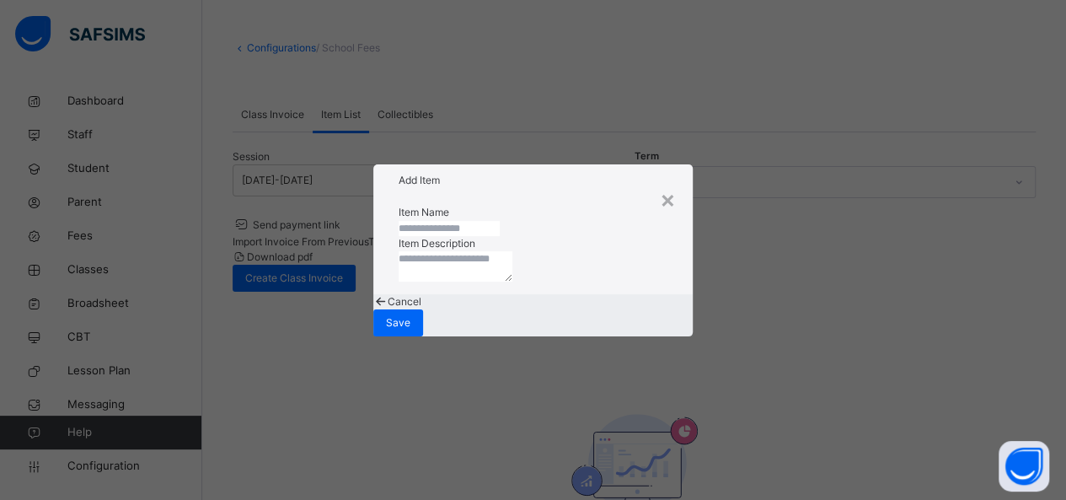
click at [500, 221] on input "text" at bounding box center [449, 228] width 101 height 15
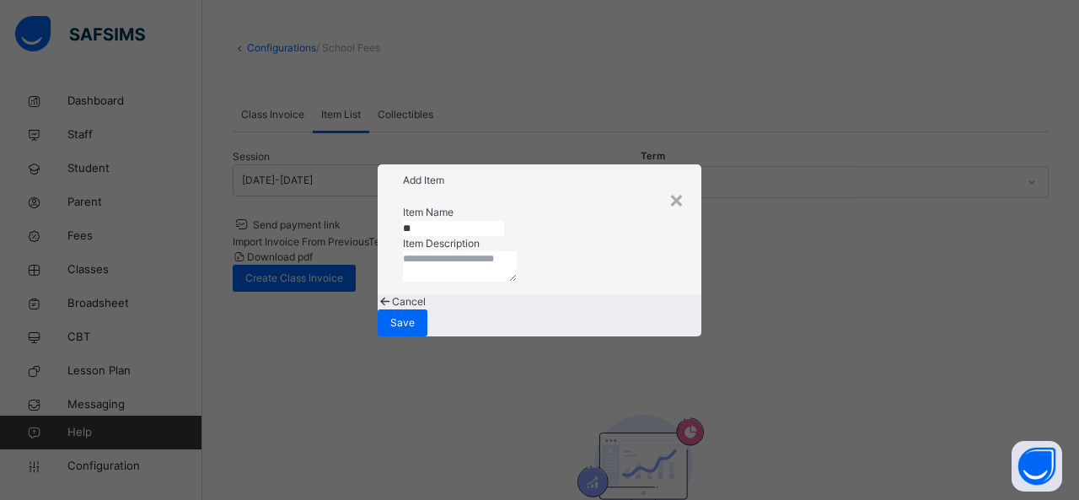
type input "*"
type input "*******"
click at [484, 276] on textarea at bounding box center [460, 266] width 114 height 30
paste textarea "*******"
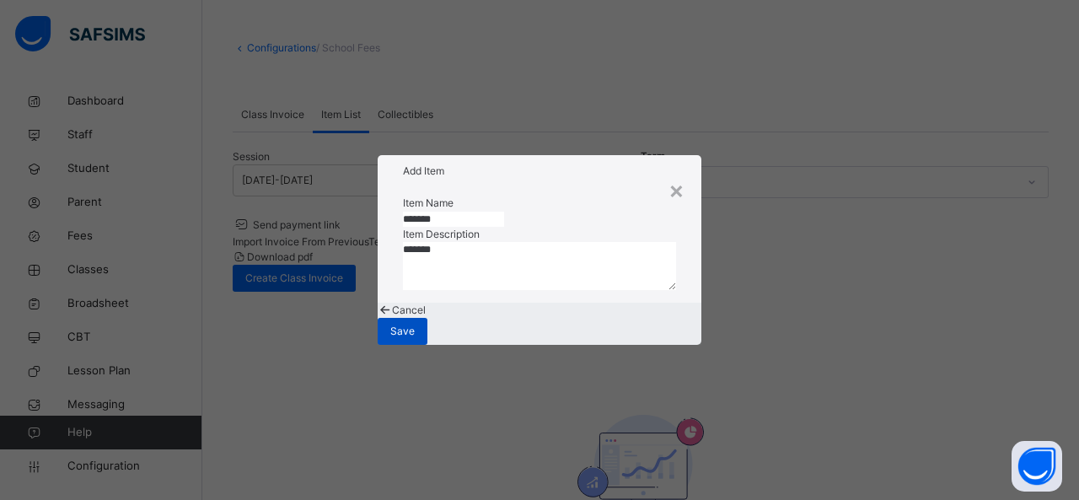
type textarea "*******"
click at [427, 345] on div "Save" at bounding box center [403, 331] width 50 height 27
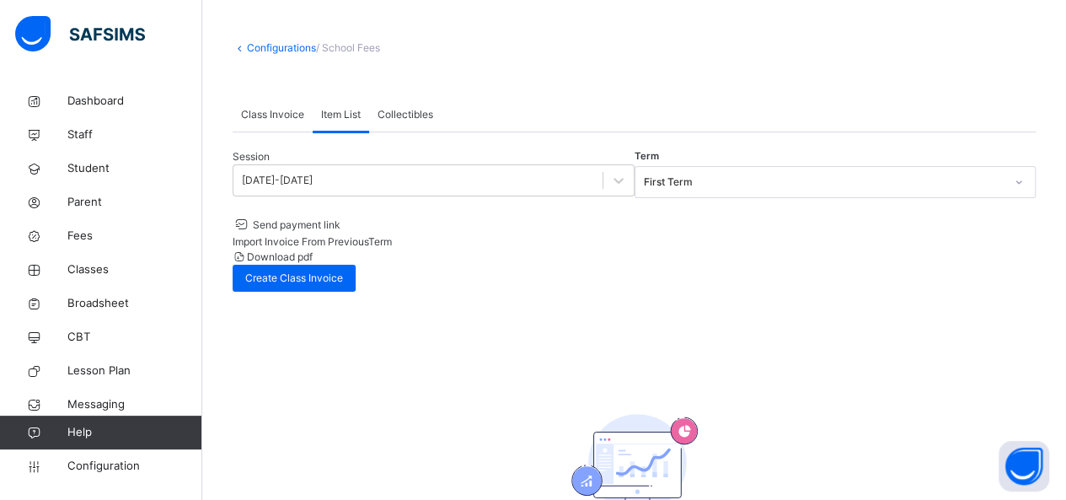
scroll to position [0, 0]
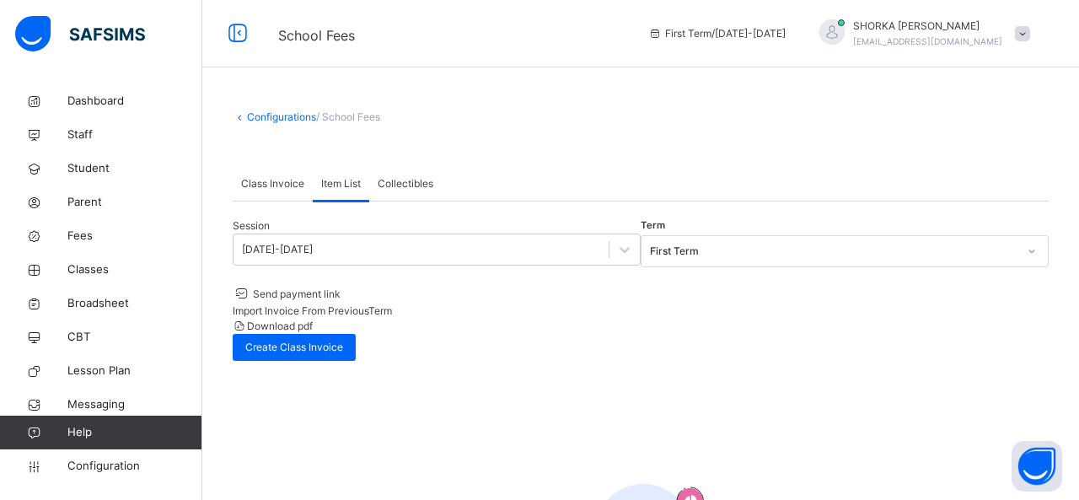
click at [285, 185] on span "Class Invoice" at bounding box center [272, 183] width 63 height 15
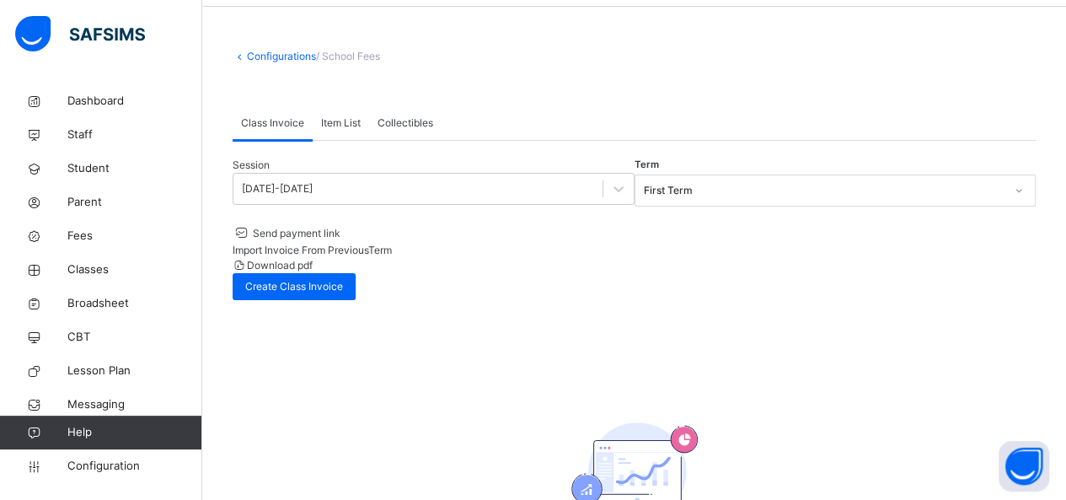
scroll to position [84, 0]
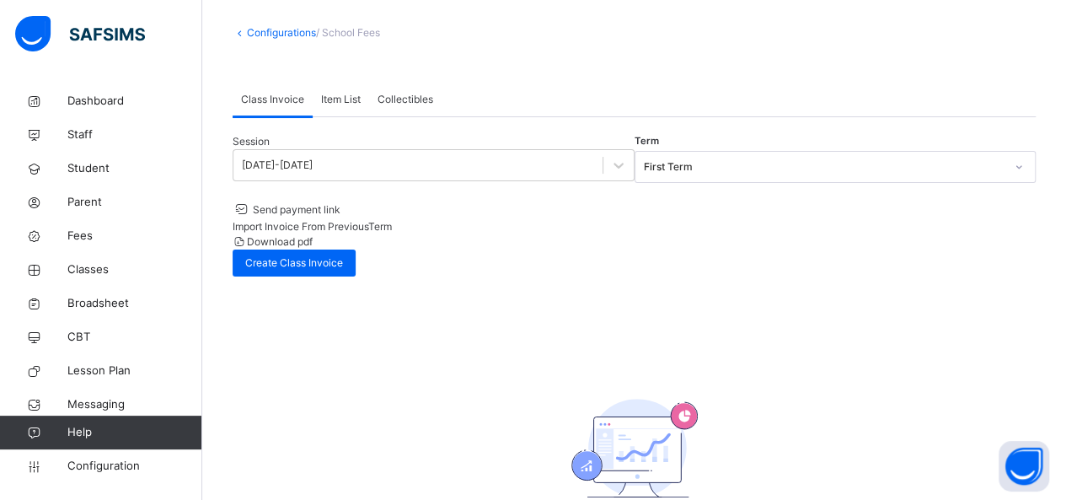
click at [392, 220] on span "Import Invoice From Previous Term" at bounding box center [312, 226] width 159 height 13
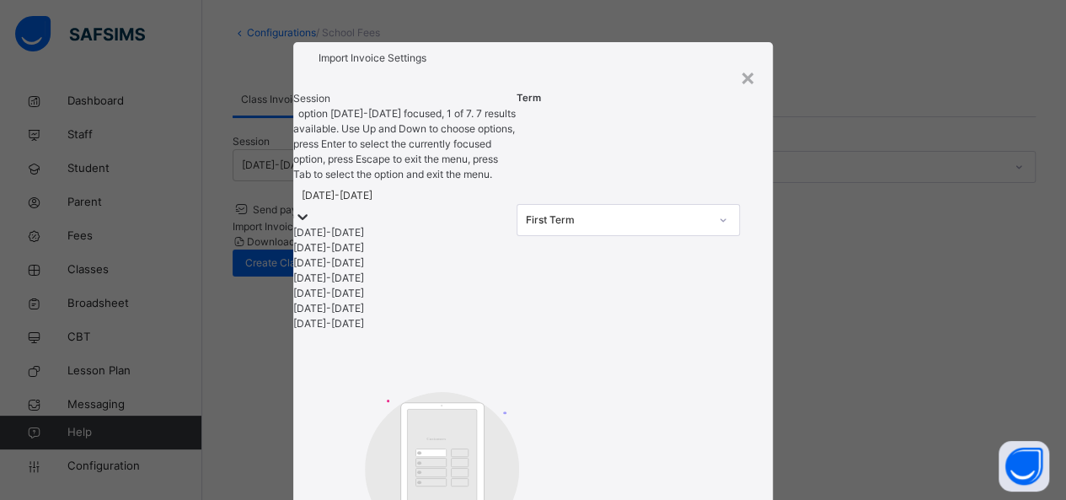
click at [311, 208] on div at bounding box center [302, 216] width 17 height 17
click at [382, 240] on div "[DATE]-[DATE]" at bounding box center [404, 247] width 223 height 15
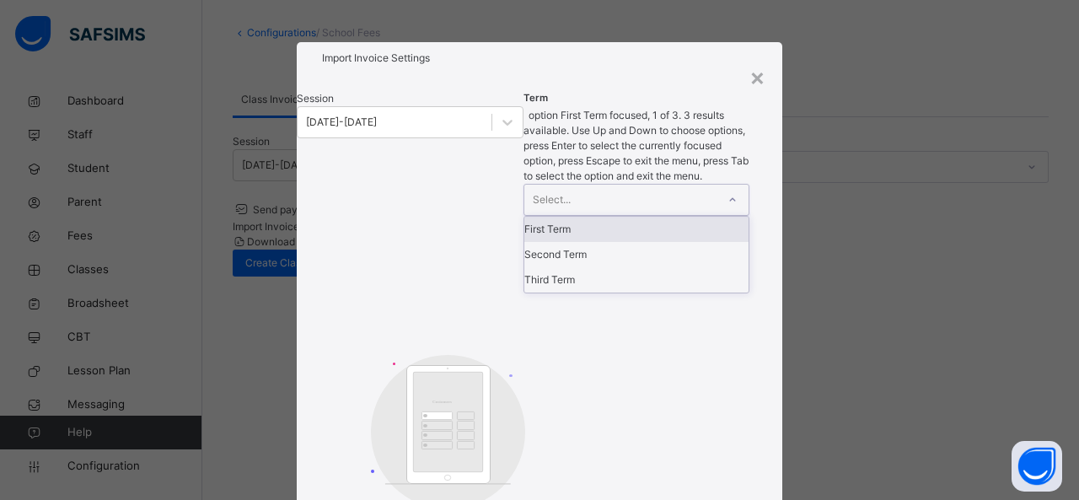
click at [717, 185] on div "Select..." at bounding box center [620, 200] width 193 height 30
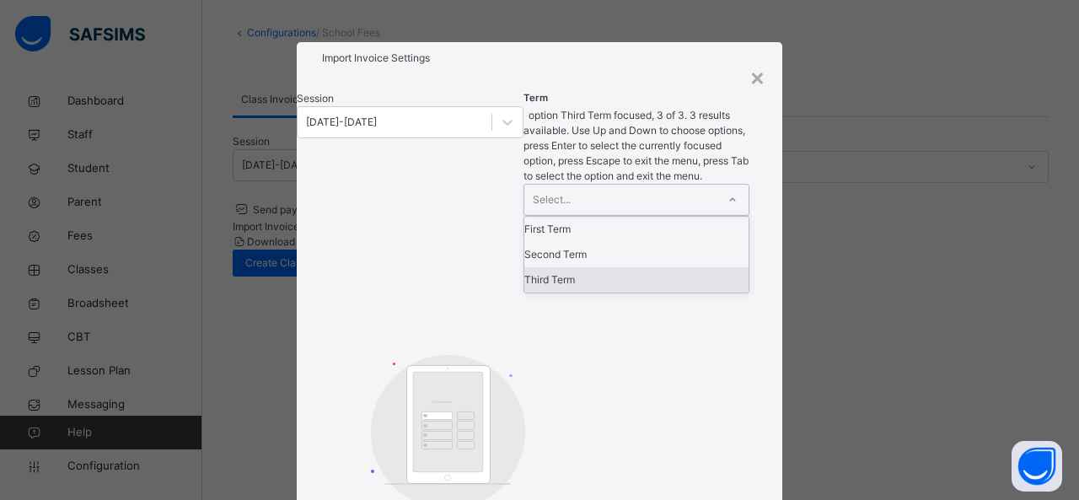
click at [602, 267] on div "Third Term" at bounding box center [636, 279] width 225 height 25
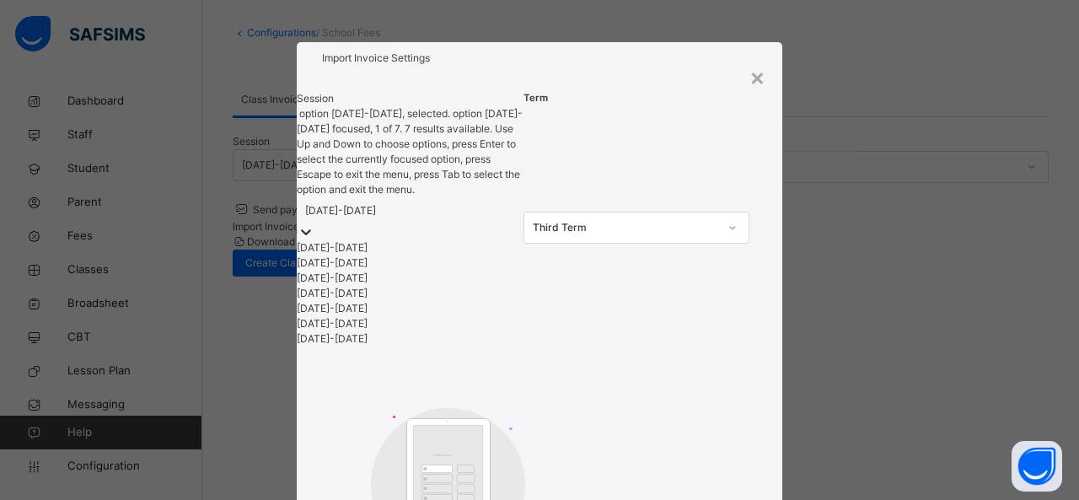
click at [314, 223] on icon at bounding box center [306, 231] width 17 height 17
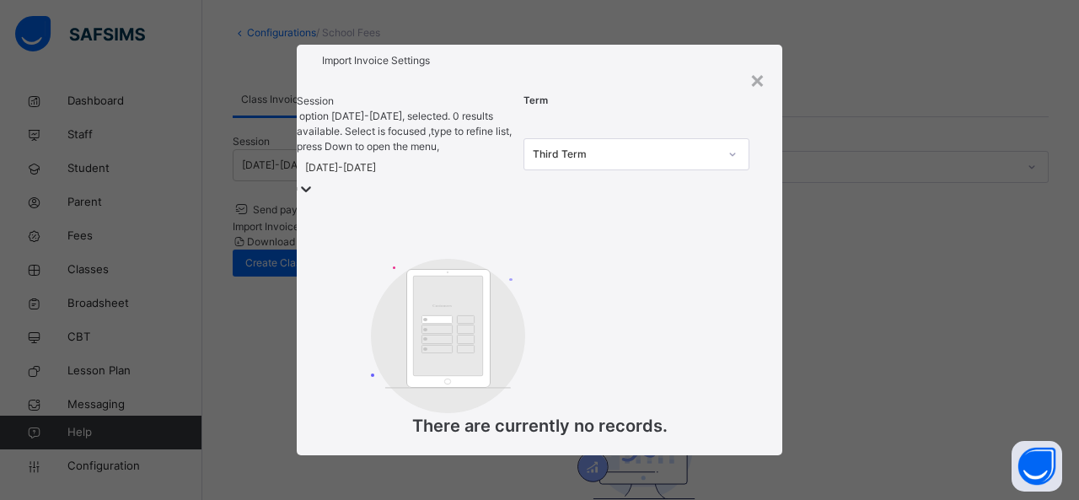
click at [314, 180] on icon at bounding box center [306, 188] width 17 height 17
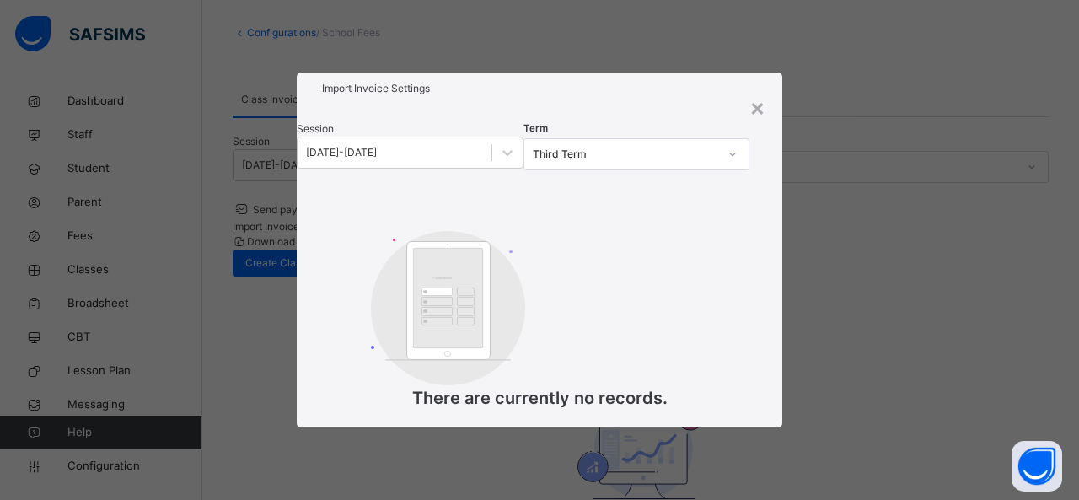
click at [752, 103] on div "×" at bounding box center [757, 106] width 16 height 35
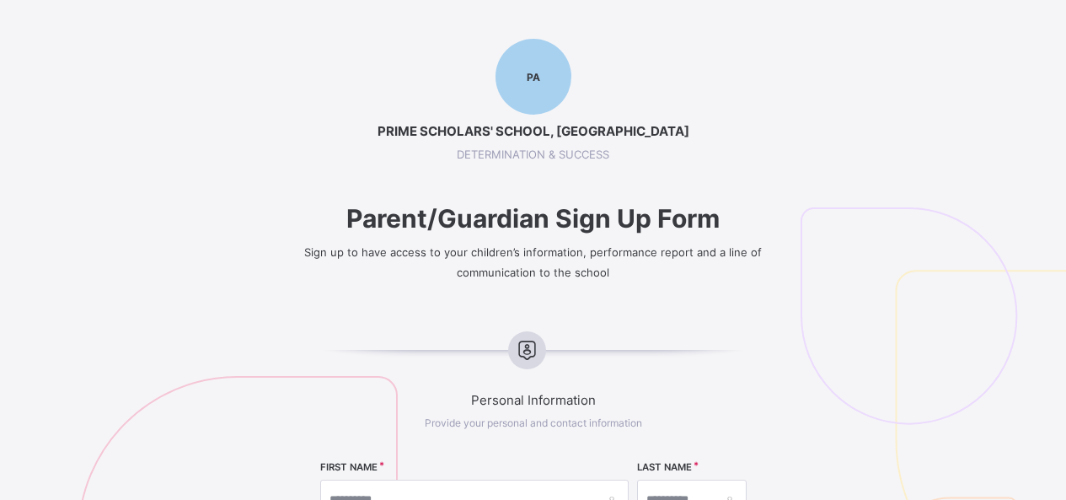
select select "**"
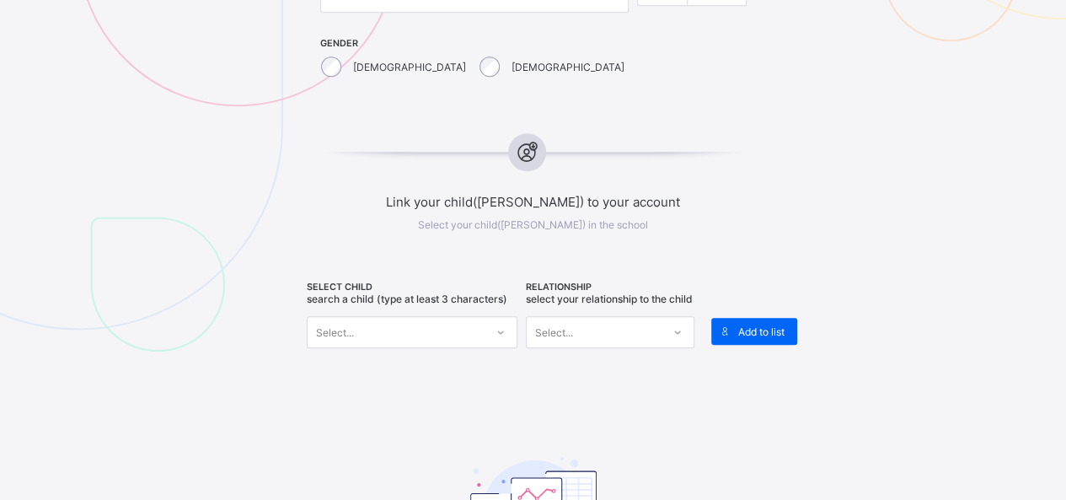
scroll to position [759, 0]
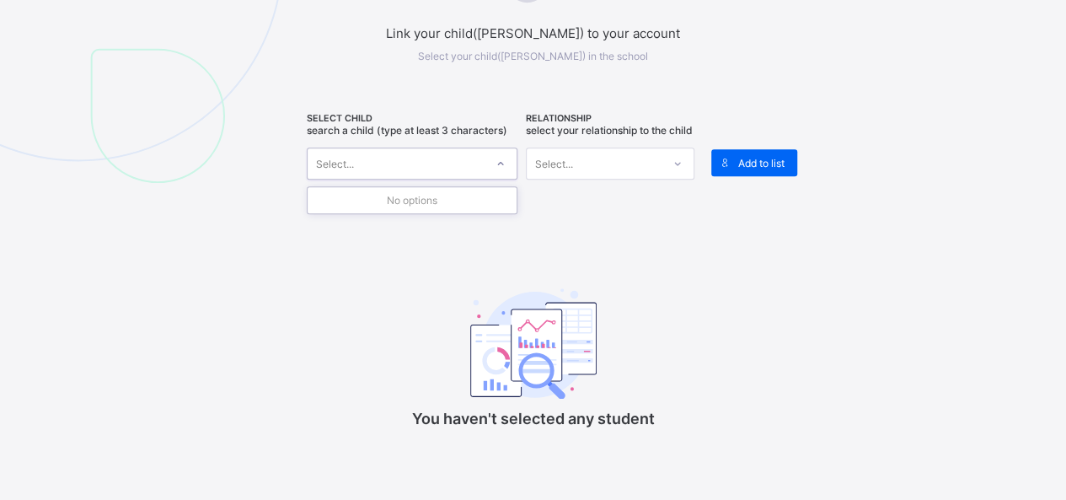
click at [501, 161] on icon at bounding box center [501, 163] width 10 height 17
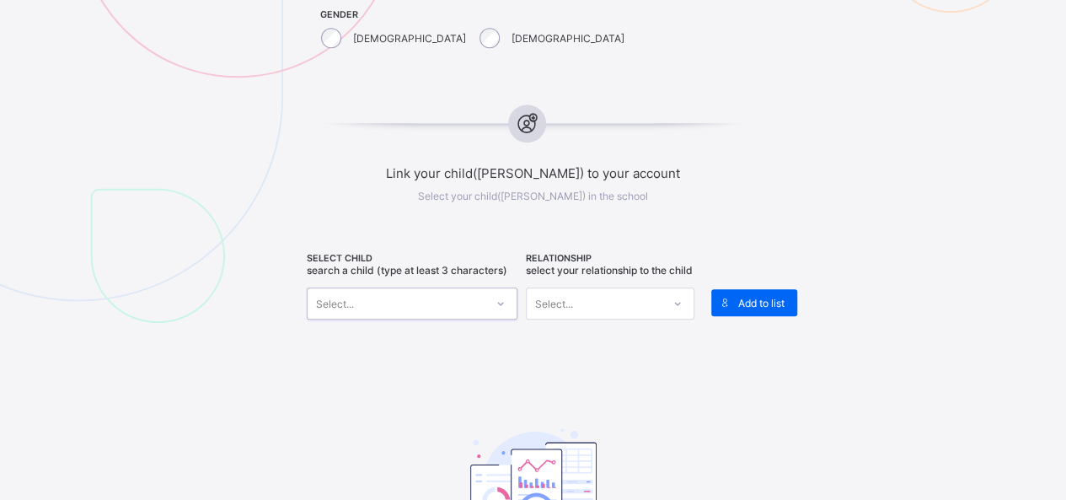
scroll to position [590, 0]
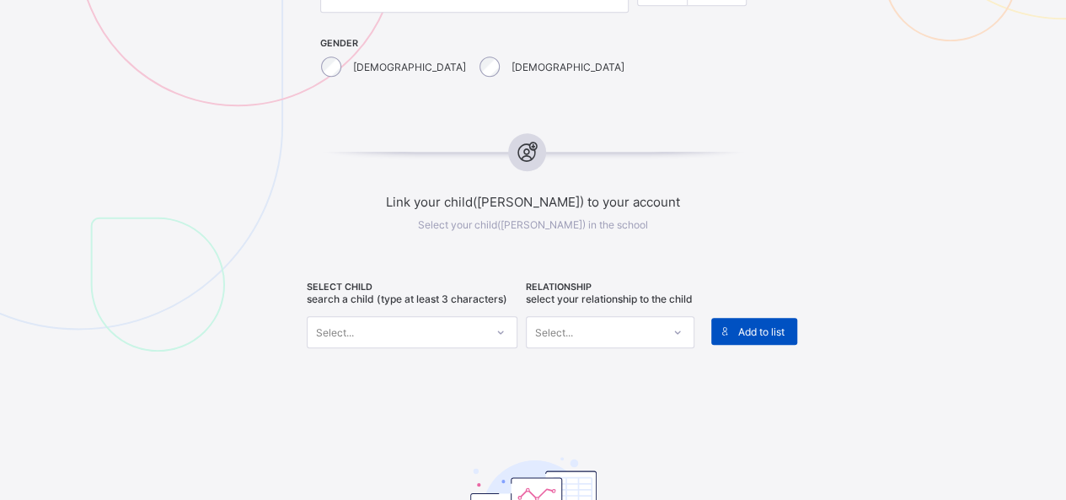
click at [742, 325] on span "Add to list" at bounding box center [761, 331] width 46 height 13
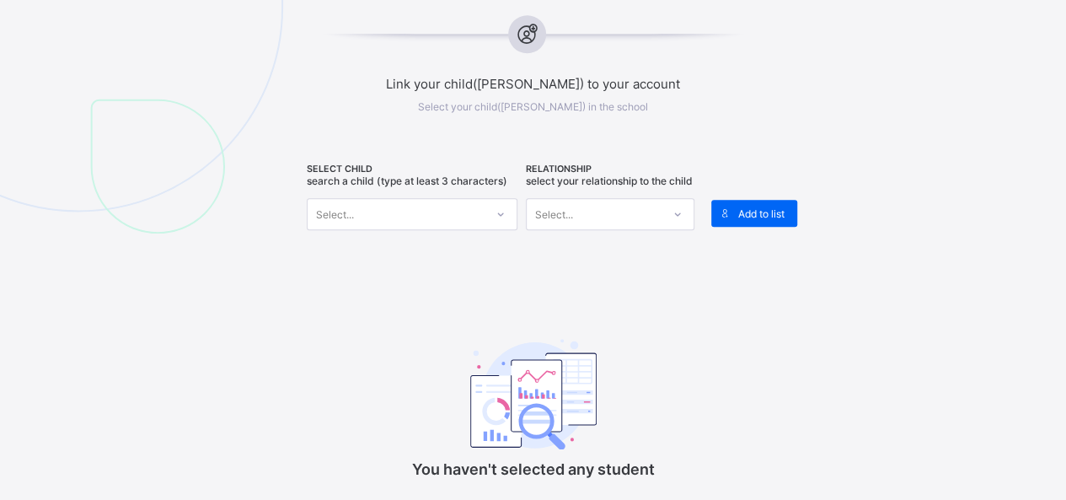
scroll to position [609, 0]
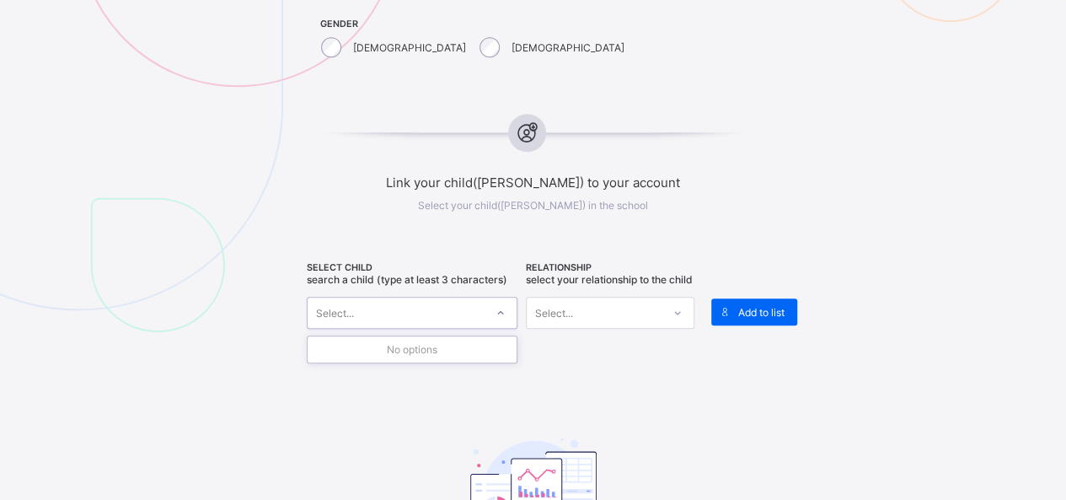
click at [502, 312] on icon at bounding box center [501, 312] width 10 height 17
click at [223, 212] on img at bounding box center [136, 50] width 524 height 566
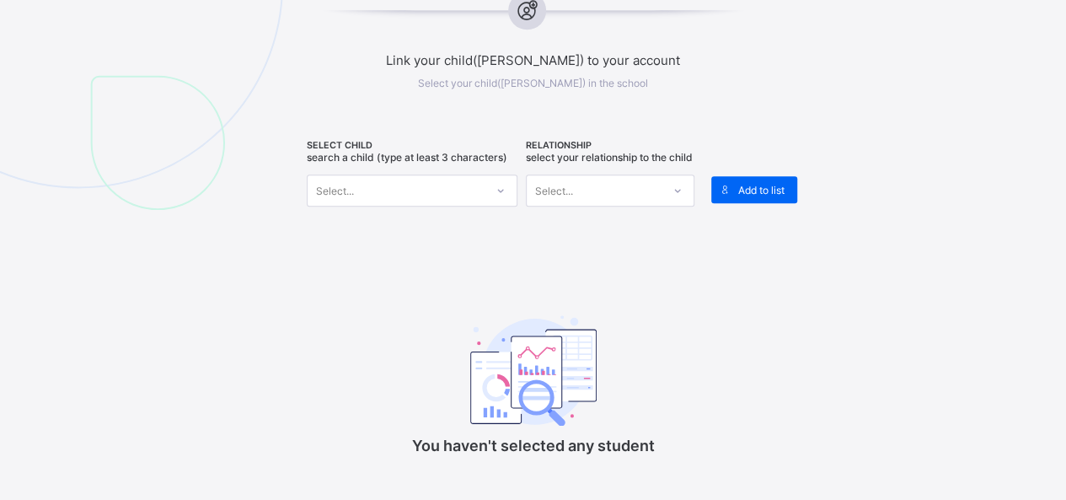
scroll to position [759, 0]
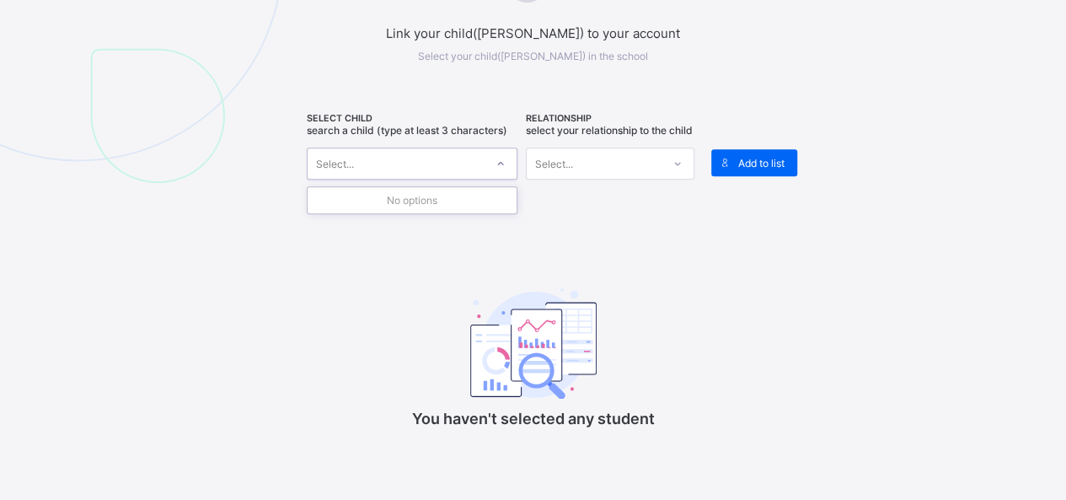
click at [494, 156] on div at bounding box center [500, 163] width 29 height 27
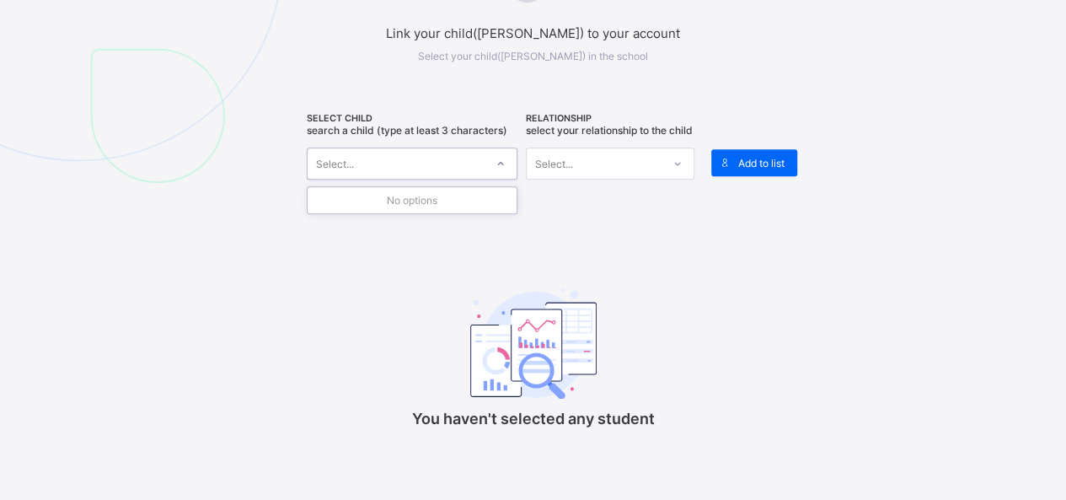
click at [494, 156] on div at bounding box center [500, 163] width 29 height 27
click at [576, 174] on div "Select..." at bounding box center [594, 164] width 135 height 24
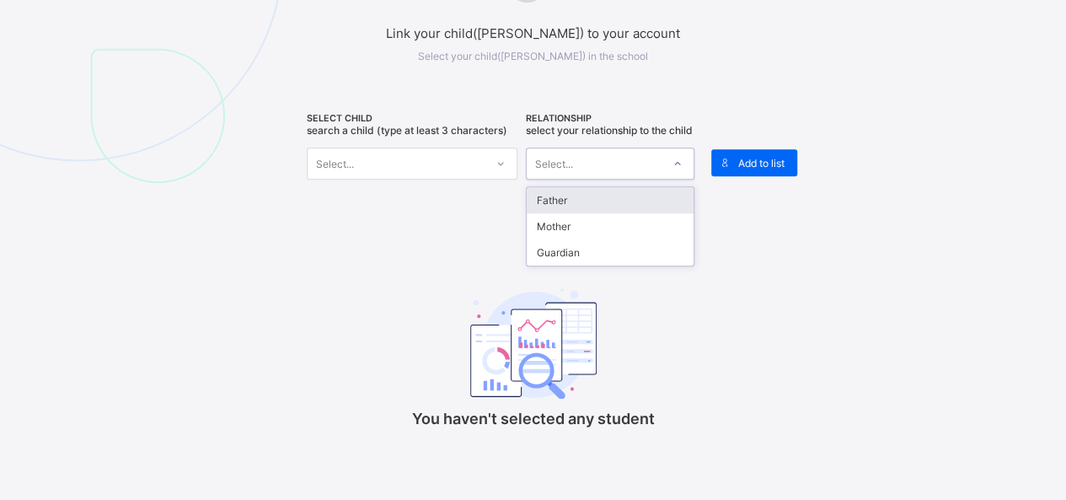
click at [580, 208] on div "Father" at bounding box center [610, 200] width 167 height 26
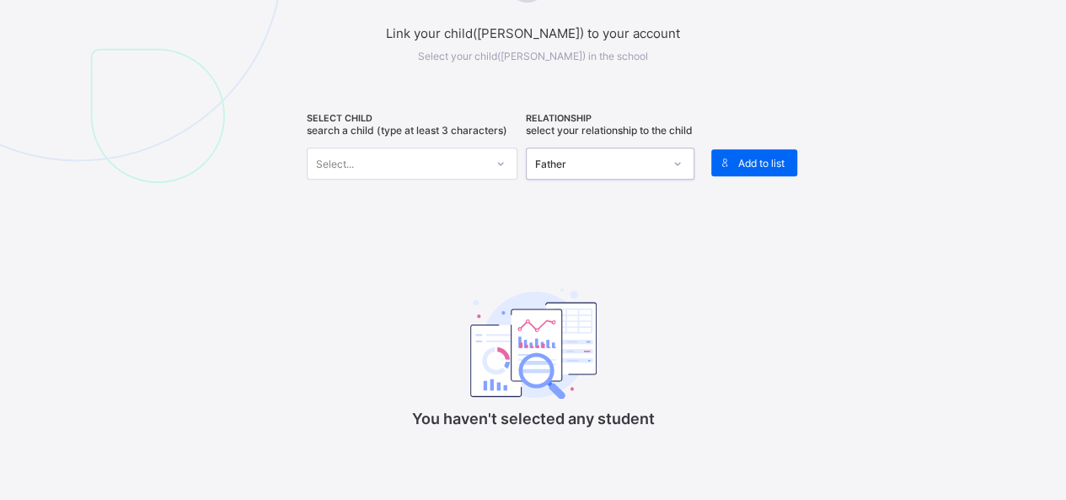
click at [443, 156] on div "Select..." at bounding box center [396, 164] width 177 height 24
click at [361, 193] on div "No options" at bounding box center [412, 200] width 209 height 26
click at [344, 164] on div "Select..." at bounding box center [335, 163] width 38 height 32
click at [738, 158] on span at bounding box center [724, 162] width 27 height 27
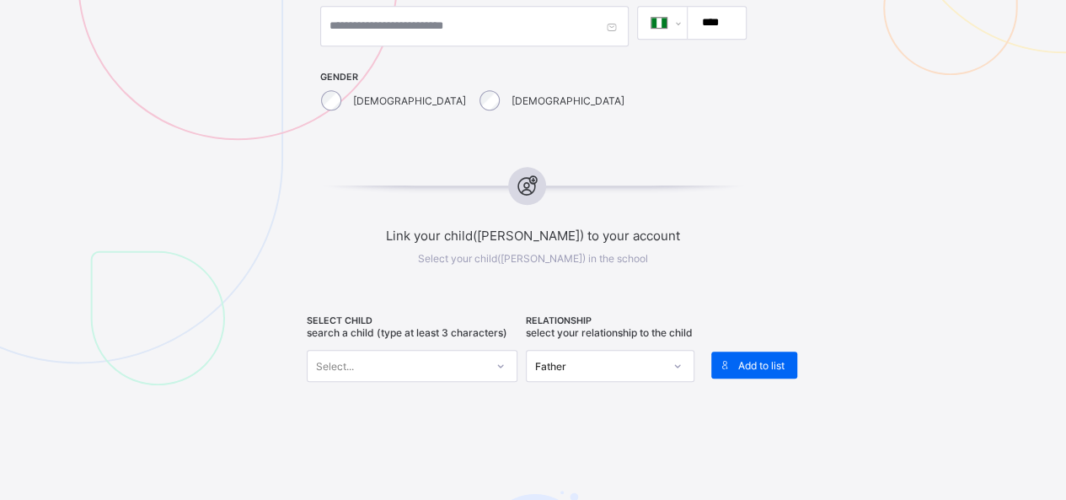
scroll to position [590, 0]
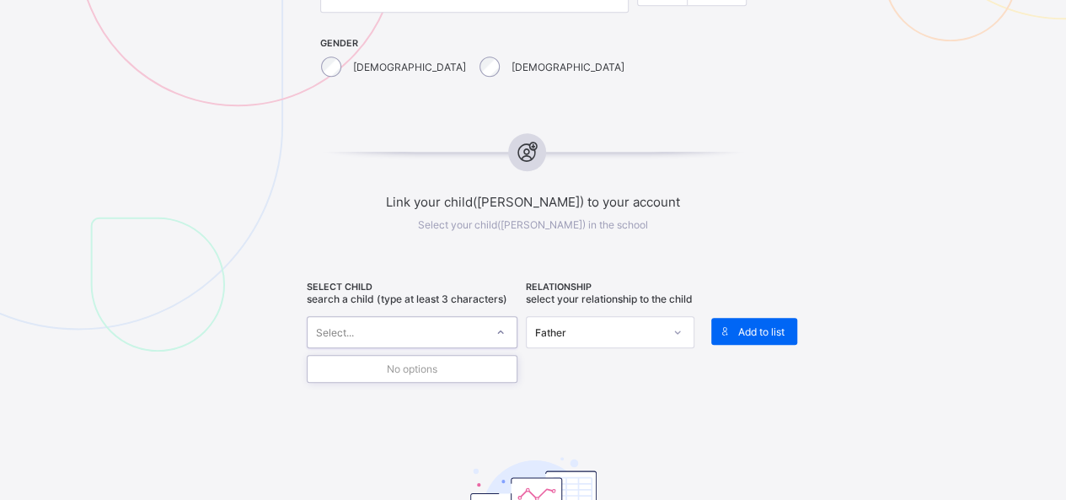
click at [512, 327] on div at bounding box center [500, 332] width 29 height 27
click at [504, 326] on icon at bounding box center [501, 332] width 10 height 17
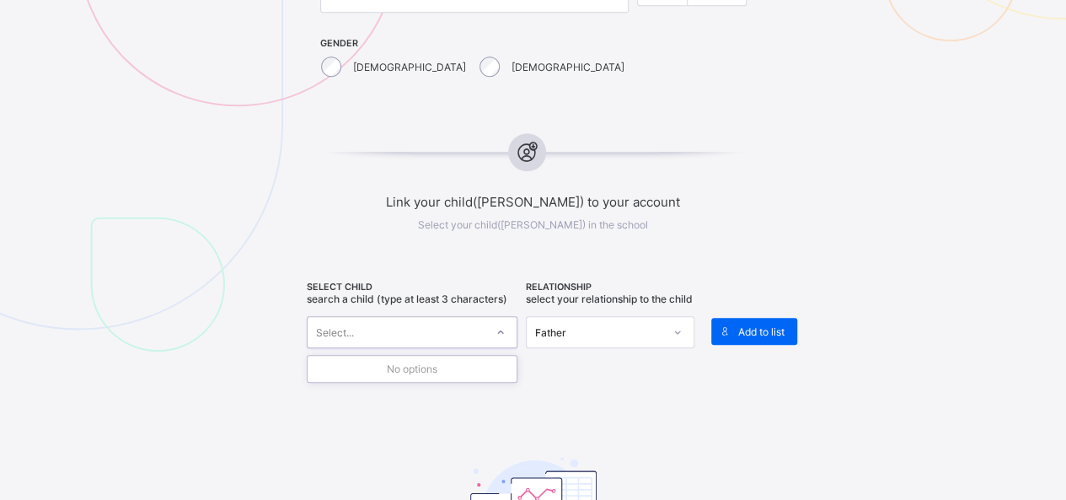
click at [503, 330] on icon at bounding box center [500, 331] width 6 height 3
click at [504, 326] on icon at bounding box center [501, 332] width 10 height 17
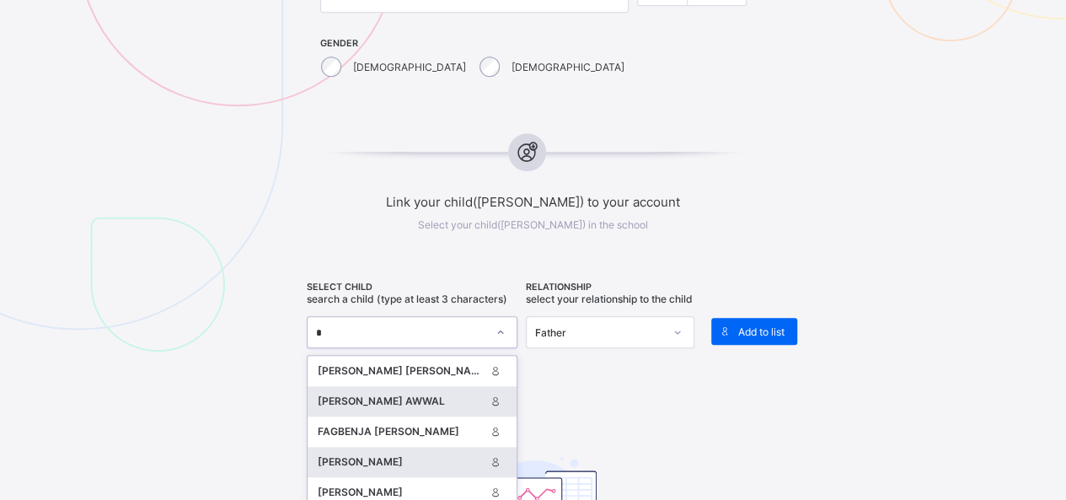
scroll to position [84, 0]
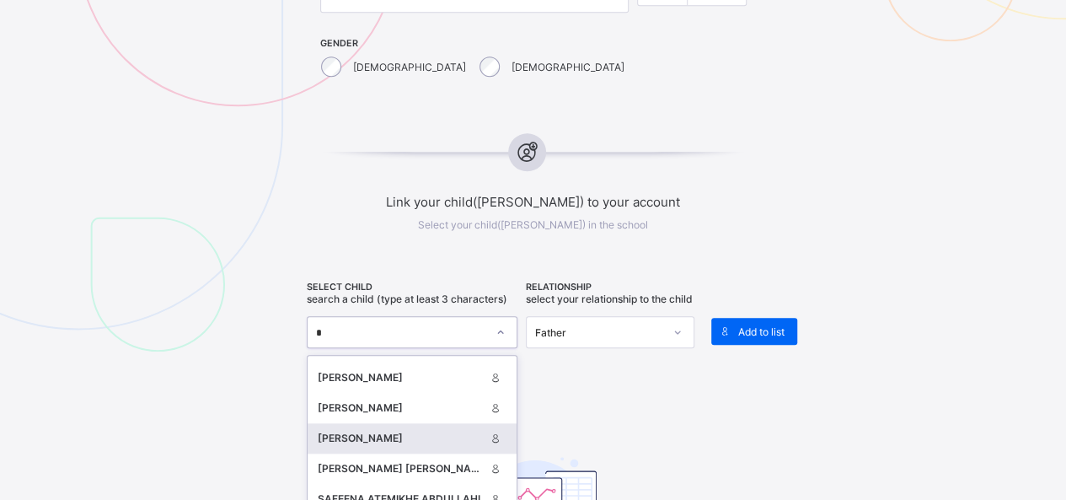
type input "*"
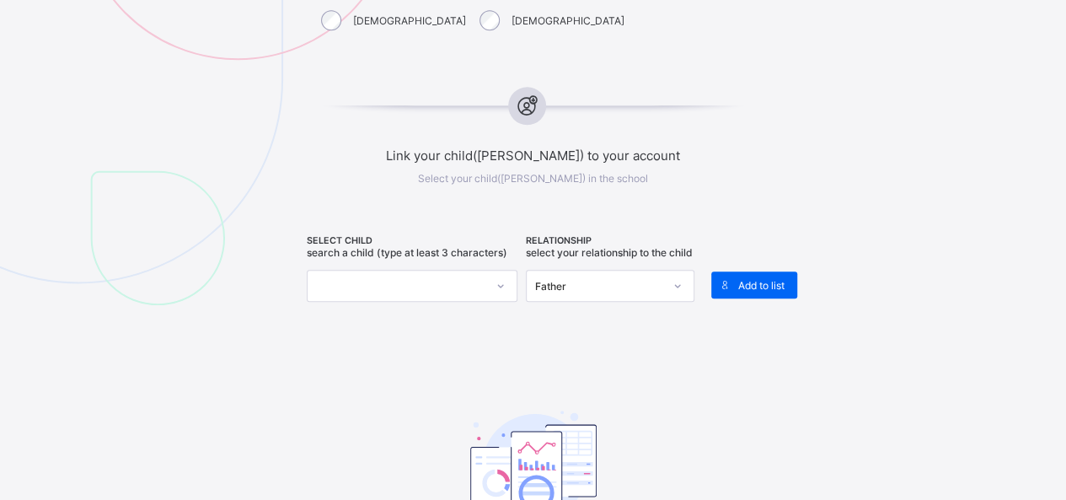
scroll to position [674, 0]
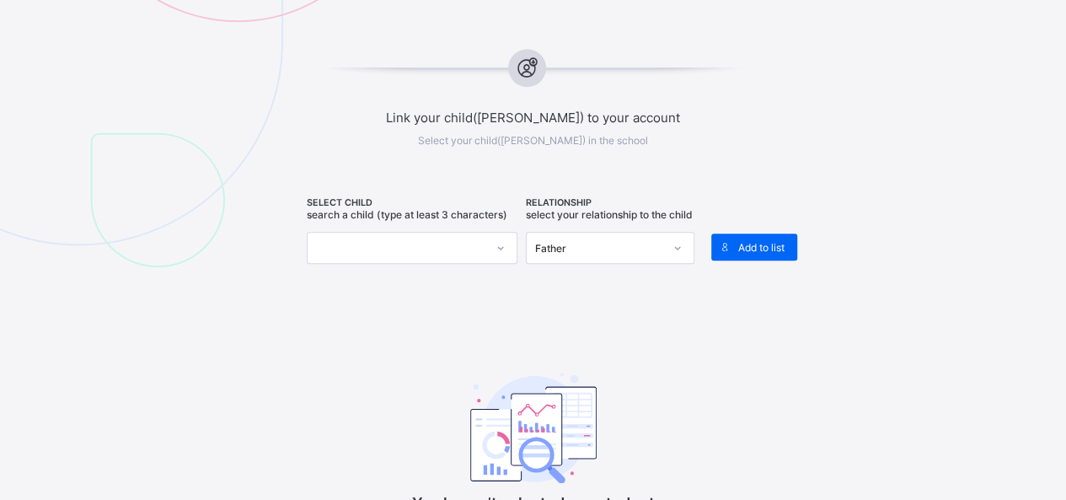
click at [428, 249] on div at bounding box center [412, 248] width 211 height 32
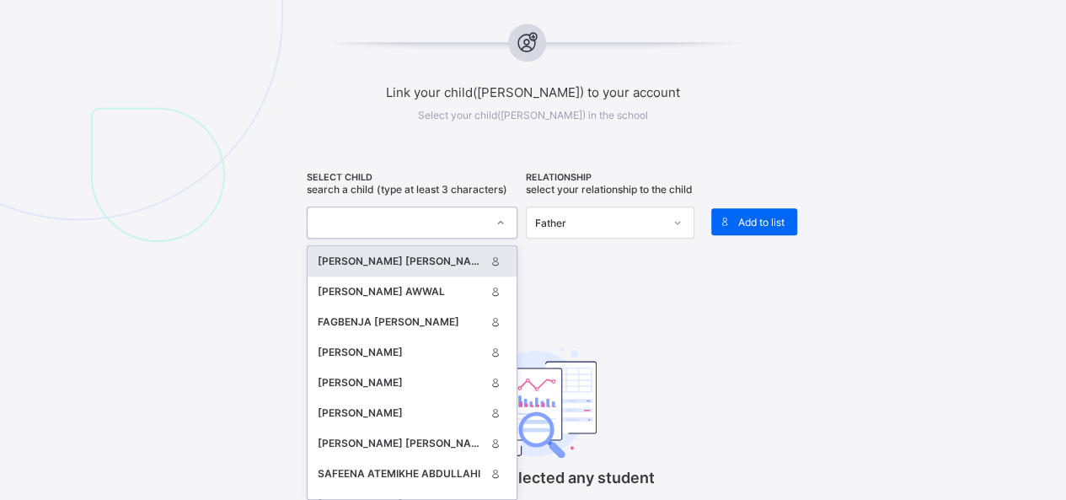
scroll to position [701, 0]
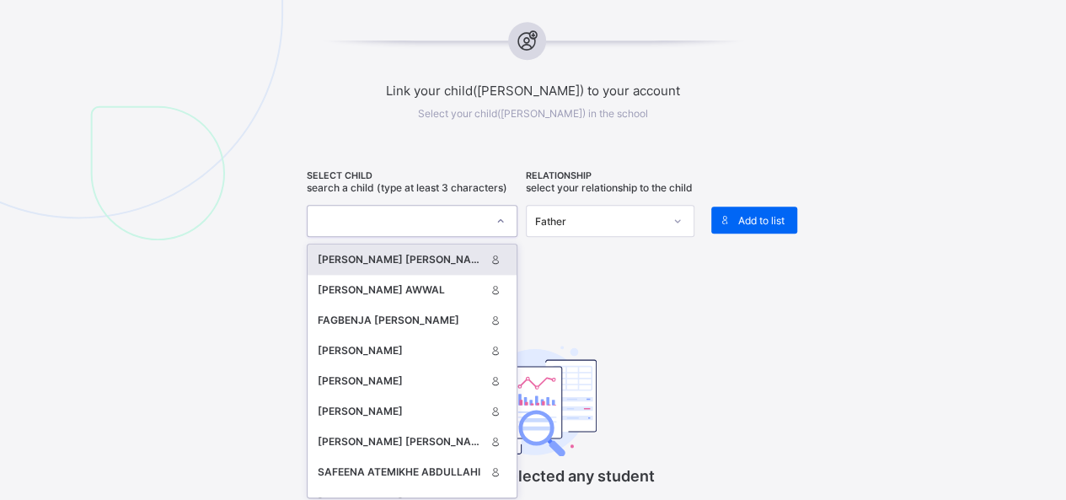
click at [359, 256] on div "[PERSON_NAME] [PERSON_NAME]" at bounding box center [402, 259] width 168 height 17
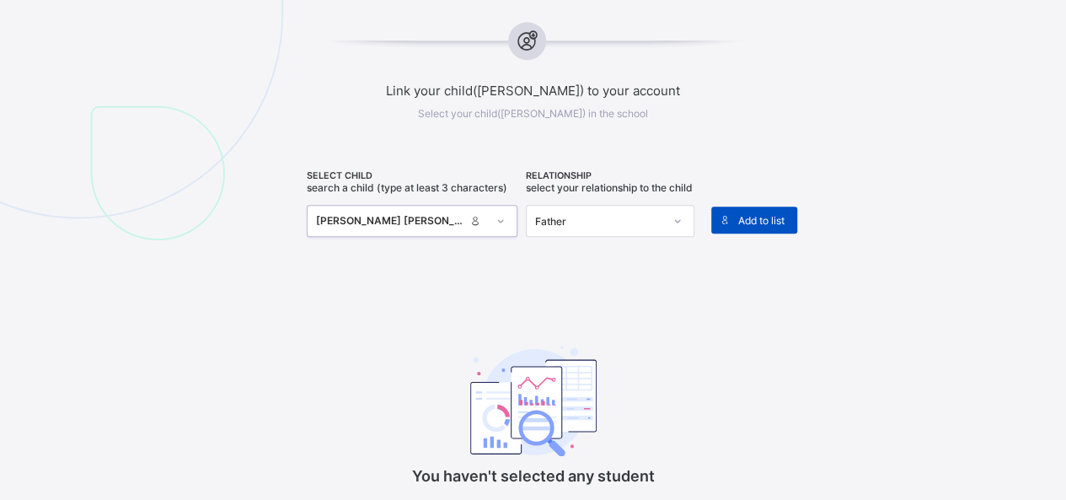
click at [772, 221] on span "Add to list" at bounding box center [761, 220] width 46 height 13
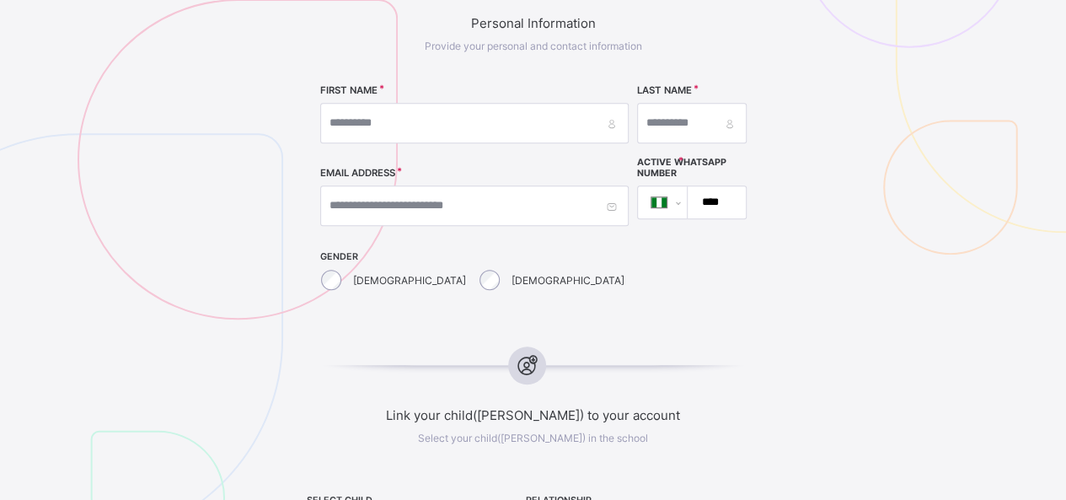
scroll to position [266, 0]
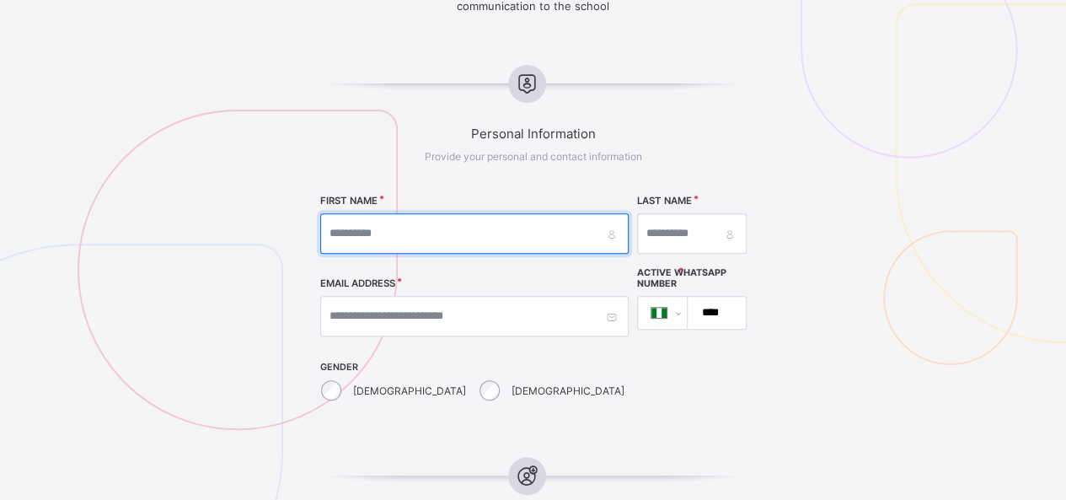
drag, startPoint x: 362, startPoint y: 233, endPoint x: 380, endPoint y: 241, distance: 19.3
click at [362, 233] on input "text" at bounding box center [474, 233] width 308 height 40
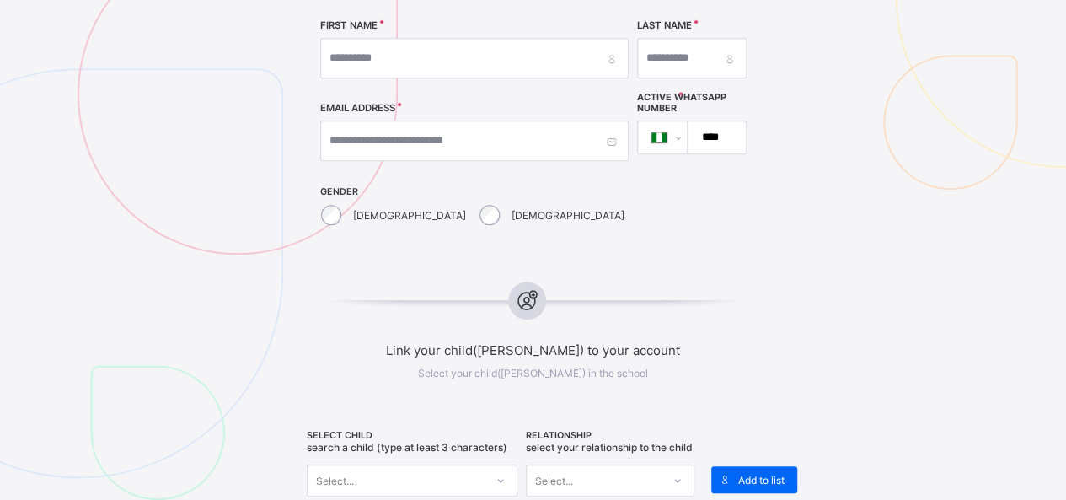
scroll to position [351, 0]
